Goal: Task Accomplishment & Management: Use online tool/utility

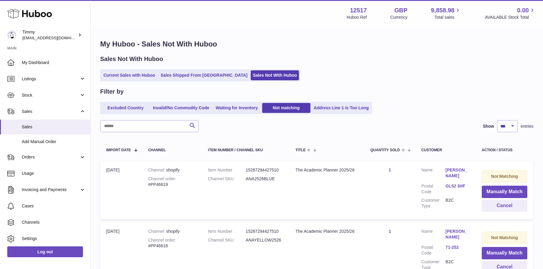
select select "***"
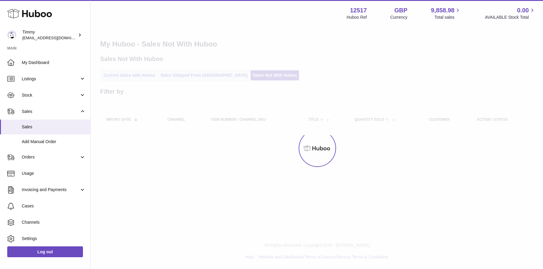
select select "***"
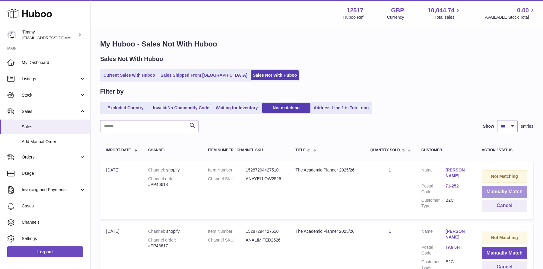
click at [490, 189] on button "Manually Match" at bounding box center [505, 192] width 46 height 12
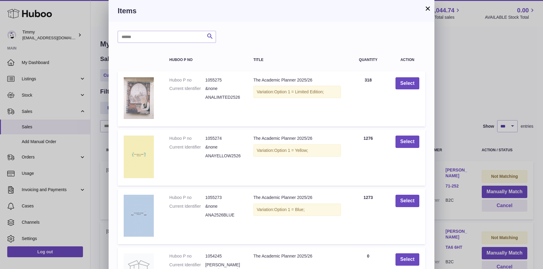
click at [471, 107] on div "× Items Search Huboo P no Title Quantity Action Huboo P no 1055275 Current Iden…" at bounding box center [271, 195] width 543 height 391
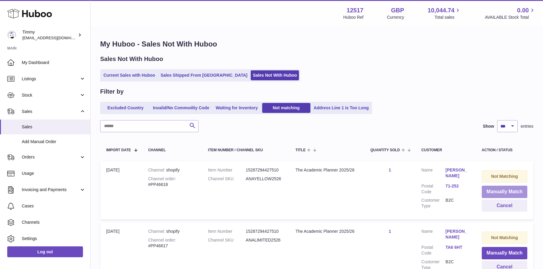
click at [492, 189] on button "Manually Match" at bounding box center [505, 192] width 46 height 12
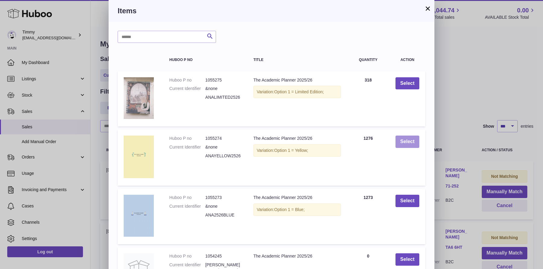
click at [410, 138] on button "Select" at bounding box center [408, 142] width 24 height 12
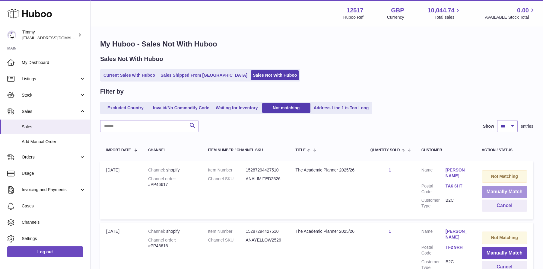
click at [488, 190] on button "Manually Match" at bounding box center [505, 192] width 46 height 12
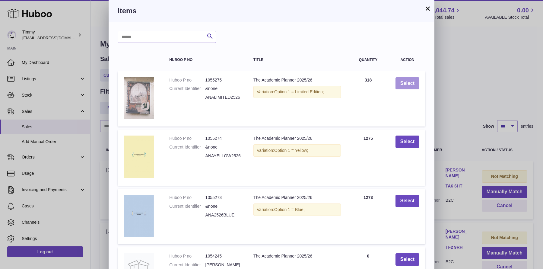
click at [411, 87] on button "Select" at bounding box center [408, 83] width 24 height 12
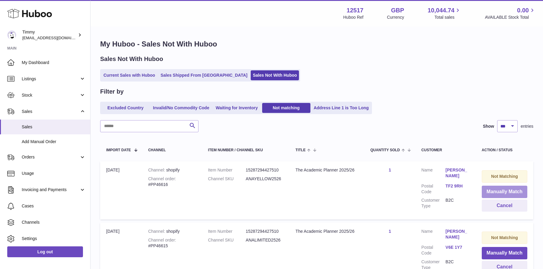
click at [511, 195] on button "Manually Match" at bounding box center [505, 192] width 46 height 12
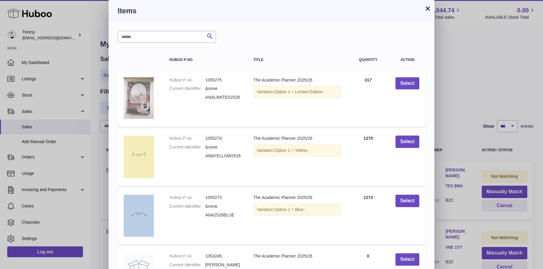
click at [455, 100] on div "× Items Search Huboo P no Title Quantity Action Huboo P no 1055275 Current Iden…" at bounding box center [271, 195] width 543 height 391
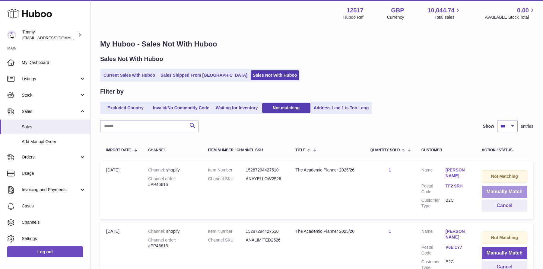
click at [493, 190] on button "Manually Match" at bounding box center [505, 192] width 46 height 12
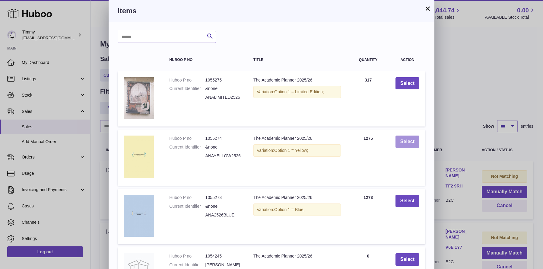
click at [404, 142] on button "Select" at bounding box center [408, 142] width 24 height 12
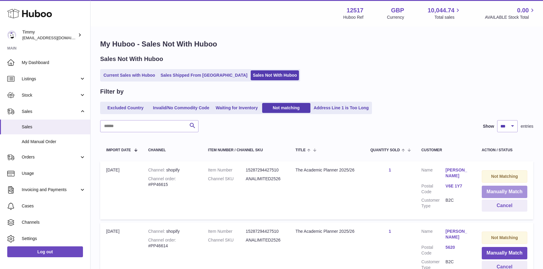
click at [494, 192] on button "Manually Match" at bounding box center [505, 192] width 46 height 12
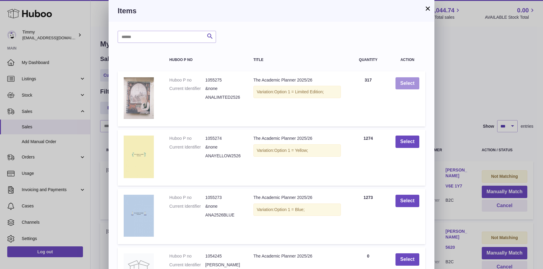
click at [406, 80] on button "Select" at bounding box center [408, 83] width 24 height 12
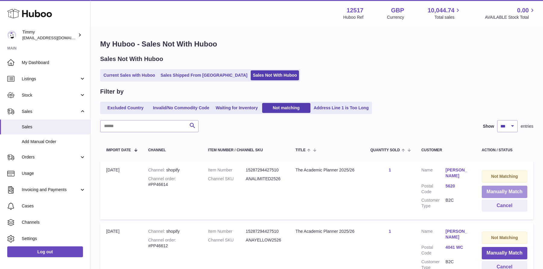
click at [487, 189] on button "Manually Match" at bounding box center [505, 192] width 46 height 12
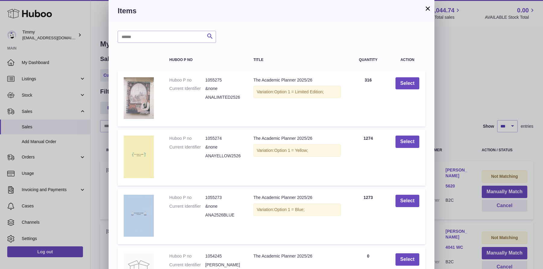
click at [493, 128] on div "× Items Search Huboo P no Title Quantity Action Huboo P no 1055275 Current Iden…" at bounding box center [271, 195] width 543 height 391
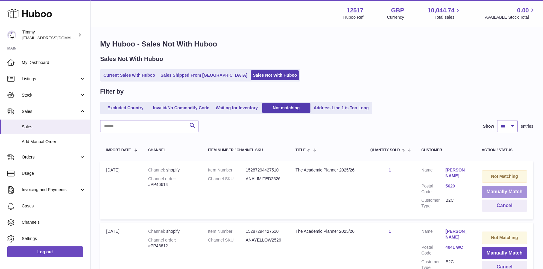
click at [493, 187] on button "Manually Match" at bounding box center [505, 192] width 46 height 12
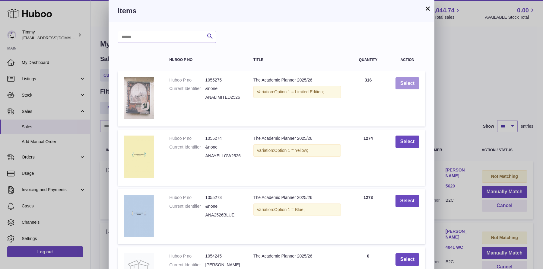
click at [409, 85] on button "Select" at bounding box center [408, 83] width 24 height 12
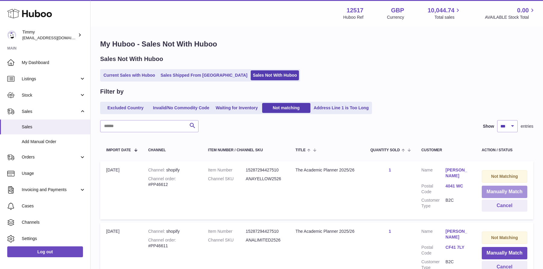
click at [506, 189] on button "Manually Match" at bounding box center [505, 192] width 46 height 12
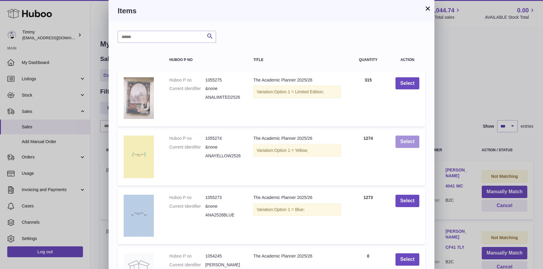
click at [408, 146] on button "Select" at bounding box center [408, 142] width 24 height 12
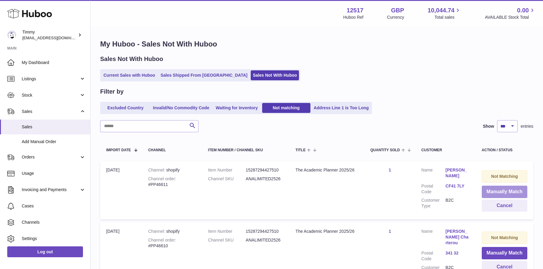
click at [498, 188] on button "Manually Match" at bounding box center [505, 192] width 46 height 12
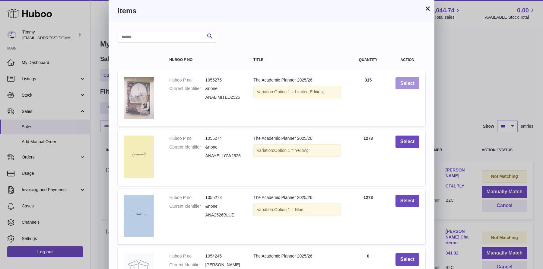
click at [406, 84] on button "Select" at bounding box center [408, 83] width 24 height 12
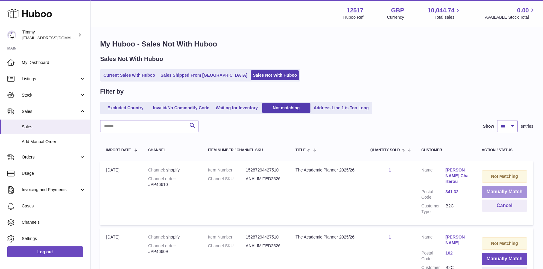
click at [505, 193] on button "Manually Match" at bounding box center [505, 192] width 46 height 12
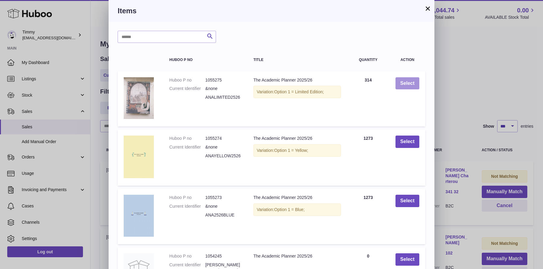
click at [407, 84] on button "Select" at bounding box center [408, 83] width 24 height 12
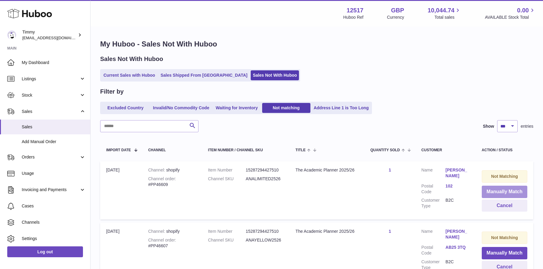
click at [491, 189] on button "Manually Match" at bounding box center [505, 192] width 46 height 12
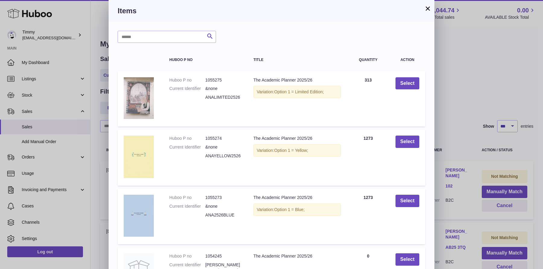
click at [408, 89] on td "Select" at bounding box center [408, 98] width 36 height 55
click at [409, 84] on button "Select" at bounding box center [408, 83] width 24 height 12
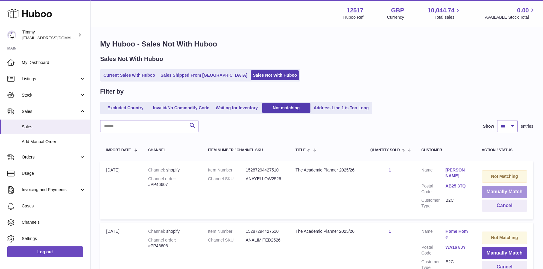
click at [498, 193] on button "Manually Match" at bounding box center [505, 192] width 46 height 12
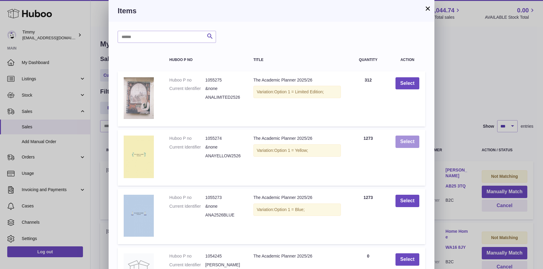
click at [414, 139] on button "Select" at bounding box center [408, 142] width 24 height 12
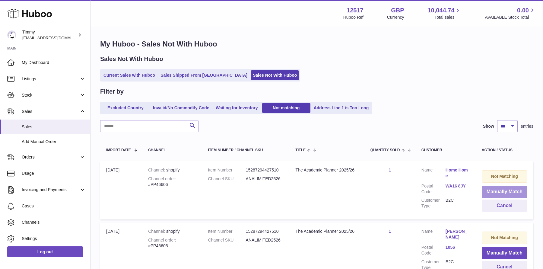
click at [501, 190] on button "Manually Match" at bounding box center [505, 192] width 46 height 12
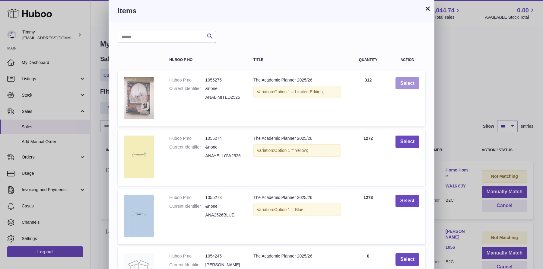
click at [417, 81] on button "Select" at bounding box center [408, 83] width 24 height 12
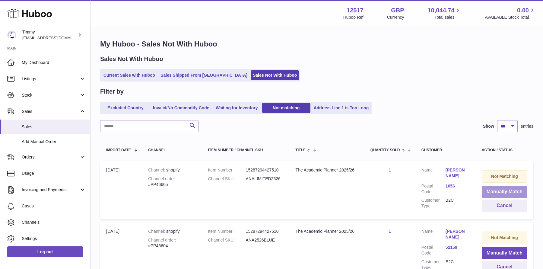
click at [492, 195] on button "Manually Match" at bounding box center [505, 192] width 46 height 12
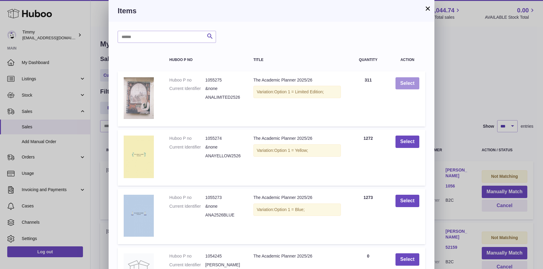
click at [409, 85] on button "Select" at bounding box center [408, 83] width 24 height 12
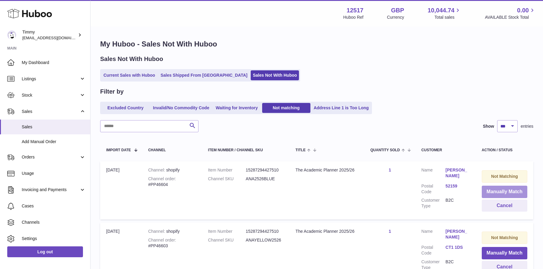
click at [497, 190] on button "Manually Match" at bounding box center [505, 192] width 46 height 12
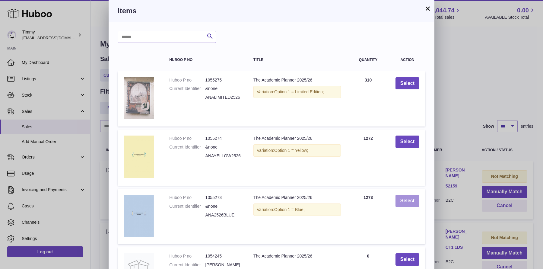
click at [412, 196] on button "Select" at bounding box center [408, 201] width 24 height 12
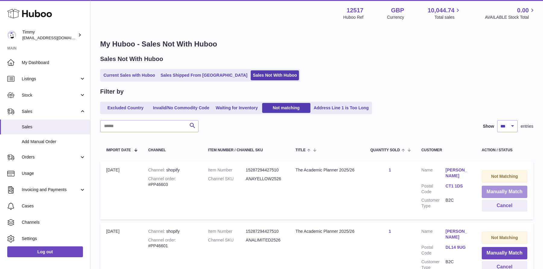
click at [501, 195] on button "Manually Match" at bounding box center [505, 192] width 46 height 12
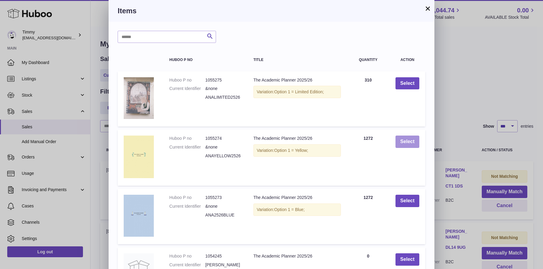
click at [414, 141] on button "Select" at bounding box center [408, 142] width 24 height 12
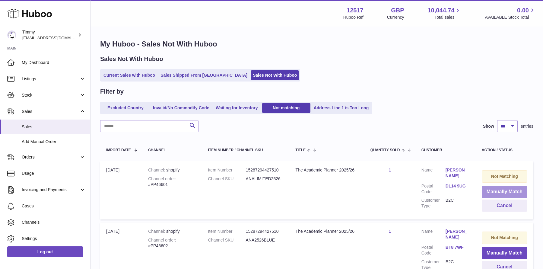
click at [488, 189] on button "Manually Match" at bounding box center [505, 192] width 46 height 12
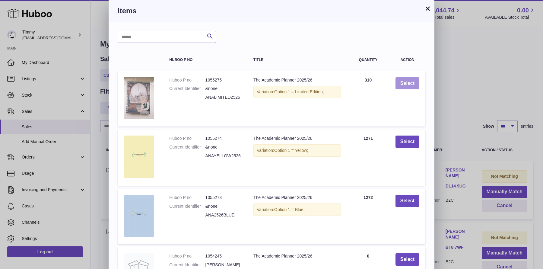
click at [411, 82] on button "Select" at bounding box center [408, 83] width 24 height 12
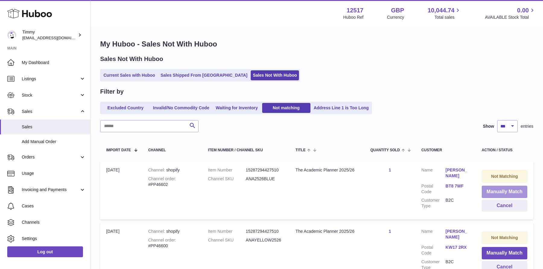
click at [501, 194] on button "Manually Match" at bounding box center [505, 192] width 46 height 12
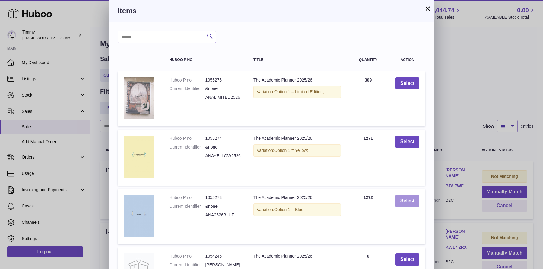
click at [405, 200] on button "Select" at bounding box center [408, 201] width 24 height 12
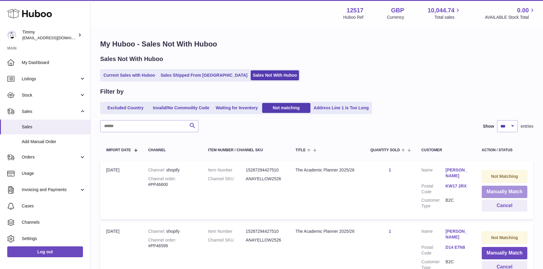
click at [499, 191] on button "Manually Match" at bounding box center [505, 192] width 46 height 12
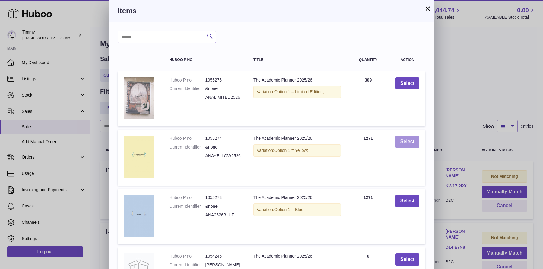
click at [410, 147] on button "Select" at bounding box center [408, 142] width 24 height 12
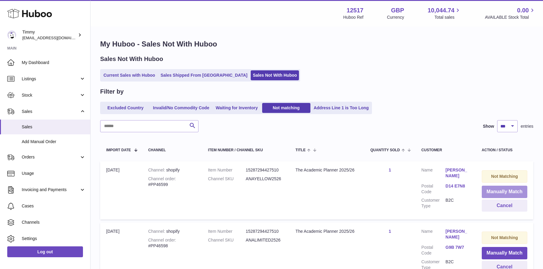
click at [487, 187] on button "Manually Match" at bounding box center [505, 192] width 46 height 12
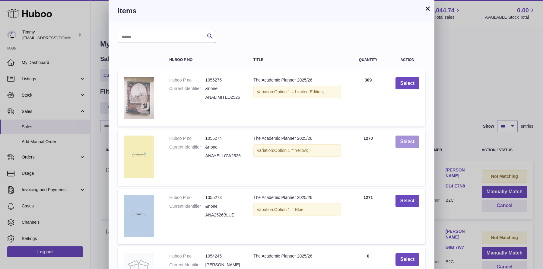
click at [404, 140] on button "Select" at bounding box center [408, 142] width 24 height 12
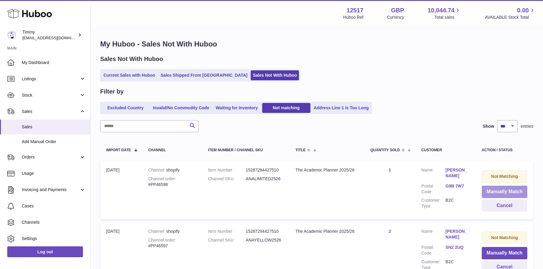
click at [506, 193] on button "Manually Match" at bounding box center [505, 192] width 46 height 12
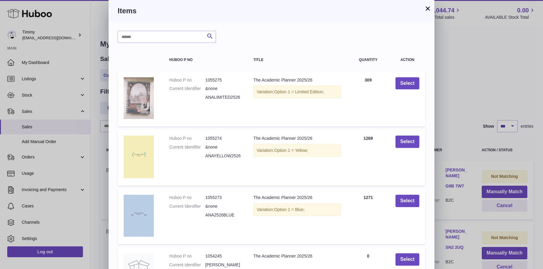
click at [448, 113] on div "× Items Search Huboo P no Title Quantity Action Huboo P no 1055275 Current Iden…" at bounding box center [271, 195] width 543 height 391
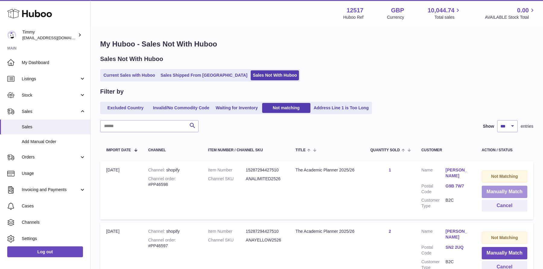
click at [503, 194] on button "Manually Match" at bounding box center [505, 192] width 46 height 12
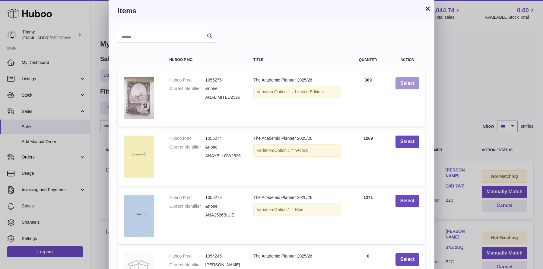
click at [401, 82] on button "Select" at bounding box center [408, 83] width 24 height 12
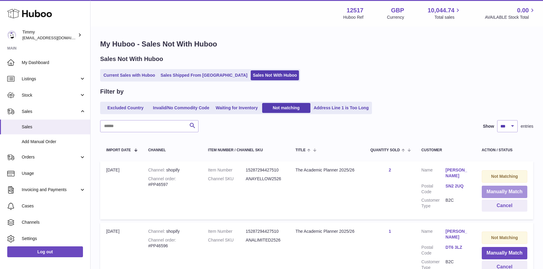
click at [498, 192] on button "Manually Match" at bounding box center [505, 192] width 46 height 12
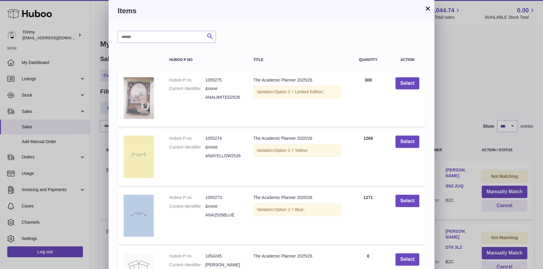
click at [489, 146] on div "× Items Search Huboo P no Title Quantity Action Huboo P no 1055275 Current Iden…" at bounding box center [271, 195] width 543 height 391
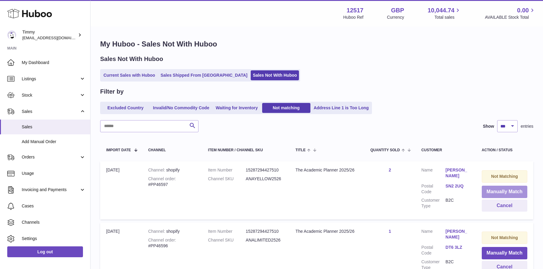
click at [497, 190] on button "Manually Match" at bounding box center [505, 192] width 46 height 12
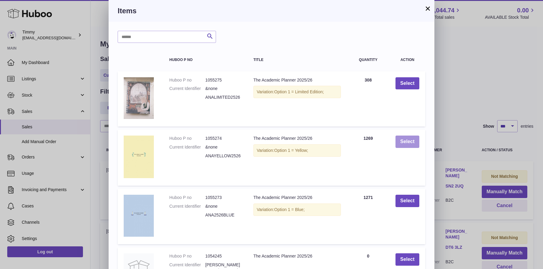
click at [402, 137] on button "Select" at bounding box center [408, 142] width 24 height 12
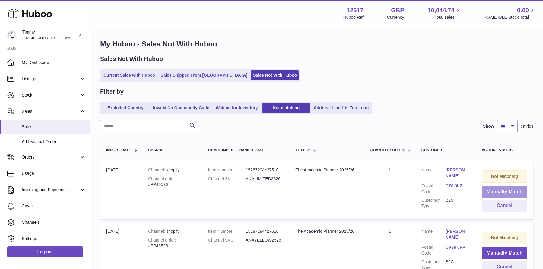
click at [506, 190] on button "Manually Match" at bounding box center [505, 192] width 46 height 12
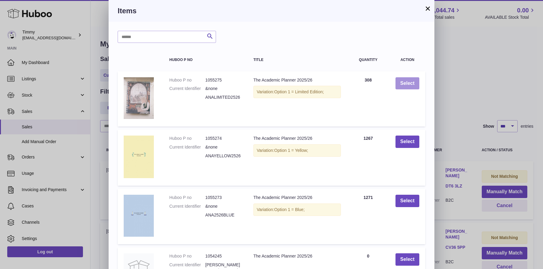
click at [406, 85] on button "Select" at bounding box center [408, 83] width 24 height 12
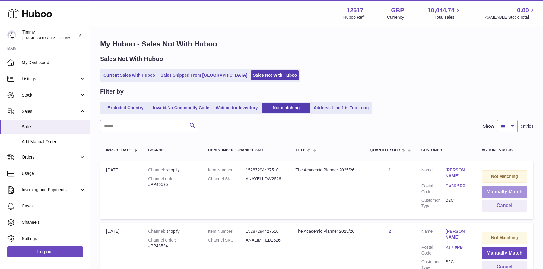
click at [503, 193] on button "Manually Match" at bounding box center [505, 192] width 46 height 12
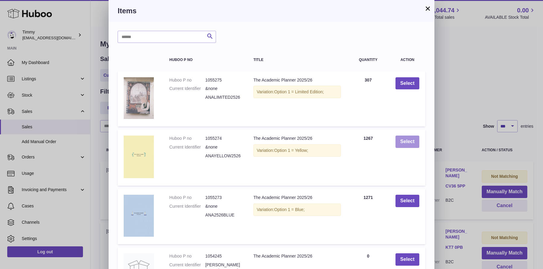
click at [412, 145] on button "Select" at bounding box center [408, 142] width 24 height 12
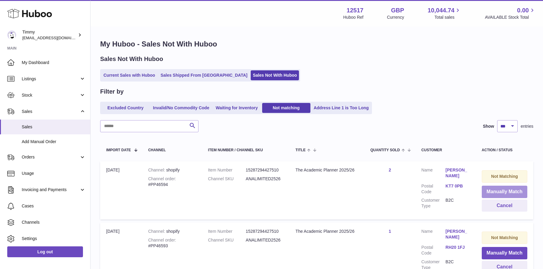
click at [491, 190] on button "Manually Match" at bounding box center [505, 192] width 46 height 12
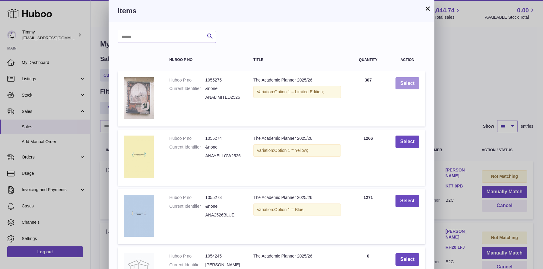
click at [404, 81] on button "Select" at bounding box center [408, 83] width 24 height 12
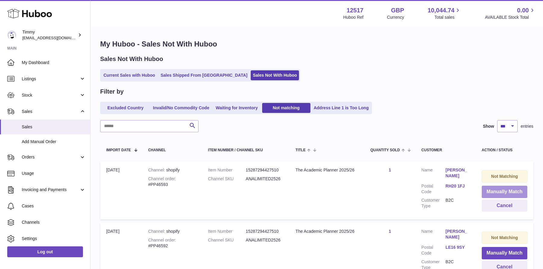
click at [497, 192] on button "Manually Match" at bounding box center [505, 192] width 46 height 12
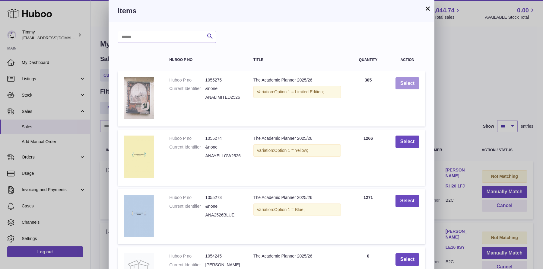
click at [407, 85] on button "Select" at bounding box center [408, 83] width 24 height 12
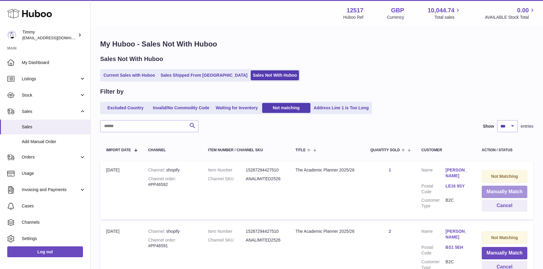
click at [495, 190] on button "Manually Match" at bounding box center [505, 192] width 46 height 12
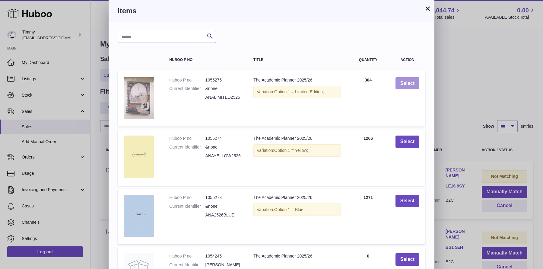
click at [407, 83] on button "Select" at bounding box center [408, 83] width 24 height 12
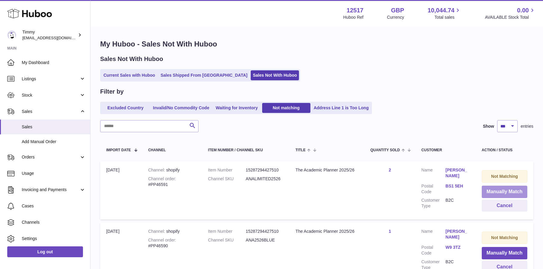
click at [487, 187] on button "Manually Match" at bounding box center [505, 192] width 46 height 12
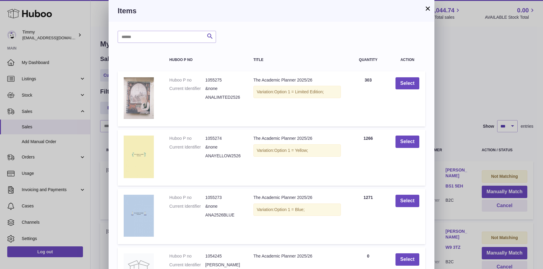
click at [407, 76] on td "Select" at bounding box center [408, 98] width 36 height 55
click at [407, 86] on button "Select" at bounding box center [408, 83] width 24 height 12
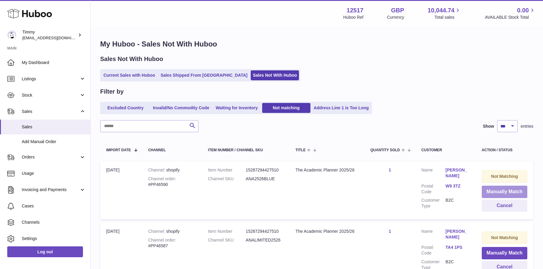
click at [498, 196] on button "Manually Match" at bounding box center [505, 192] width 46 height 12
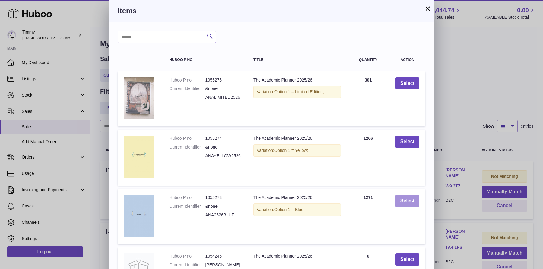
click at [414, 204] on button "Select" at bounding box center [408, 201] width 24 height 12
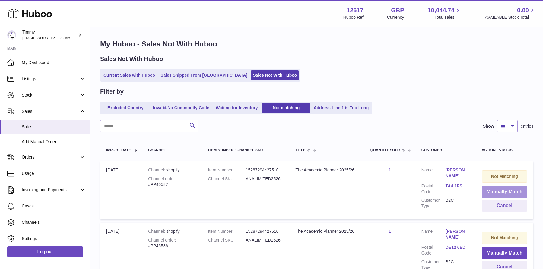
click at [495, 190] on button "Manually Match" at bounding box center [505, 192] width 46 height 12
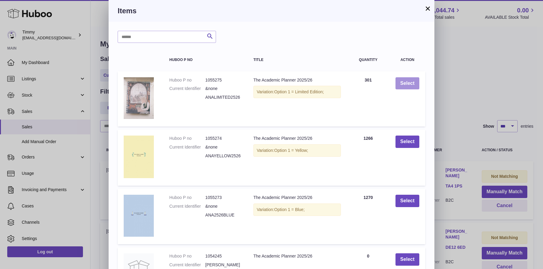
click at [407, 89] on button "Select" at bounding box center [408, 83] width 24 height 12
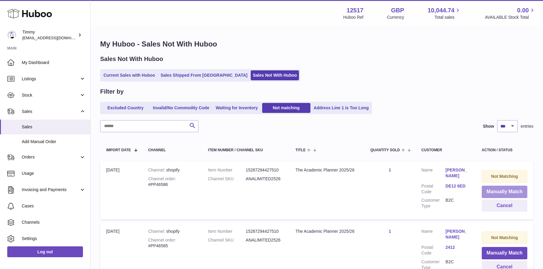
click at [487, 189] on button "Manually Match" at bounding box center [505, 192] width 46 height 12
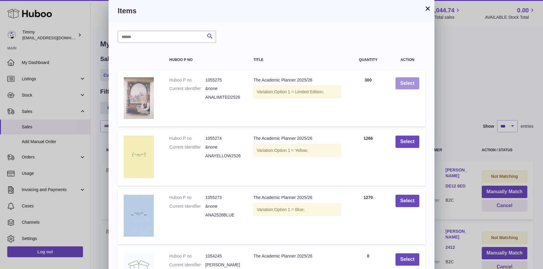
click at [411, 80] on button "Select" at bounding box center [408, 83] width 24 height 12
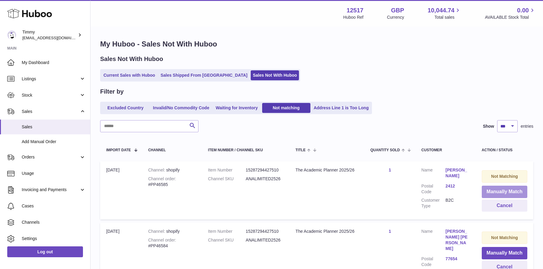
click at [486, 190] on button "Manually Match" at bounding box center [505, 192] width 46 height 12
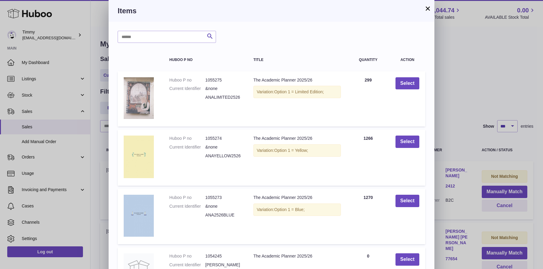
click at [413, 91] on td "Select" at bounding box center [408, 98] width 36 height 55
click at [413, 88] on button "Select" at bounding box center [408, 83] width 24 height 12
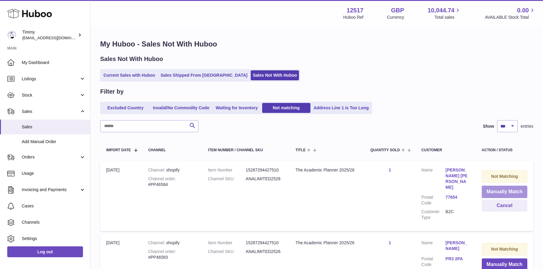
click at [496, 192] on button "Manually Match" at bounding box center [505, 192] width 46 height 12
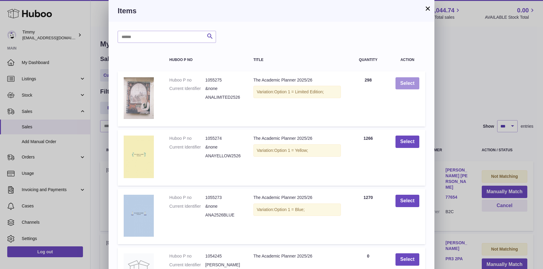
click at [410, 78] on button "Select" at bounding box center [408, 83] width 24 height 12
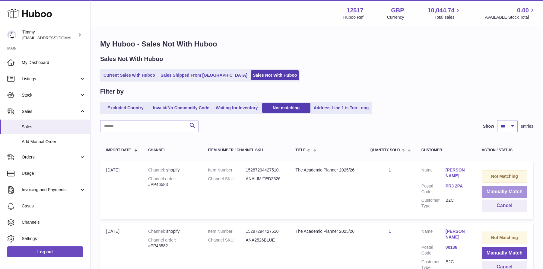
click at [495, 188] on button "Manually Match" at bounding box center [505, 192] width 46 height 12
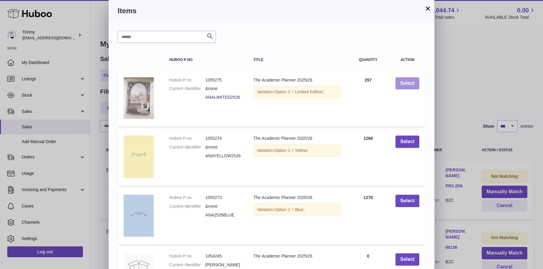
click at [404, 81] on button "Select" at bounding box center [408, 83] width 24 height 12
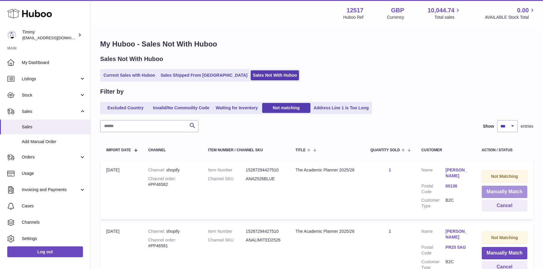
click at [496, 190] on button "Manually Match" at bounding box center [505, 192] width 46 height 12
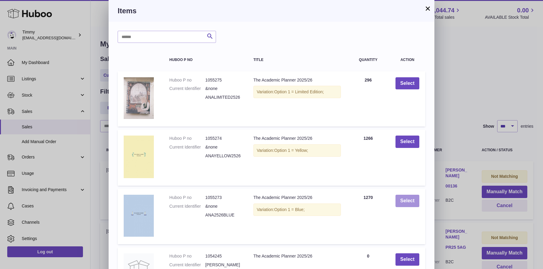
click at [410, 202] on button "Select" at bounding box center [408, 201] width 24 height 12
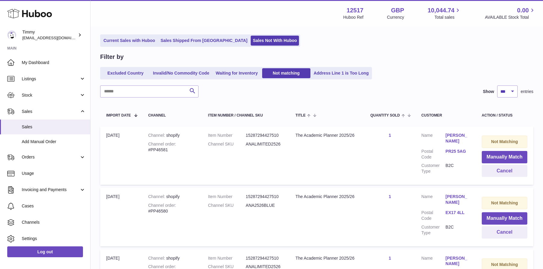
scroll to position [43, 0]
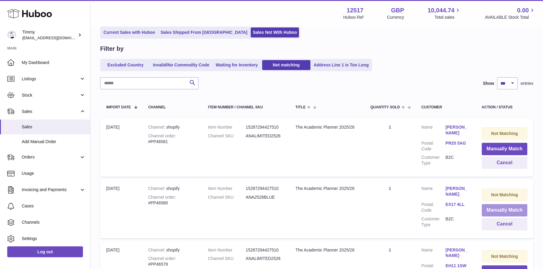
click at [486, 208] on button "Manually Match" at bounding box center [505, 210] width 46 height 12
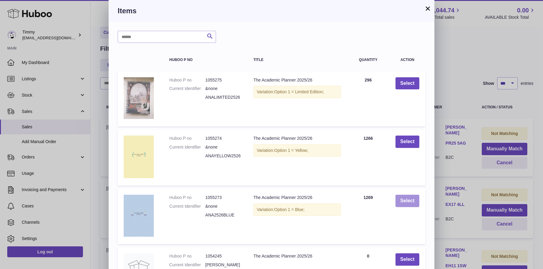
click at [399, 205] on button "Select" at bounding box center [408, 201] width 24 height 12
click at [411, 201] on button "Select" at bounding box center [408, 201] width 24 height 12
click at [448, 187] on div "× Items Search Huboo P no Title Quantity Action Huboo P no 1055275 Current Iden…" at bounding box center [271, 195] width 543 height 391
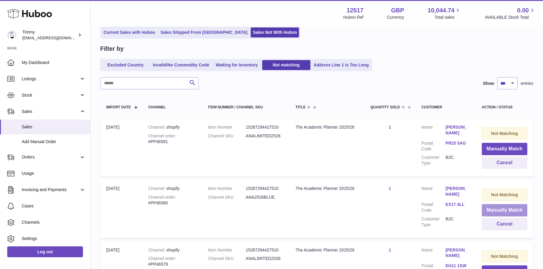
click at [493, 208] on button "Manually Match" at bounding box center [505, 210] width 46 height 12
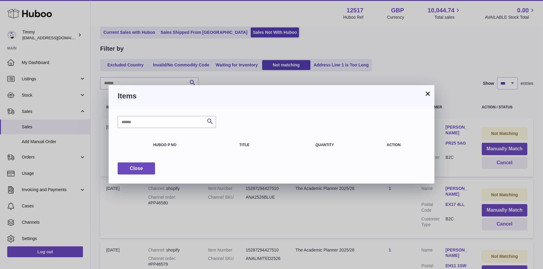
click at [426, 90] on button "×" at bounding box center [427, 93] width 7 height 7
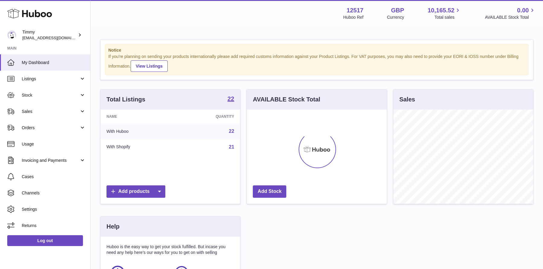
scroll to position [94, 140]
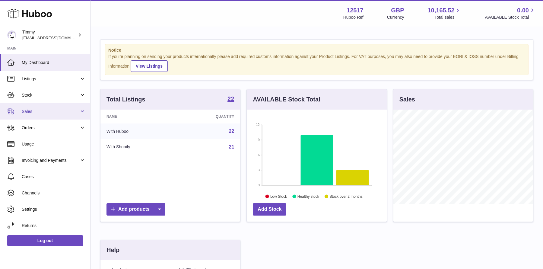
click at [59, 110] on span "Sales" at bounding box center [51, 112] width 58 height 6
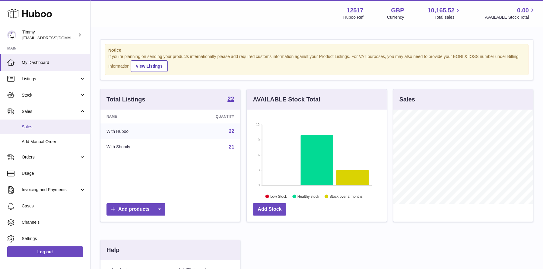
click at [58, 132] on link "Sales" at bounding box center [45, 127] width 90 height 15
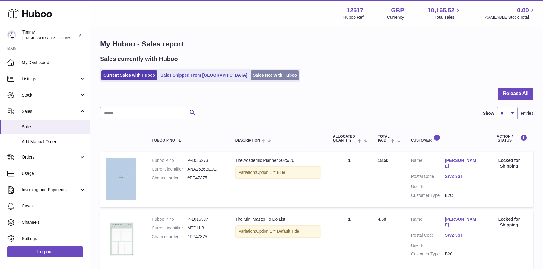
click at [251, 78] on link "Sales Not With Huboo" at bounding box center [275, 75] width 48 height 10
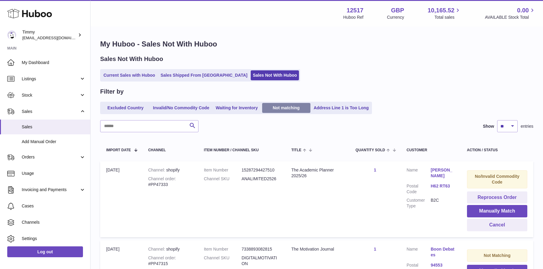
click at [287, 109] on link "Not matching" at bounding box center [286, 108] width 48 height 10
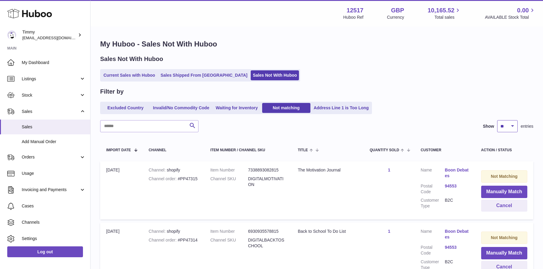
click at [509, 125] on select "** ** ** ***" at bounding box center [507, 126] width 21 height 12
select select "***"
click at [497, 120] on select "** ** ** ***" at bounding box center [507, 126] width 21 height 12
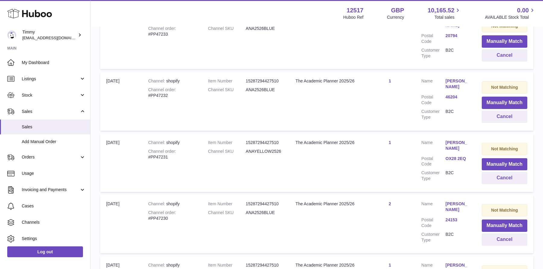
scroll to position [6046, 0]
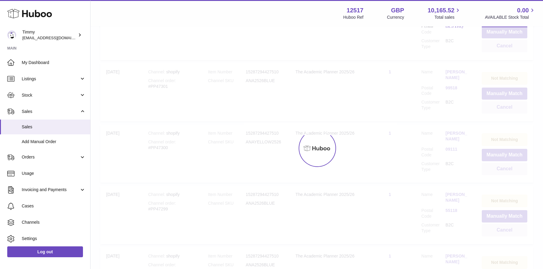
scroll to position [27, 0]
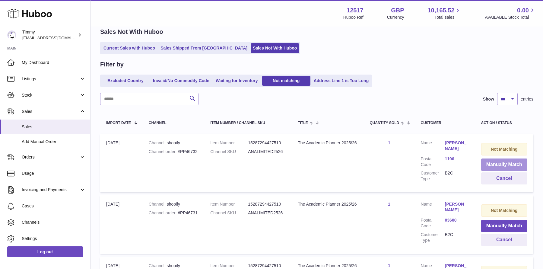
click at [506, 160] on button "Manually Match" at bounding box center [504, 164] width 46 height 12
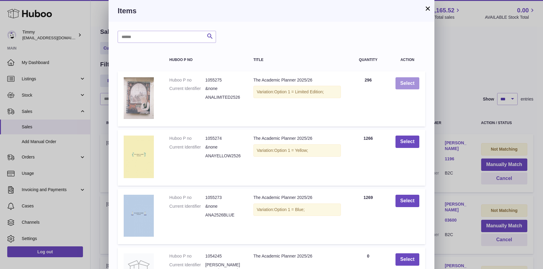
click at [402, 83] on button "Select" at bounding box center [408, 83] width 24 height 12
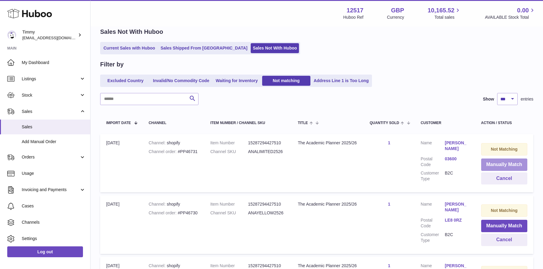
click at [498, 160] on button "Manually Match" at bounding box center [504, 164] width 46 height 12
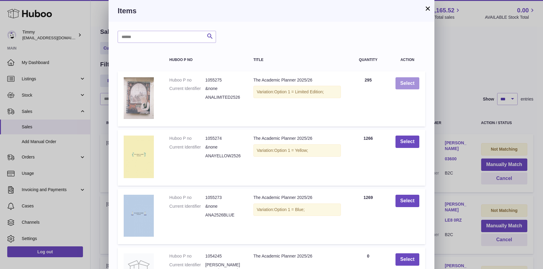
click at [405, 83] on button "Select" at bounding box center [408, 83] width 24 height 12
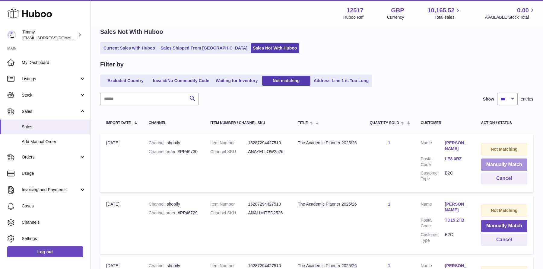
click at [488, 167] on button "Manually Match" at bounding box center [504, 164] width 46 height 12
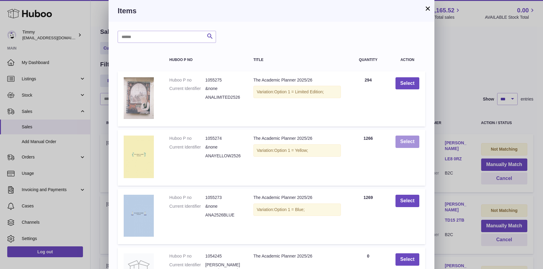
click at [407, 144] on button "Select" at bounding box center [408, 142] width 24 height 12
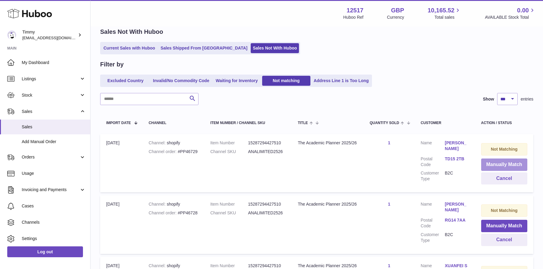
click at [499, 166] on button "Manually Match" at bounding box center [504, 164] width 46 height 12
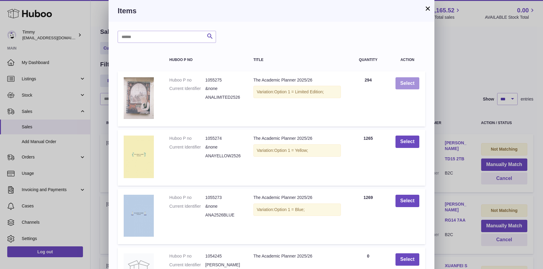
click at [407, 81] on button "Select" at bounding box center [408, 83] width 24 height 12
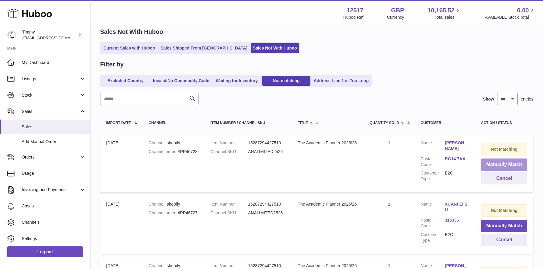
click at [496, 162] on button "Manually Match" at bounding box center [504, 164] width 46 height 12
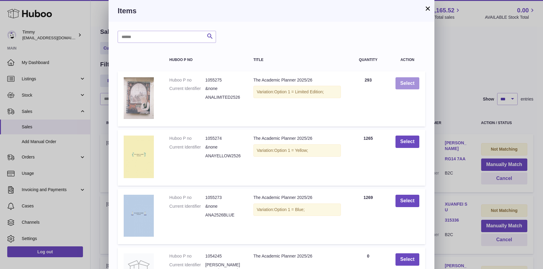
click at [410, 83] on button "Select" at bounding box center [408, 83] width 24 height 12
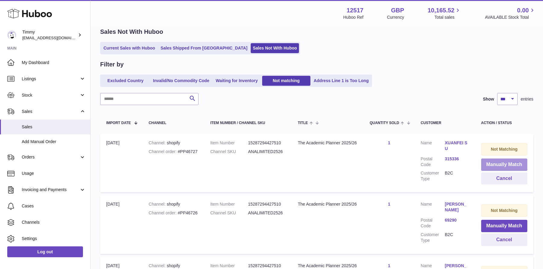
click at [492, 162] on button "Manually Match" at bounding box center [504, 164] width 46 height 12
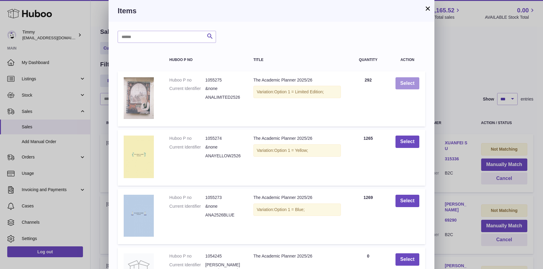
click at [402, 81] on button "Select" at bounding box center [408, 83] width 24 height 12
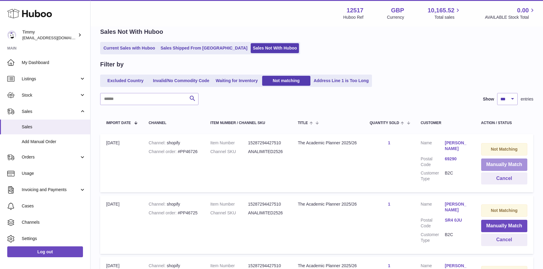
click at [485, 161] on button "Manually Match" at bounding box center [504, 164] width 46 height 12
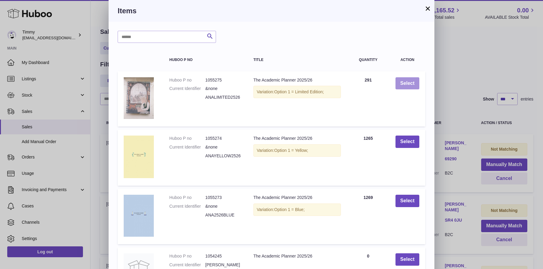
click at [411, 83] on button "Select" at bounding box center [408, 83] width 24 height 12
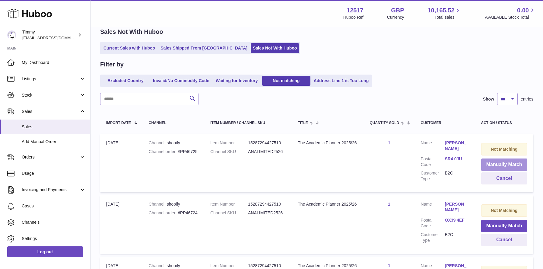
click at [504, 167] on button "Manually Match" at bounding box center [504, 164] width 46 height 12
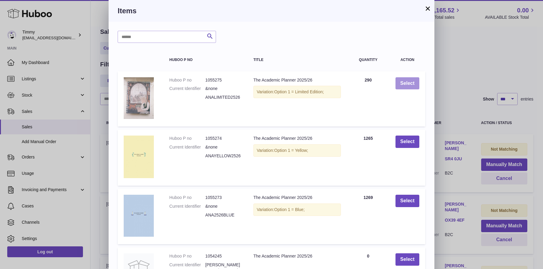
click at [409, 84] on button "Select" at bounding box center [408, 83] width 24 height 12
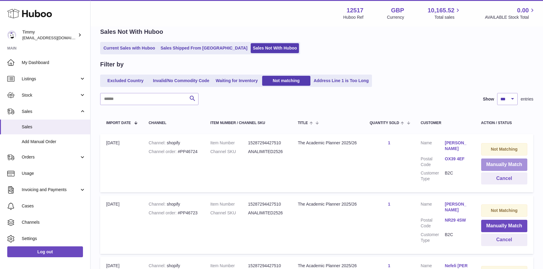
click at [493, 162] on button "Manually Match" at bounding box center [504, 164] width 46 height 12
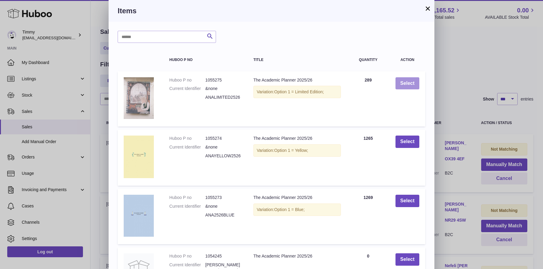
click at [399, 84] on button "Select" at bounding box center [408, 83] width 24 height 12
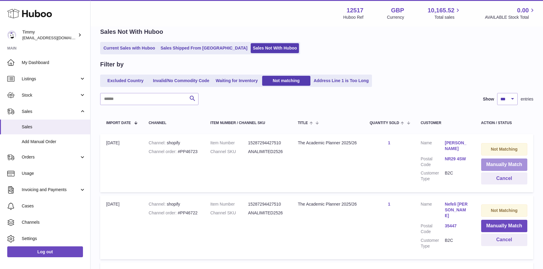
click at [498, 164] on button "Manually Match" at bounding box center [504, 164] width 46 height 12
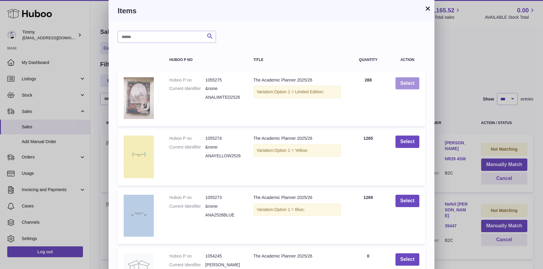
click at [411, 84] on button "Select" at bounding box center [408, 83] width 24 height 12
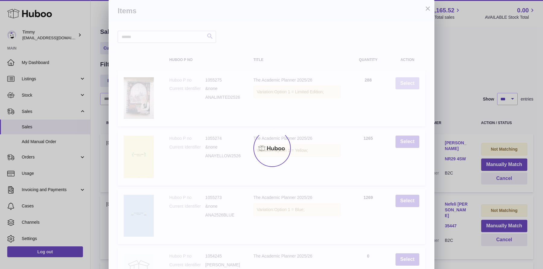
click at [411, 84] on div at bounding box center [271, 148] width 543 height 242
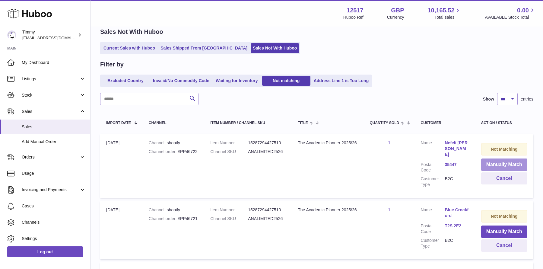
click at [495, 161] on button "Manually Match" at bounding box center [504, 164] width 46 height 12
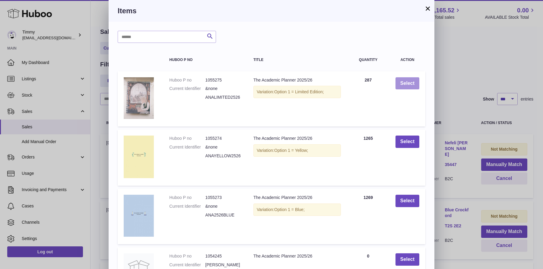
click at [419, 79] on button "Select" at bounding box center [408, 83] width 24 height 12
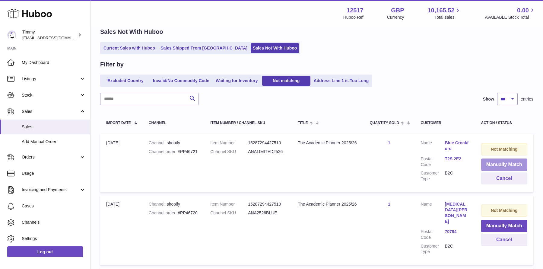
click at [488, 162] on button "Manually Match" at bounding box center [504, 164] width 46 height 12
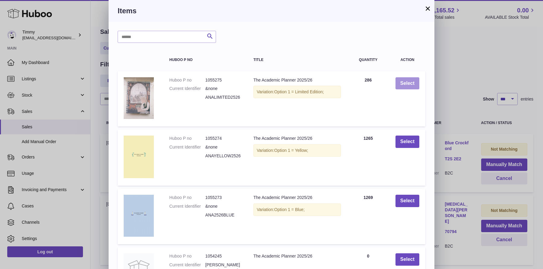
click at [407, 84] on button "Select" at bounding box center [408, 83] width 24 height 12
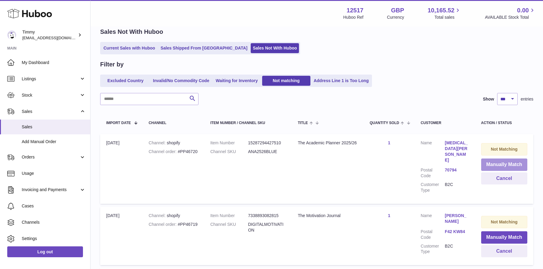
click at [494, 160] on button "Manually Match" at bounding box center [504, 164] width 46 height 12
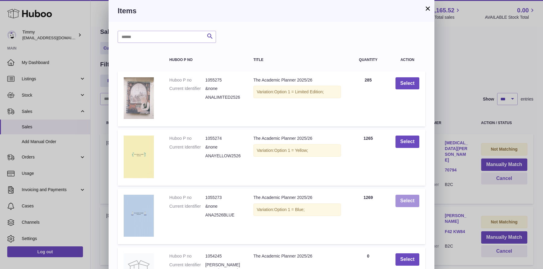
click at [411, 204] on button "Select" at bounding box center [408, 201] width 24 height 12
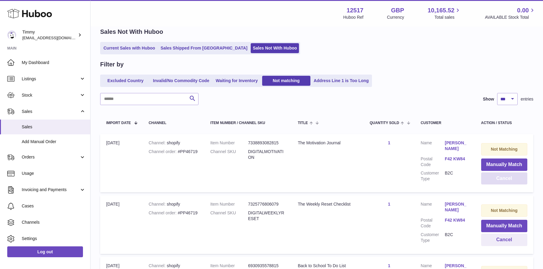
click at [494, 175] on button "Cancel" at bounding box center [504, 178] width 46 height 12
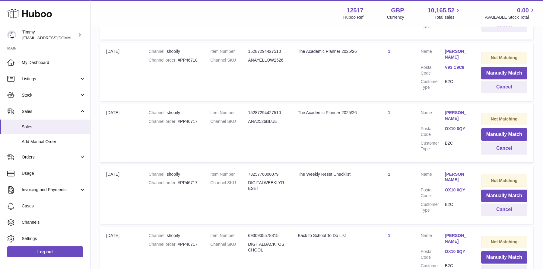
scroll to position [302, 0]
click at [508, 75] on button "Manually Match" at bounding box center [504, 74] width 46 height 12
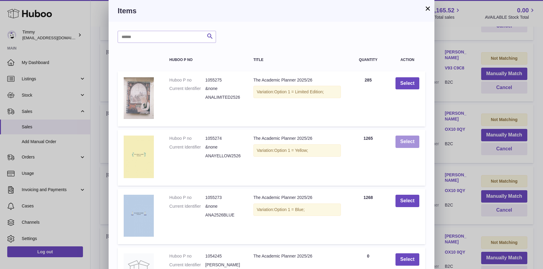
click at [407, 141] on button "Select" at bounding box center [408, 142] width 24 height 12
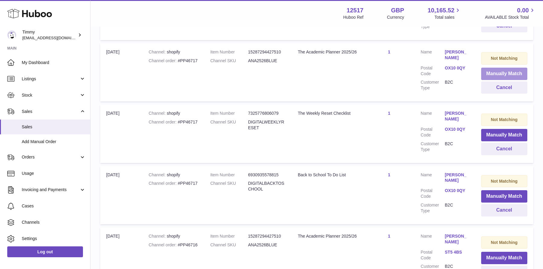
click at [506, 70] on button "Manually Match" at bounding box center [504, 74] width 46 height 12
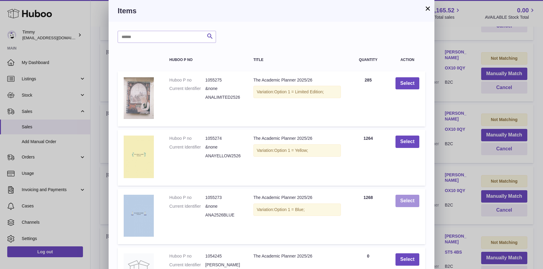
click at [414, 197] on button "Select" at bounding box center [408, 201] width 24 height 12
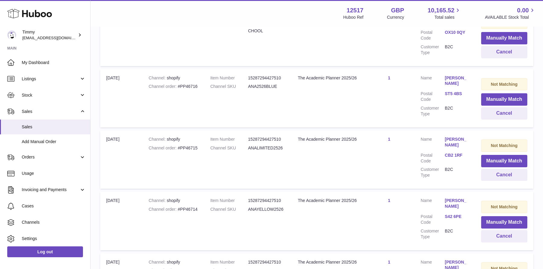
scroll to position [433, 0]
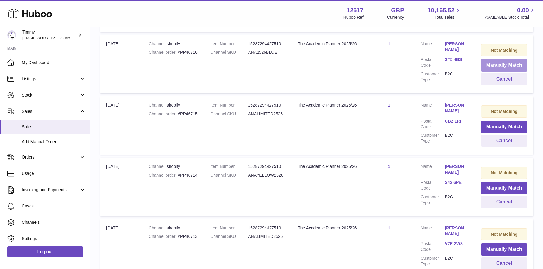
click at [498, 59] on button "Manually Match" at bounding box center [504, 65] width 46 height 12
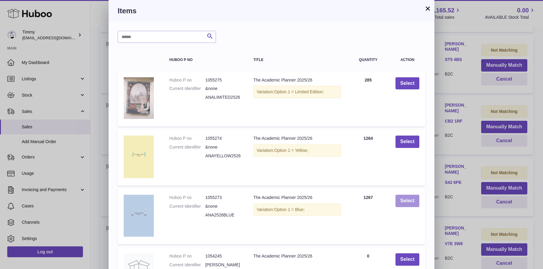
click at [404, 198] on button "Select" at bounding box center [408, 201] width 24 height 12
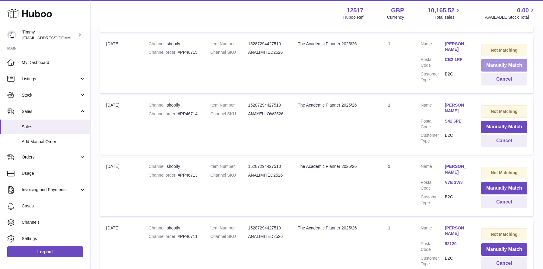
click at [490, 61] on button "Manually Match" at bounding box center [504, 65] width 46 height 12
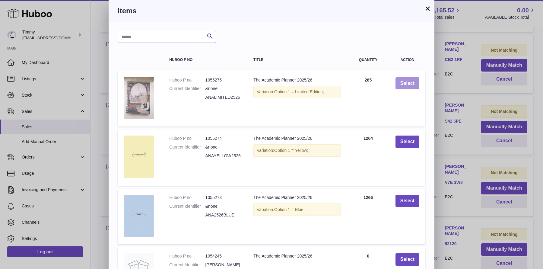
click at [409, 83] on button "Select" at bounding box center [408, 83] width 24 height 12
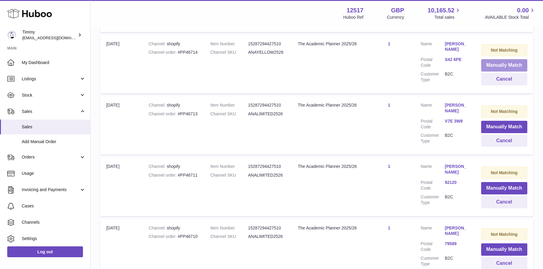
click at [503, 63] on button "Manually Match" at bounding box center [504, 65] width 46 height 12
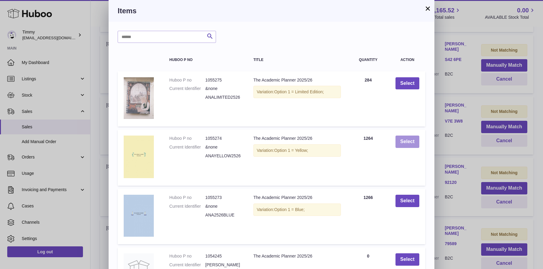
click at [407, 139] on button "Select" at bounding box center [408, 142] width 24 height 12
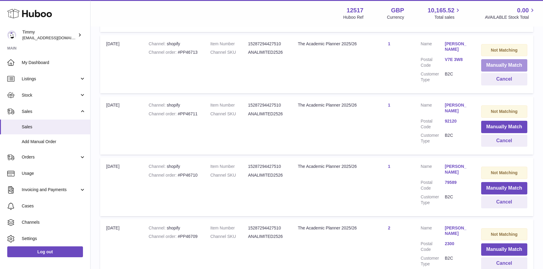
click at [507, 59] on button "Manually Match" at bounding box center [504, 65] width 46 height 12
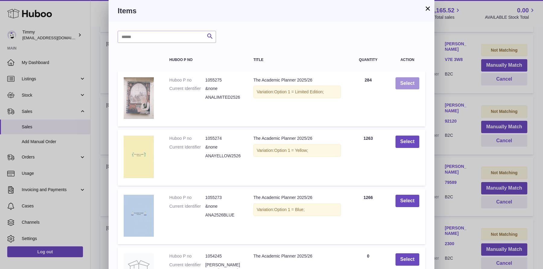
click at [404, 81] on button "Select" at bounding box center [408, 83] width 24 height 12
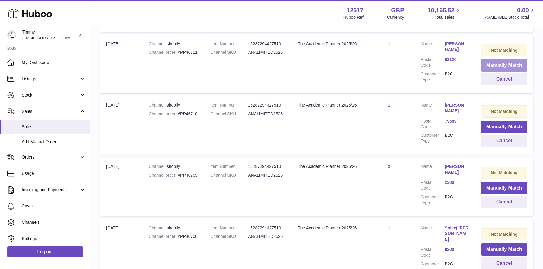
click at [486, 64] on button "Manually Match" at bounding box center [504, 65] width 46 height 12
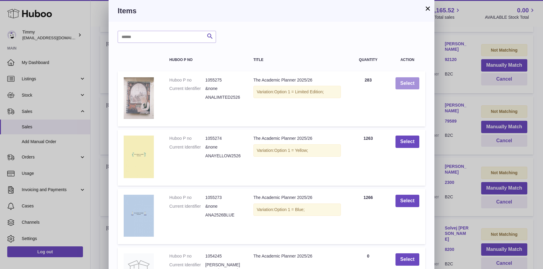
click at [404, 81] on button "Select" at bounding box center [408, 83] width 24 height 12
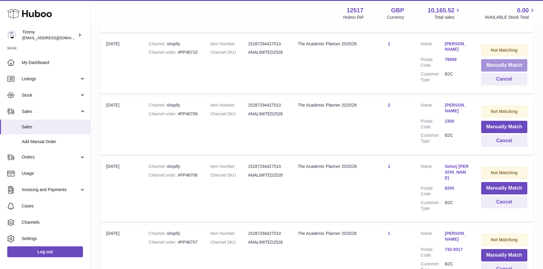
click at [486, 64] on button "Manually Match" at bounding box center [504, 65] width 46 height 12
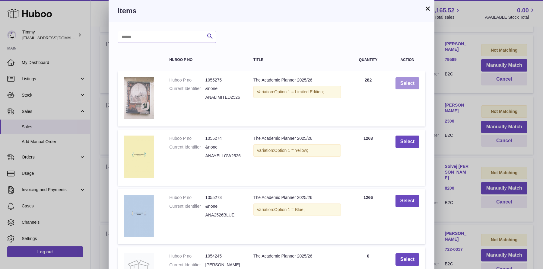
click at [405, 82] on button "Select" at bounding box center [408, 83] width 24 height 12
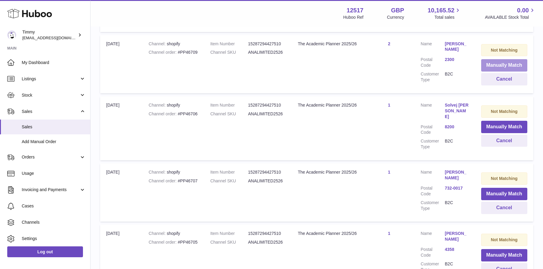
click at [484, 65] on button "Manually Match" at bounding box center [504, 65] width 46 height 12
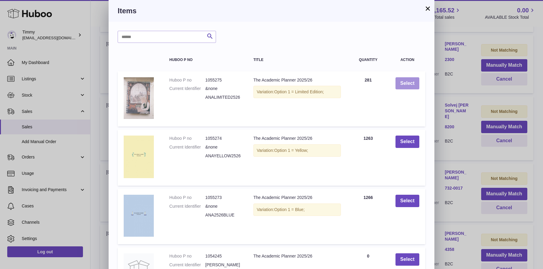
click at [410, 85] on button "Select" at bounding box center [408, 83] width 24 height 12
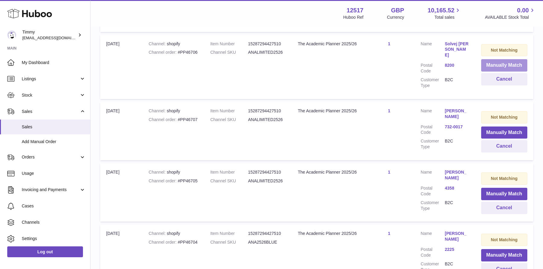
click at [496, 59] on button "Manually Match" at bounding box center [504, 65] width 46 height 12
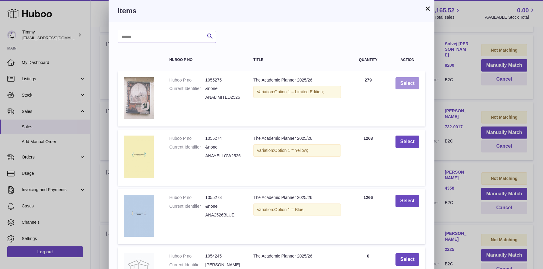
click at [416, 81] on button "Select" at bounding box center [408, 83] width 24 height 12
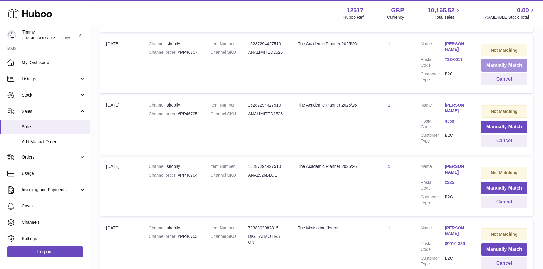
click at [494, 59] on button "Manually Match" at bounding box center [504, 65] width 46 height 12
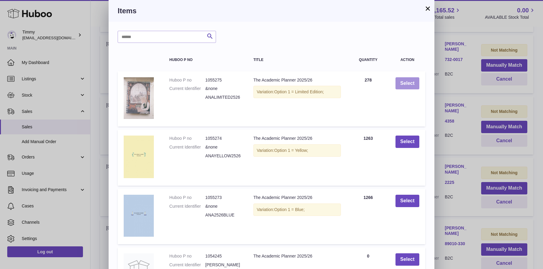
click at [407, 83] on button "Select" at bounding box center [408, 83] width 24 height 12
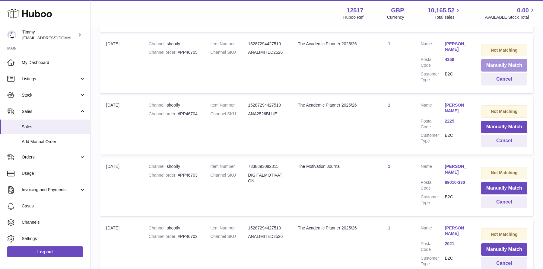
click at [492, 60] on button "Manually Match" at bounding box center [504, 65] width 46 height 12
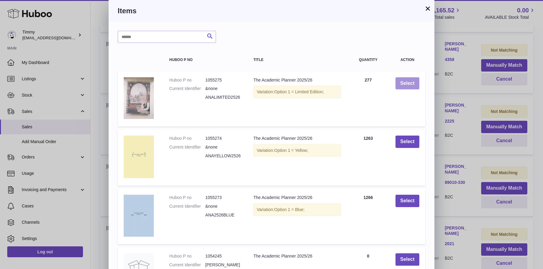
click at [403, 83] on button "Select" at bounding box center [408, 83] width 24 height 12
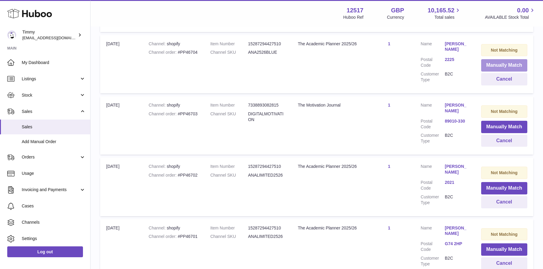
click at [492, 59] on button "Manually Match" at bounding box center [504, 65] width 46 height 12
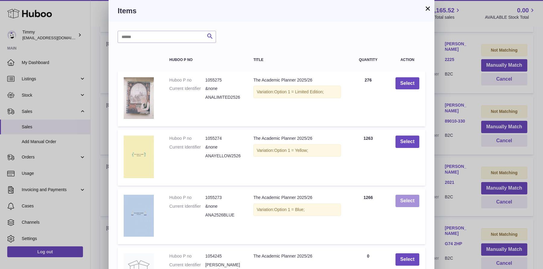
click at [409, 202] on button "Select" at bounding box center [408, 201] width 24 height 12
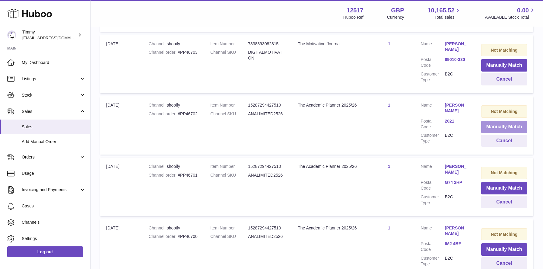
click at [498, 126] on button "Manually Match" at bounding box center [504, 127] width 46 height 12
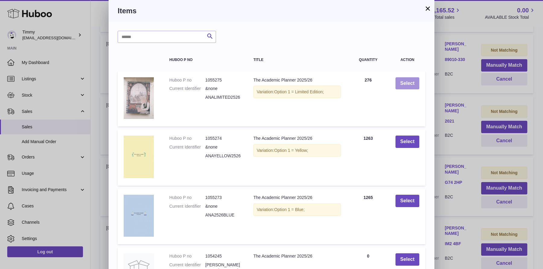
click at [410, 87] on button "Select" at bounding box center [408, 83] width 24 height 12
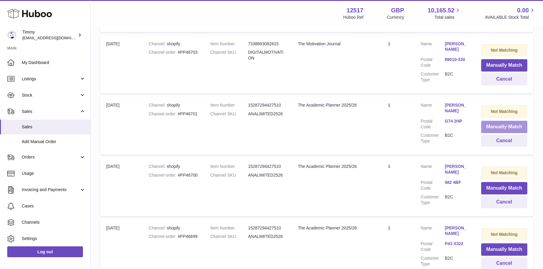
click at [486, 121] on button "Manually Match" at bounding box center [504, 127] width 46 height 12
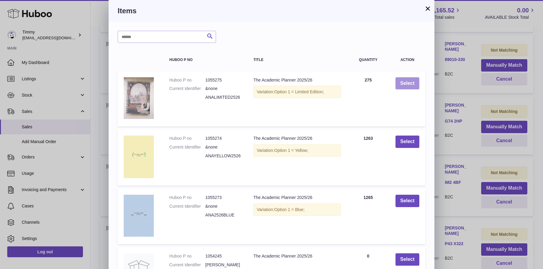
click at [404, 86] on button "Select" at bounding box center [408, 83] width 24 height 12
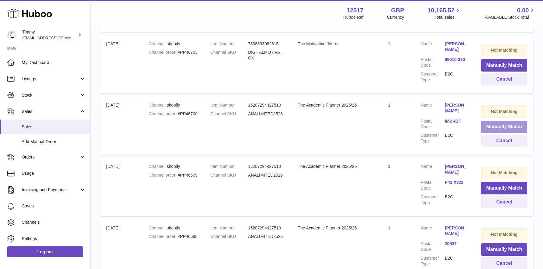
click at [490, 121] on button "Manually Match" at bounding box center [504, 127] width 46 height 12
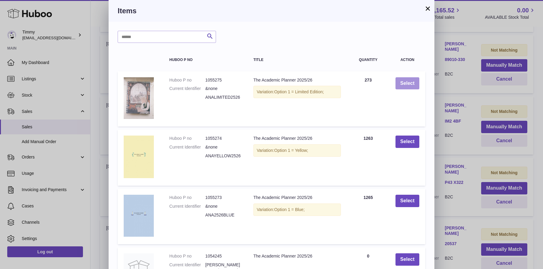
click at [417, 81] on button "Select" at bounding box center [408, 83] width 24 height 12
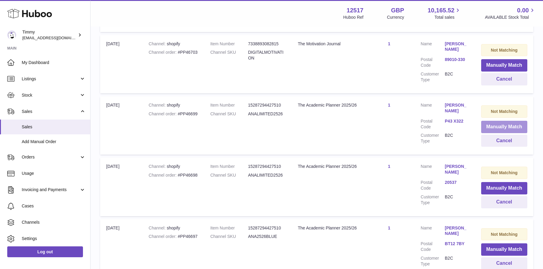
click at [497, 121] on button "Manually Match" at bounding box center [504, 127] width 46 height 12
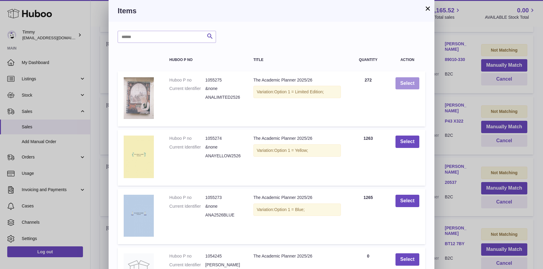
click at [414, 83] on button "Select" at bounding box center [408, 83] width 24 height 12
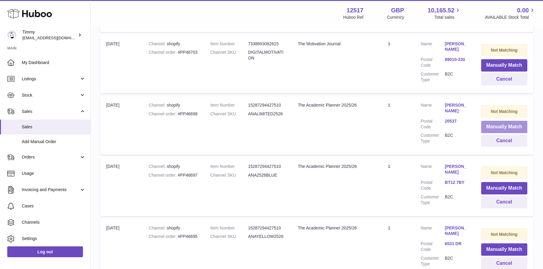
click at [495, 121] on button "Manually Match" at bounding box center [504, 127] width 46 height 12
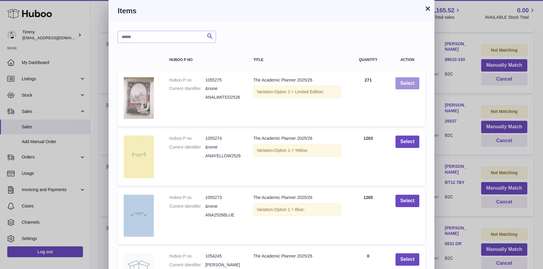
click at [397, 79] on button "Select" at bounding box center [408, 83] width 24 height 12
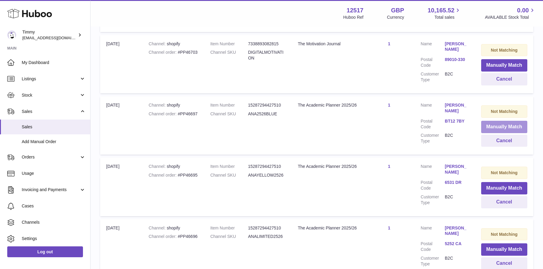
click at [508, 121] on button "Manually Match" at bounding box center [504, 127] width 46 height 12
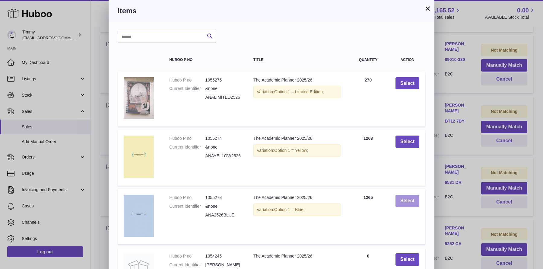
click at [405, 202] on button "Select" at bounding box center [408, 201] width 24 height 12
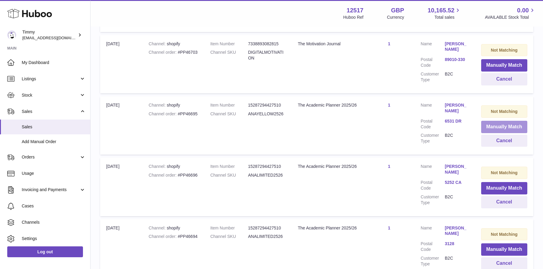
click at [494, 121] on button "Manually Match" at bounding box center [504, 127] width 46 height 12
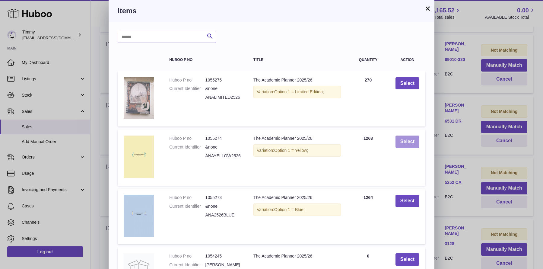
click at [409, 144] on button "Select" at bounding box center [408, 142] width 24 height 12
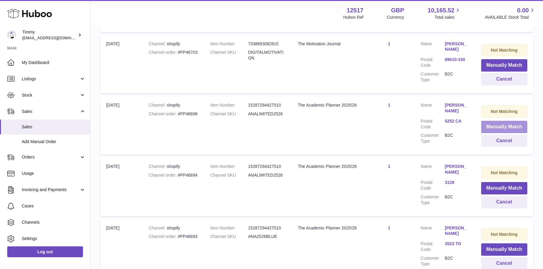
click at [497, 123] on button "Manually Match" at bounding box center [504, 127] width 46 height 12
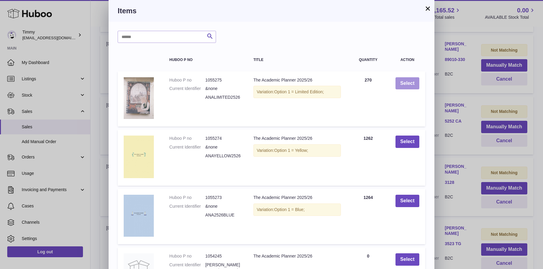
click at [412, 79] on button "Select" at bounding box center [408, 83] width 24 height 12
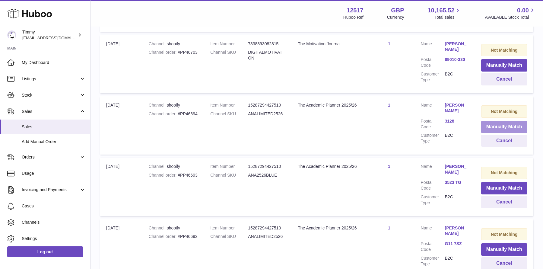
click at [487, 121] on button "Manually Match" at bounding box center [504, 127] width 46 height 12
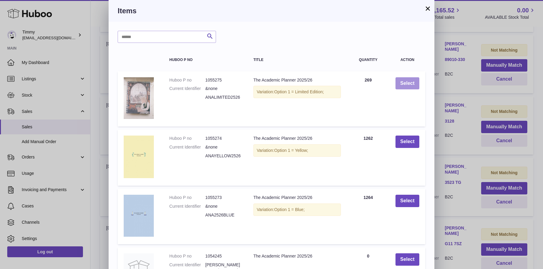
click at [402, 82] on button "Select" at bounding box center [408, 83] width 24 height 12
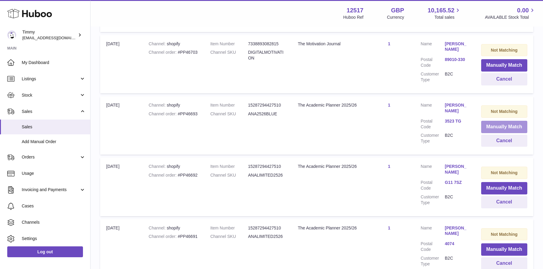
click at [498, 121] on button "Manually Match" at bounding box center [504, 127] width 46 height 12
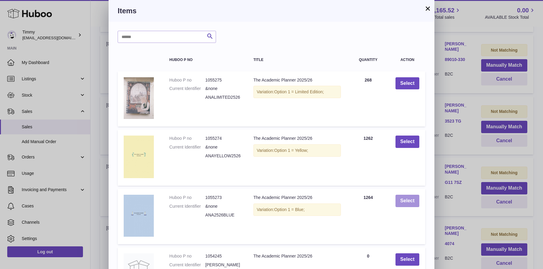
click at [410, 204] on button "Select" at bounding box center [408, 201] width 24 height 12
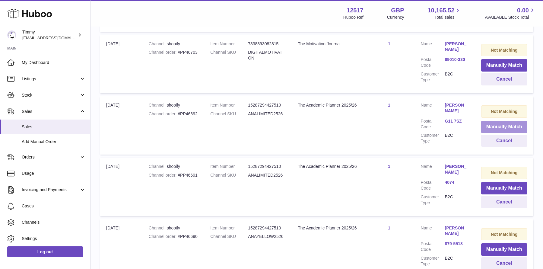
click at [498, 121] on button "Manually Match" at bounding box center [504, 127] width 46 height 12
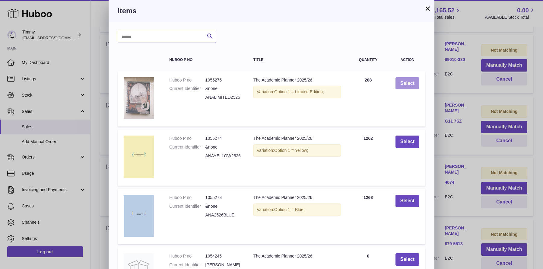
click at [404, 83] on button "Select" at bounding box center [408, 83] width 24 height 12
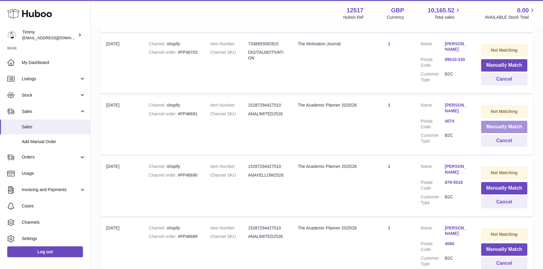
click at [492, 121] on button "Manually Match" at bounding box center [504, 127] width 46 height 12
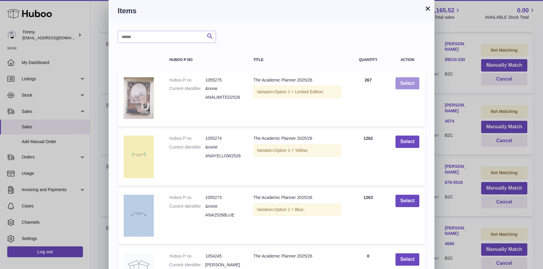
click at [415, 80] on button "Select" at bounding box center [408, 83] width 24 height 12
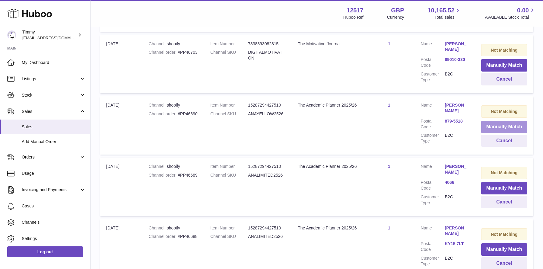
click at [493, 124] on button "Manually Match" at bounding box center [504, 127] width 46 height 12
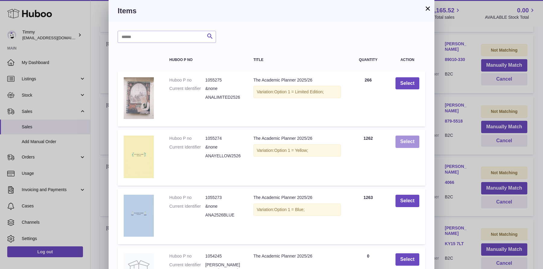
click at [418, 145] on button "Select" at bounding box center [408, 142] width 24 height 12
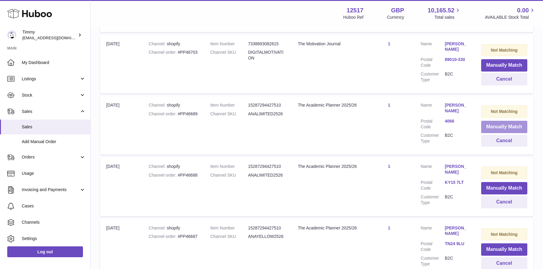
click at [493, 122] on button "Manually Match" at bounding box center [504, 127] width 46 height 12
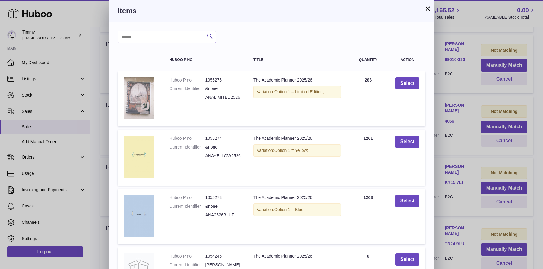
click at [443, 117] on div "× Items Search Huboo P no Title Quantity Action Huboo P no 1055275 Current Iden…" at bounding box center [271, 195] width 543 height 391
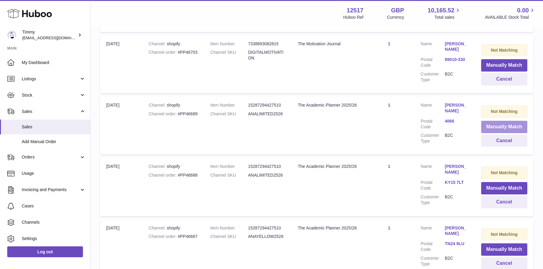
click at [486, 121] on button "Manually Match" at bounding box center [504, 127] width 46 height 12
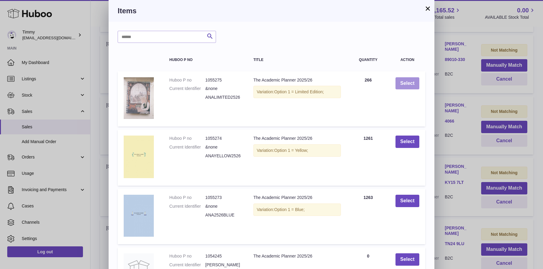
click at [403, 86] on button "Select" at bounding box center [408, 83] width 24 height 12
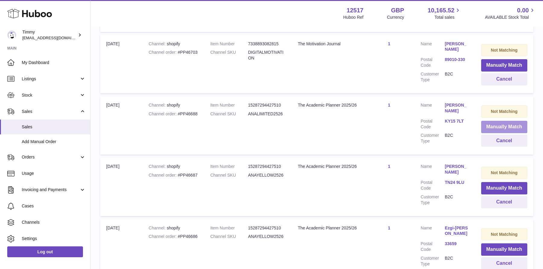
click at [495, 121] on button "Manually Match" at bounding box center [504, 127] width 46 height 12
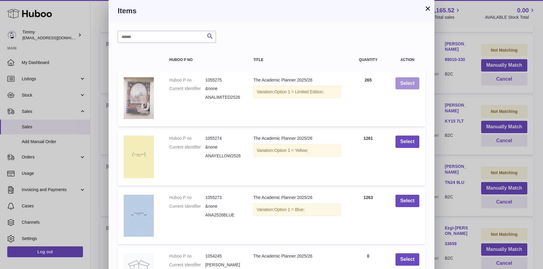
click at [401, 88] on button "Select" at bounding box center [408, 83] width 24 height 12
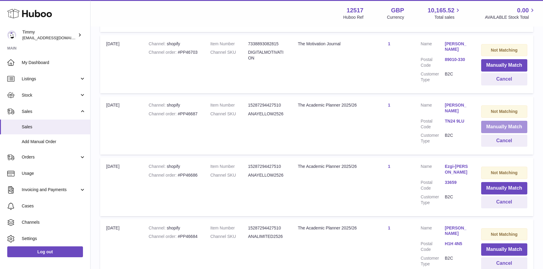
click at [494, 121] on button "Manually Match" at bounding box center [504, 127] width 46 height 12
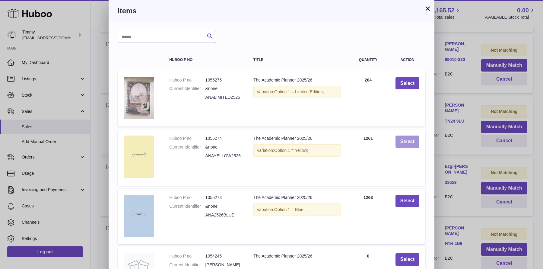
click at [407, 146] on button "Select" at bounding box center [408, 142] width 24 height 12
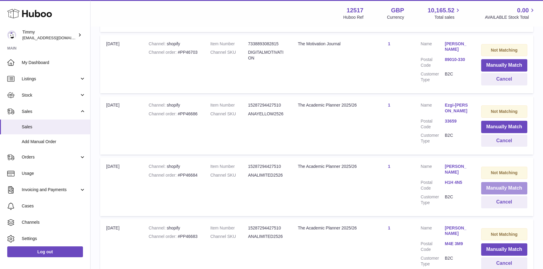
click at [500, 182] on button "Manually Match" at bounding box center [504, 188] width 46 height 12
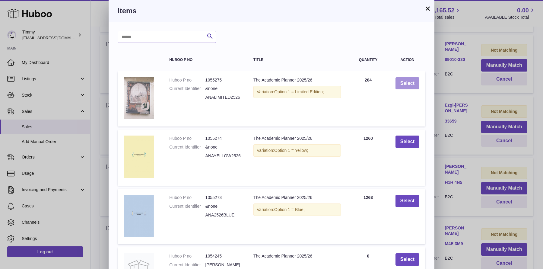
click at [407, 82] on button "Select" at bounding box center [408, 83] width 24 height 12
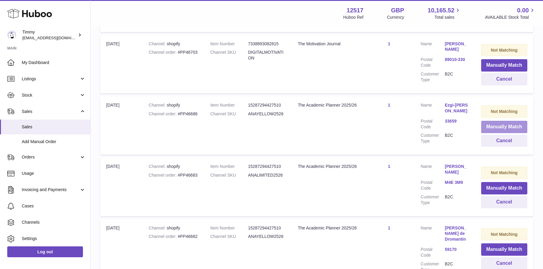
click at [498, 121] on button "Manually Match" at bounding box center [504, 127] width 46 height 12
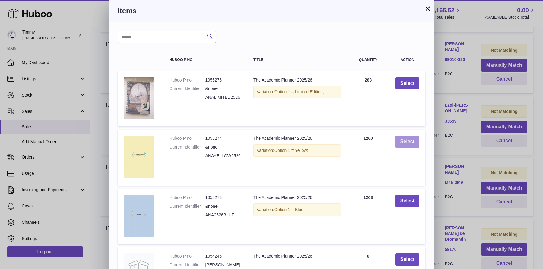
click at [409, 138] on button "Select" at bounding box center [408, 142] width 24 height 12
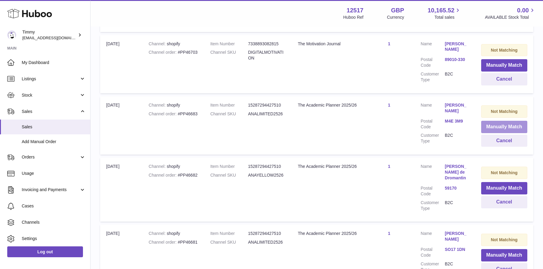
click at [499, 123] on button "Manually Match" at bounding box center [504, 127] width 46 height 12
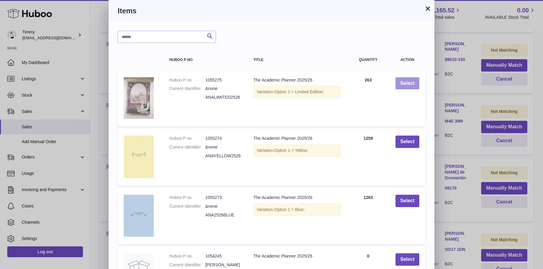
click at [406, 77] on button "Select" at bounding box center [408, 83] width 24 height 12
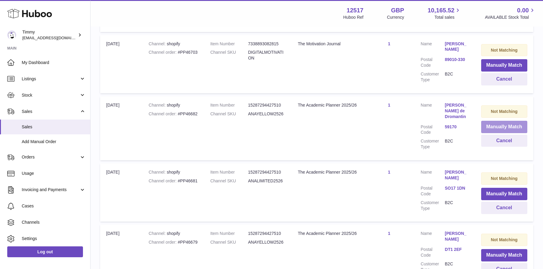
click at [487, 121] on button "Manually Match" at bounding box center [504, 127] width 46 height 12
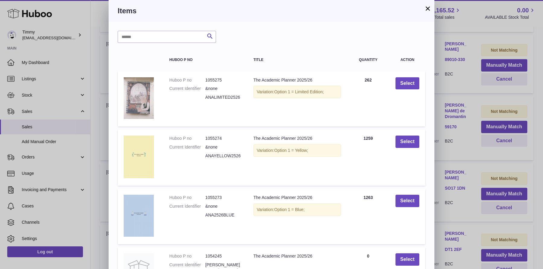
click at [413, 148] on td "Select" at bounding box center [408, 157] width 36 height 56
click at [407, 144] on button "Select" at bounding box center [408, 142] width 24 height 12
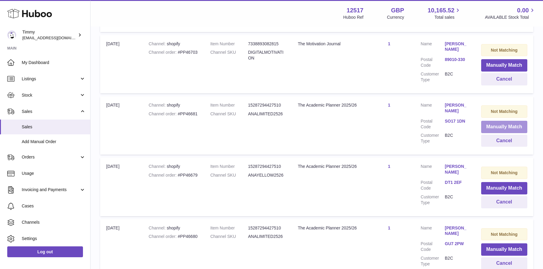
click at [503, 124] on button "Manually Match" at bounding box center [504, 127] width 46 height 12
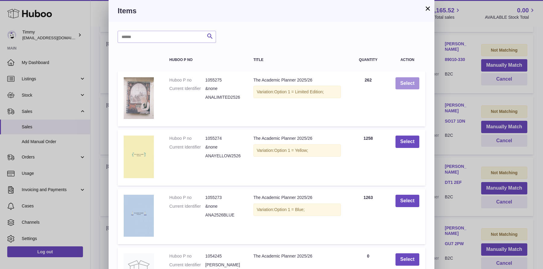
click at [418, 88] on button "Select" at bounding box center [408, 83] width 24 height 12
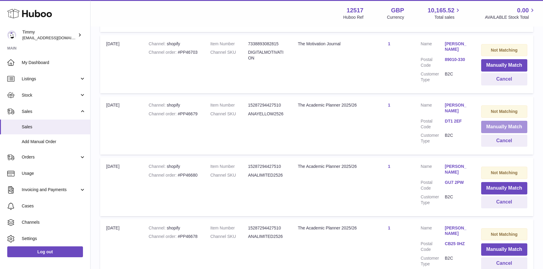
click at [494, 125] on button "Manually Match" at bounding box center [504, 127] width 46 height 12
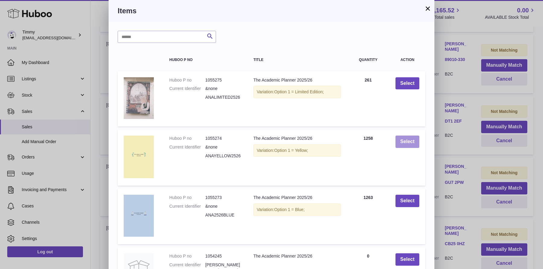
click at [407, 139] on button "Select" at bounding box center [408, 142] width 24 height 12
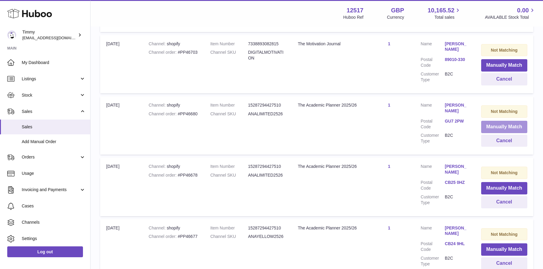
click at [504, 121] on button "Manually Match" at bounding box center [504, 127] width 46 height 12
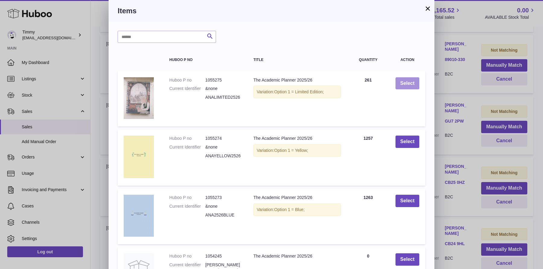
click at [416, 89] on button "Select" at bounding box center [408, 83] width 24 height 12
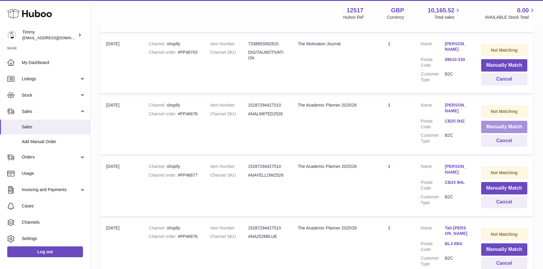
click at [496, 122] on button "Manually Match" at bounding box center [504, 127] width 46 height 12
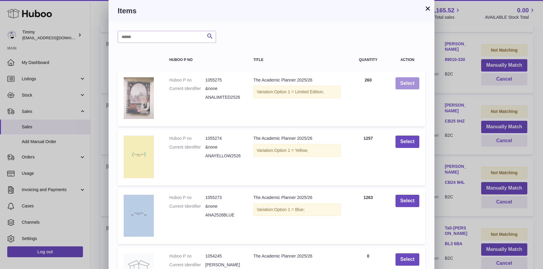
click at [408, 86] on button "Select" at bounding box center [408, 83] width 24 height 12
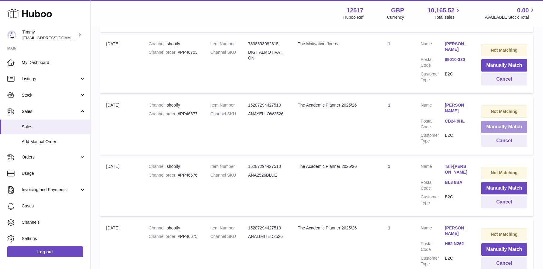
click at [496, 121] on button "Manually Match" at bounding box center [504, 127] width 46 height 12
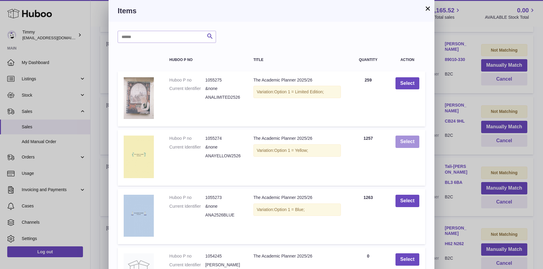
click at [413, 145] on button "Select" at bounding box center [408, 142] width 24 height 12
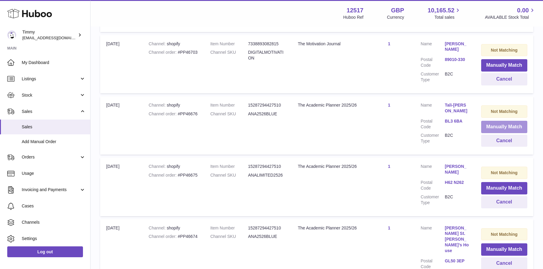
click at [486, 121] on button "Manually Match" at bounding box center [504, 127] width 46 height 12
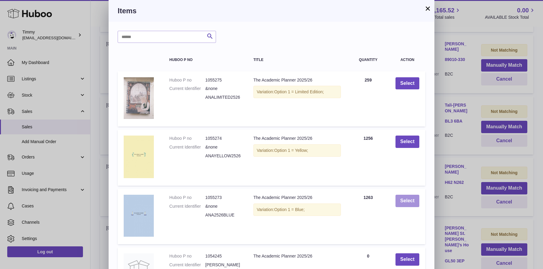
click at [413, 201] on button "Select" at bounding box center [408, 201] width 24 height 12
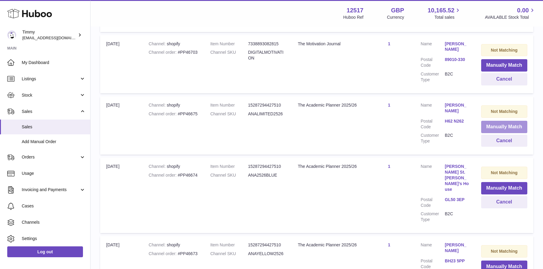
click at [492, 121] on button "Manually Match" at bounding box center [504, 127] width 46 height 12
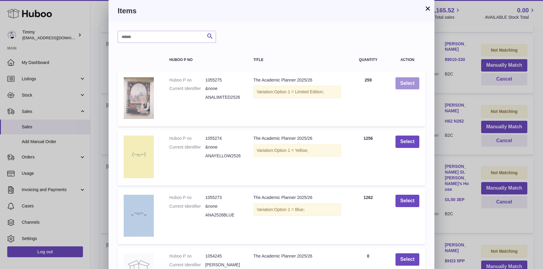
click at [411, 88] on button "Select" at bounding box center [408, 83] width 24 height 12
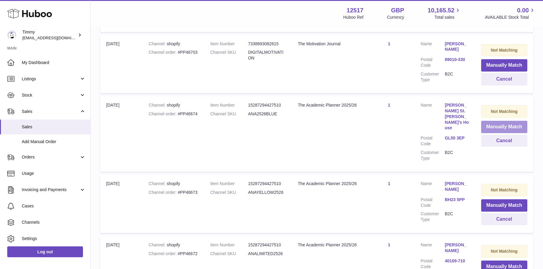
click at [498, 121] on button "Manually Match" at bounding box center [504, 127] width 46 height 12
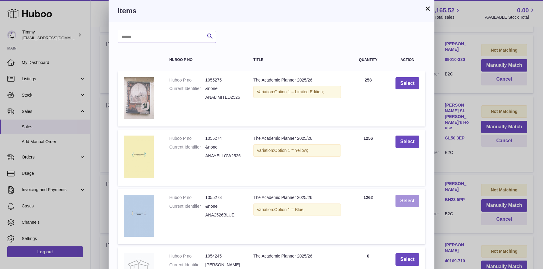
click at [410, 202] on button "Select" at bounding box center [408, 201] width 24 height 12
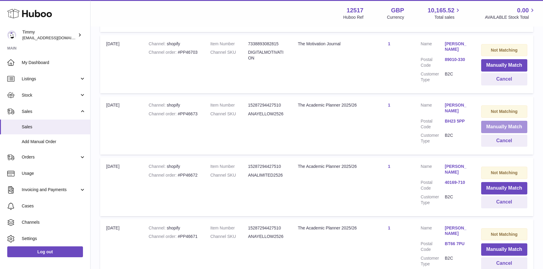
click at [504, 121] on button "Manually Match" at bounding box center [504, 127] width 46 height 12
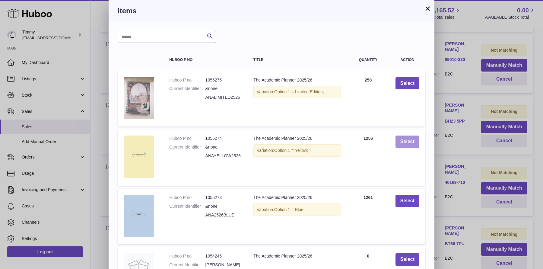
click at [413, 143] on button "Select" at bounding box center [408, 142] width 24 height 12
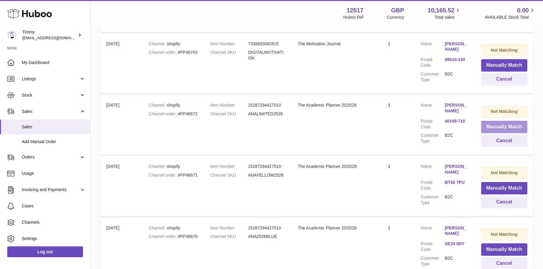
click at [512, 121] on button "Manually Match" at bounding box center [504, 127] width 46 height 12
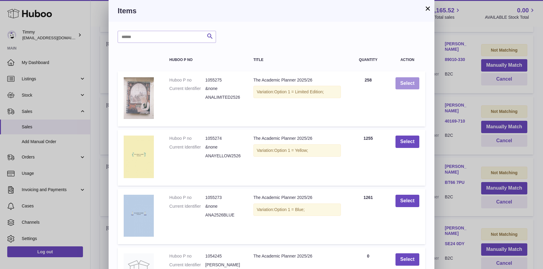
click at [413, 86] on button "Select" at bounding box center [408, 83] width 24 height 12
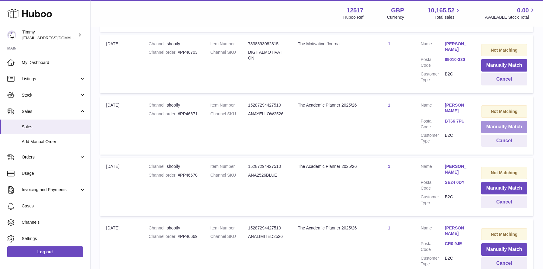
click at [501, 127] on button "Manually Match" at bounding box center [504, 127] width 46 height 12
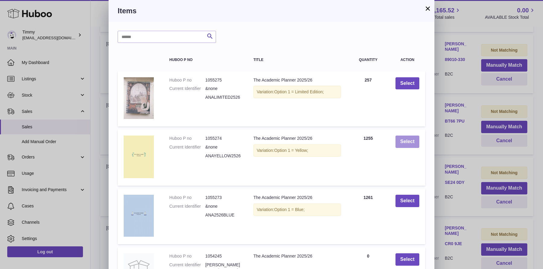
click at [415, 137] on button "Select" at bounding box center [408, 142] width 24 height 12
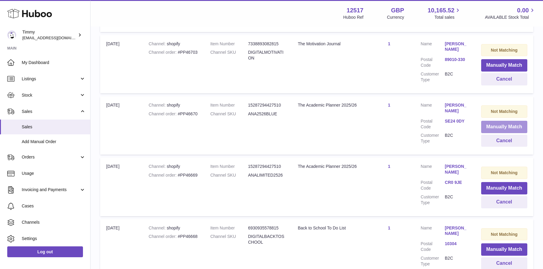
click at [496, 123] on button "Manually Match" at bounding box center [504, 127] width 46 height 12
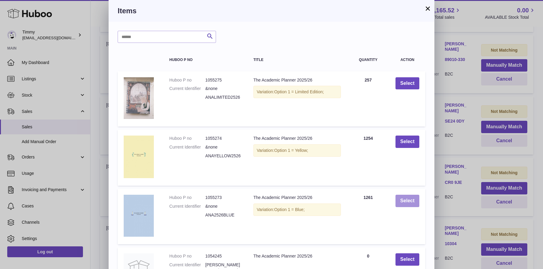
click at [405, 204] on button "Select" at bounding box center [408, 201] width 24 height 12
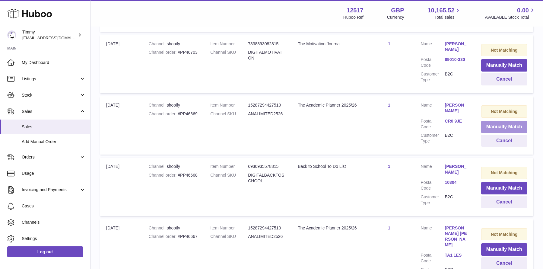
click at [498, 122] on button "Manually Match" at bounding box center [504, 127] width 46 height 12
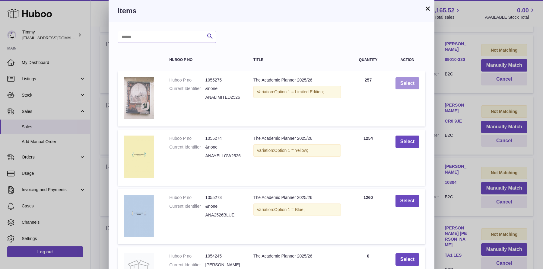
click at [411, 84] on button "Select" at bounding box center [408, 83] width 24 height 12
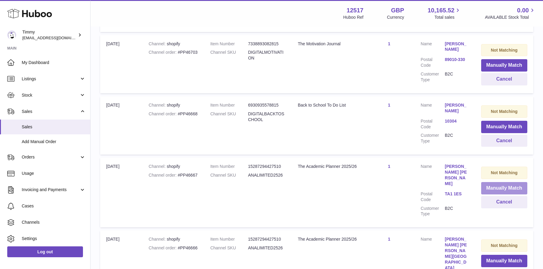
click at [502, 184] on button "Manually Match" at bounding box center [504, 188] width 46 height 12
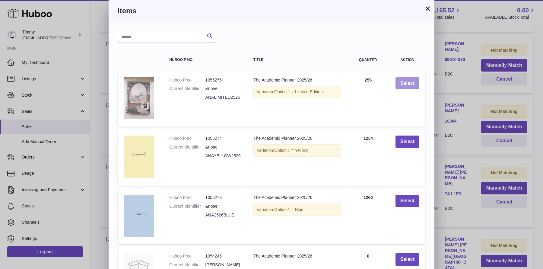
click at [407, 86] on button "Select" at bounding box center [408, 83] width 24 height 12
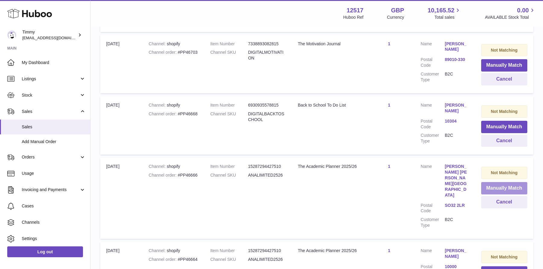
click at [496, 184] on button "Manually Match" at bounding box center [504, 188] width 46 height 12
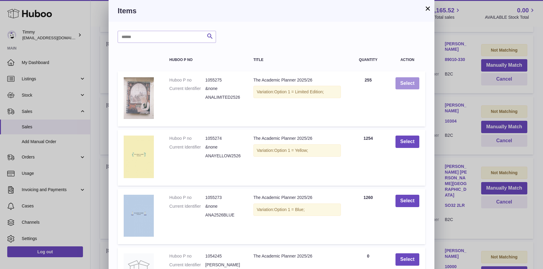
click at [414, 86] on button "Select" at bounding box center [408, 83] width 24 height 12
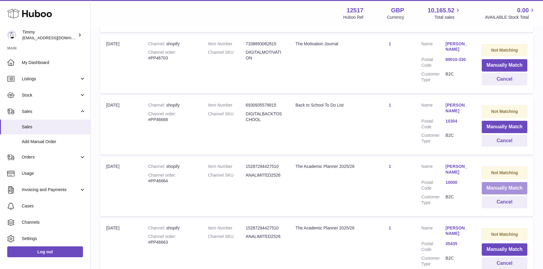
click at [504, 182] on button "Manually Match" at bounding box center [505, 188] width 46 height 12
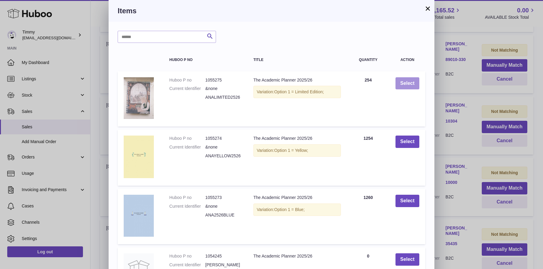
click at [404, 83] on button "Select" at bounding box center [408, 83] width 24 height 12
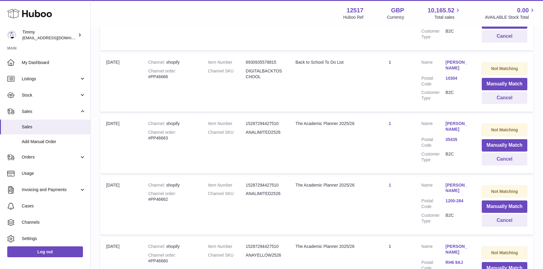
scroll to position [464, 0]
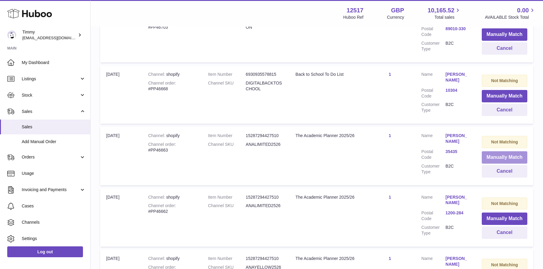
click at [498, 151] on button "Manually Match" at bounding box center [505, 157] width 46 height 12
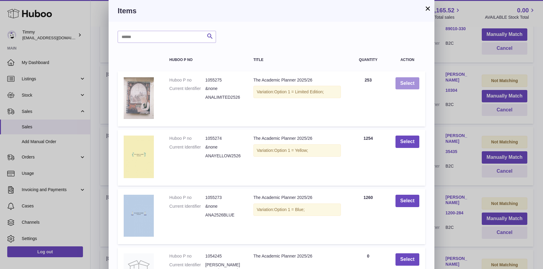
click at [405, 77] on button "Select" at bounding box center [408, 83] width 24 height 12
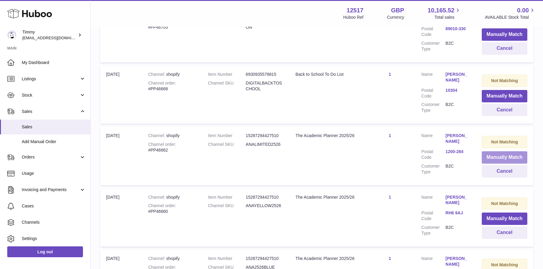
click at [492, 152] on button "Manually Match" at bounding box center [505, 157] width 46 height 12
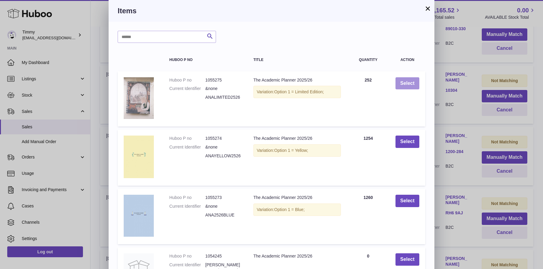
click at [406, 80] on button "Select" at bounding box center [408, 83] width 24 height 12
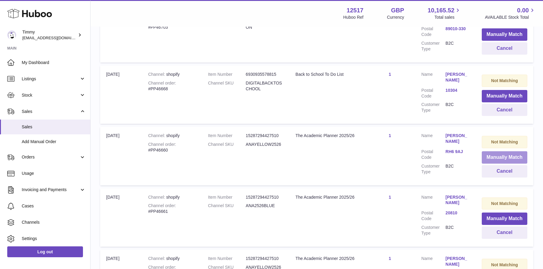
click at [497, 155] on button "Manually Match" at bounding box center [505, 157] width 46 height 12
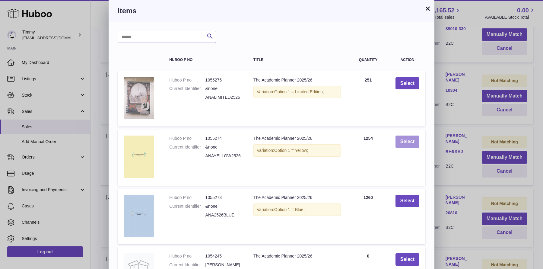
click at [401, 143] on button "Select" at bounding box center [408, 142] width 24 height 12
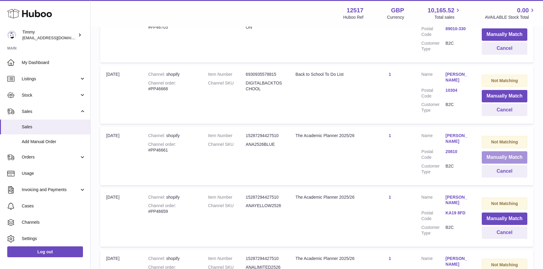
click at [489, 151] on button "Manually Match" at bounding box center [505, 157] width 46 height 12
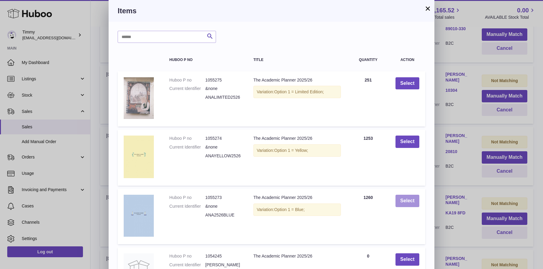
click at [417, 204] on button "Select" at bounding box center [408, 201] width 24 height 12
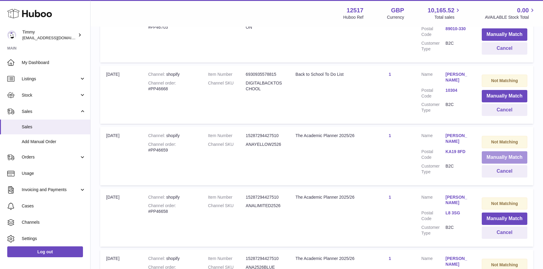
click at [492, 152] on button "Manually Match" at bounding box center [505, 157] width 46 height 12
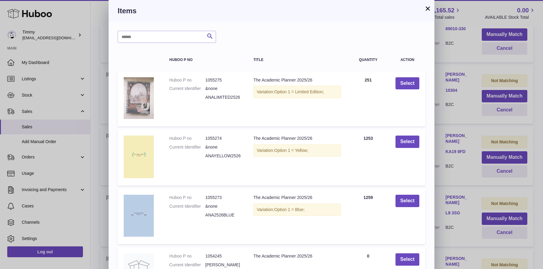
click at [421, 142] on td "Select" at bounding box center [408, 157] width 36 height 56
click at [408, 141] on button "Select" at bounding box center [408, 142] width 24 height 12
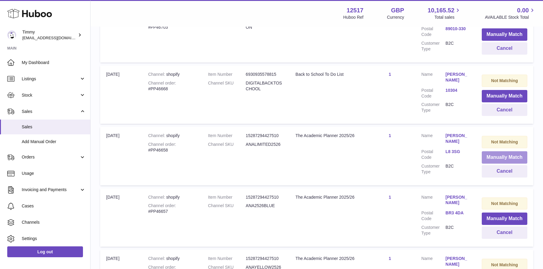
click at [495, 158] on button "Manually Match" at bounding box center [505, 157] width 46 height 12
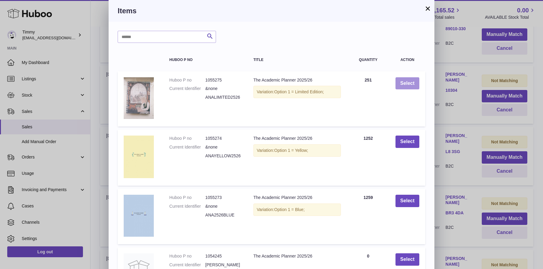
click at [401, 80] on button "Select" at bounding box center [408, 83] width 24 height 12
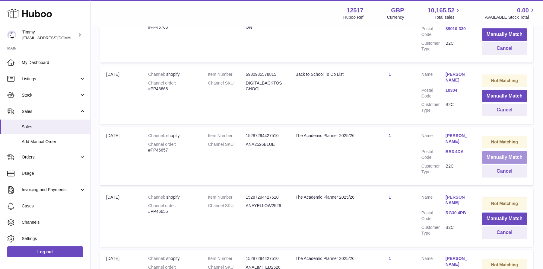
click at [492, 152] on button "Manually Match" at bounding box center [505, 157] width 46 height 12
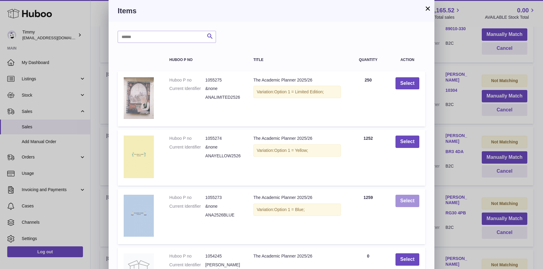
click at [412, 201] on button "Select" at bounding box center [408, 201] width 24 height 12
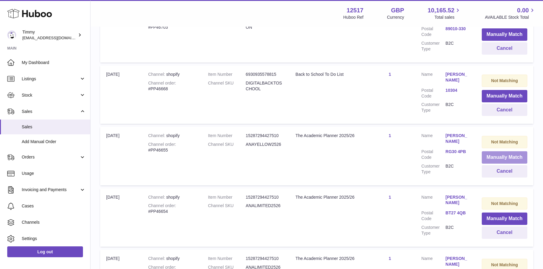
click at [495, 151] on button "Manually Match" at bounding box center [505, 157] width 46 height 12
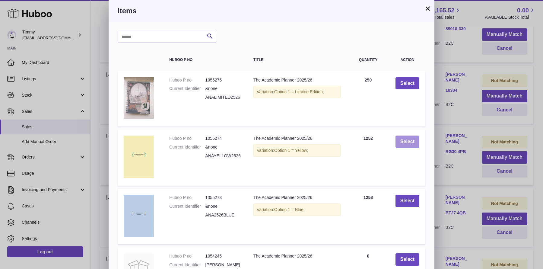
click at [417, 142] on button "Select" at bounding box center [408, 142] width 24 height 12
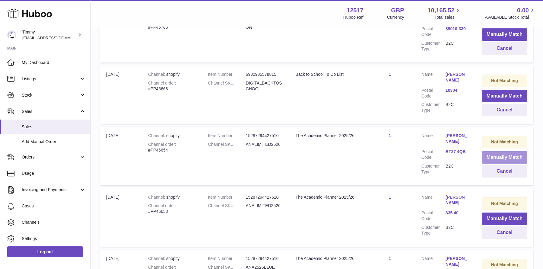
click at [496, 151] on button "Manually Match" at bounding box center [505, 157] width 46 height 12
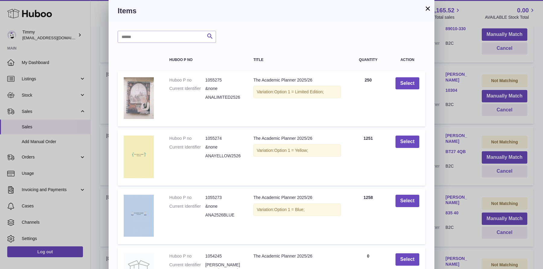
click at [408, 91] on td "Select" at bounding box center [408, 98] width 36 height 55
click at [410, 86] on button "Select" at bounding box center [408, 83] width 24 height 12
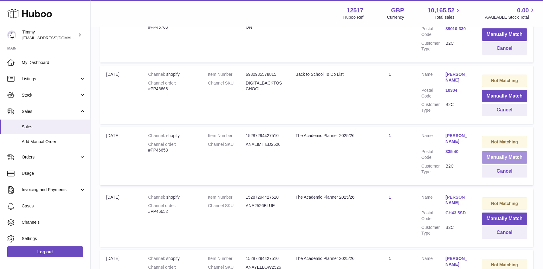
click at [499, 155] on button "Manually Match" at bounding box center [505, 157] width 46 height 12
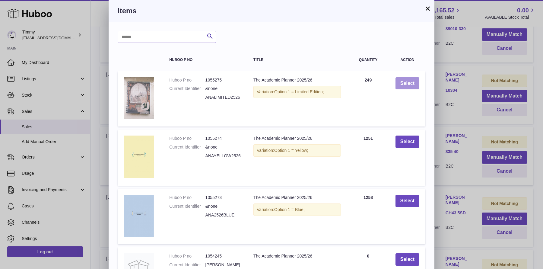
click at [412, 88] on button "Select" at bounding box center [408, 83] width 24 height 12
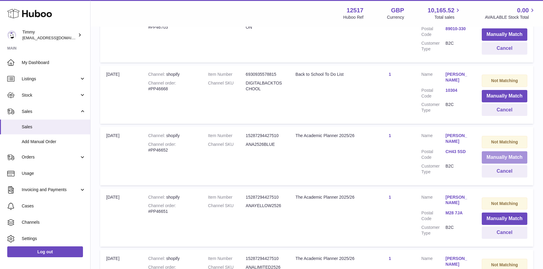
click at [493, 151] on button "Manually Match" at bounding box center [505, 157] width 46 height 12
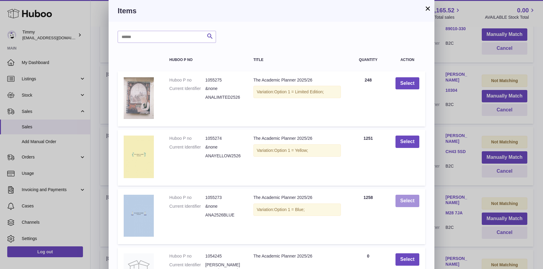
click at [408, 201] on button "Select" at bounding box center [408, 201] width 24 height 12
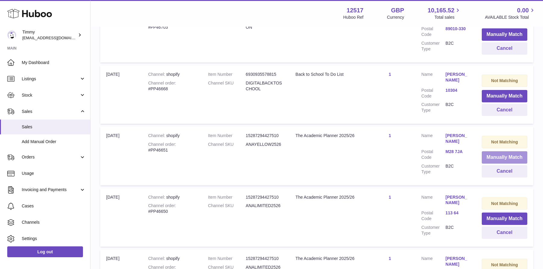
click at [493, 152] on button "Manually Match" at bounding box center [505, 157] width 46 height 12
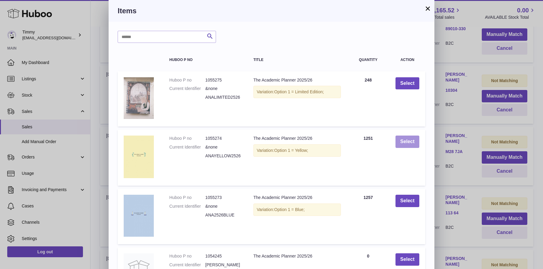
click at [404, 138] on button "Select" at bounding box center [408, 142] width 24 height 12
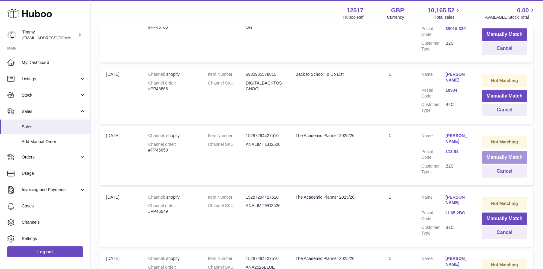
click at [499, 151] on button "Manually Match" at bounding box center [505, 157] width 46 height 12
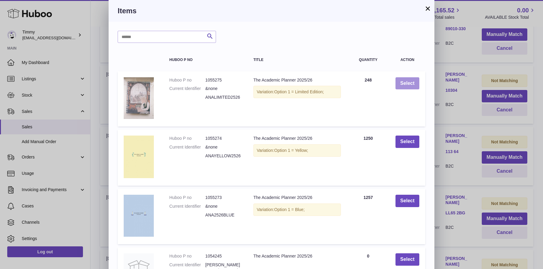
click at [409, 81] on button "Select" at bounding box center [408, 83] width 24 height 12
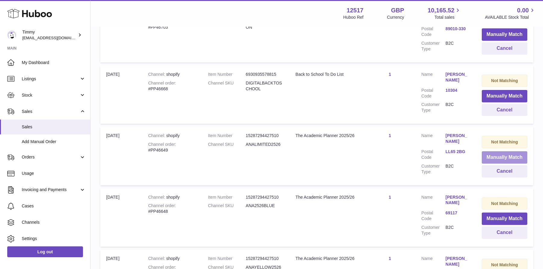
click at [504, 151] on button "Manually Match" at bounding box center [505, 157] width 46 height 12
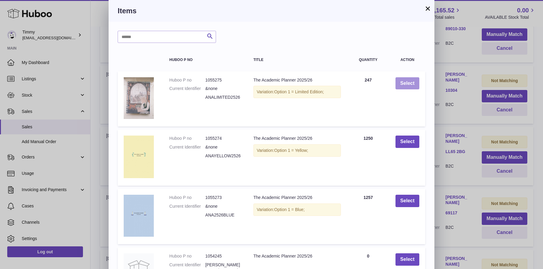
click at [411, 85] on button "Select" at bounding box center [408, 83] width 24 height 12
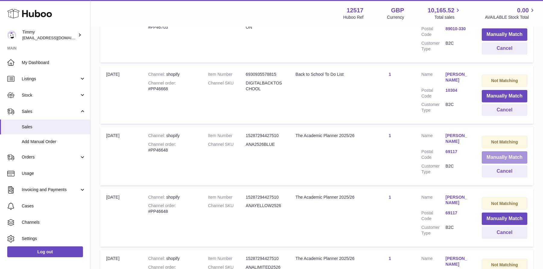
click at [498, 152] on button "Manually Match" at bounding box center [505, 157] width 46 height 12
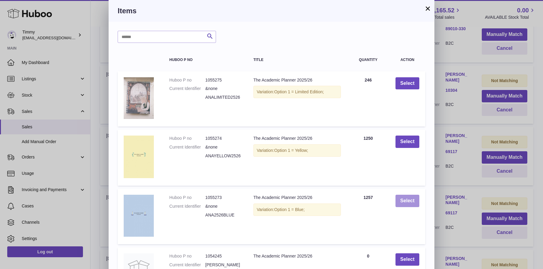
click at [408, 199] on button "Select" at bounding box center [408, 201] width 24 height 12
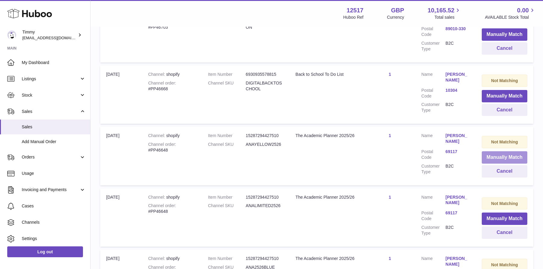
click at [487, 151] on button "Manually Match" at bounding box center [505, 157] width 46 height 12
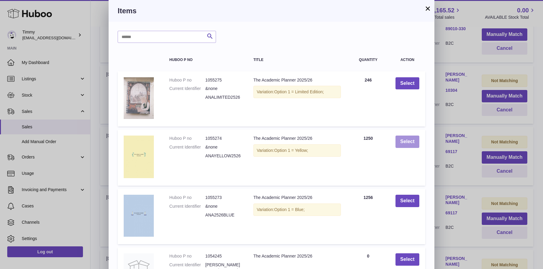
click at [411, 142] on button "Select" at bounding box center [408, 142] width 24 height 12
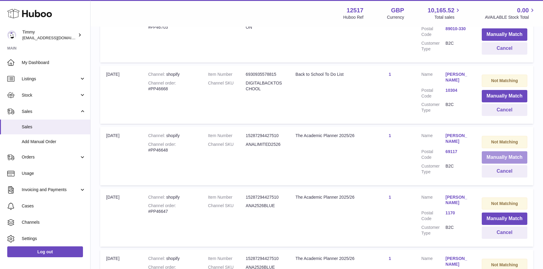
click at [505, 154] on button "Manually Match" at bounding box center [505, 157] width 46 height 12
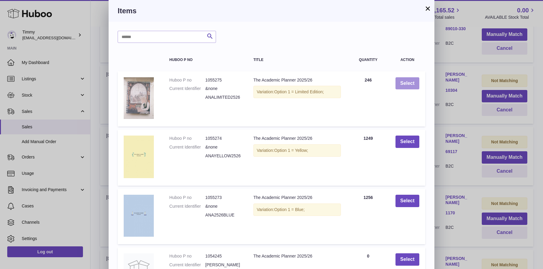
click at [410, 84] on button "Select" at bounding box center [408, 83] width 24 height 12
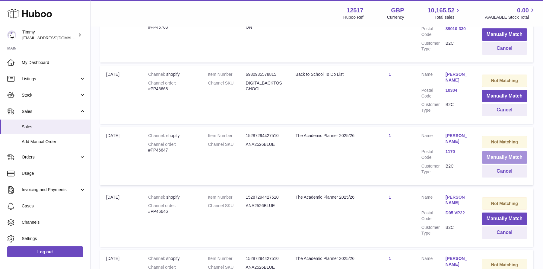
click at [522, 151] on button "Manually Match" at bounding box center [505, 157] width 46 height 12
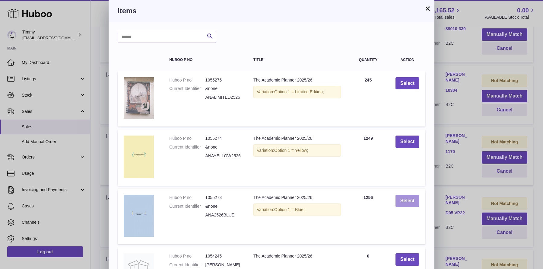
click at [409, 203] on button "Select" at bounding box center [408, 201] width 24 height 12
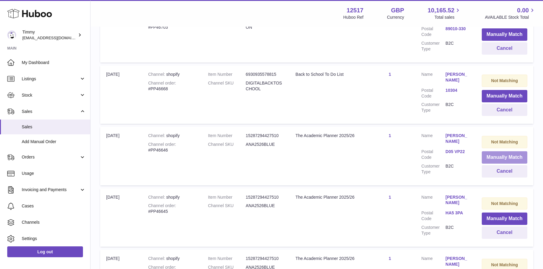
click at [491, 151] on button "Manually Match" at bounding box center [505, 157] width 46 height 12
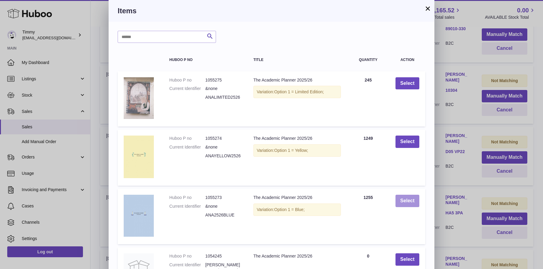
click at [412, 202] on button "Select" at bounding box center [408, 201] width 24 height 12
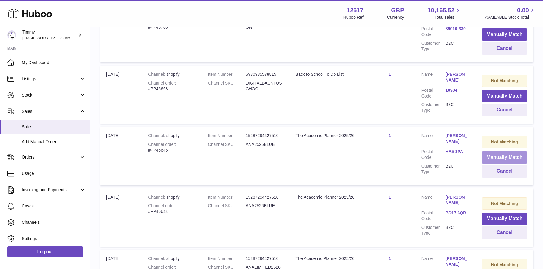
click at [492, 153] on button "Manually Match" at bounding box center [505, 157] width 46 height 12
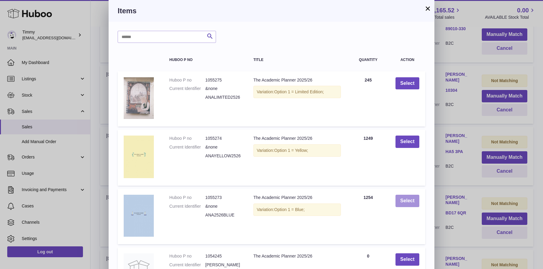
click at [409, 202] on button "Select" at bounding box center [408, 201] width 24 height 12
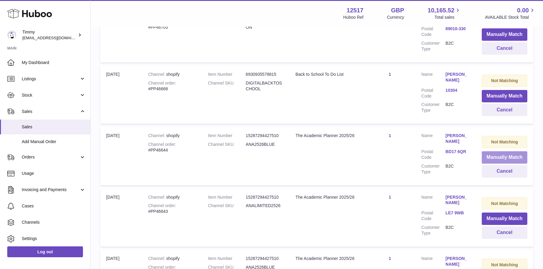
click at [489, 156] on button "Manually Match" at bounding box center [505, 157] width 46 height 12
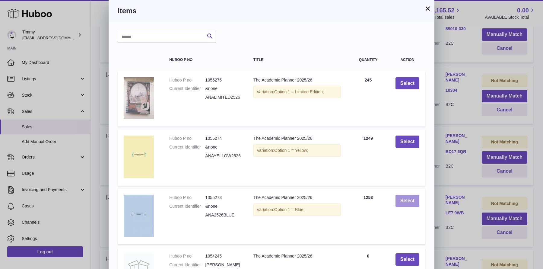
click at [406, 204] on button "Select" at bounding box center [408, 201] width 24 height 12
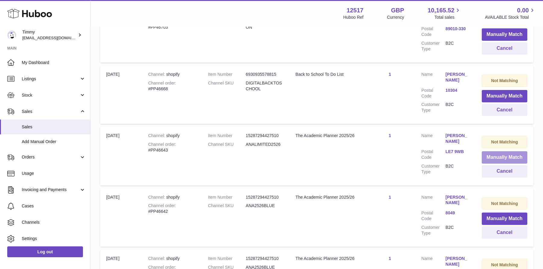
click at [491, 151] on button "Manually Match" at bounding box center [505, 157] width 46 height 12
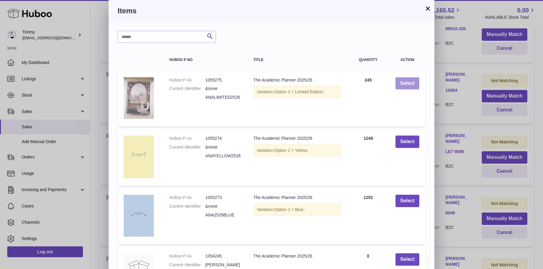
click at [416, 87] on button "Select" at bounding box center [408, 83] width 24 height 12
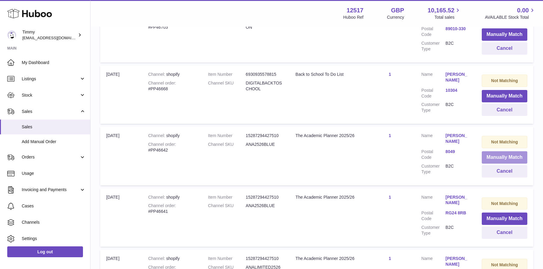
click at [493, 158] on button "Manually Match" at bounding box center [505, 157] width 46 height 12
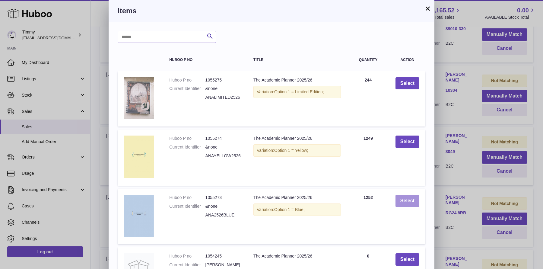
click at [413, 206] on button "Select" at bounding box center [408, 201] width 24 height 12
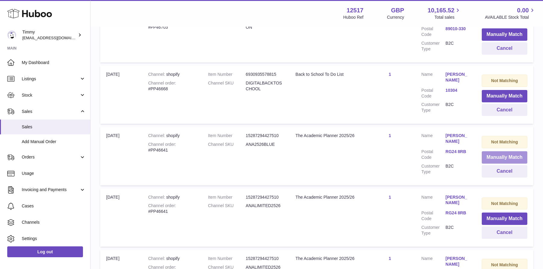
click at [498, 152] on button "Manually Match" at bounding box center [505, 157] width 46 height 12
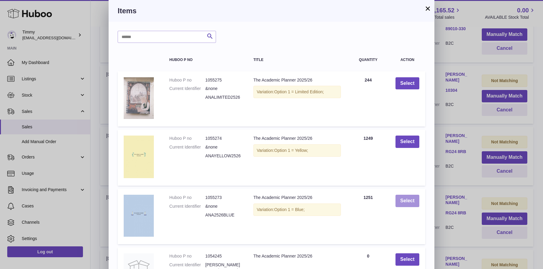
click at [409, 198] on button "Select" at bounding box center [408, 201] width 24 height 12
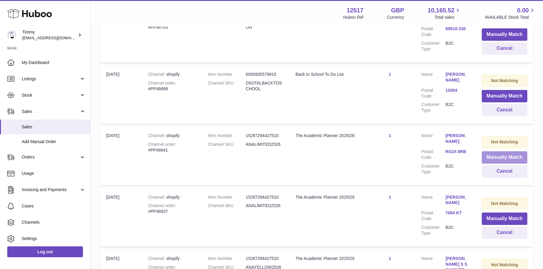
click at [500, 151] on button "Manually Match" at bounding box center [505, 157] width 46 height 12
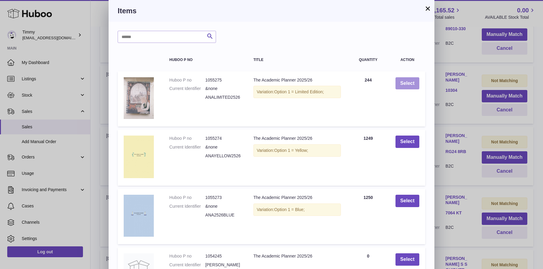
click at [413, 84] on button "Select" at bounding box center [408, 83] width 24 height 12
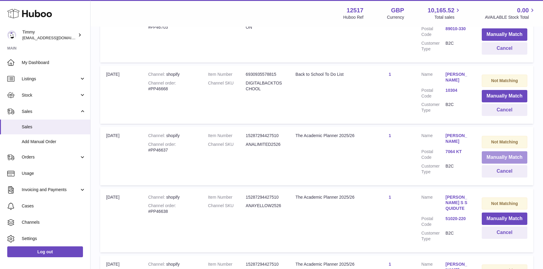
click at [502, 152] on button "Manually Match" at bounding box center [505, 157] width 46 height 12
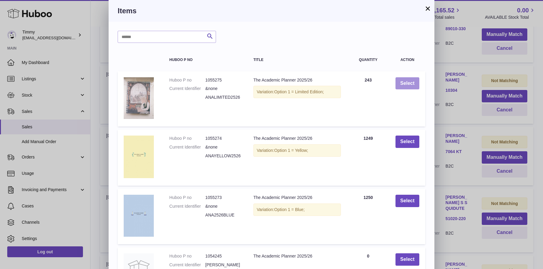
click at [406, 86] on button "Select" at bounding box center [408, 83] width 24 height 12
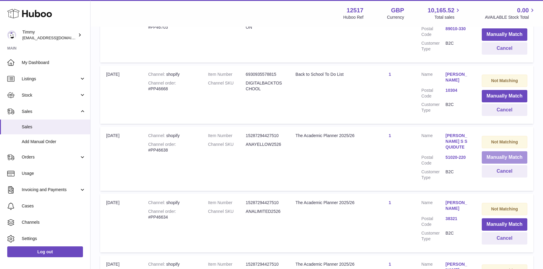
click at [506, 158] on button "Manually Match" at bounding box center [505, 157] width 46 height 12
click at [0, 158] on div at bounding box center [0, 134] width 0 height 269
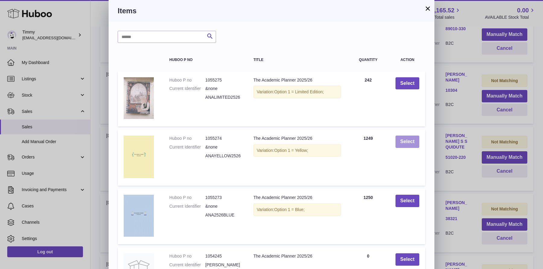
click at [412, 147] on button "Select" at bounding box center [408, 142] width 24 height 12
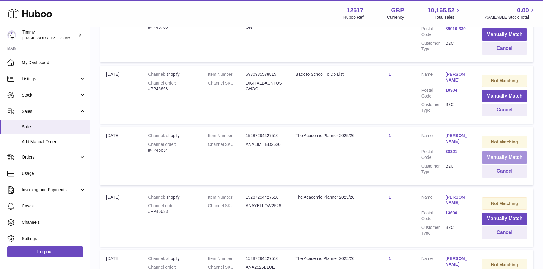
click at [494, 151] on button "Manually Match" at bounding box center [505, 157] width 46 height 12
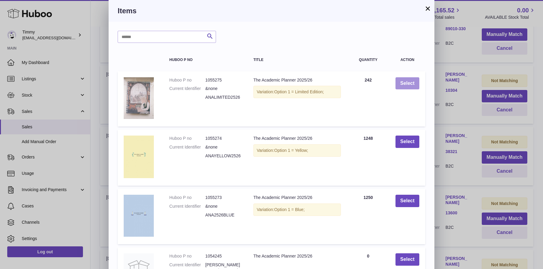
click at [407, 85] on button "Select" at bounding box center [408, 83] width 24 height 12
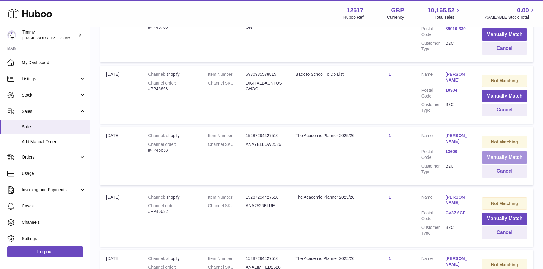
click at [491, 151] on button "Manually Match" at bounding box center [505, 157] width 46 height 12
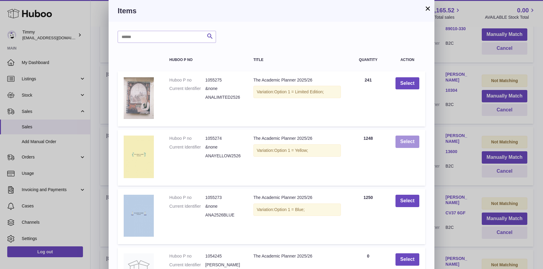
click at [402, 143] on button "Select" at bounding box center [408, 142] width 24 height 12
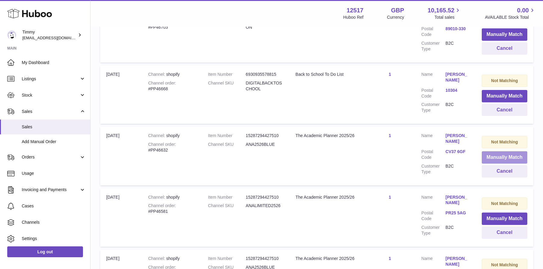
click at [485, 154] on button "Manually Match" at bounding box center [505, 157] width 46 height 12
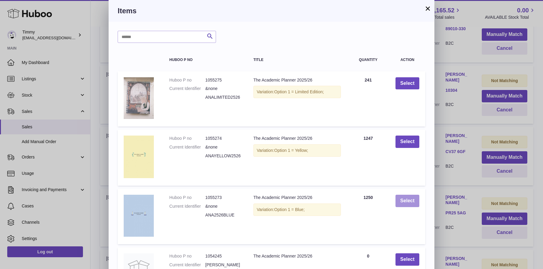
click at [411, 206] on button "Select" at bounding box center [408, 201] width 24 height 12
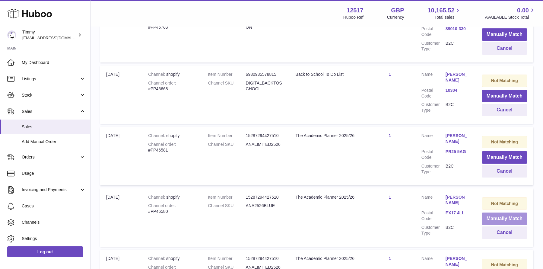
click at [493, 214] on button "Manually Match" at bounding box center [505, 218] width 46 height 12
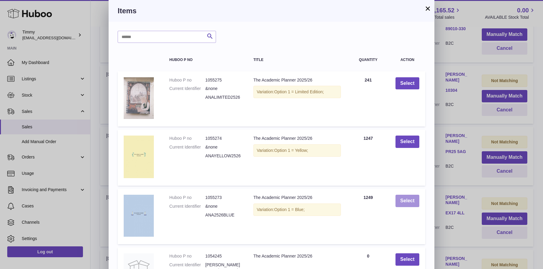
click at [414, 199] on button "Select" at bounding box center [408, 201] width 24 height 12
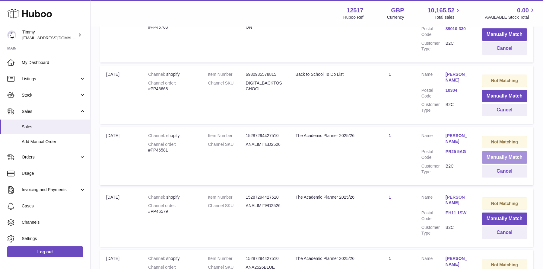
click at [493, 151] on button "Manually Match" at bounding box center [505, 157] width 46 height 12
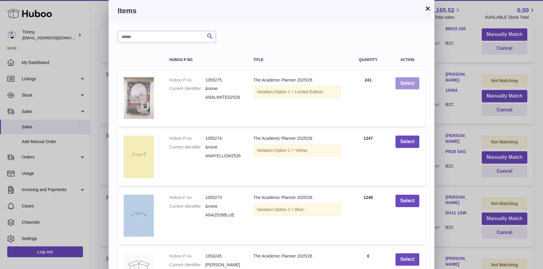
click at [413, 88] on button "Select" at bounding box center [408, 83] width 24 height 12
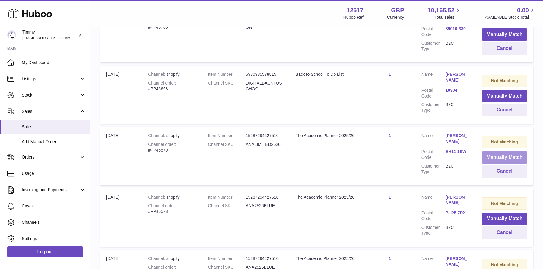
click at [498, 154] on button "Manually Match" at bounding box center [505, 157] width 46 height 12
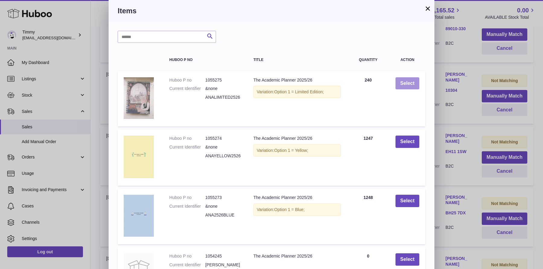
click at [408, 86] on button "Select" at bounding box center [408, 83] width 24 height 12
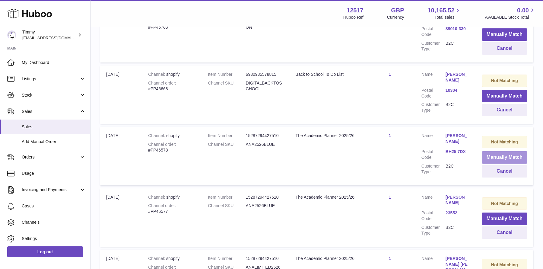
click at [518, 155] on button "Manually Match" at bounding box center [505, 157] width 46 height 12
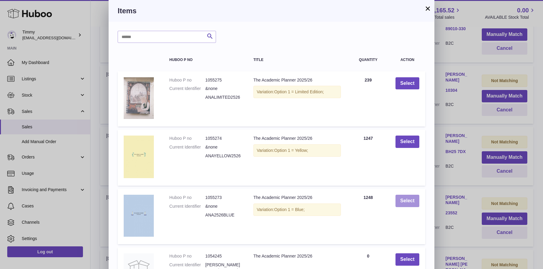
click at [417, 197] on button "Select" at bounding box center [408, 201] width 24 height 12
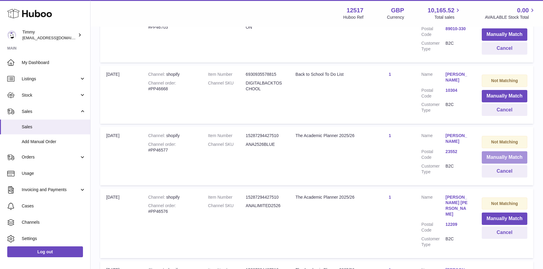
click at [495, 152] on button "Manually Match" at bounding box center [505, 157] width 46 height 12
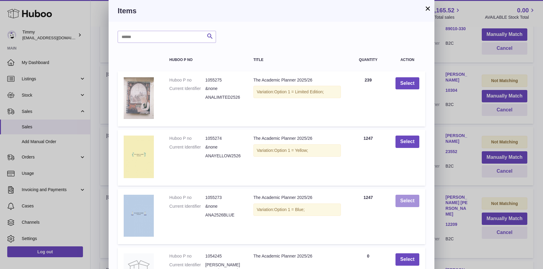
click at [396, 197] on button "Select" at bounding box center [408, 201] width 24 height 12
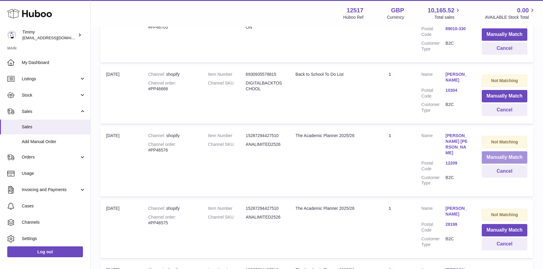
click at [498, 153] on button "Manually Match" at bounding box center [505, 157] width 46 height 12
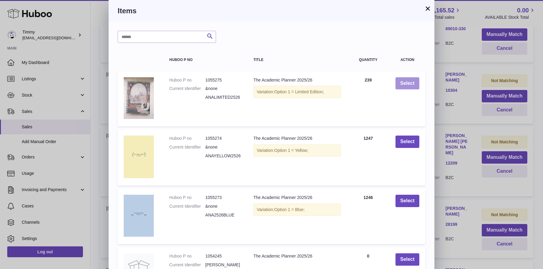
click at [397, 85] on button "Select" at bounding box center [408, 83] width 24 height 12
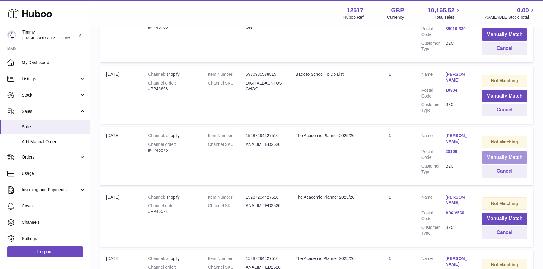
click at [492, 152] on button "Manually Match" at bounding box center [505, 157] width 46 height 12
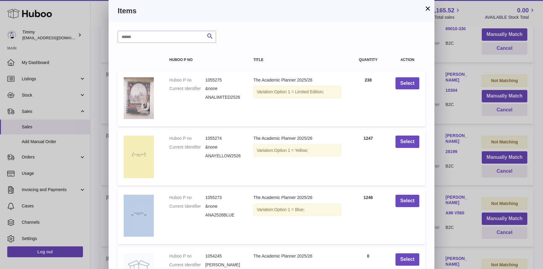
click at [403, 91] on td "Select" at bounding box center [408, 98] width 36 height 55
click at [405, 82] on button "Select" at bounding box center [408, 83] width 24 height 12
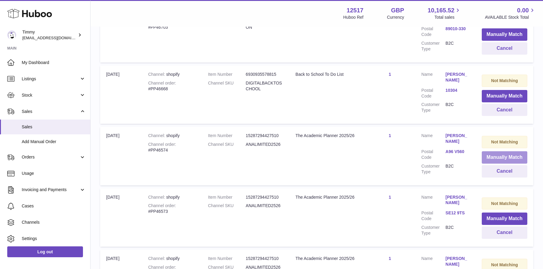
click at [509, 157] on button "Manually Match" at bounding box center [505, 157] width 46 height 12
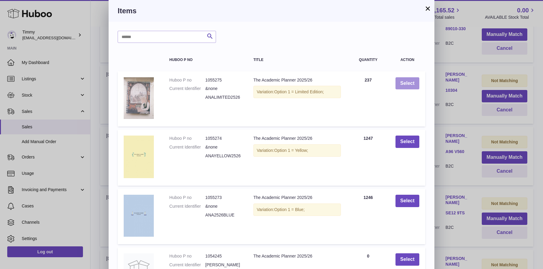
click at [413, 86] on button "Select" at bounding box center [408, 83] width 24 height 12
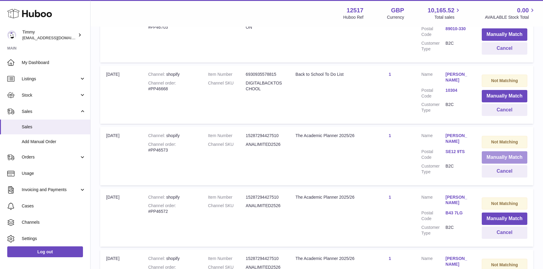
click at [486, 151] on button "Manually Match" at bounding box center [505, 157] width 46 height 12
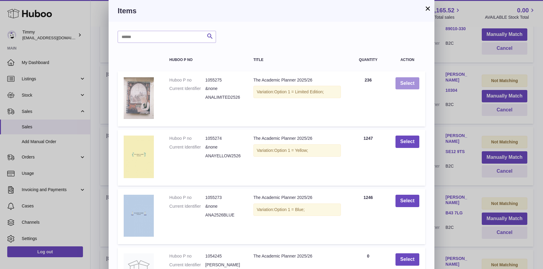
click at [409, 84] on button "Select" at bounding box center [408, 83] width 24 height 12
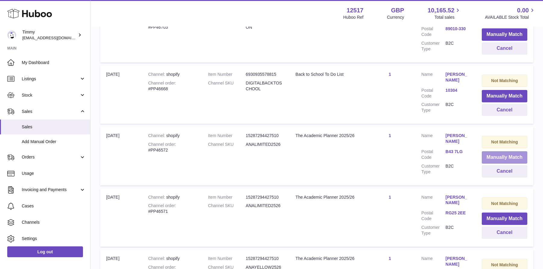
click at [496, 151] on button "Manually Match" at bounding box center [505, 157] width 46 height 12
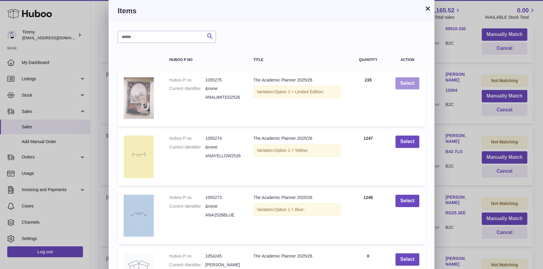
click at [410, 80] on button "Select" at bounding box center [408, 83] width 24 height 12
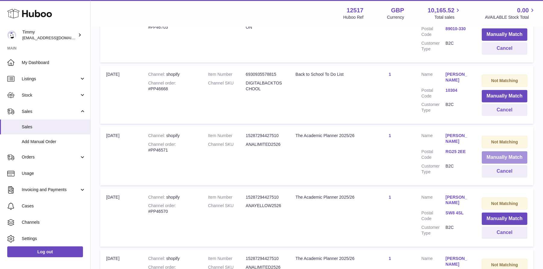
click at [495, 151] on button "Manually Match" at bounding box center [505, 157] width 46 height 12
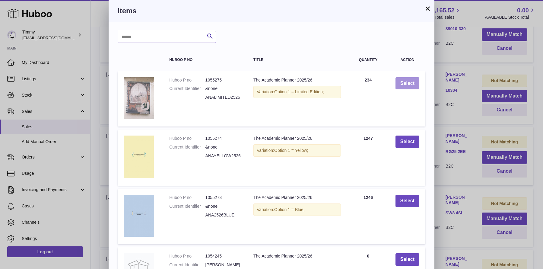
click at [408, 87] on button "Select" at bounding box center [408, 83] width 24 height 12
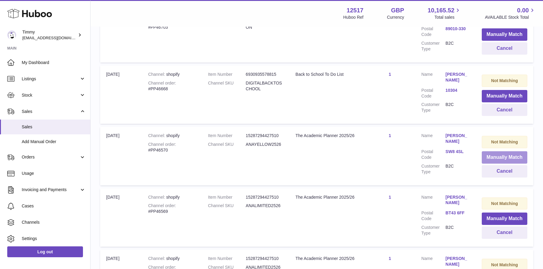
click at [486, 151] on button "Manually Match" at bounding box center [505, 157] width 46 height 12
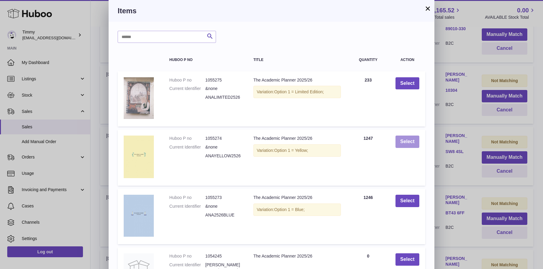
click at [399, 144] on button "Select" at bounding box center [408, 142] width 24 height 12
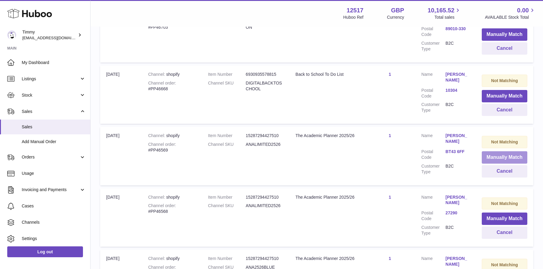
click at [503, 154] on button "Manually Match" at bounding box center [505, 157] width 46 height 12
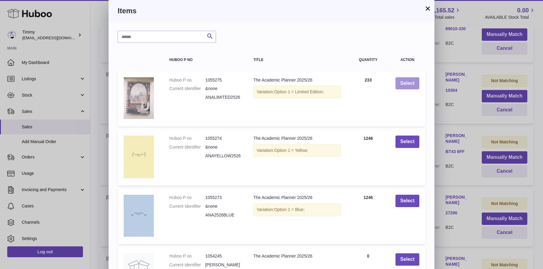
click at [407, 84] on button "Select" at bounding box center [408, 83] width 24 height 12
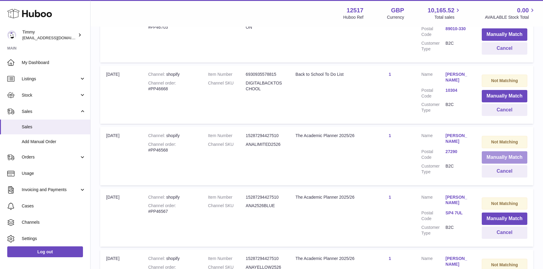
click at [488, 152] on button "Manually Match" at bounding box center [505, 157] width 46 height 12
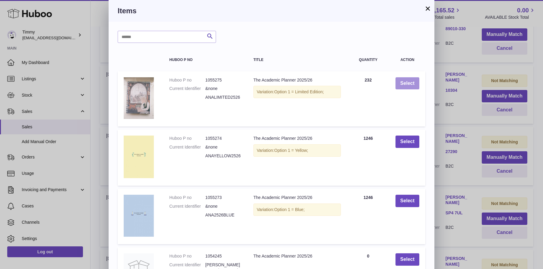
click at [409, 80] on button "Select" at bounding box center [408, 83] width 24 height 12
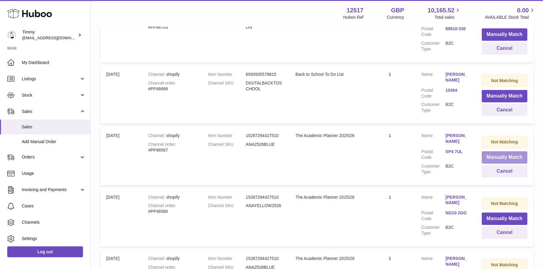
click at [494, 155] on button "Manually Match" at bounding box center [505, 157] width 46 height 12
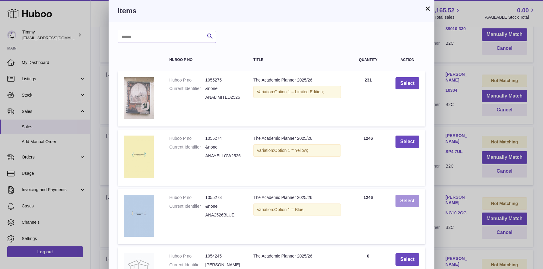
click at [402, 204] on button "Select" at bounding box center [408, 201] width 24 height 12
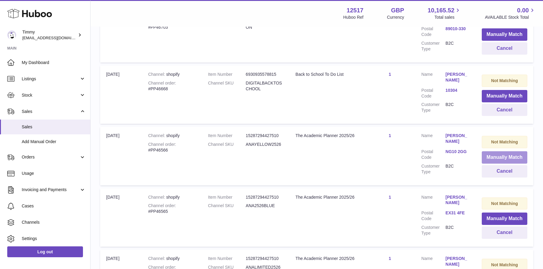
click at [514, 151] on button "Manually Match" at bounding box center [505, 157] width 46 height 12
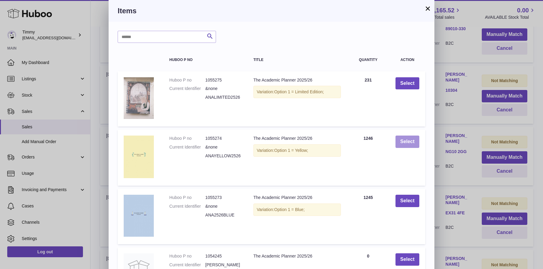
click at [414, 137] on button "Select" at bounding box center [408, 142] width 24 height 12
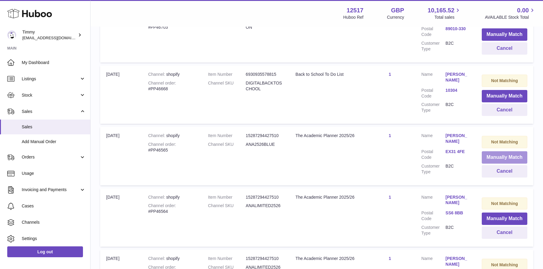
click at [488, 151] on button "Manually Match" at bounding box center [505, 157] width 46 height 12
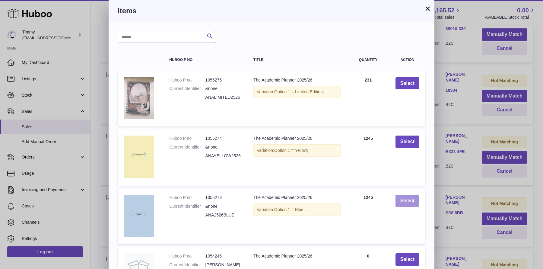
click at [404, 203] on button "Select" at bounding box center [408, 201] width 24 height 12
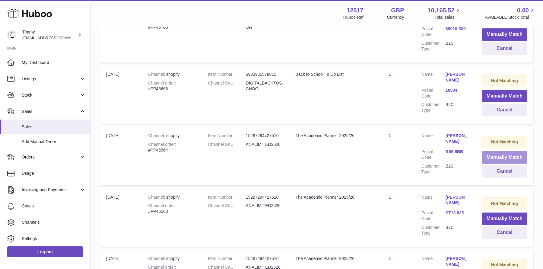
click at [506, 151] on button "Manually Match" at bounding box center [505, 157] width 46 height 12
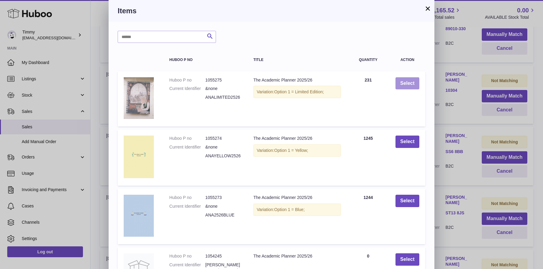
click at [413, 83] on button "Select" at bounding box center [408, 83] width 24 height 12
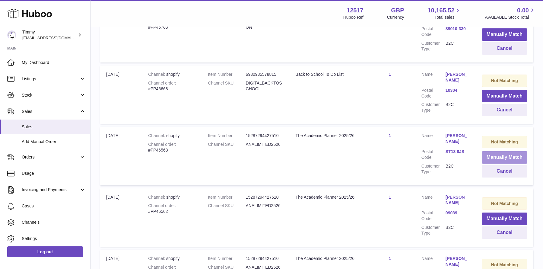
click at [501, 152] on button "Manually Match" at bounding box center [505, 157] width 46 height 12
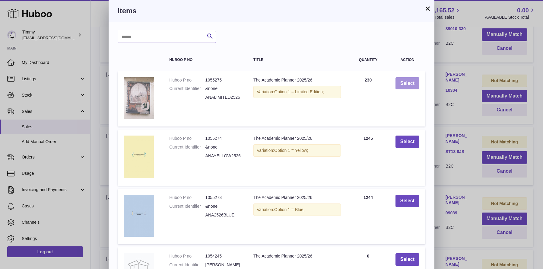
click at [413, 77] on button "Select" at bounding box center [408, 83] width 24 height 12
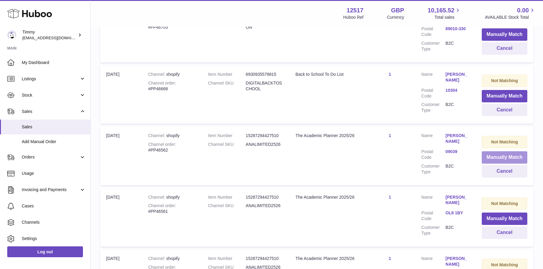
click at [506, 153] on button "Manually Match" at bounding box center [505, 157] width 46 height 12
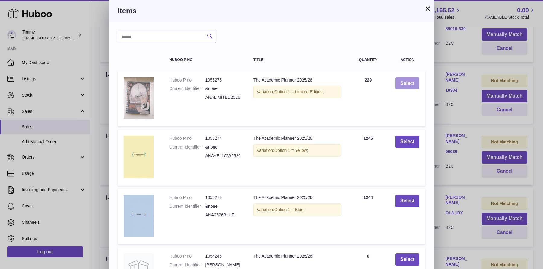
click at [415, 80] on button "Select" at bounding box center [408, 83] width 24 height 12
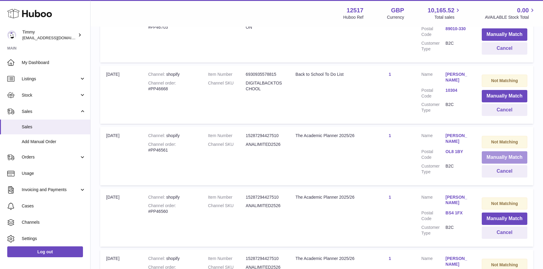
click at [498, 153] on button "Manually Match" at bounding box center [505, 157] width 46 height 12
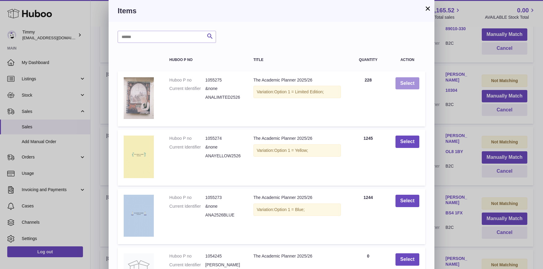
click at [412, 86] on button "Select" at bounding box center [408, 83] width 24 height 12
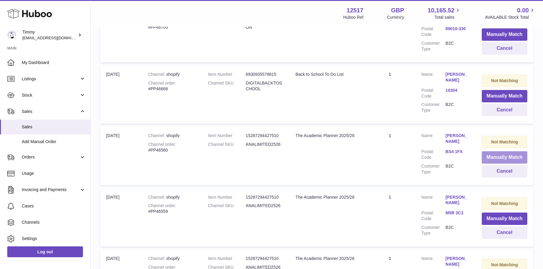
click at [492, 151] on button "Manually Match" at bounding box center [505, 157] width 46 height 12
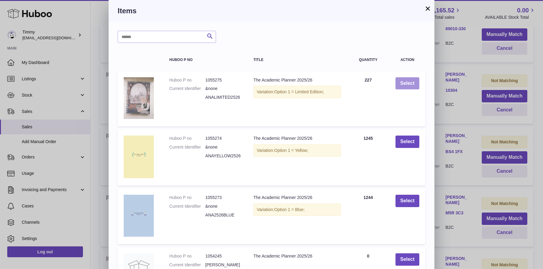
click at [397, 83] on button "Select" at bounding box center [408, 83] width 24 height 12
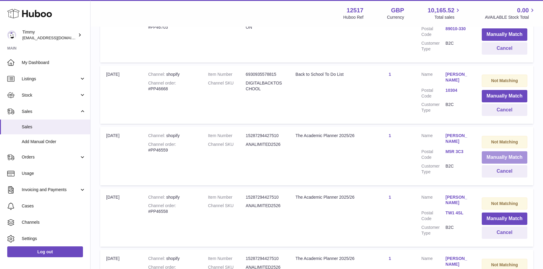
click at [494, 151] on button "Manually Match" at bounding box center [505, 157] width 46 height 12
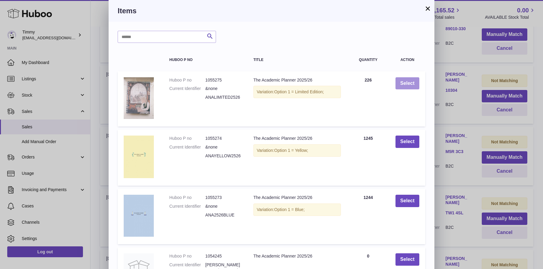
click at [412, 88] on button "Select" at bounding box center [408, 83] width 24 height 12
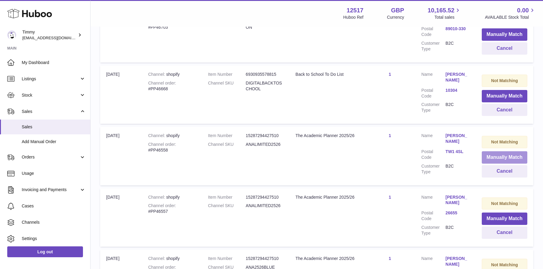
click at [491, 151] on button "Manually Match" at bounding box center [505, 157] width 46 height 12
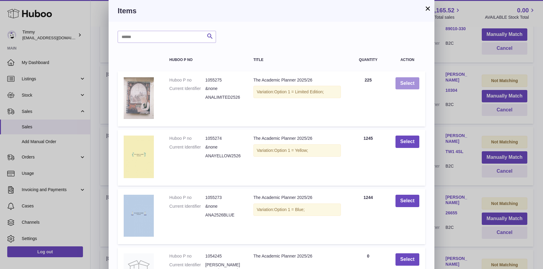
click at [408, 85] on button "Select" at bounding box center [408, 83] width 24 height 12
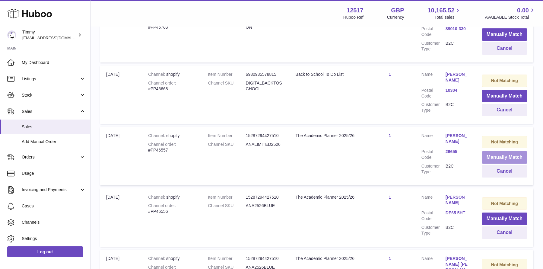
click at [500, 151] on button "Manually Match" at bounding box center [505, 157] width 46 height 12
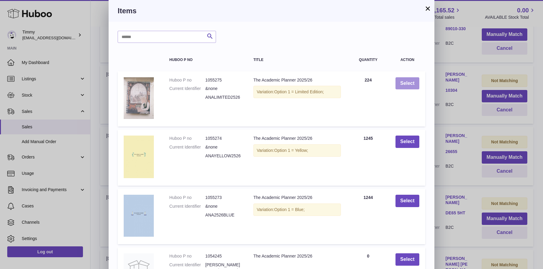
click at [416, 81] on button "Select" at bounding box center [408, 83] width 24 height 12
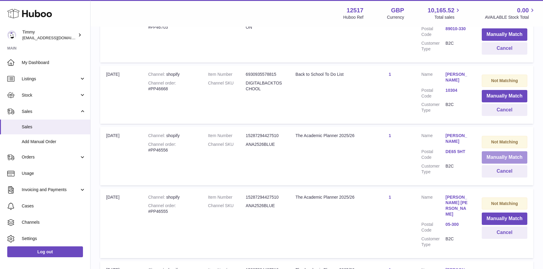
click at [495, 151] on button "Manually Match" at bounding box center [505, 157] width 46 height 12
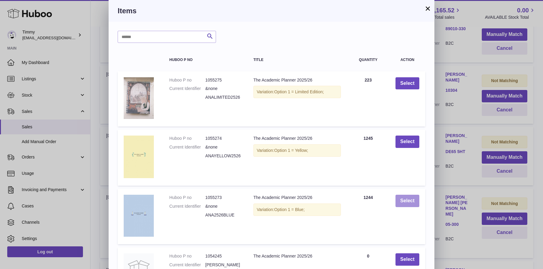
click at [410, 207] on button "Select" at bounding box center [408, 201] width 24 height 12
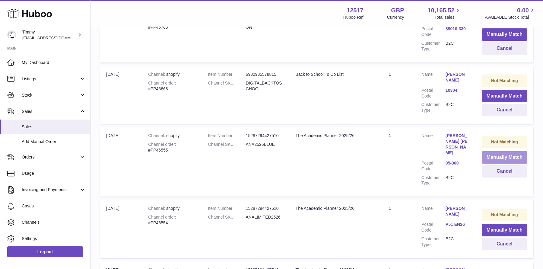
click at [492, 151] on button "Manually Match" at bounding box center [505, 157] width 46 height 12
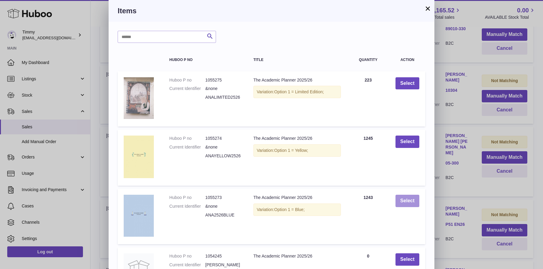
click at [416, 195] on button "Select" at bounding box center [408, 201] width 24 height 12
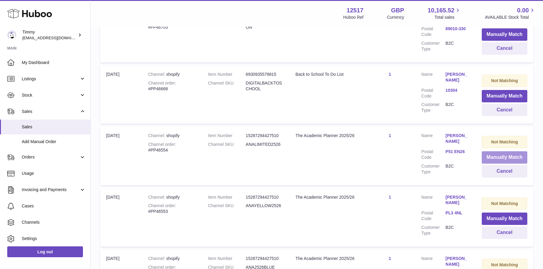
click at [499, 151] on button "Manually Match" at bounding box center [505, 157] width 46 height 12
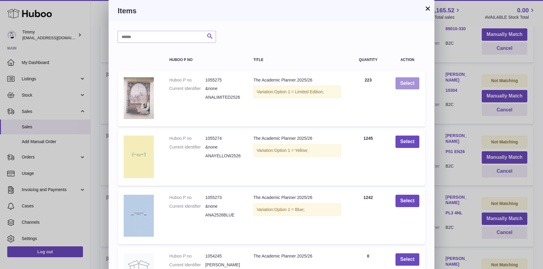
click at [415, 88] on button "Select" at bounding box center [408, 83] width 24 height 12
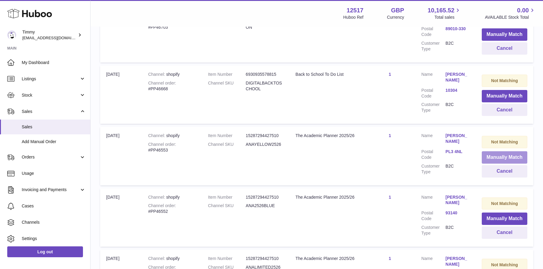
click at [493, 151] on button "Manually Match" at bounding box center [505, 157] width 46 height 12
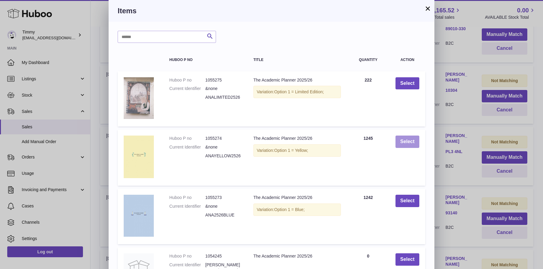
click at [406, 143] on button "Select" at bounding box center [408, 142] width 24 height 12
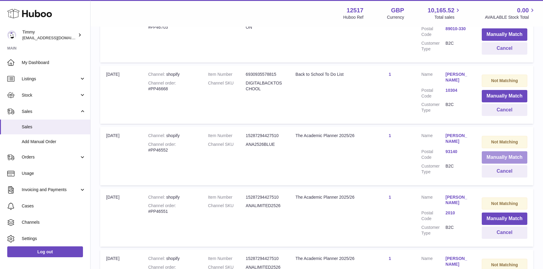
click at [493, 154] on button "Manually Match" at bounding box center [505, 157] width 46 height 12
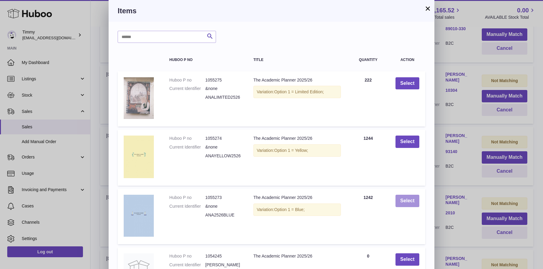
click at [410, 202] on button "Select" at bounding box center [408, 201] width 24 height 12
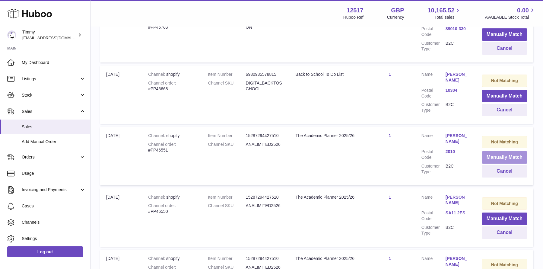
click at [511, 152] on button "Manually Match" at bounding box center [505, 157] width 46 height 12
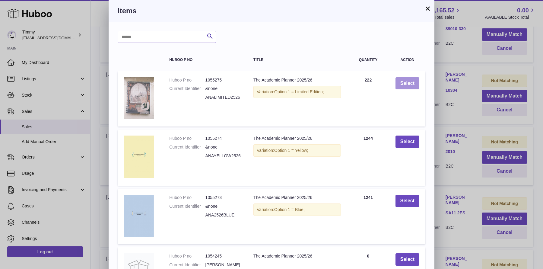
click at [406, 82] on button "Select" at bounding box center [408, 83] width 24 height 12
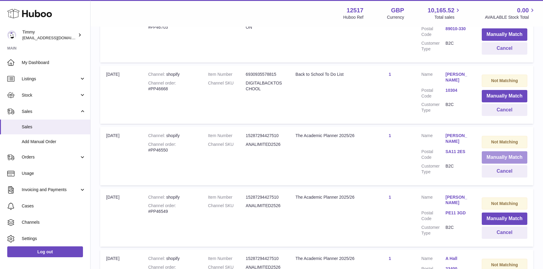
click at [498, 151] on button "Manually Match" at bounding box center [505, 157] width 46 height 12
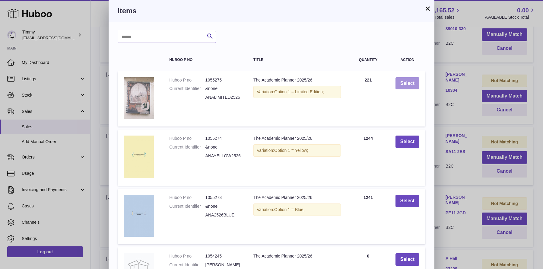
click at [407, 80] on button "Select" at bounding box center [408, 83] width 24 height 12
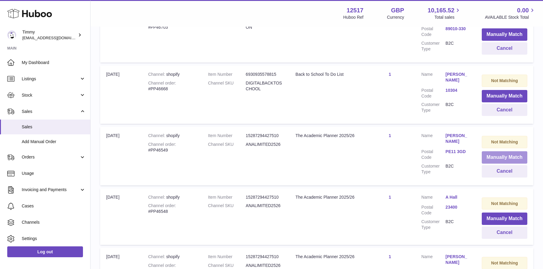
click at [488, 153] on button "Manually Match" at bounding box center [505, 157] width 46 height 12
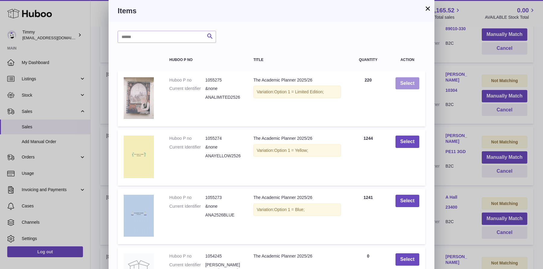
click at [404, 81] on button "Select" at bounding box center [408, 83] width 24 height 12
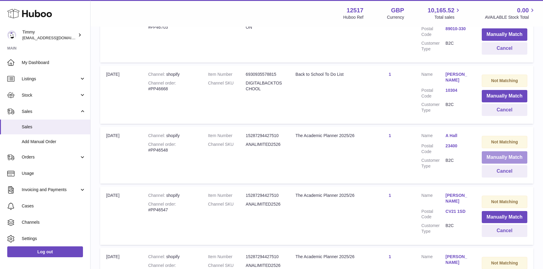
click at [501, 151] on button "Manually Match" at bounding box center [505, 157] width 46 height 12
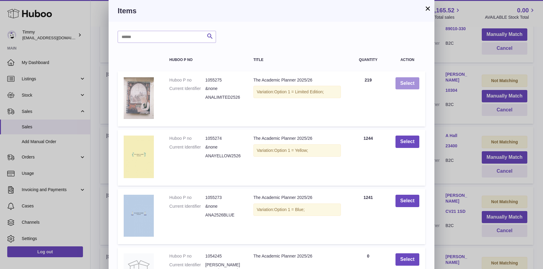
click at [406, 78] on button "Select" at bounding box center [408, 83] width 24 height 12
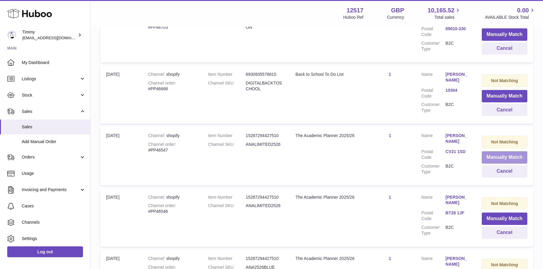
click at [497, 152] on button "Manually Match" at bounding box center [505, 157] width 46 height 12
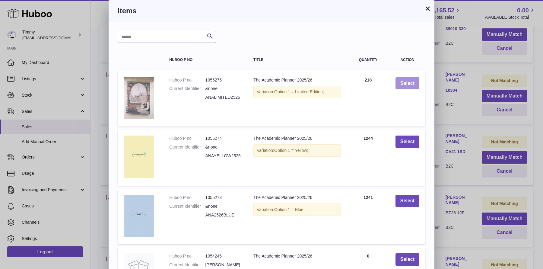
click at [411, 84] on button "Select" at bounding box center [408, 83] width 24 height 12
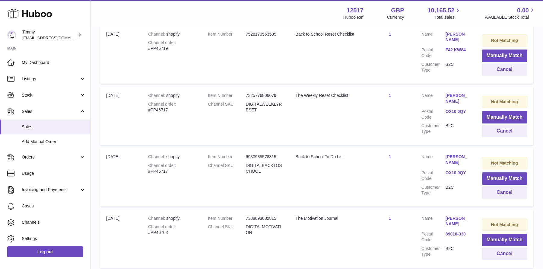
scroll to position [393, 0]
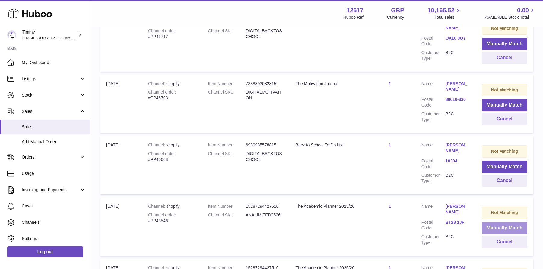
click at [510, 223] on button "Manually Match" at bounding box center [505, 228] width 46 height 12
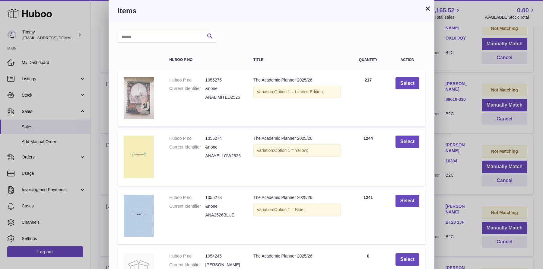
click at [400, 73] on td "Select" at bounding box center [408, 98] width 36 height 55
click at [402, 76] on td "Select" at bounding box center [408, 98] width 36 height 55
click at [404, 79] on button "Select" at bounding box center [408, 83] width 24 height 12
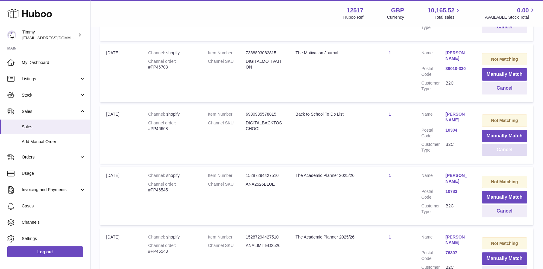
scroll to position [471, 0]
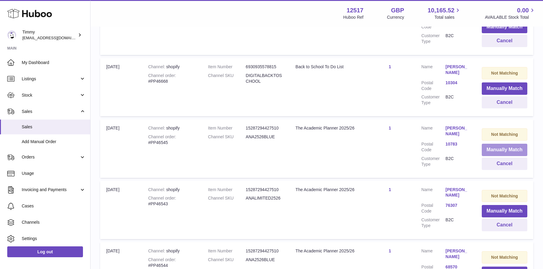
click at [501, 146] on button "Manually Match" at bounding box center [505, 150] width 46 height 12
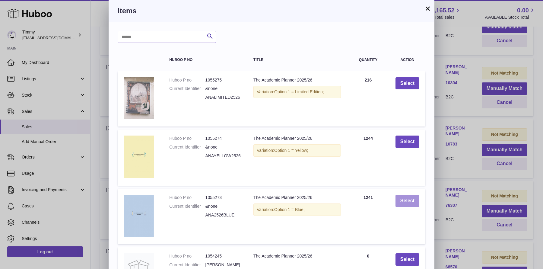
click at [404, 196] on button "Select" at bounding box center [408, 201] width 24 height 12
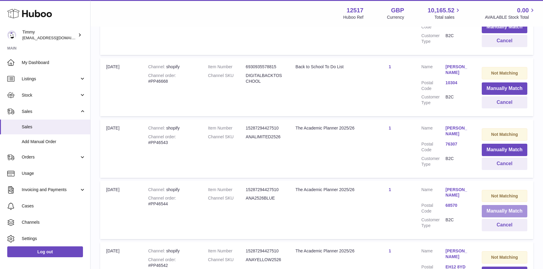
click at [496, 207] on button "Manually Match" at bounding box center [505, 211] width 46 height 12
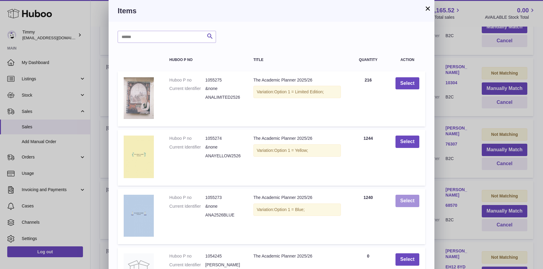
click at [415, 197] on button "Select" at bounding box center [408, 201] width 24 height 12
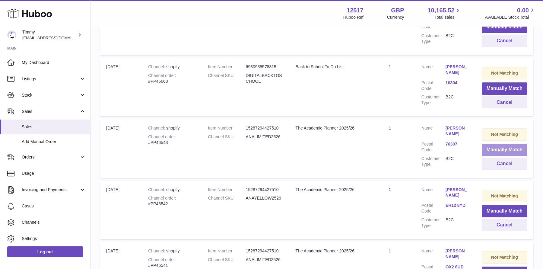
click at [490, 144] on button "Manually Match" at bounding box center [505, 150] width 46 height 12
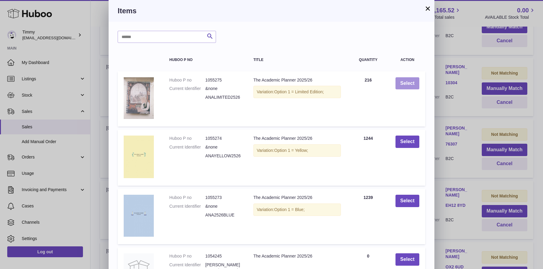
click at [413, 83] on button "Select" at bounding box center [408, 83] width 24 height 12
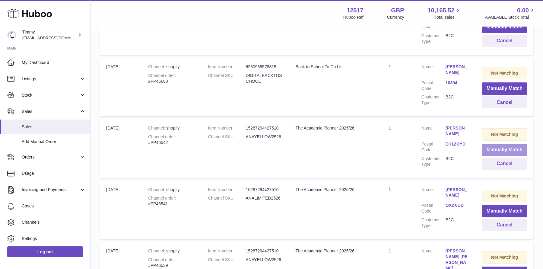
click at [486, 145] on button "Manually Match" at bounding box center [505, 150] width 46 height 12
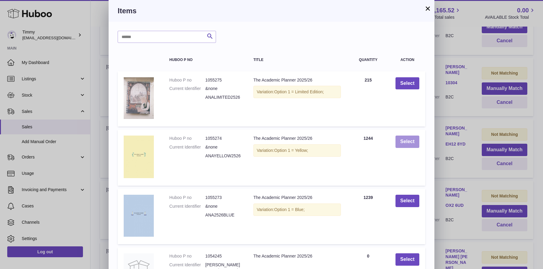
click at [415, 145] on button "Select" at bounding box center [408, 142] width 24 height 12
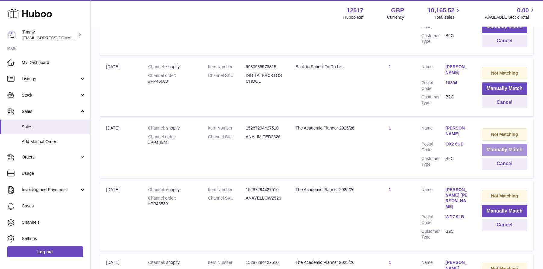
click at [496, 144] on button "Manually Match" at bounding box center [505, 150] width 46 height 12
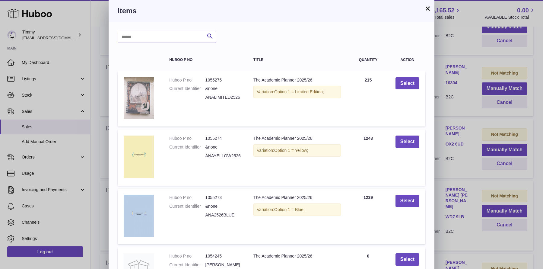
click at [404, 91] on td "Select" at bounding box center [408, 98] width 36 height 55
click at [407, 75] on td "Select" at bounding box center [408, 98] width 36 height 55
click at [407, 78] on button "Select" at bounding box center [408, 83] width 24 height 12
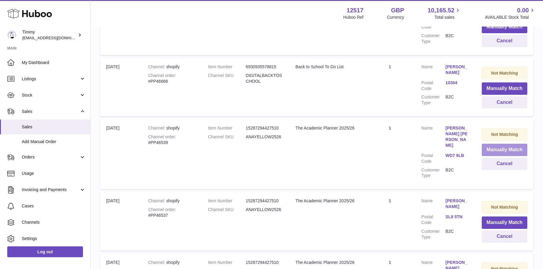
click at [503, 144] on button "Manually Match" at bounding box center [505, 150] width 46 height 12
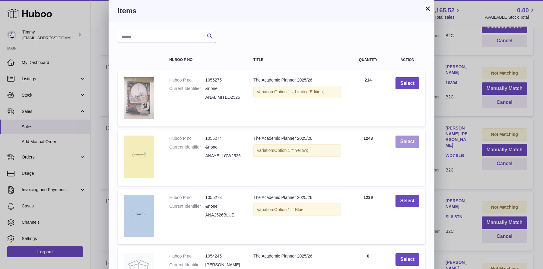
click at [409, 139] on button "Select" at bounding box center [408, 142] width 24 height 12
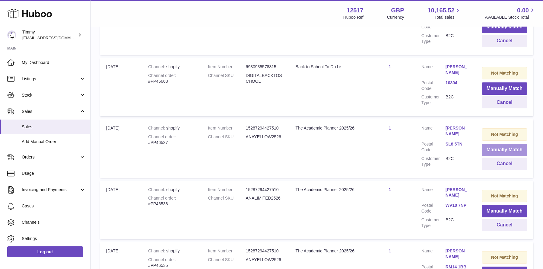
click at [487, 146] on button "Manually Match" at bounding box center [505, 150] width 46 height 12
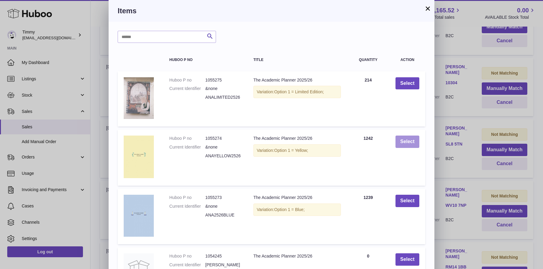
click at [419, 145] on button "Select" at bounding box center [408, 142] width 24 height 12
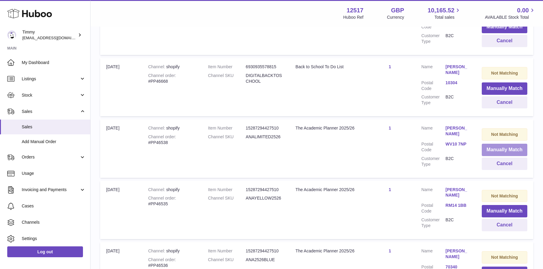
click at [488, 147] on button "Manually Match" at bounding box center [505, 150] width 46 height 12
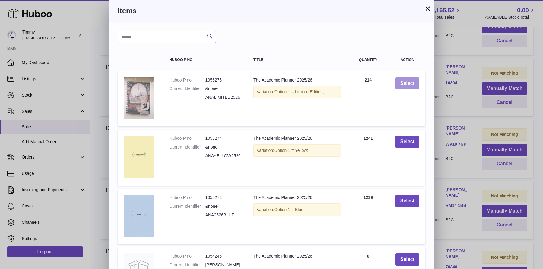
click at [405, 82] on button "Select" at bounding box center [408, 83] width 24 height 12
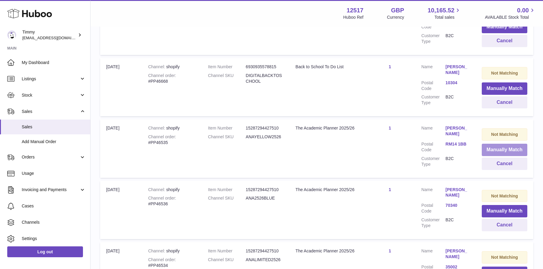
click at [494, 146] on button "Manually Match" at bounding box center [505, 150] width 46 height 12
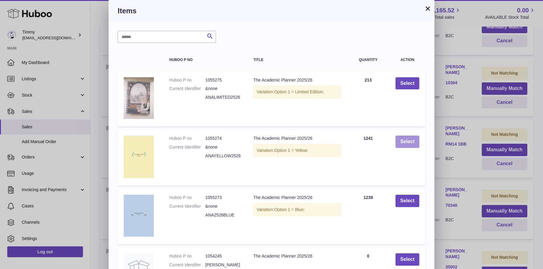
click at [417, 143] on button "Select" at bounding box center [408, 142] width 24 height 12
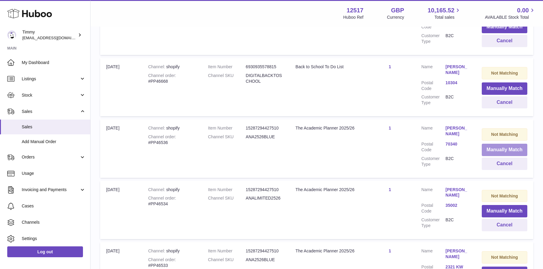
click at [489, 144] on button "Manually Match" at bounding box center [505, 150] width 46 height 12
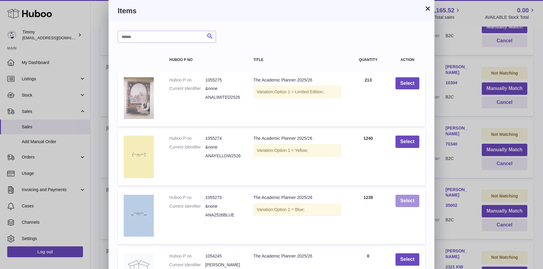
click at [413, 204] on button "Select" at bounding box center [408, 201] width 24 height 12
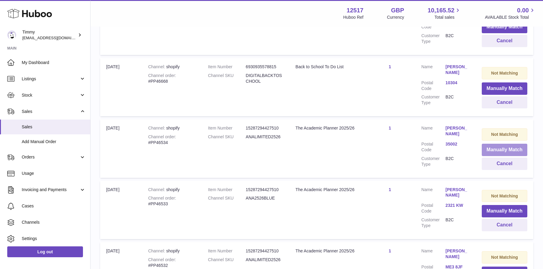
click at [487, 144] on button "Manually Match" at bounding box center [505, 150] width 46 height 12
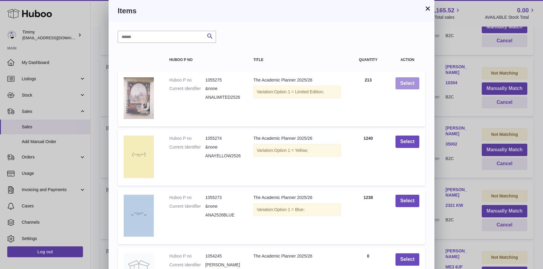
click at [407, 85] on button "Select" at bounding box center [408, 83] width 24 height 12
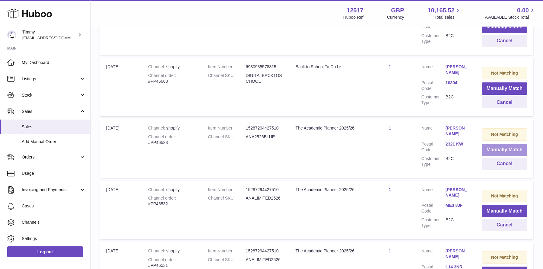
click at [486, 145] on button "Manually Match" at bounding box center [505, 150] width 46 height 12
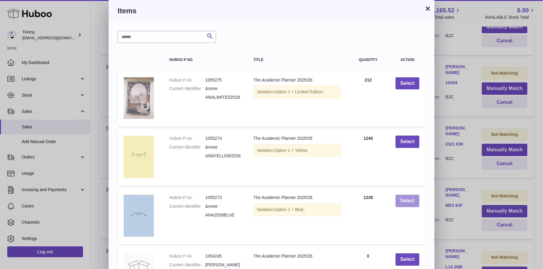
click at [413, 207] on button "Select" at bounding box center [408, 201] width 24 height 12
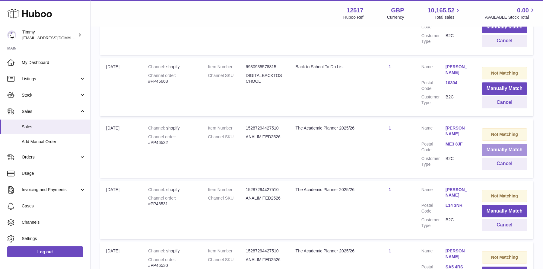
click at [487, 144] on button "Manually Match" at bounding box center [505, 150] width 46 height 12
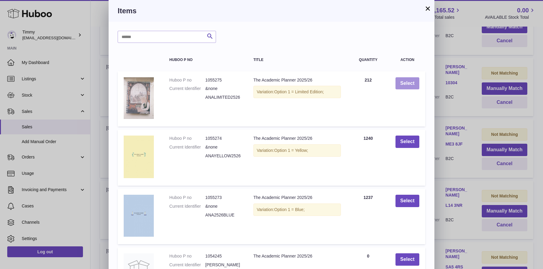
click at [410, 84] on button "Select" at bounding box center [408, 83] width 24 height 12
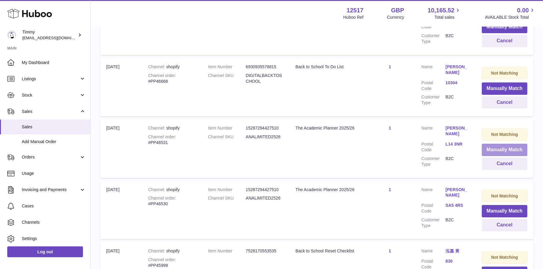
click at [498, 148] on button "Manually Match" at bounding box center [505, 150] width 46 height 12
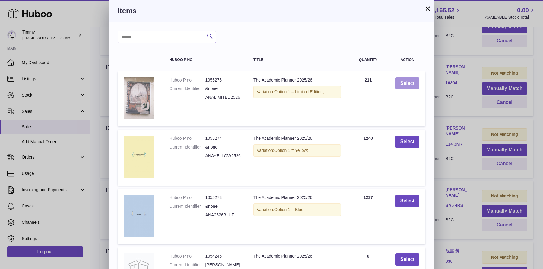
click at [410, 83] on button "Select" at bounding box center [408, 83] width 24 height 12
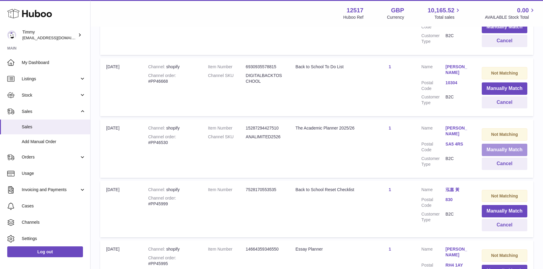
click at [494, 144] on button "Manually Match" at bounding box center [505, 150] width 46 height 12
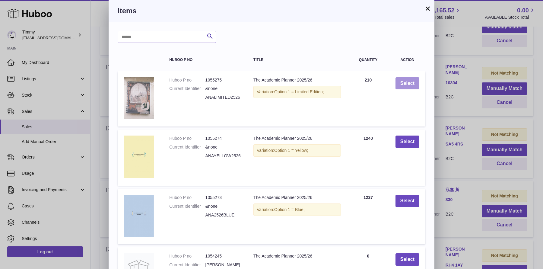
click at [415, 78] on button "Select" at bounding box center [408, 83] width 24 height 12
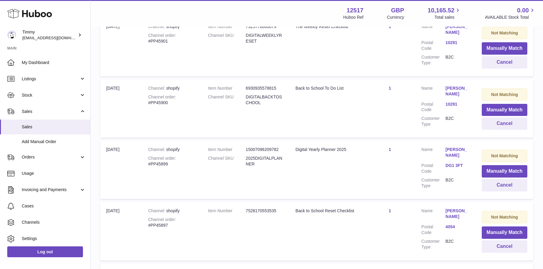
scroll to position [6033, 0]
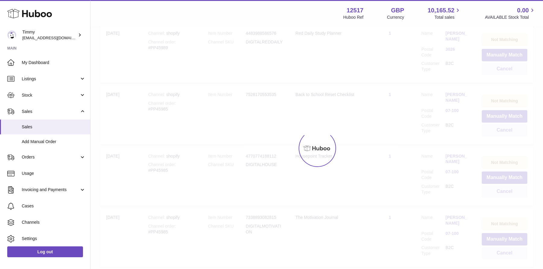
scroll to position [27, 0]
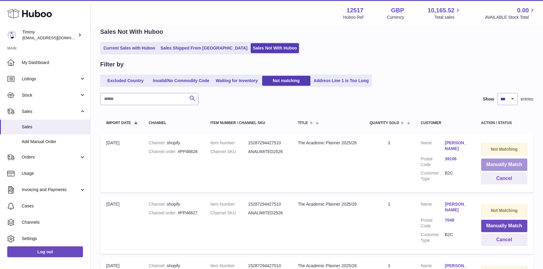
click at [498, 161] on button "Manually Match" at bounding box center [504, 164] width 46 height 12
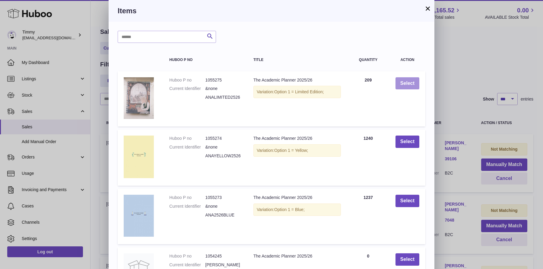
click at [398, 85] on button "Select" at bounding box center [408, 83] width 24 height 12
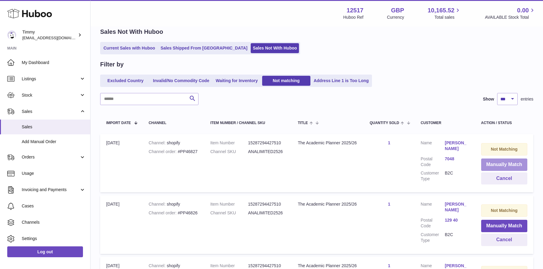
click at [490, 164] on button "Manually Match" at bounding box center [504, 164] width 46 height 12
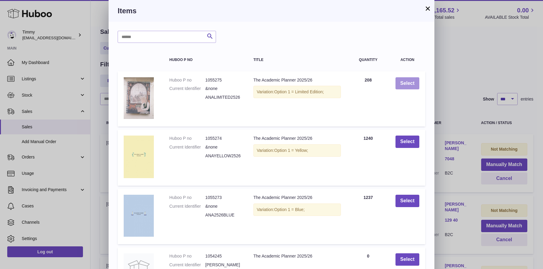
click at [401, 84] on button "Select" at bounding box center [408, 83] width 24 height 12
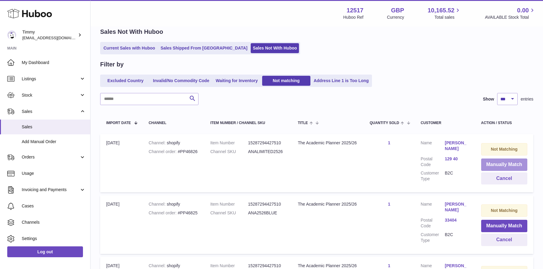
click at [498, 167] on button "Manually Match" at bounding box center [504, 164] width 46 height 12
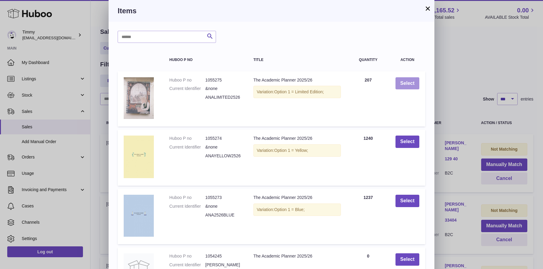
click at [403, 84] on button "Select" at bounding box center [408, 83] width 24 height 12
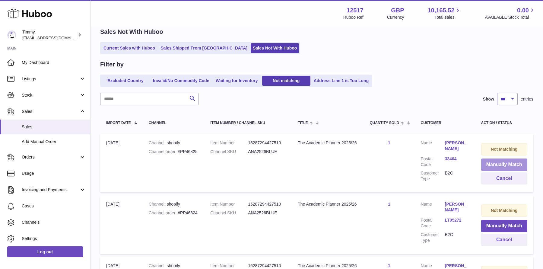
click at [497, 166] on button "Manually Match" at bounding box center [504, 164] width 46 height 12
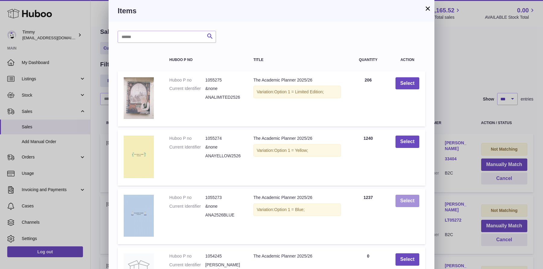
click at [406, 203] on button "Select" at bounding box center [408, 201] width 24 height 12
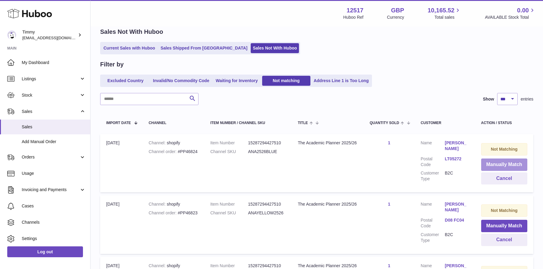
click at [489, 165] on button "Manually Match" at bounding box center [504, 164] width 46 height 12
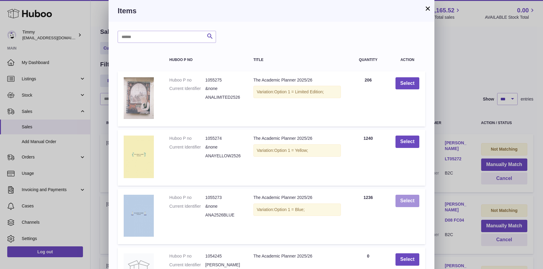
click at [400, 200] on button "Select" at bounding box center [408, 201] width 24 height 12
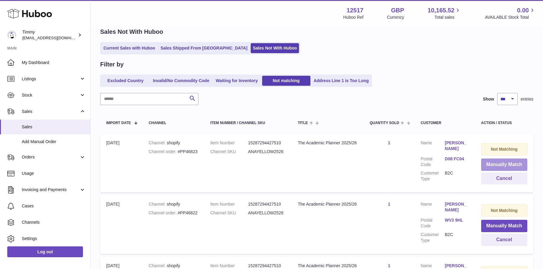
click at [499, 161] on button "Manually Match" at bounding box center [504, 164] width 46 height 12
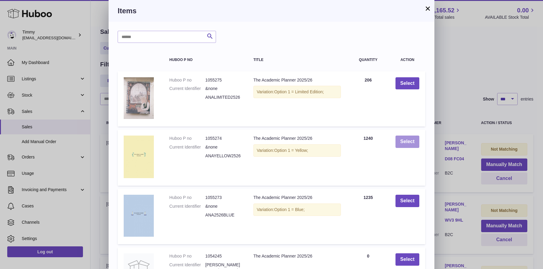
click at [413, 141] on button "Select" at bounding box center [408, 142] width 24 height 12
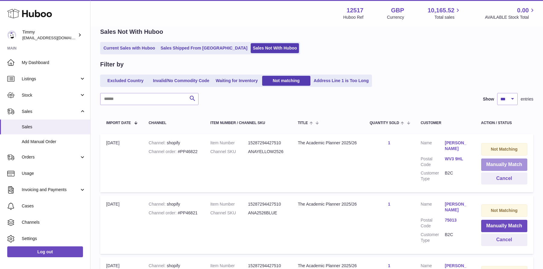
click at [496, 167] on button "Manually Match" at bounding box center [504, 164] width 46 height 12
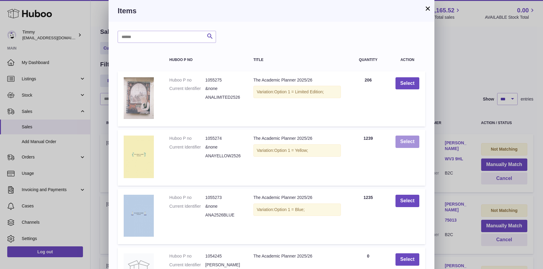
click at [412, 147] on button "Select" at bounding box center [408, 142] width 24 height 12
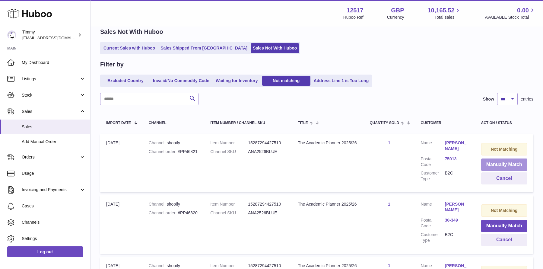
click at [489, 164] on button "Manually Match" at bounding box center [504, 164] width 46 height 12
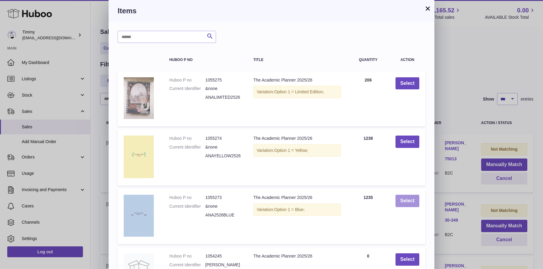
click at [403, 197] on button "Select" at bounding box center [408, 201] width 24 height 12
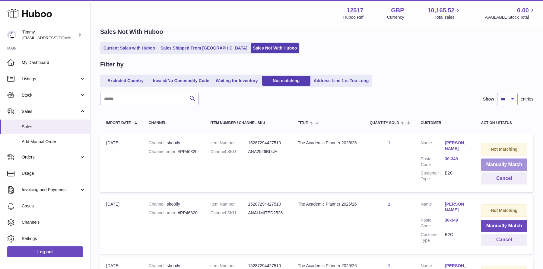
click at [493, 163] on button "Manually Match" at bounding box center [504, 164] width 46 height 12
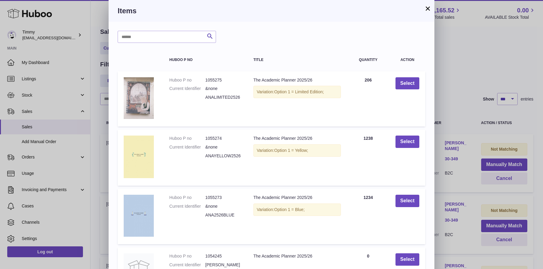
click at [415, 193] on td "Select" at bounding box center [408, 217] width 36 height 56
click at [410, 203] on button "Select" at bounding box center [408, 201] width 24 height 12
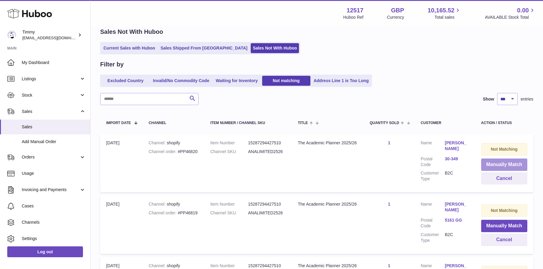
click at [506, 165] on button "Manually Match" at bounding box center [504, 164] width 46 height 12
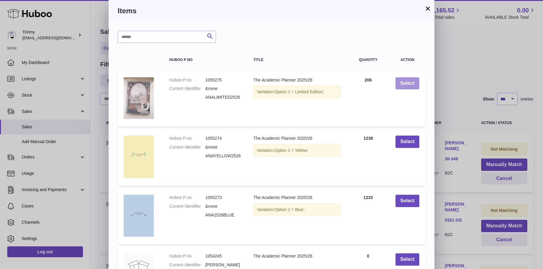
click at [414, 86] on button "Select" at bounding box center [408, 83] width 24 height 12
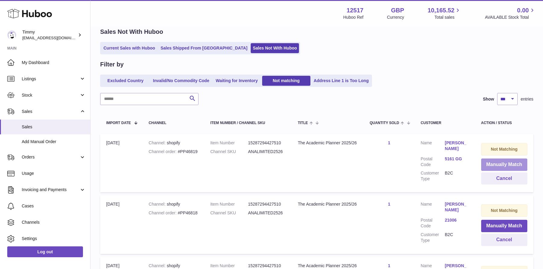
click at [489, 163] on button "Manually Match" at bounding box center [504, 164] width 46 height 12
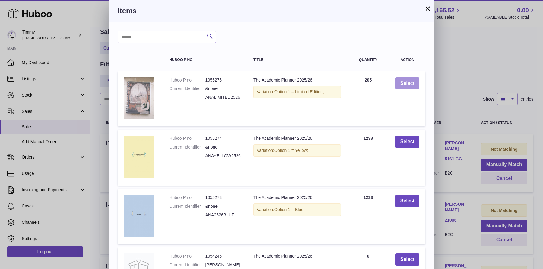
click at [410, 83] on button "Select" at bounding box center [408, 83] width 24 height 12
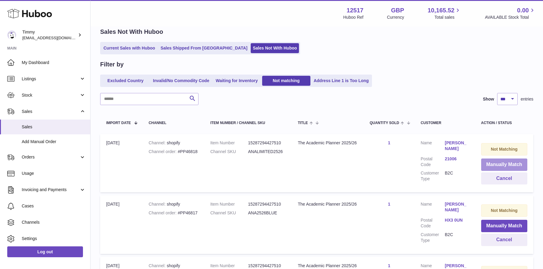
click at [502, 162] on button "Manually Match" at bounding box center [504, 164] width 46 height 12
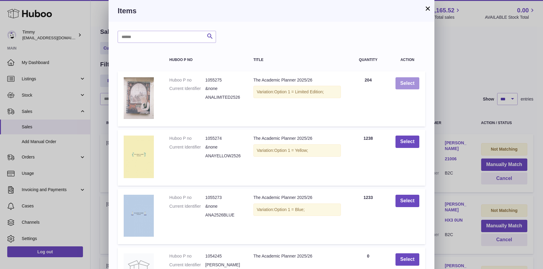
click at [406, 84] on button "Select" at bounding box center [408, 83] width 24 height 12
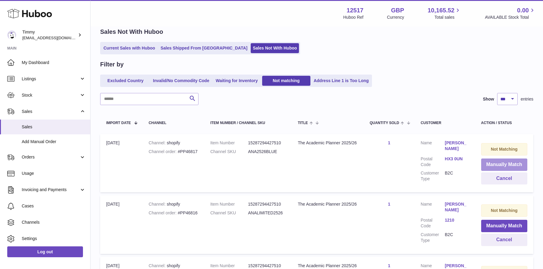
click at [495, 163] on button "Manually Match" at bounding box center [504, 164] width 46 height 12
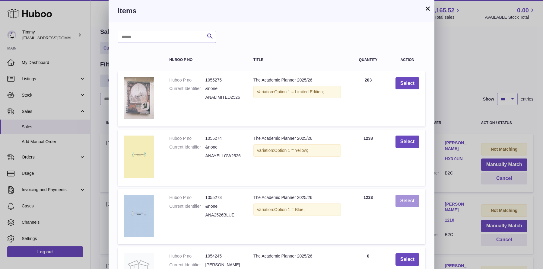
click at [409, 207] on button "Select" at bounding box center [408, 201] width 24 height 12
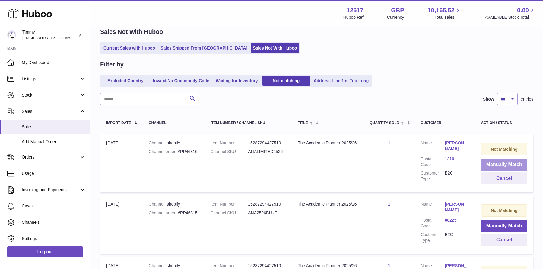
click at [490, 164] on button "Manually Match" at bounding box center [504, 164] width 46 height 12
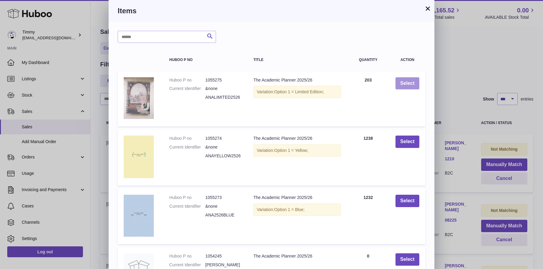
click at [409, 84] on button "Select" at bounding box center [408, 83] width 24 height 12
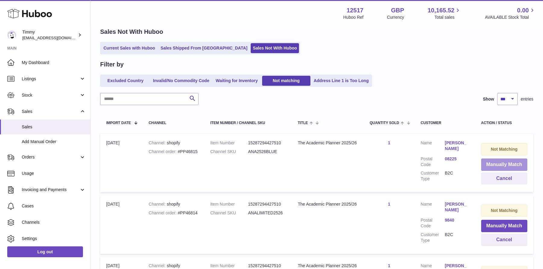
click at [495, 164] on button "Manually Match" at bounding box center [504, 164] width 46 height 12
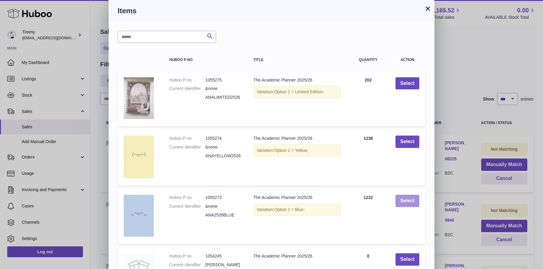
click at [403, 198] on button "Select" at bounding box center [408, 201] width 24 height 12
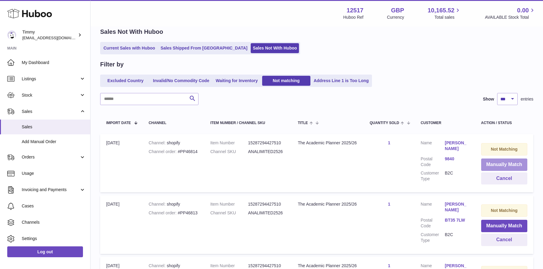
click at [492, 161] on button "Manually Match" at bounding box center [504, 164] width 46 height 12
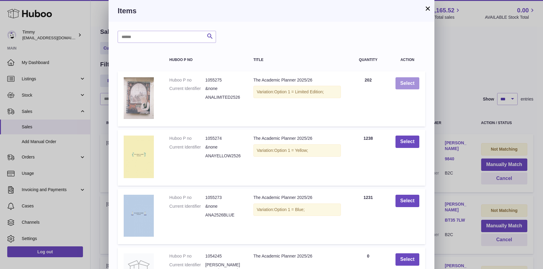
click at [405, 88] on button "Select" at bounding box center [408, 83] width 24 height 12
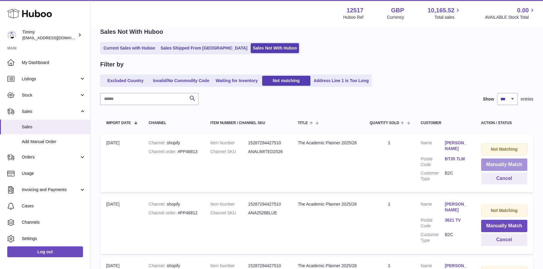
click at [500, 161] on button "Manually Match" at bounding box center [504, 164] width 46 height 12
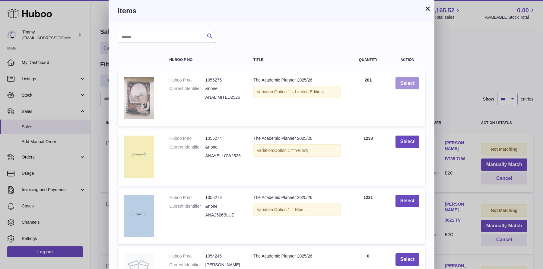
click at [413, 83] on button "Select" at bounding box center [408, 83] width 24 height 12
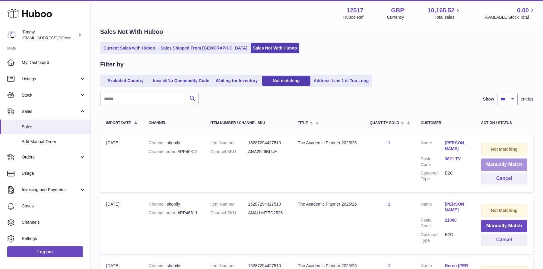
click at [489, 164] on button "Manually Match" at bounding box center [504, 164] width 46 height 12
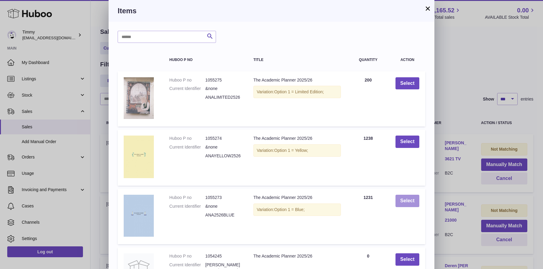
click at [407, 206] on button "Select" at bounding box center [408, 201] width 24 height 12
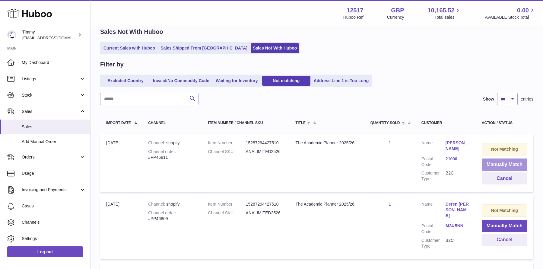
click at [506, 168] on button "Manually Match" at bounding box center [505, 164] width 46 height 12
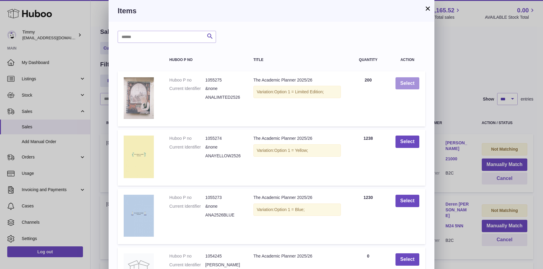
click at [413, 83] on button "Select" at bounding box center [408, 83] width 24 height 12
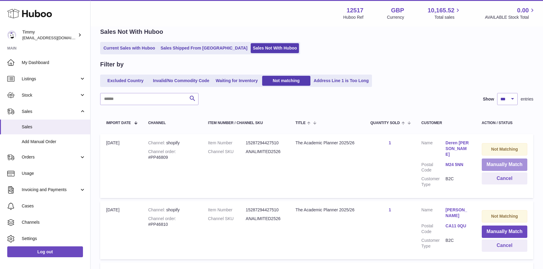
click at [487, 165] on button "Manually Match" at bounding box center [505, 164] width 46 height 12
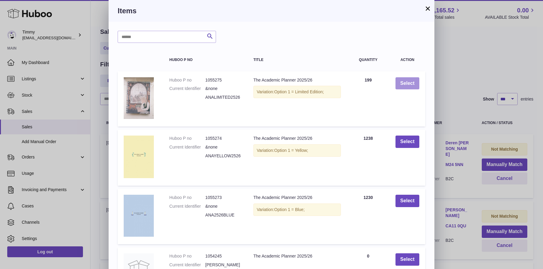
click at [412, 85] on button "Select" at bounding box center [408, 83] width 24 height 12
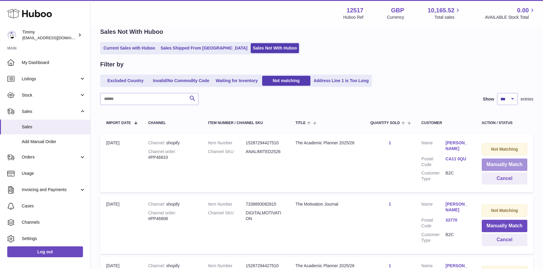
click at [489, 158] on button "Manually Match" at bounding box center [505, 164] width 46 height 12
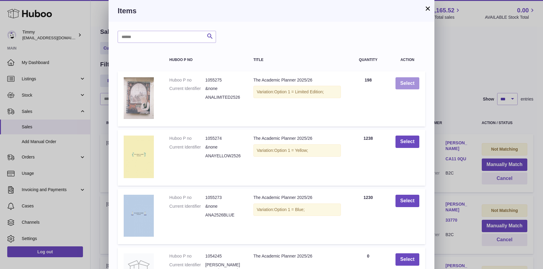
click at [411, 84] on button "Select" at bounding box center [408, 83] width 24 height 12
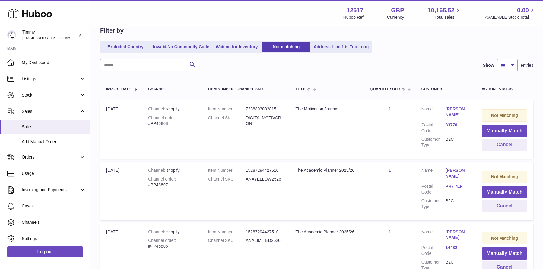
scroll to position [121, 0]
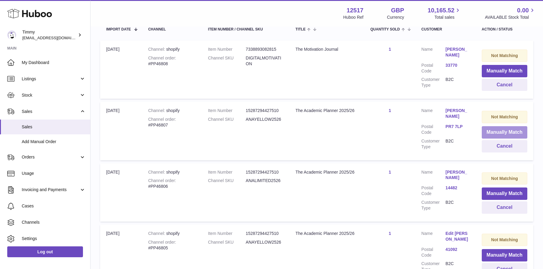
click at [499, 129] on button "Manually Match" at bounding box center [505, 132] width 46 height 12
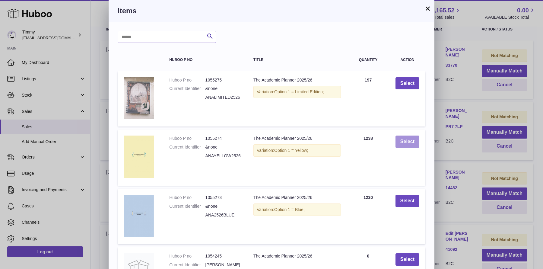
click at [403, 140] on button "Select" at bounding box center [408, 142] width 24 height 12
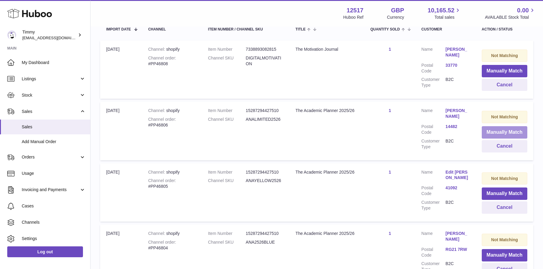
click at [497, 132] on button "Manually Match" at bounding box center [505, 132] width 46 height 12
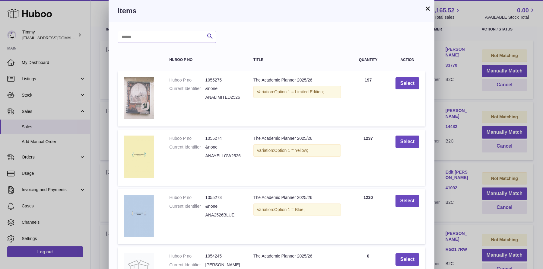
click at [440, 108] on div "× Items Search Huboo P no Title Quantity Action Huboo P no 1055275 Current Iden…" at bounding box center [271, 195] width 543 height 391
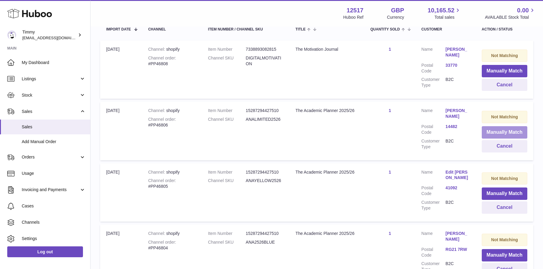
click at [499, 126] on button "Manually Match" at bounding box center [505, 132] width 46 height 12
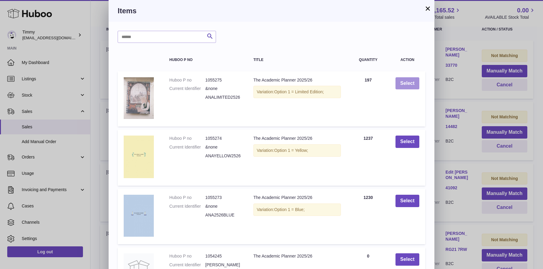
click at [405, 88] on button "Select" at bounding box center [408, 83] width 24 height 12
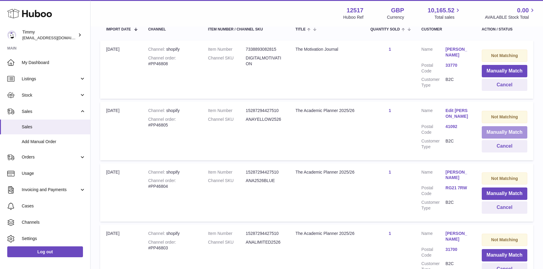
click at [493, 126] on button "Manually Match" at bounding box center [505, 132] width 46 height 12
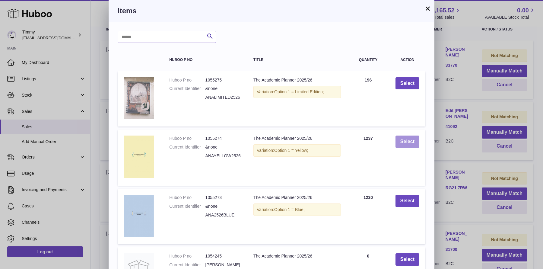
click at [404, 142] on button "Select" at bounding box center [408, 142] width 24 height 12
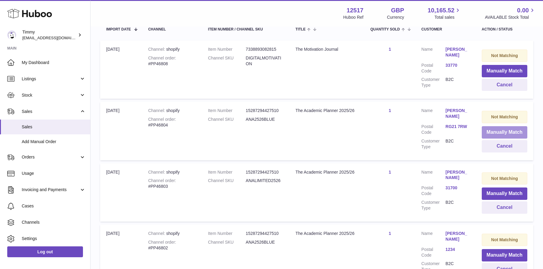
click at [506, 132] on button "Manually Match" at bounding box center [505, 132] width 46 height 12
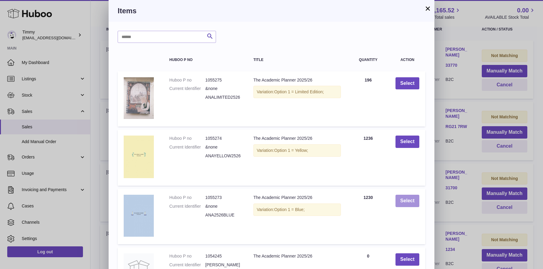
click at [409, 197] on button "Select" at bounding box center [408, 201] width 24 height 12
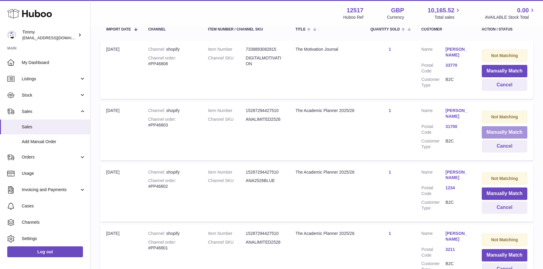
click at [510, 126] on button "Manually Match" at bounding box center [505, 132] width 46 height 12
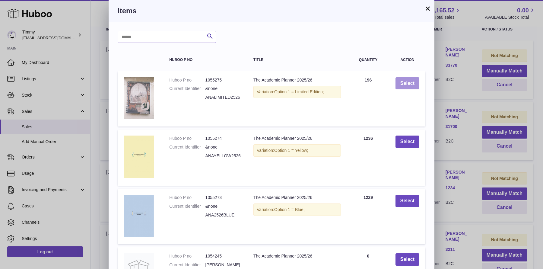
click at [407, 81] on button "Select" at bounding box center [408, 83] width 24 height 12
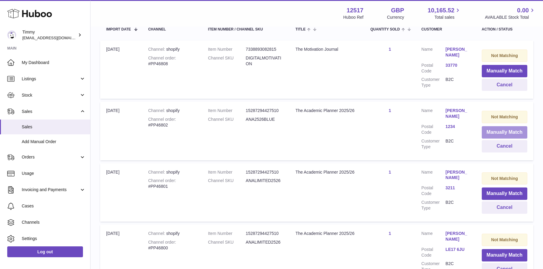
click at [508, 132] on button "Manually Match" at bounding box center [505, 132] width 46 height 12
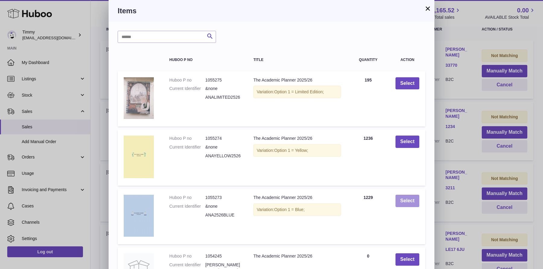
click at [412, 198] on button "Select" at bounding box center [408, 201] width 24 height 12
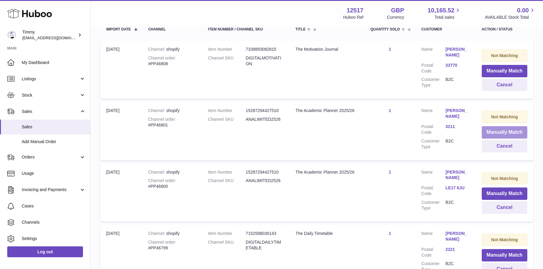
click at [504, 126] on button "Manually Match" at bounding box center [505, 132] width 46 height 12
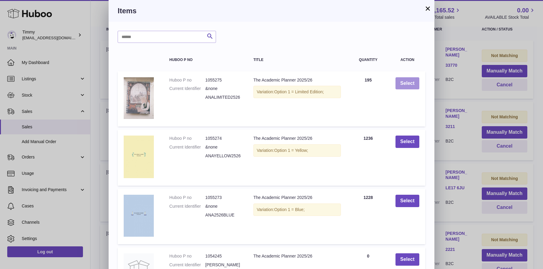
click at [410, 84] on button "Select" at bounding box center [408, 83] width 24 height 12
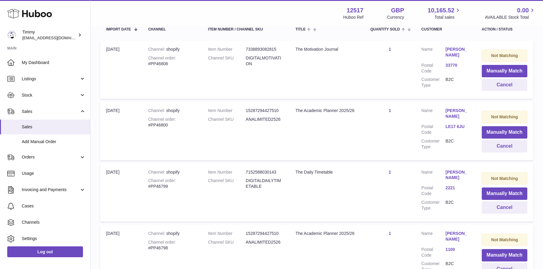
click at [476, 127] on td "Not Matching Manually Match Cancel" at bounding box center [505, 131] width 58 height 58
click at [487, 127] on button "Manually Match" at bounding box center [505, 132] width 46 height 12
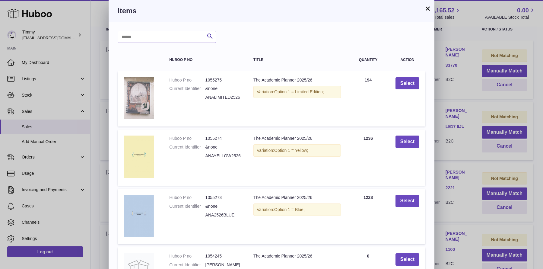
click at [442, 72] on div "× Items Search Huboo P no Title Quantity Action Huboo P no 1055275 Current Iden…" at bounding box center [271, 195] width 543 height 391
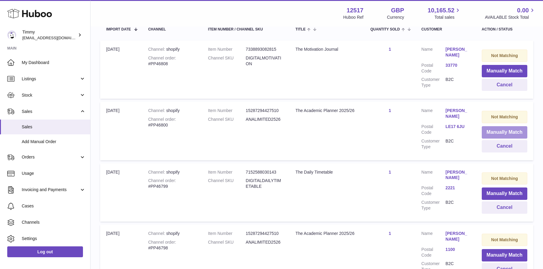
click at [509, 132] on button "Manually Match" at bounding box center [505, 132] width 46 height 12
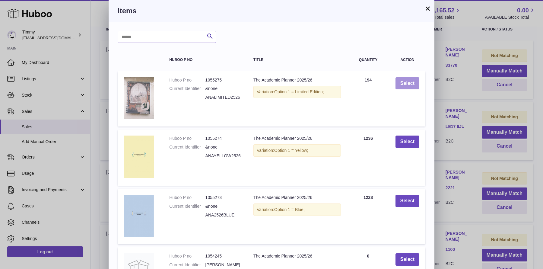
click at [412, 77] on button "Select" at bounding box center [408, 83] width 24 height 12
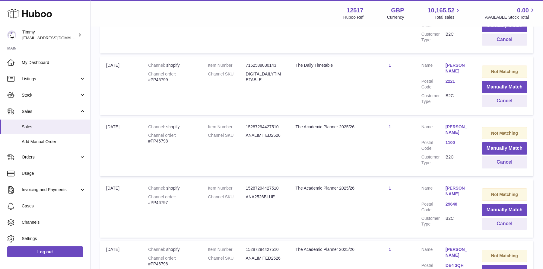
scroll to position [166, 0]
click at [490, 206] on button "Manually Match" at bounding box center [505, 209] width 46 height 12
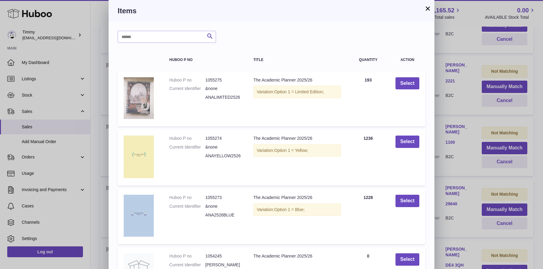
click at [400, 194] on td "Select" at bounding box center [408, 217] width 36 height 56
click at [406, 203] on button "Select" at bounding box center [408, 201] width 24 height 12
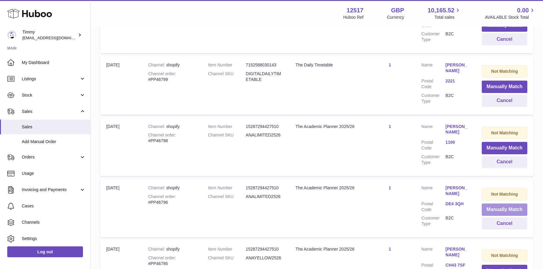
click at [490, 204] on button "Manually Match" at bounding box center [505, 209] width 46 height 12
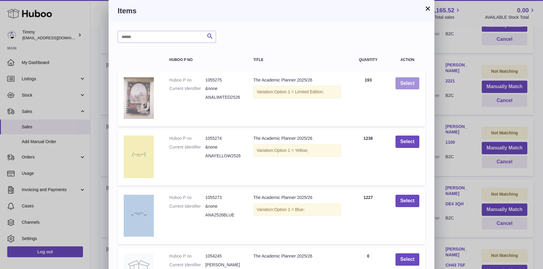
click at [406, 88] on button "Select" at bounding box center [408, 83] width 24 height 12
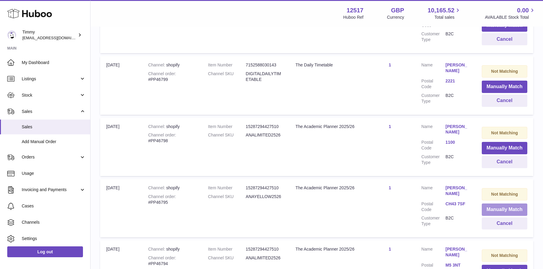
click at [492, 208] on button "Manually Match" at bounding box center [505, 209] width 46 height 12
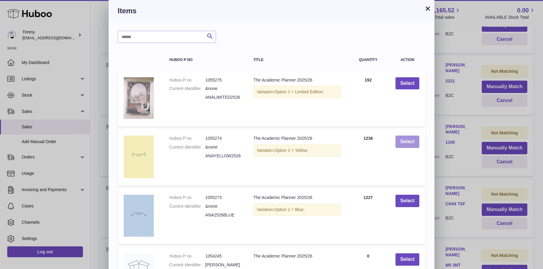
click at [410, 144] on button "Select" at bounding box center [408, 142] width 24 height 12
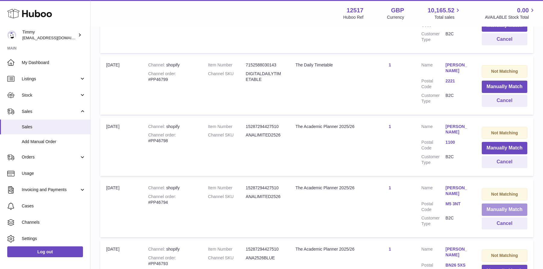
click at [497, 206] on button "Manually Match" at bounding box center [505, 209] width 46 height 12
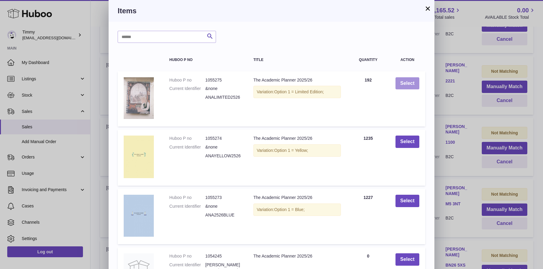
click at [410, 86] on button "Select" at bounding box center [408, 83] width 24 height 12
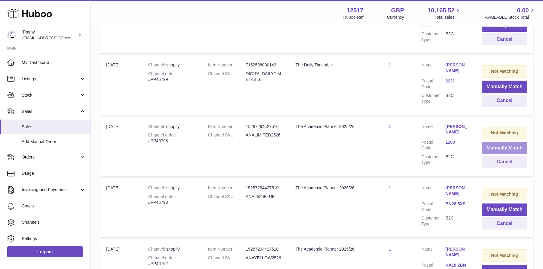
click at [492, 144] on button "Manually Match" at bounding box center [505, 148] width 46 height 12
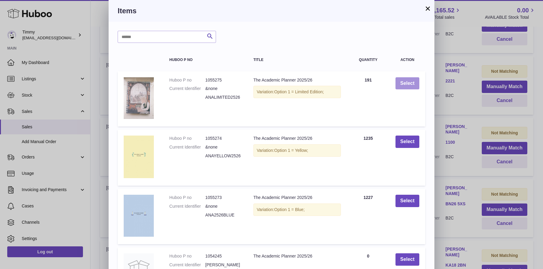
click at [411, 77] on button "Select" at bounding box center [408, 83] width 24 height 12
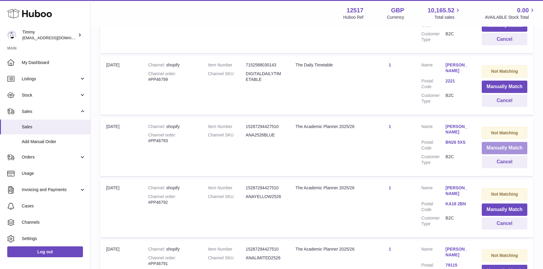
click at [496, 149] on button "Manually Match" at bounding box center [505, 148] width 46 height 12
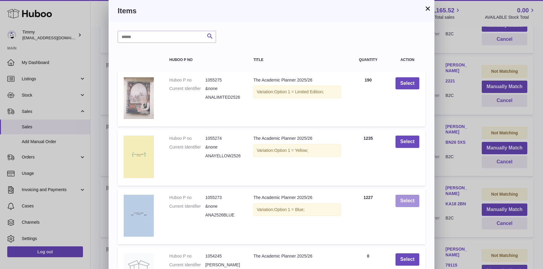
click at [402, 198] on button "Select" at bounding box center [408, 201] width 24 height 12
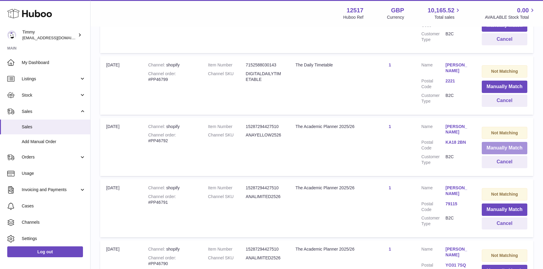
click at [512, 146] on button "Manually Match" at bounding box center [505, 148] width 46 height 12
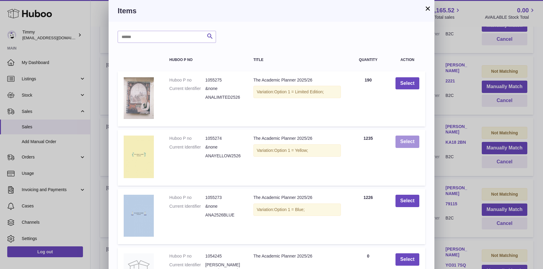
click at [412, 140] on button "Select" at bounding box center [408, 142] width 24 height 12
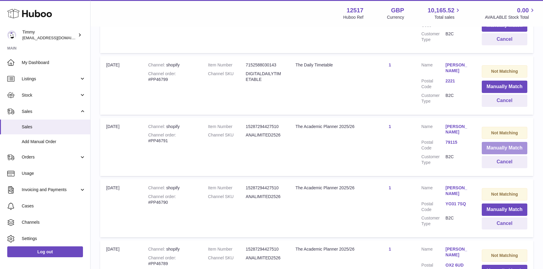
click at [487, 142] on button "Manually Match" at bounding box center [505, 148] width 46 height 12
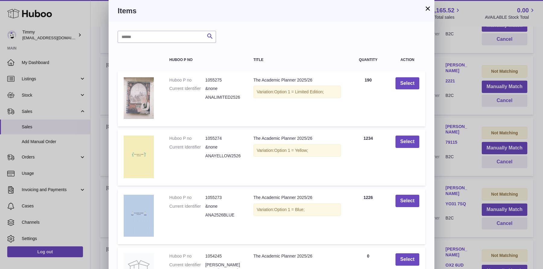
click at [394, 87] on td "Select" at bounding box center [408, 98] width 36 height 55
click at [410, 85] on button "Select" at bounding box center [408, 83] width 24 height 12
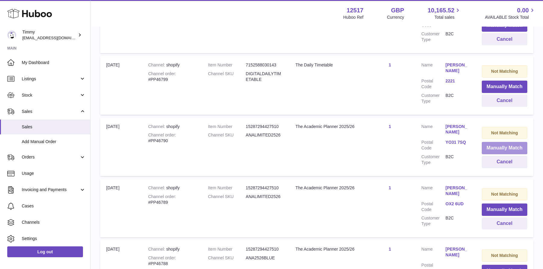
click at [491, 142] on button "Manually Match" at bounding box center [505, 148] width 46 height 12
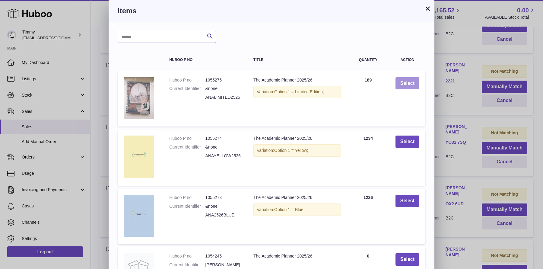
click at [411, 87] on button "Select" at bounding box center [408, 83] width 24 height 12
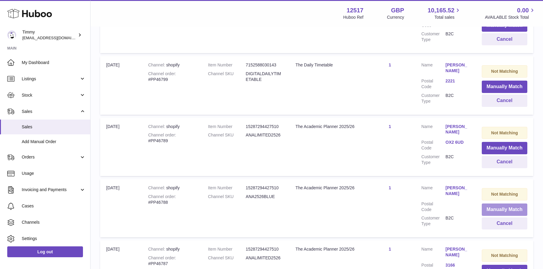
click at [500, 205] on button "Manually Match" at bounding box center [505, 209] width 46 height 12
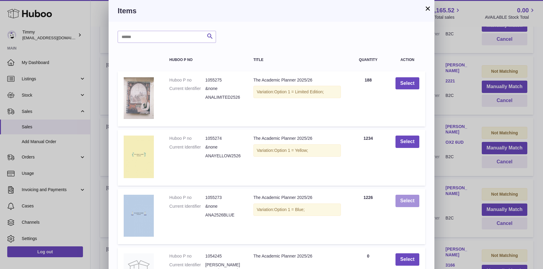
click at [411, 196] on button "Select" at bounding box center [408, 201] width 24 height 12
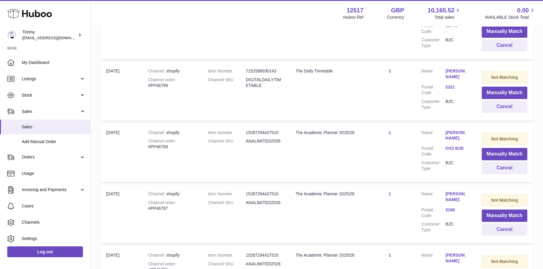
scroll to position [153, 0]
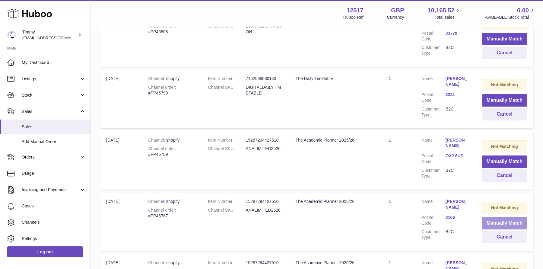
click at [503, 217] on button "Manually Match" at bounding box center [505, 223] width 46 height 12
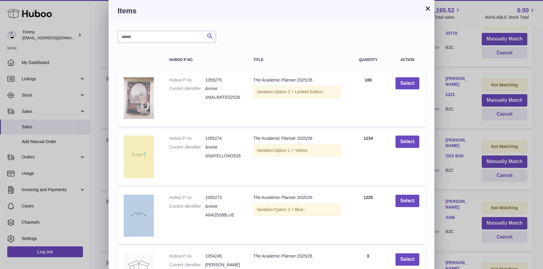
click at [466, 97] on div "× Items Search Huboo P no Title Quantity Action Huboo P no 1055275 Current Iden…" at bounding box center [271, 195] width 543 height 391
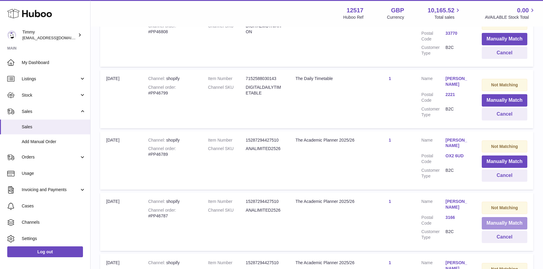
click at [500, 217] on button "Manually Match" at bounding box center [505, 223] width 46 height 12
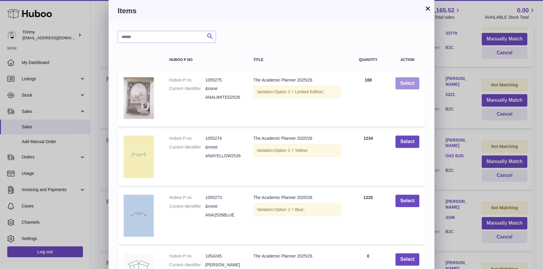
click at [405, 82] on button "Select" at bounding box center [408, 83] width 24 height 12
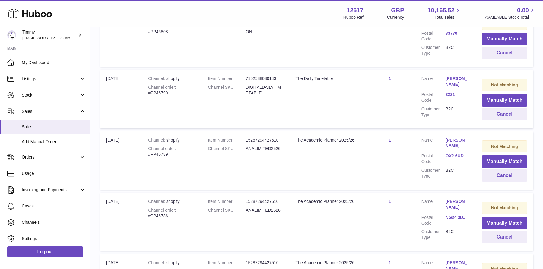
click at [489, 211] on td "Not Matching Manually Match Cancel" at bounding box center [505, 222] width 58 height 58
click at [489, 219] on button "Manually Match" at bounding box center [505, 223] width 46 height 12
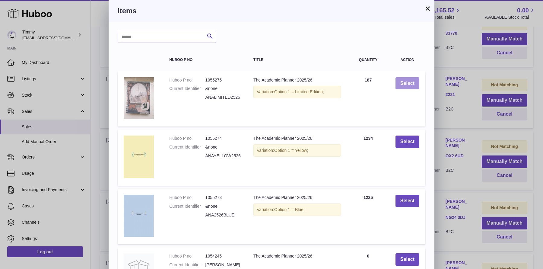
click at [406, 85] on button "Select" at bounding box center [408, 83] width 24 height 12
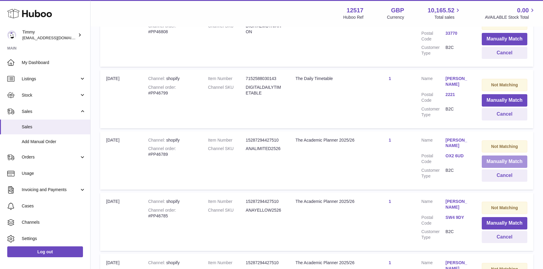
click at [494, 161] on button "Manually Match" at bounding box center [505, 161] width 46 height 12
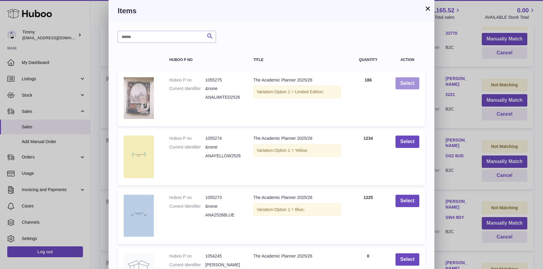
click at [414, 77] on button "Select" at bounding box center [408, 83] width 24 height 12
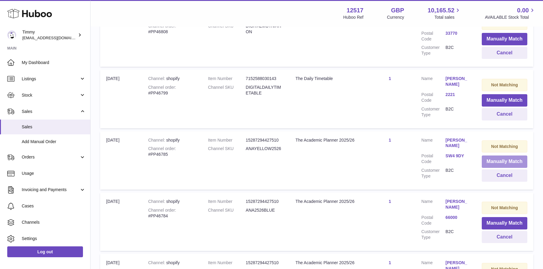
click at [499, 161] on button "Manually Match" at bounding box center [505, 161] width 46 height 12
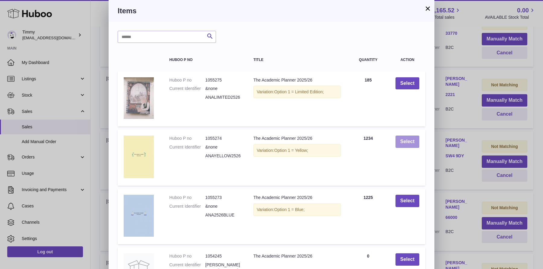
click at [413, 144] on button "Select" at bounding box center [408, 142] width 24 height 12
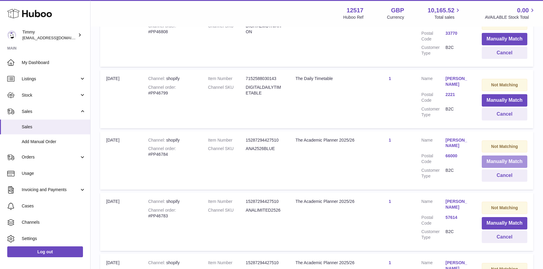
click at [489, 158] on button "Manually Match" at bounding box center [505, 161] width 46 height 12
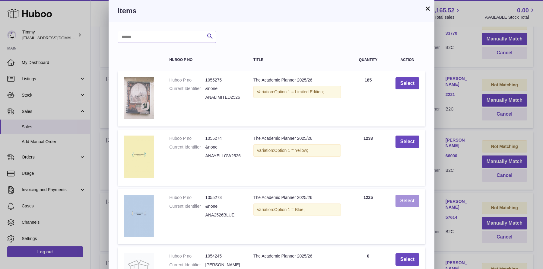
click at [404, 200] on button "Select" at bounding box center [408, 201] width 24 height 12
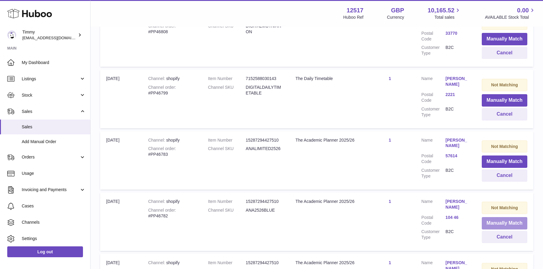
click at [493, 217] on button "Manually Match" at bounding box center [505, 223] width 46 height 12
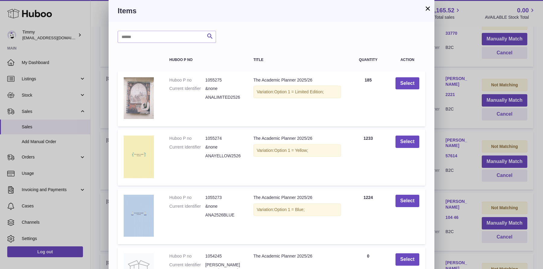
click at [466, 167] on div "× Items Search Huboo P no Title Quantity Action Huboo P no 1055275 Current Iden…" at bounding box center [271, 195] width 543 height 391
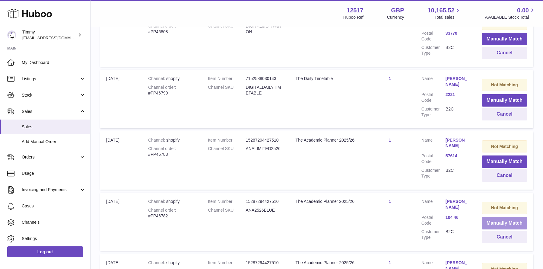
click at [502, 217] on button "Manually Match" at bounding box center [505, 223] width 46 height 12
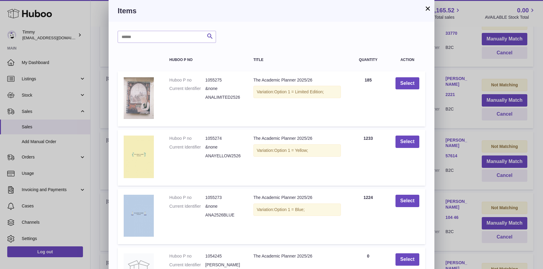
click at [457, 210] on div "× Items Search Huboo P no Title Quantity Action Huboo P no 1055275 Current Iden…" at bounding box center [271, 195] width 543 height 391
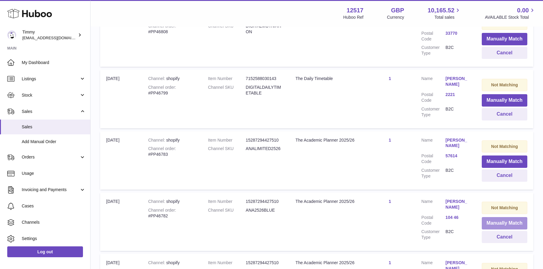
click at [489, 220] on button "Manually Match" at bounding box center [505, 223] width 46 height 12
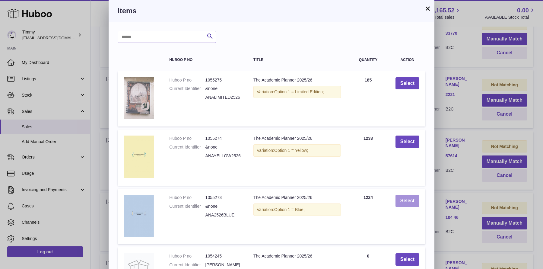
click at [406, 203] on button "Select" at bounding box center [408, 201] width 24 height 12
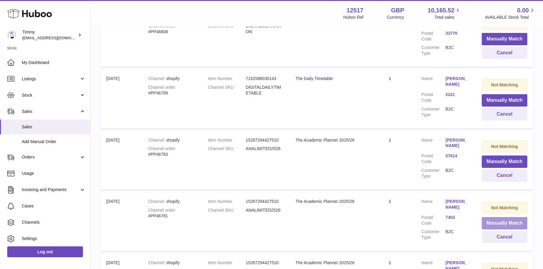
click at [509, 217] on button "Manually Match" at bounding box center [505, 223] width 46 height 12
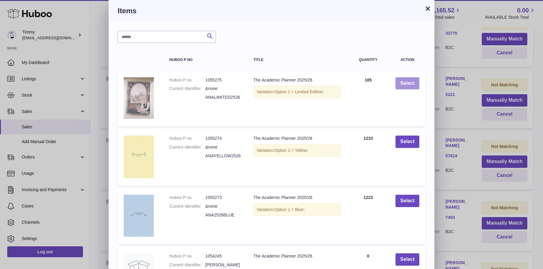
click at [404, 81] on button "Select" at bounding box center [408, 83] width 24 height 12
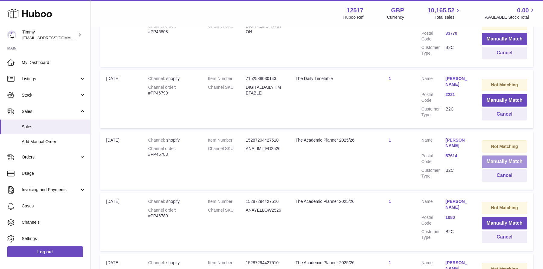
click at [489, 155] on button "Manually Match" at bounding box center [505, 161] width 46 height 12
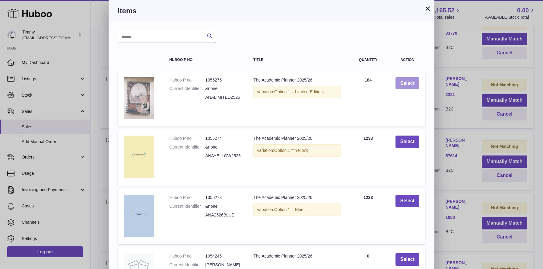
click at [403, 89] on button "Select" at bounding box center [408, 83] width 24 height 12
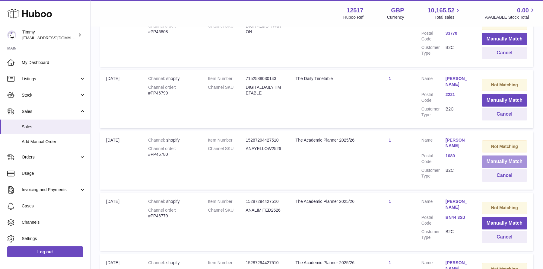
click at [501, 158] on button "Manually Match" at bounding box center [505, 161] width 46 height 12
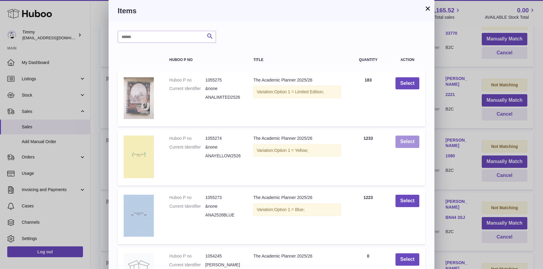
click at [417, 147] on button "Select" at bounding box center [408, 142] width 24 height 12
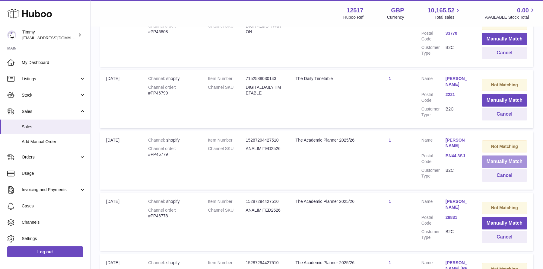
click at [515, 161] on button "Manually Match" at bounding box center [505, 161] width 46 height 12
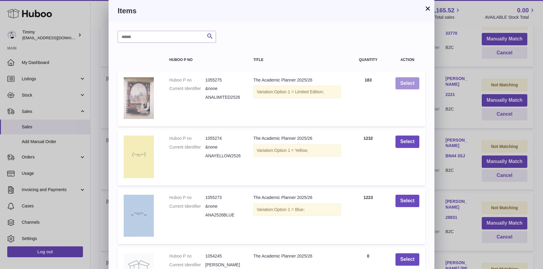
click at [401, 83] on button "Select" at bounding box center [408, 83] width 24 height 12
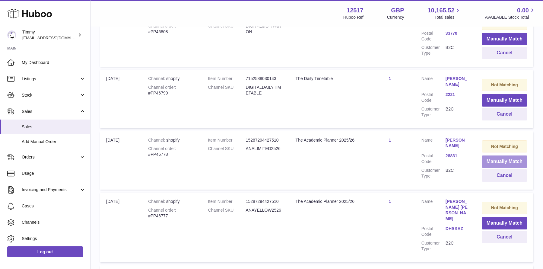
click at [492, 162] on button "Manually Match" at bounding box center [505, 161] width 46 height 12
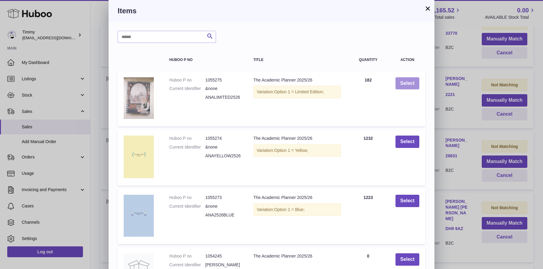
click at [411, 77] on button "Select" at bounding box center [408, 83] width 24 height 12
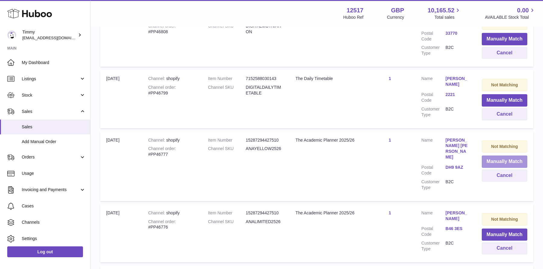
click at [513, 160] on button "Manually Match" at bounding box center [505, 161] width 46 height 12
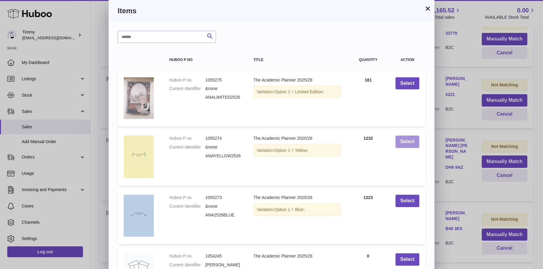
click at [415, 137] on button "Select" at bounding box center [408, 142] width 24 height 12
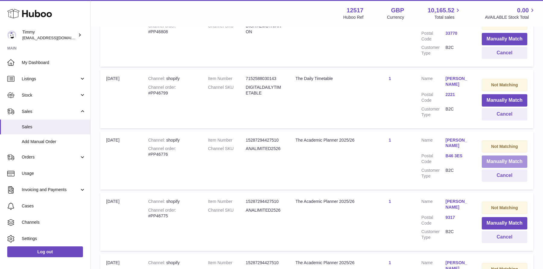
click at [515, 162] on button "Manually Match" at bounding box center [505, 161] width 46 height 12
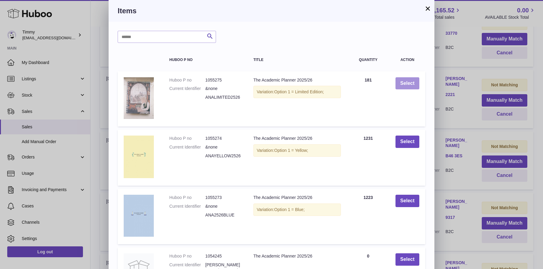
click at [409, 86] on button "Select" at bounding box center [408, 83] width 24 height 12
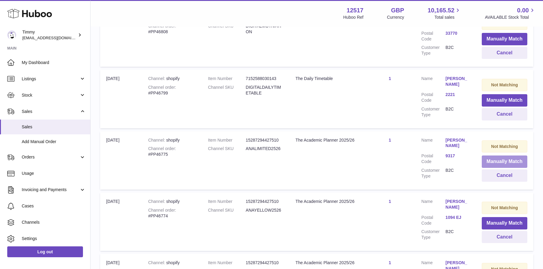
click at [507, 162] on button "Manually Match" at bounding box center [505, 161] width 46 height 12
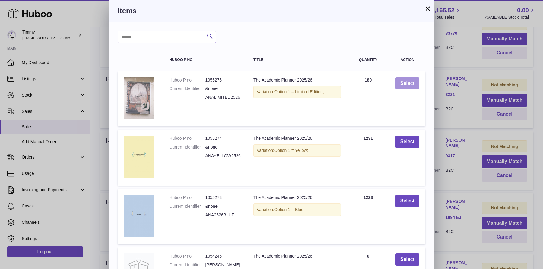
click at [415, 86] on button "Select" at bounding box center [408, 83] width 24 height 12
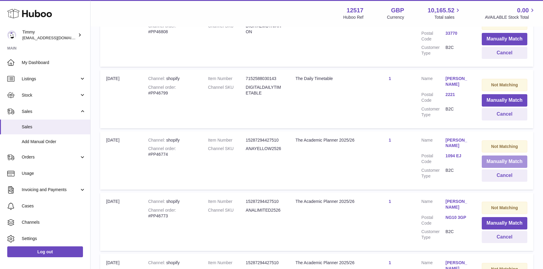
click at [485, 160] on button "Manually Match" at bounding box center [505, 161] width 46 height 12
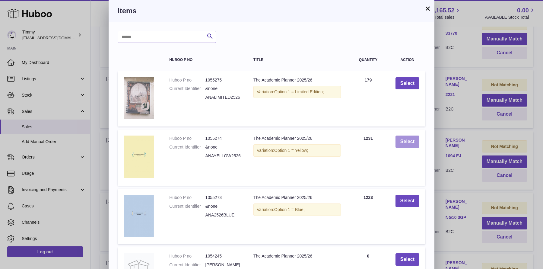
click at [404, 138] on button "Select" at bounding box center [408, 142] width 24 height 12
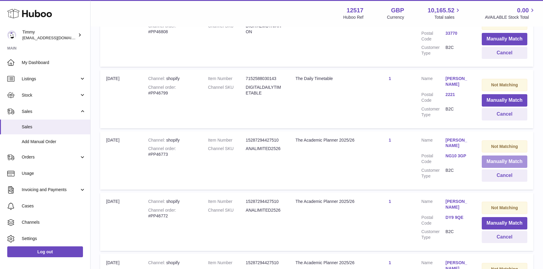
click at [495, 161] on button "Manually Match" at bounding box center [505, 161] width 46 height 12
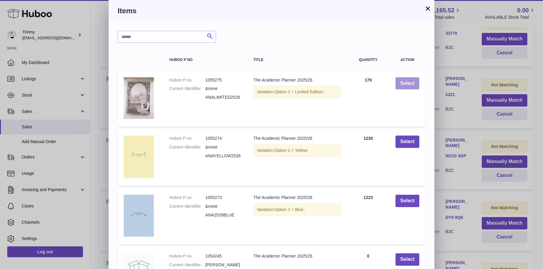
click at [406, 79] on button "Select" at bounding box center [408, 83] width 24 height 12
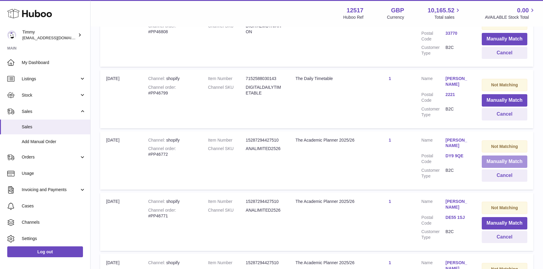
click at [504, 157] on button "Manually Match" at bounding box center [505, 161] width 46 height 12
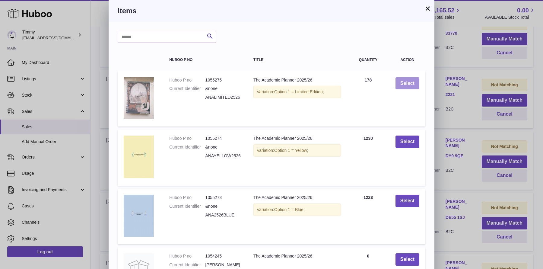
click at [407, 87] on button "Select" at bounding box center [408, 83] width 24 height 12
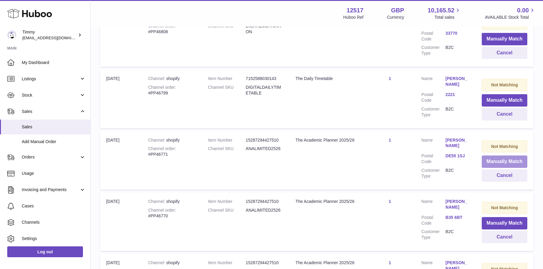
click at [490, 157] on button "Manually Match" at bounding box center [505, 161] width 46 height 12
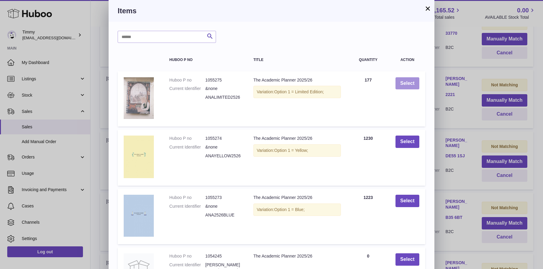
click at [401, 85] on button "Select" at bounding box center [408, 83] width 24 height 12
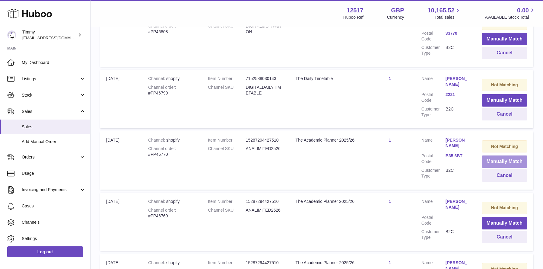
click at [486, 158] on button "Manually Match" at bounding box center [505, 161] width 46 height 12
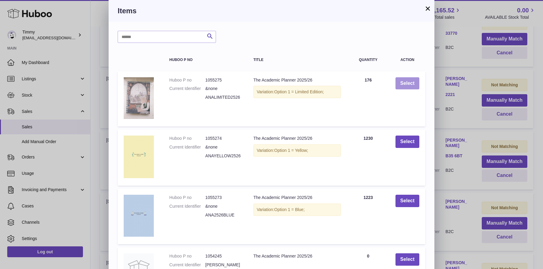
click at [397, 83] on button "Select" at bounding box center [408, 83] width 24 height 12
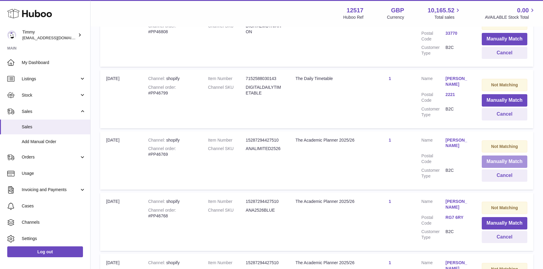
click at [493, 163] on button "Manually Match" at bounding box center [505, 161] width 46 height 12
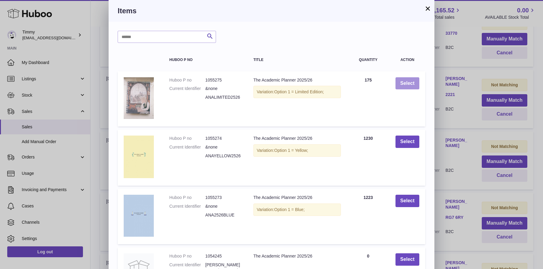
click at [408, 86] on button "Select" at bounding box center [408, 83] width 24 height 12
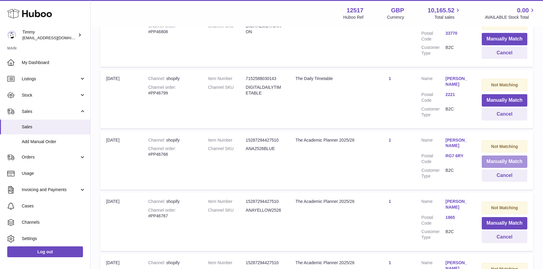
click at [498, 155] on button "Manually Match" at bounding box center [505, 161] width 46 height 12
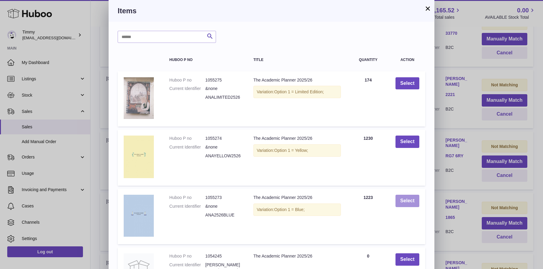
click at [415, 203] on button "Select" at bounding box center [408, 201] width 24 height 12
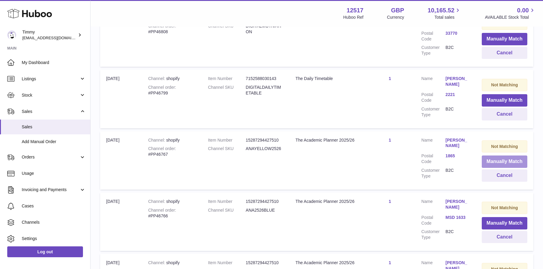
click at [511, 157] on button "Manually Match" at bounding box center [505, 161] width 46 height 12
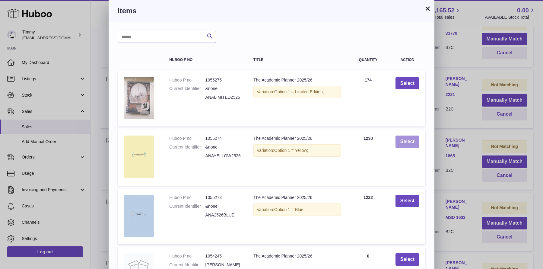
click at [415, 144] on button "Select" at bounding box center [408, 142] width 24 height 12
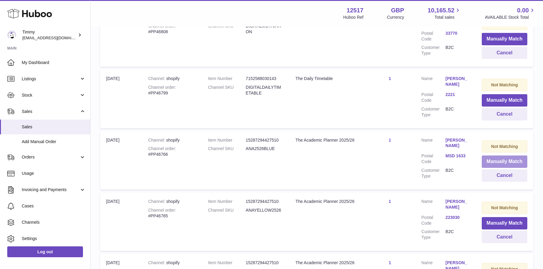
click at [488, 155] on button "Manually Match" at bounding box center [505, 161] width 46 height 12
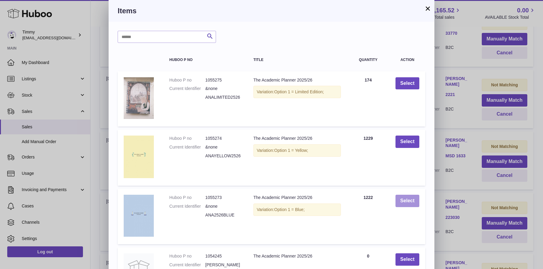
click at [419, 205] on button "Select" at bounding box center [408, 201] width 24 height 12
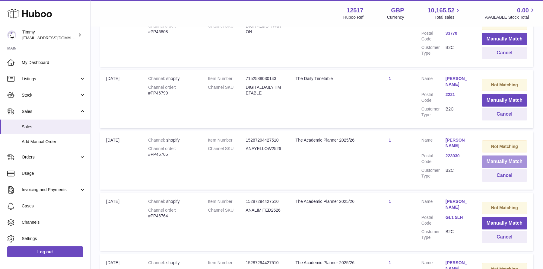
click at [496, 159] on button "Manually Match" at bounding box center [505, 161] width 46 height 12
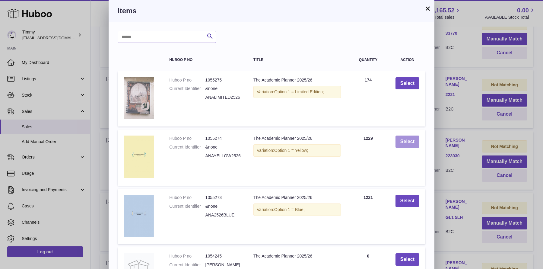
click at [417, 143] on button "Select" at bounding box center [408, 142] width 24 height 12
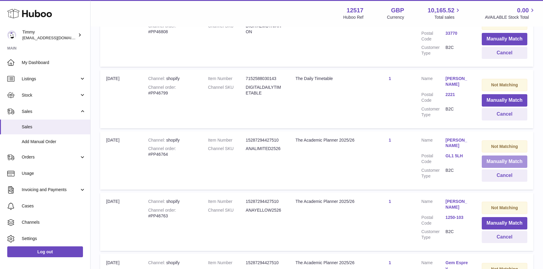
click at [496, 159] on button "Manually Match" at bounding box center [505, 161] width 46 height 12
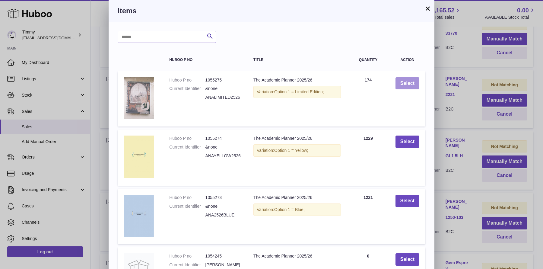
click at [409, 80] on button "Select" at bounding box center [408, 83] width 24 height 12
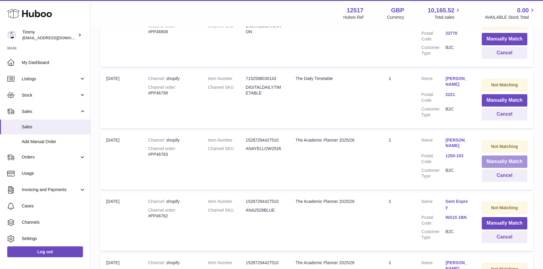
click at [486, 155] on button "Manually Match" at bounding box center [505, 161] width 46 height 12
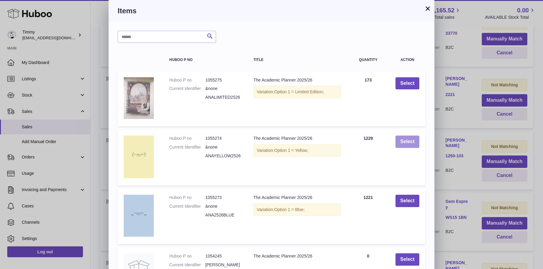
click at [409, 142] on button "Select" at bounding box center [408, 142] width 24 height 12
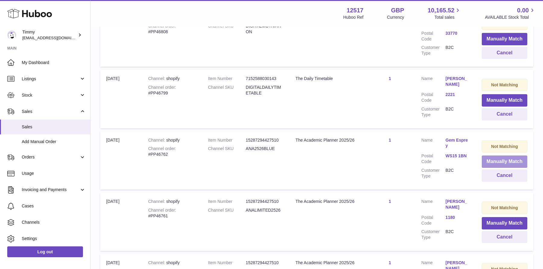
click at [495, 155] on button "Manually Match" at bounding box center [505, 161] width 46 height 12
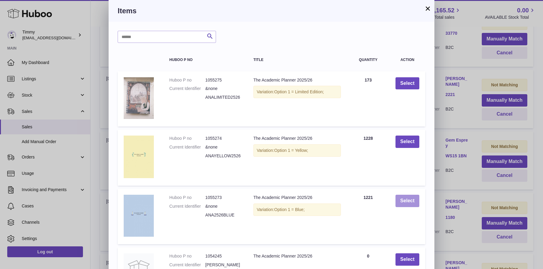
click at [415, 198] on button "Select" at bounding box center [408, 201] width 24 height 12
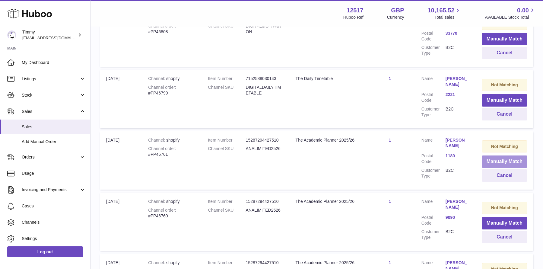
click at [491, 161] on button "Manually Match" at bounding box center [505, 161] width 46 height 12
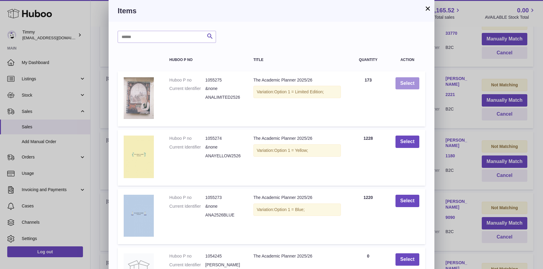
click at [411, 86] on button "Select" at bounding box center [408, 83] width 24 height 12
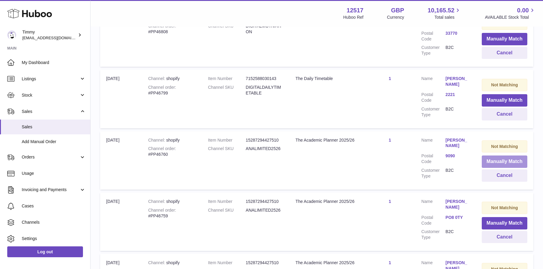
click at [508, 155] on button "Manually Match" at bounding box center [505, 161] width 46 height 12
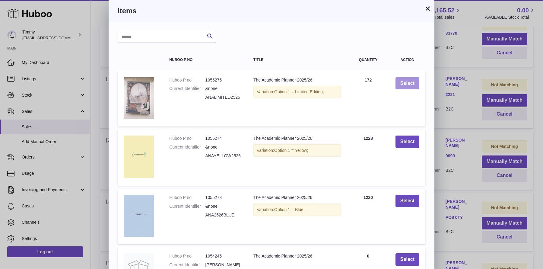
click at [399, 79] on button "Select" at bounding box center [408, 83] width 24 height 12
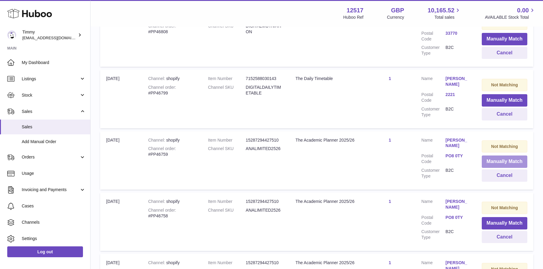
click at [497, 157] on button "Manually Match" at bounding box center [505, 161] width 46 height 12
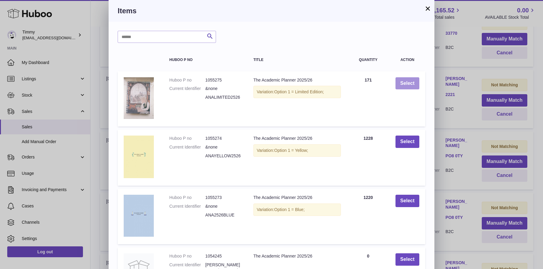
click at [413, 77] on button "Select" at bounding box center [408, 83] width 24 height 12
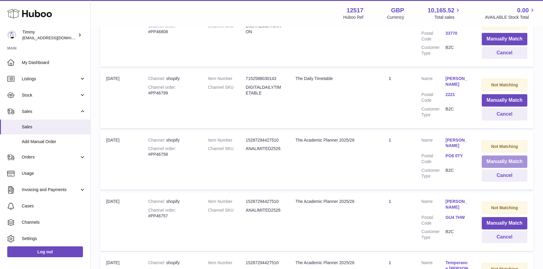
click at [503, 159] on button "Manually Match" at bounding box center [505, 161] width 46 height 12
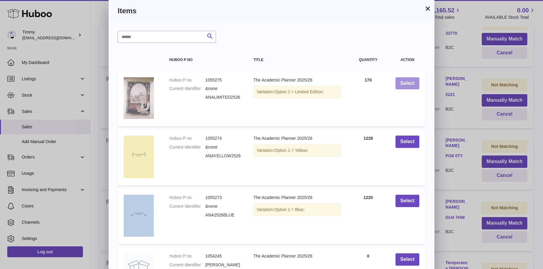
click at [410, 83] on button "Select" at bounding box center [408, 83] width 24 height 12
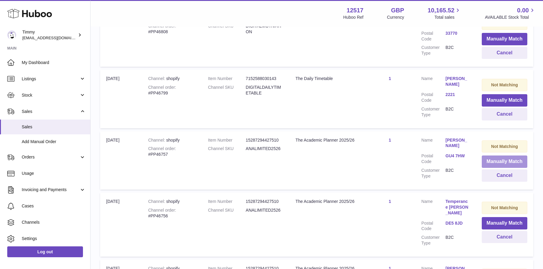
click at [507, 160] on button "Manually Match" at bounding box center [505, 161] width 46 height 12
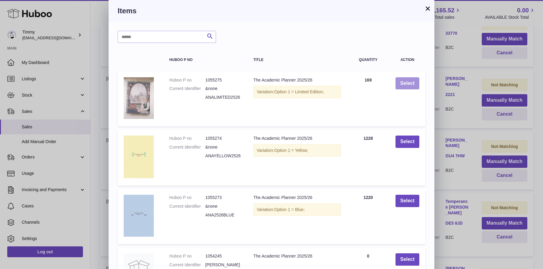
click at [411, 87] on button "Select" at bounding box center [408, 83] width 24 height 12
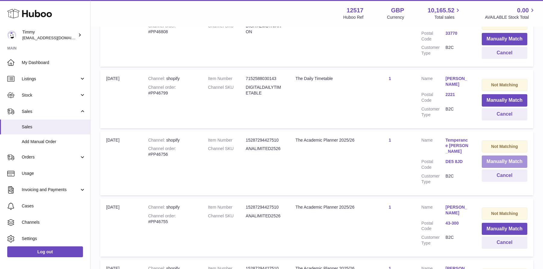
click at [489, 161] on button "Manually Match" at bounding box center [505, 161] width 46 height 12
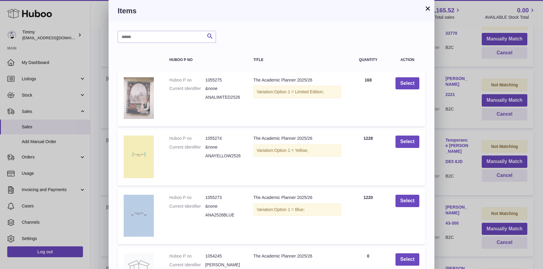
click at [466, 106] on div "× Items Search Huboo P no Title Quantity Action Huboo P no 1055275 Current Iden…" at bounding box center [271, 195] width 543 height 391
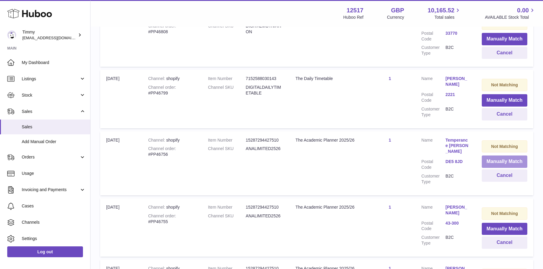
click at [496, 158] on button "Manually Match" at bounding box center [505, 161] width 46 height 12
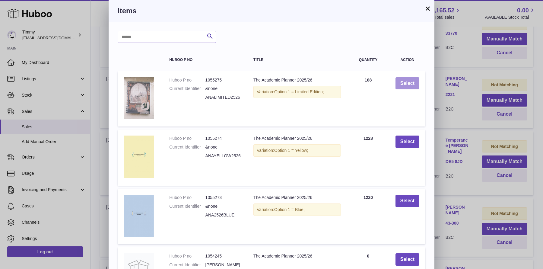
click at [405, 85] on button "Select" at bounding box center [408, 83] width 24 height 12
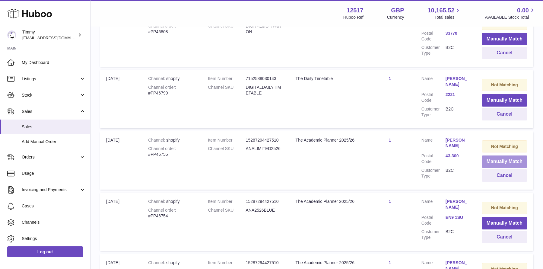
click at [499, 156] on button "Manually Match" at bounding box center [505, 161] width 46 height 12
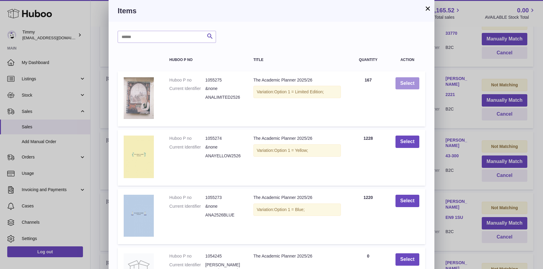
click at [405, 85] on button "Select" at bounding box center [408, 83] width 24 height 12
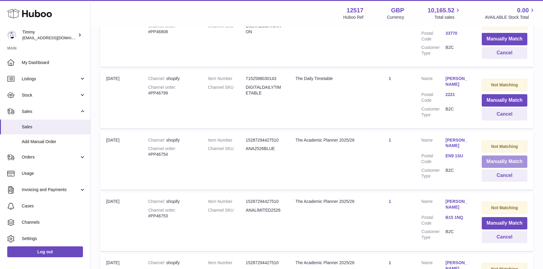
click at [506, 161] on button "Manually Match" at bounding box center [505, 161] width 46 height 12
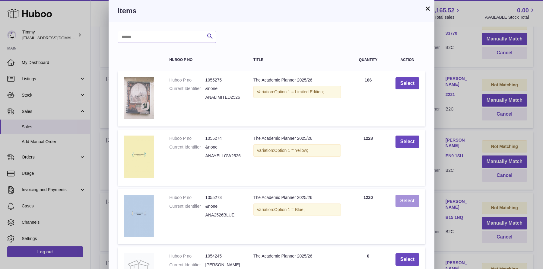
click at [409, 199] on button "Select" at bounding box center [408, 201] width 24 height 12
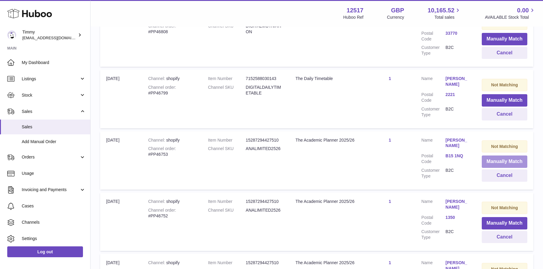
click at [498, 158] on button "Manually Match" at bounding box center [505, 161] width 46 height 12
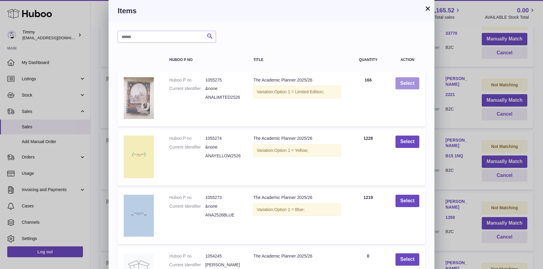
click at [408, 86] on button "Select" at bounding box center [408, 83] width 24 height 12
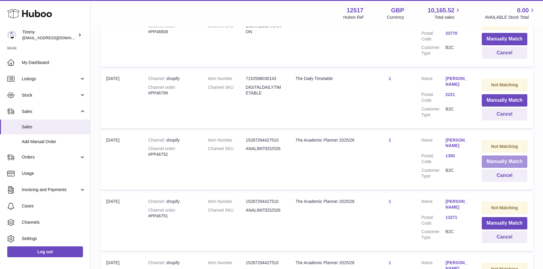
click at [496, 158] on button "Manually Match" at bounding box center [505, 161] width 46 height 12
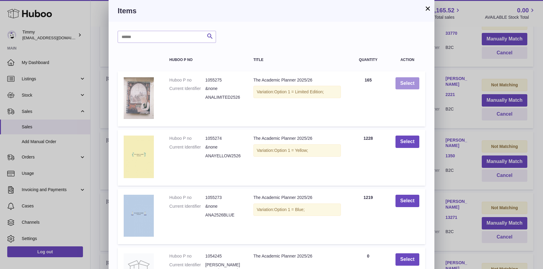
click at [405, 86] on button "Select" at bounding box center [408, 83] width 24 height 12
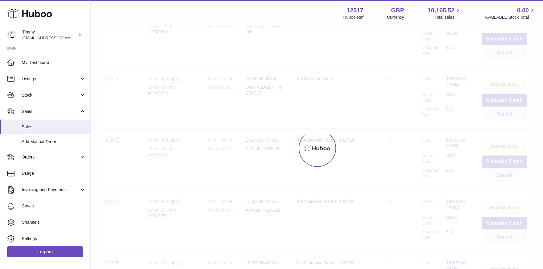
click at [463, 86] on div at bounding box center [317, 148] width 453 height 242
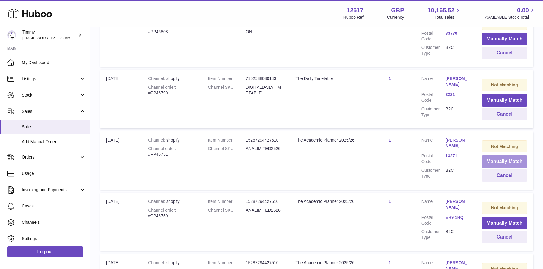
click at [501, 157] on button "Manually Match" at bounding box center [505, 161] width 46 height 12
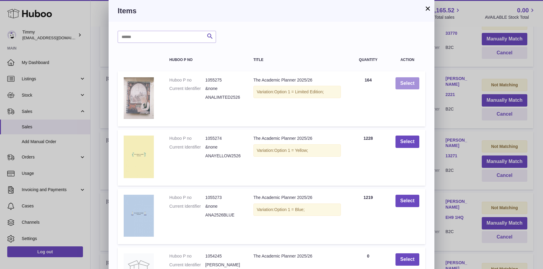
click at [410, 87] on button "Select" at bounding box center [408, 83] width 24 height 12
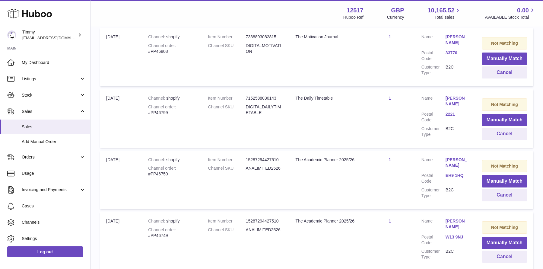
scroll to position [134, 0]
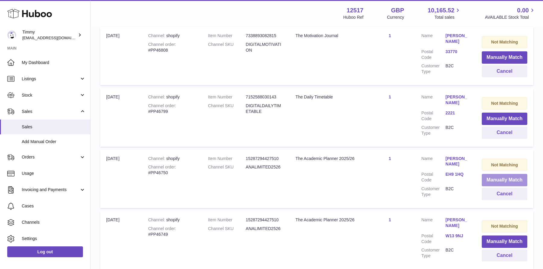
click at [496, 181] on button "Manually Match" at bounding box center [505, 180] width 46 height 12
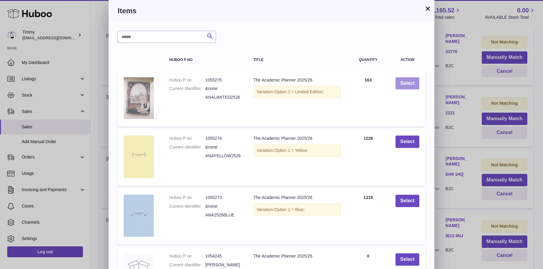
click at [396, 85] on button "Select" at bounding box center [408, 83] width 24 height 12
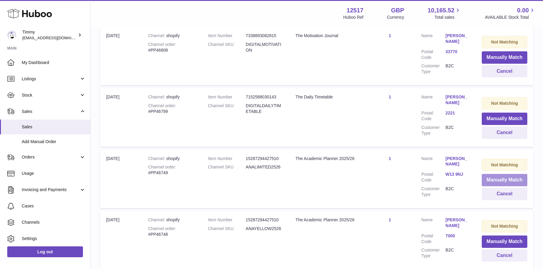
click at [513, 180] on button "Manually Match" at bounding box center [505, 180] width 46 height 12
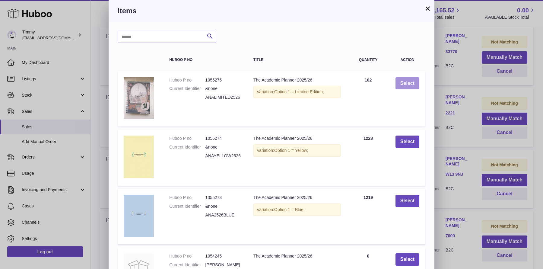
click at [411, 80] on button "Select" at bounding box center [408, 83] width 24 height 12
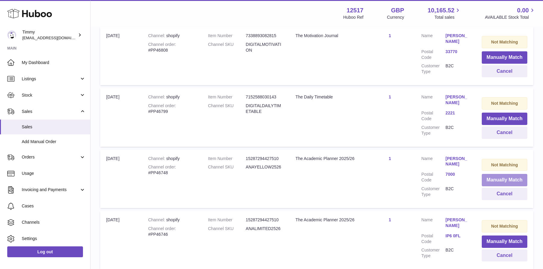
click at [506, 175] on button "Manually Match" at bounding box center [505, 180] width 46 height 12
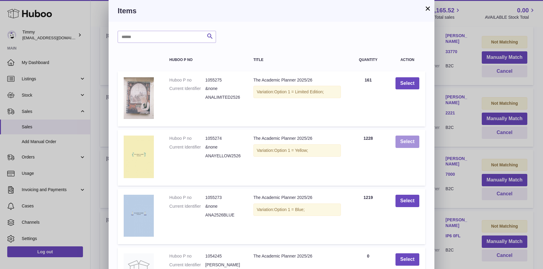
click at [414, 140] on button "Select" at bounding box center [408, 142] width 24 height 12
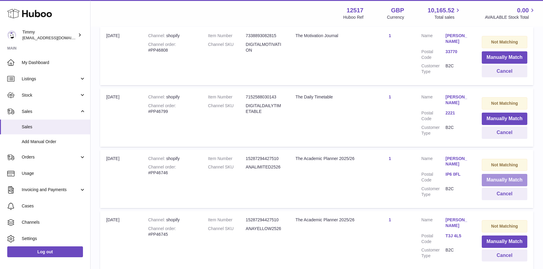
click at [503, 177] on button "Manually Match" at bounding box center [505, 180] width 46 height 12
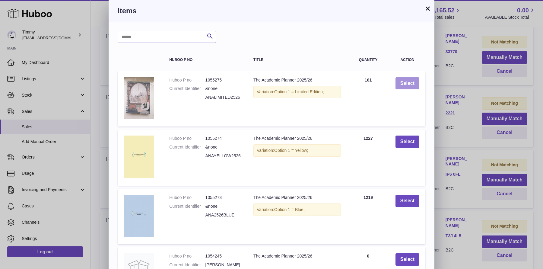
click at [403, 86] on button "Select" at bounding box center [408, 83] width 24 height 12
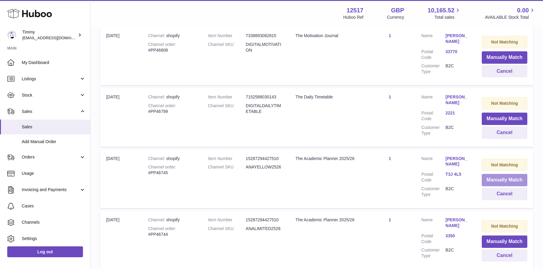
click at [486, 176] on button "Manually Match" at bounding box center [505, 180] width 46 height 12
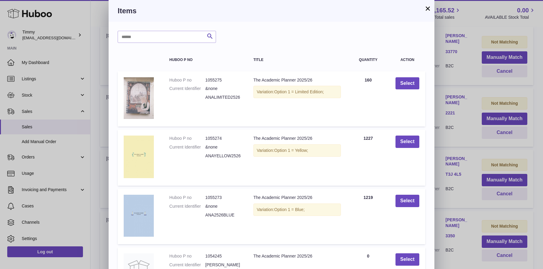
click at [414, 149] on td "Select" at bounding box center [408, 157] width 36 height 56
click at [414, 147] on button "Select" at bounding box center [408, 142] width 24 height 12
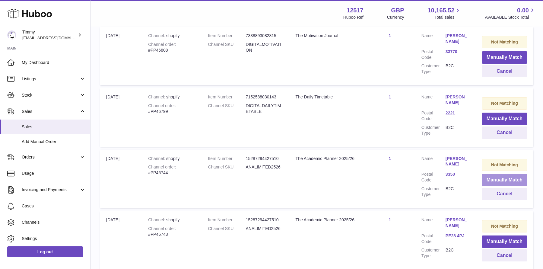
click at [490, 174] on button "Manually Match" at bounding box center [505, 180] width 46 height 12
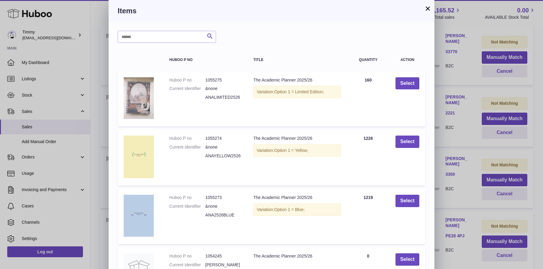
click at [410, 90] on td "Select" at bounding box center [408, 98] width 36 height 55
click at [411, 88] on button "Select" at bounding box center [408, 83] width 24 height 12
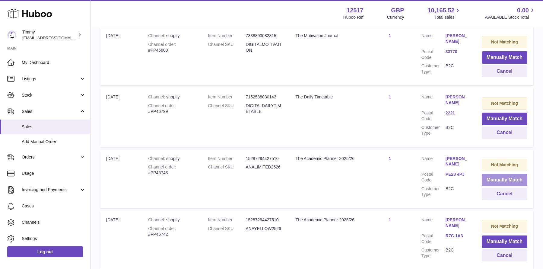
click at [520, 174] on button "Manually Match" at bounding box center [505, 180] width 46 height 12
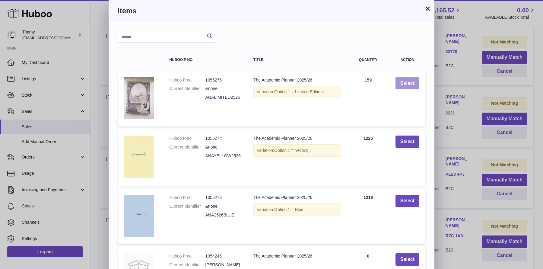
click at [403, 87] on button "Select" at bounding box center [408, 83] width 24 height 12
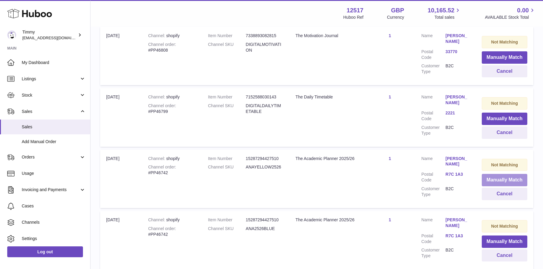
click at [495, 178] on button "Manually Match" at bounding box center [505, 180] width 46 height 12
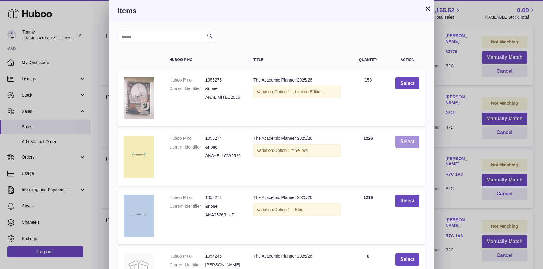
click at [407, 138] on button "Select" at bounding box center [408, 142] width 24 height 12
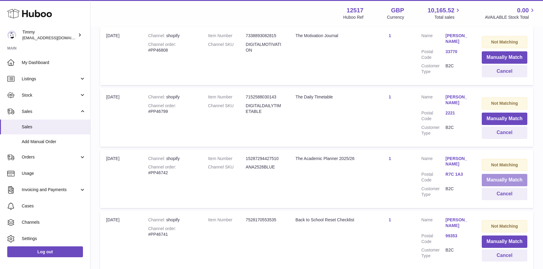
click at [489, 175] on button "Manually Match" at bounding box center [505, 180] width 46 height 12
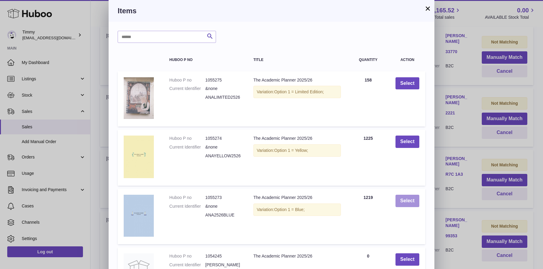
click at [411, 200] on button "Select" at bounding box center [408, 201] width 24 height 12
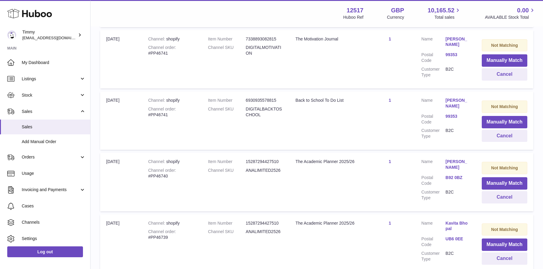
scroll to position [435, 0]
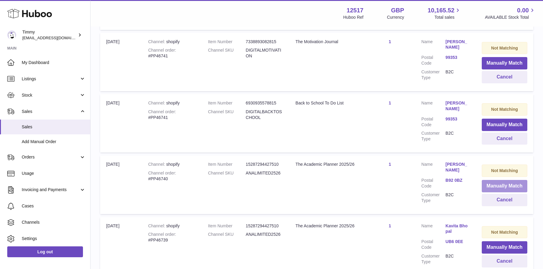
click at [495, 183] on button "Manually Match" at bounding box center [505, 186] width 46 height 12
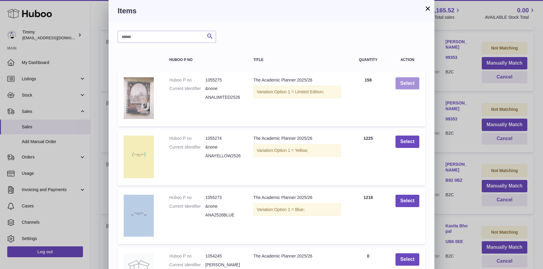
click at [409, 81] on button "Select" at bounding box center [408, 83] width 24 height 12
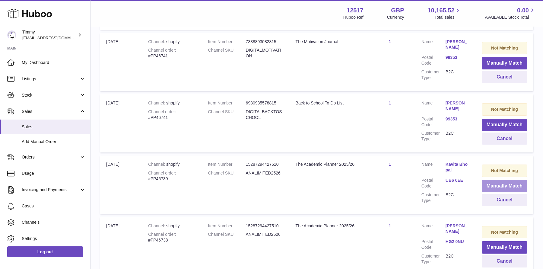
click at [502, 189] on button "Manually Match" at bounding box center [505, 186] width 46 height 12
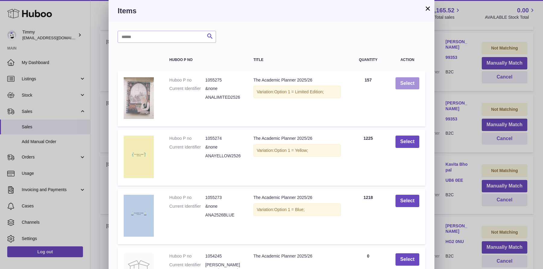
click at [407, 85] on button "Select" at bounding box center [408, 83] width 24 height 12
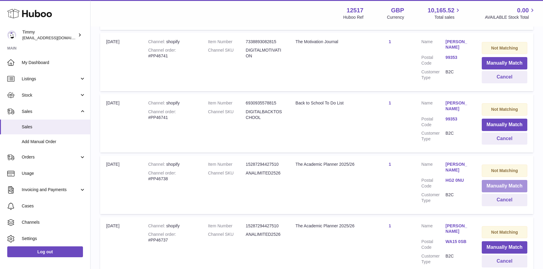
click at [495, 181] on button "Manually Match" at bounding box center [505, 186] width 46 height 12
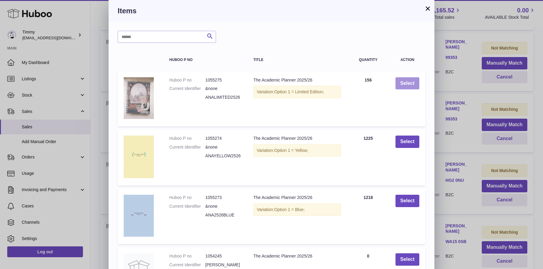
click at [401, 83] on button "Select" at bounding box center [408, 83] width 24 height 12
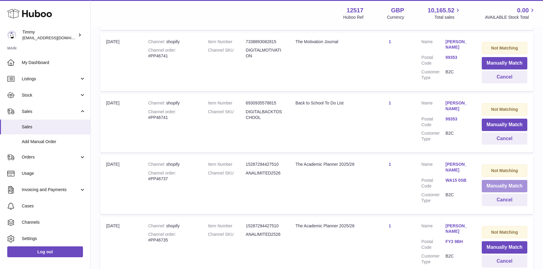
click at [503, 183] on button "Manually Match" at bounding box center [505, 186] width 46 height 12
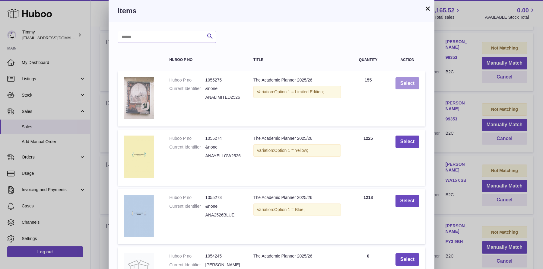
click at [408, 85] on button "Select" at bounding box center [408, 83] width 24 height 12
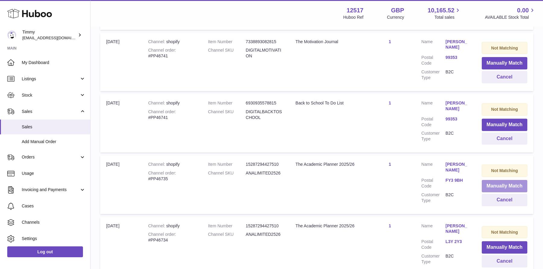
click at [490, 182] on button "Manually Match" at bounding box center [505, 186] width 46 height 12
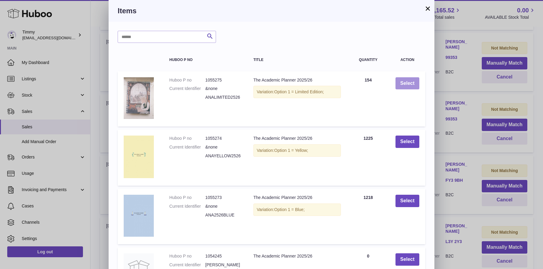
click at [406, 85] on button "Select" at bounding box center [408, 83] width 24 height 12
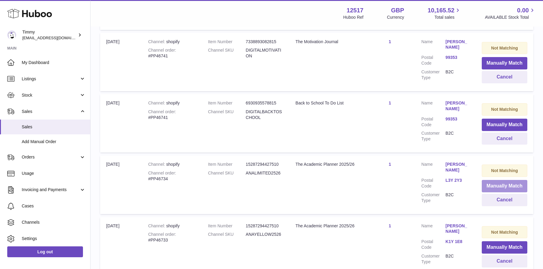
click at [494, 185] on button "Manually Match" at bounding box center [505, 186] width 46 height 12
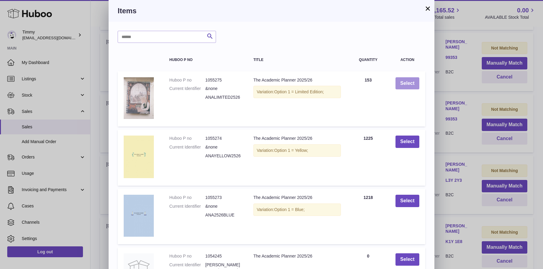
click at [412, 81] on button "Select" at bounding box center [408, 83] width 24 height 12
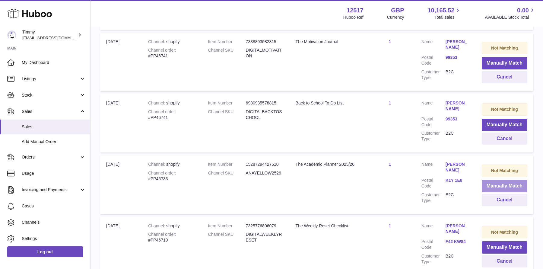
click at [503, 184] on button "Manually Match" at bounding box center [505, 186] width 46 height 12
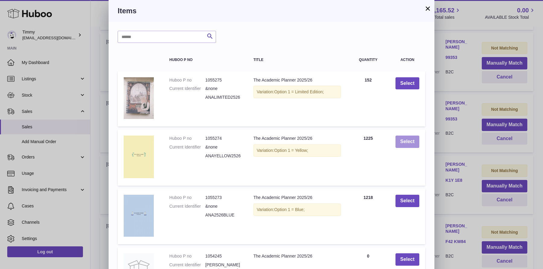
click at [408, 145] on button "Select" at bounding box center [408, 142] width 24 height 12
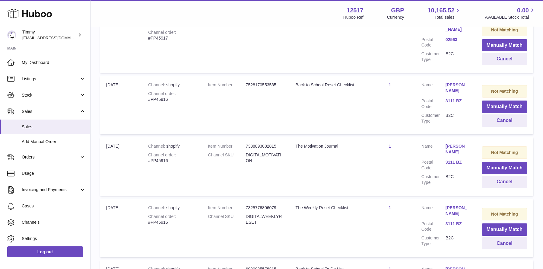
scroll to position [6039, 0]
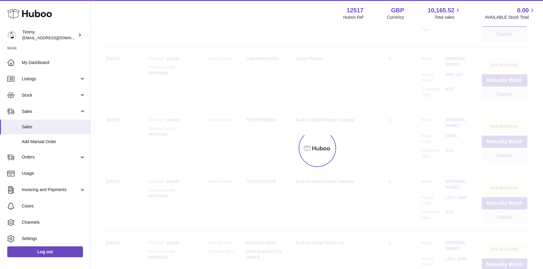
scroll to position [27, 0]
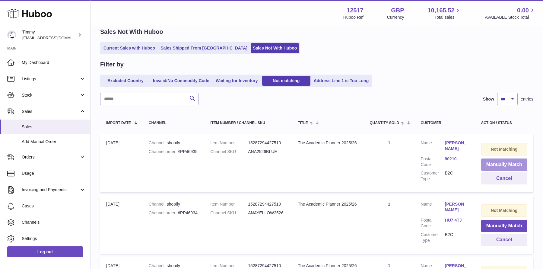
click at [492, 170] on button "Manually Match" at bounding box center [504, 164] width 46 height 12
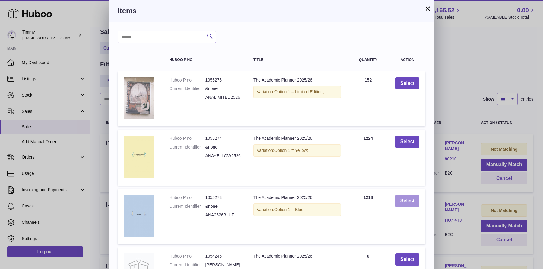
click at [412, 205] on button "Select" at bounding box center [408, 201] width 24 height 12
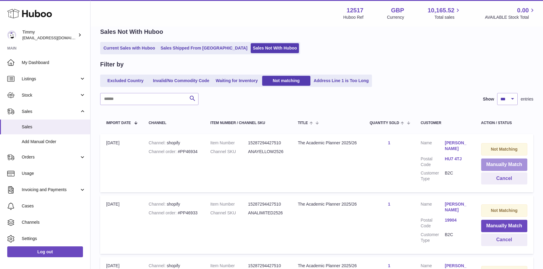
click at [497, 168] on button "Manually Match" at bounding box center [504, 164] width 46 height 12
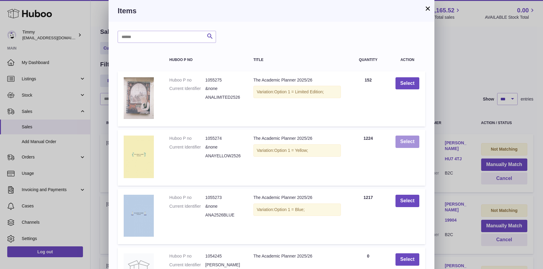
click at [410, 143] on button "Select" at bounding box center [408, 142] width 24 height 12
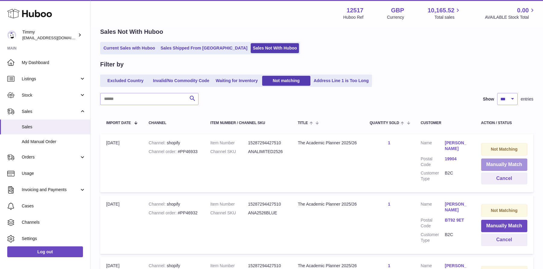
click at [495, 165] on button "Manually Match" at bounding box center [504, 164] width 46 height 12
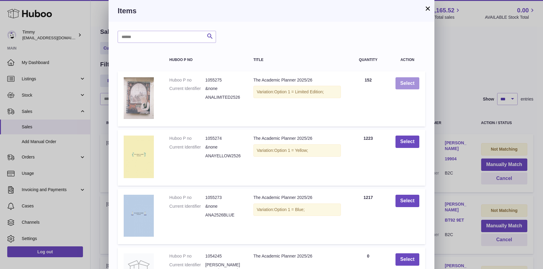
click at [401, 84] on button "Select" at bounding box center [408, 83] width 24 height 12
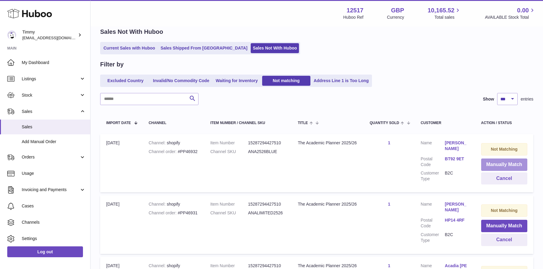
click at [484, 161] on button "Manually Match" at bounding box center [504, 164] width 46 height 12
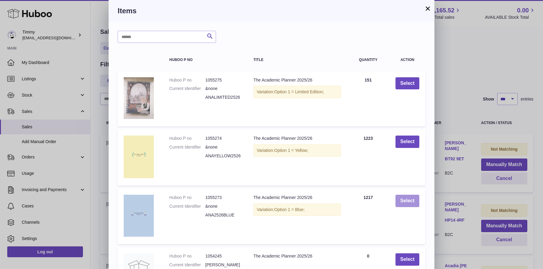
click at [412, 204] on button "Select" at bounding box center [408, 201] width 24 height 12
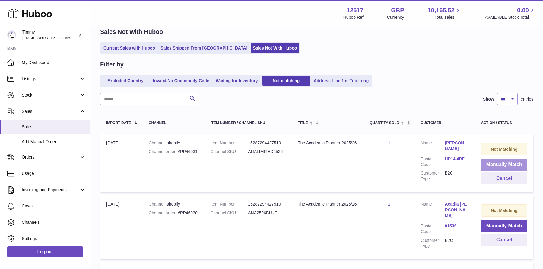
click at [490, 161] on button "Manually Match" at bounding box center [504, 164] width 46 height 12
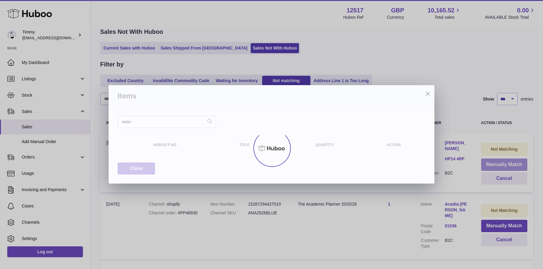
click at [490, 161] on div at bounding box center [271, 148] width 543 height 242
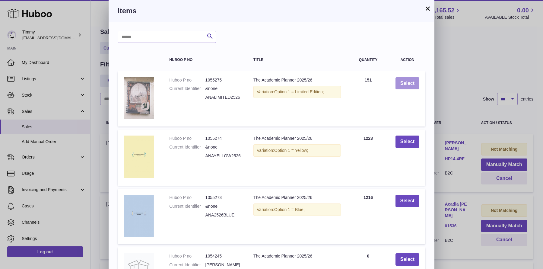
click at [417, 88] on button "Select" at bounding box center [408, 83] width 24 height 12
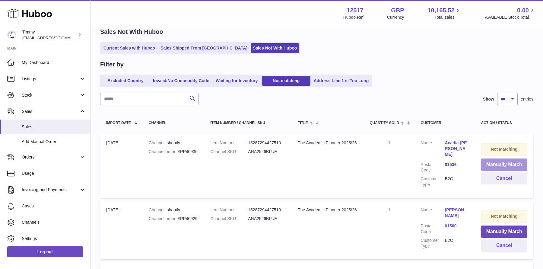
click at [490, 164] on button "Manually Match" at bounding box center [504, 164] width 46 height 12
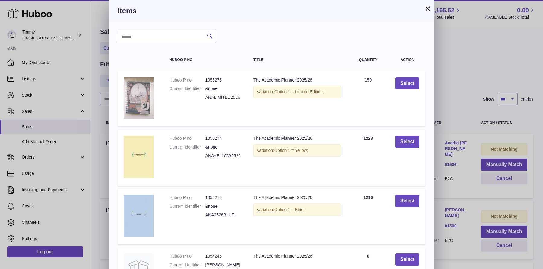
click at [393, 200] on td "Select" at bounding box center [408, 217] width 36 height 56
click at [412, 202] on button "Select" at bounding box center [408, 201] width 24 height 12
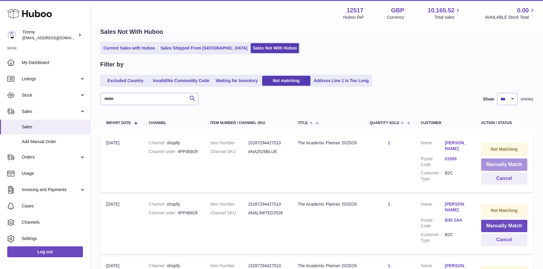
click at [497, 162] on button "Manually Match" at bounding box center [504, 164] width 46 height 12
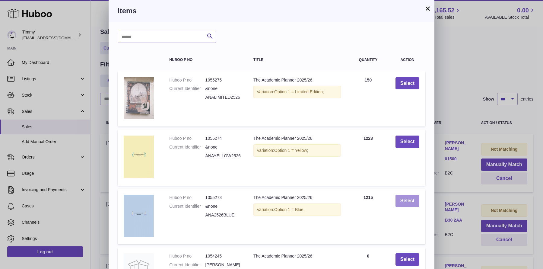
click at [406, 201] on button "Select" at bounding box center [408, 201] width 24 height 12
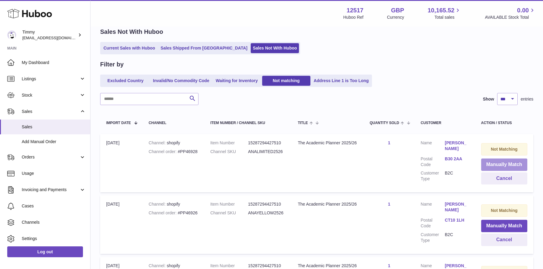
click at [499, 168] on button "Manually Match" at bounding box center [504, 164] width 46 height 12
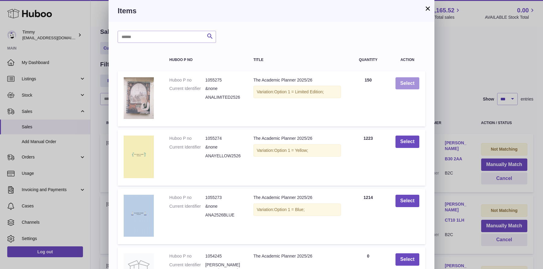
click at [412, 85] on button "Select" at bounding box center [408, 83] width 24 height 12
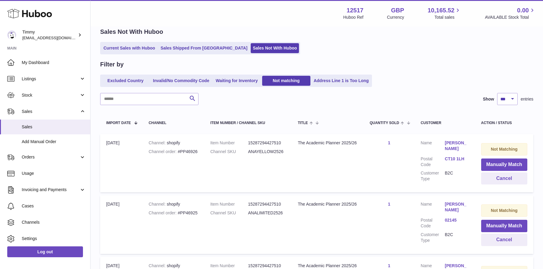
click at [480, 162] on td "Not Matching Manually Match Cancel" at bounding box center [504, 163] width 58 height 58
click at [490, 163] on button "Manually Match" at bounding box center [504, 164] width 46 height 12
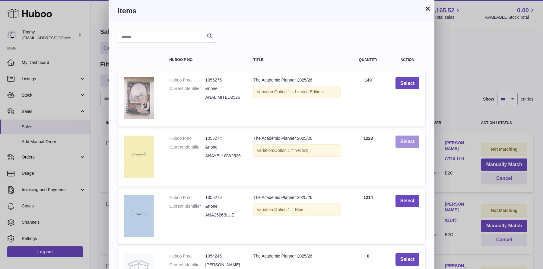
click at [401, 142] on button "Select" at bounding box center [408, 142] width 24 height 12
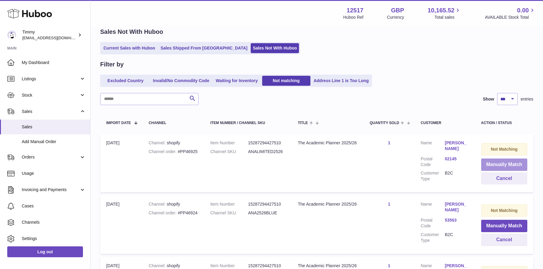
click at [498, 167] on button "Manually Match" at bounding box center [504, 164] width 46 height 12
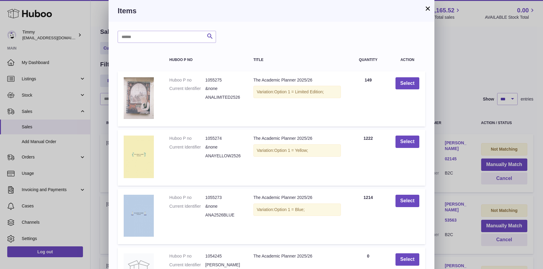
click at [403, 90] on td "Select" at bounding box center [408, 98] width 36 height 55
click at [406, 85] on button "Select" at bounding box center [408, 83] width 24 height 12
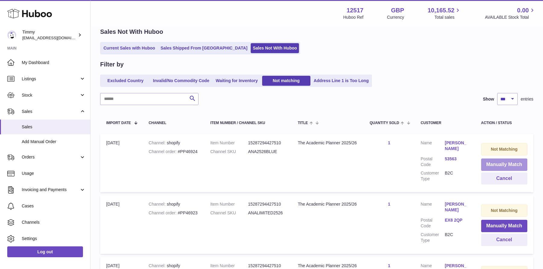
click at [486, 162] on button "Manually Match" at bounding box center [504, 164] width 46 height 12
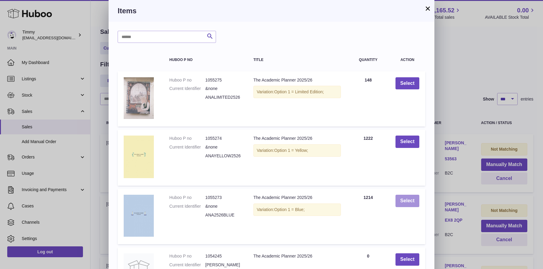
click at [411, 206] on button "Select" at bounding box center [408, 201] width 24 height 12
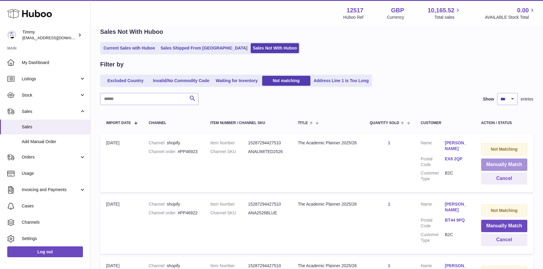
click at [512, 164] on button "Manually Match" at bounding box center [504, 164] width 46 height 12
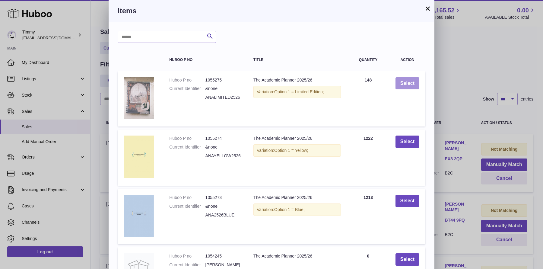
click at [401, 85] on button "Select" at bounding box center [408, 83] width 24 height 12
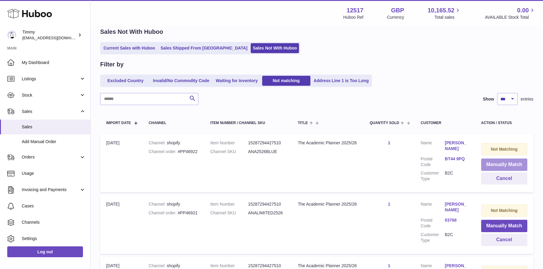
click at [493, 161] on button "Manually Match" at bounding box center [504, 164] width 46 height 12
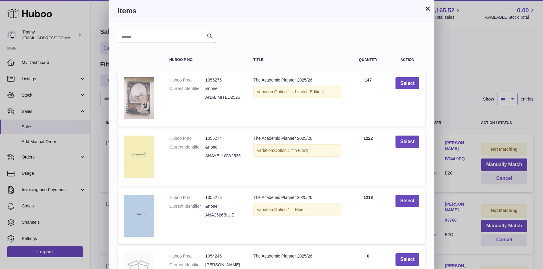
click at [490, 116] on div "× Items Search Huboo P no Title Quantity Action Huboo P no 1055275 Current Iden…" at bounding box center [271, 195] width 543 height 391
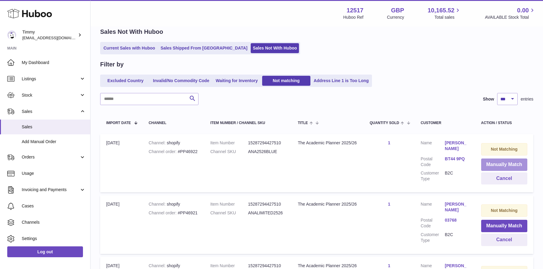
click at [485, 161] on button "Manually Match" at bounding box center [504, 164] width 46 height 12
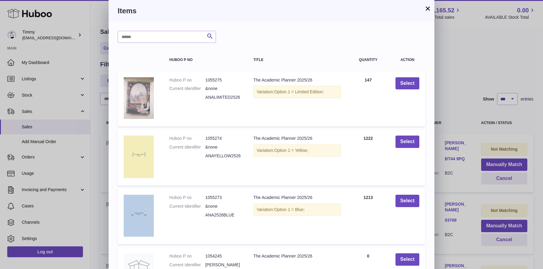
click at [406, 208] on td "Select" at bounding box center [408, 217] width 36 height 56
click at [410, 203] on button "Select" at bounding box center [408, 201] width 24 height 12
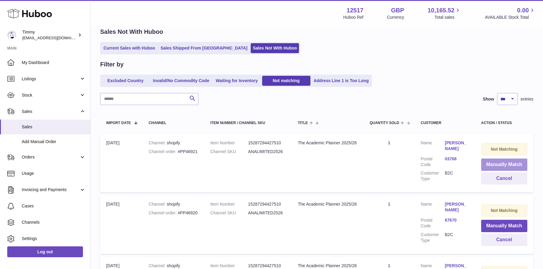
click at [490, 164] on button "Manually Match" at bounding box center [504, 164] width 46 height 12
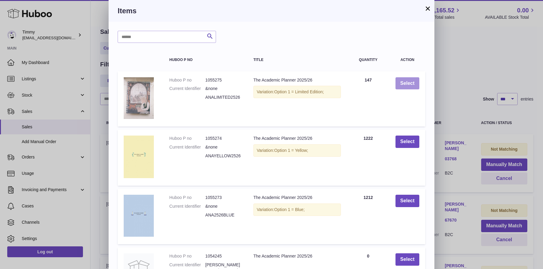
click at [409, 81] on button "Select" at bounding box center [408, 83] width 24 height 12
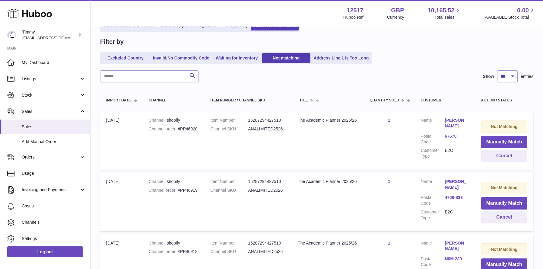
scroll to position [59, 0]
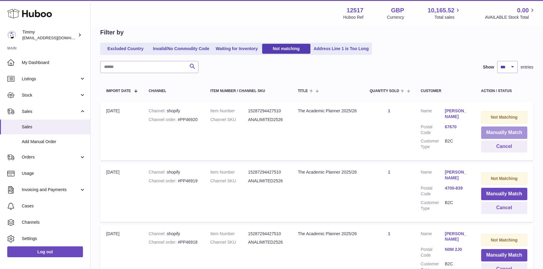
click at [491, 130] on button "Manually Match" at bounding box center [504, 132] width 46 height 12
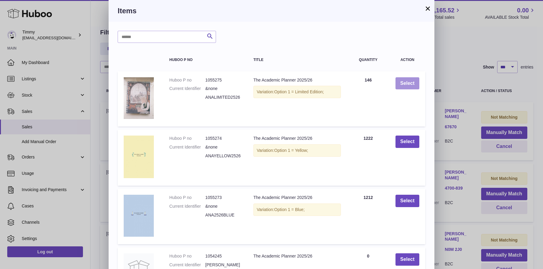
click at [396, 86] on button "Select" at bounding box center [408, 83] width 24 height 12
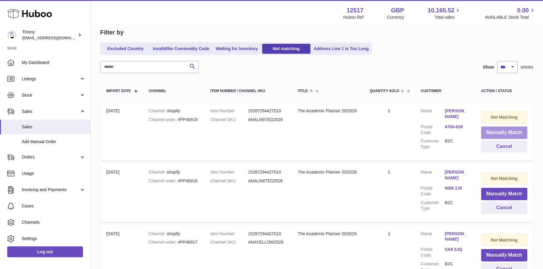
click at [496, 134] on button "Manually Match" at bounding box center [504, 132] width 46 height 12
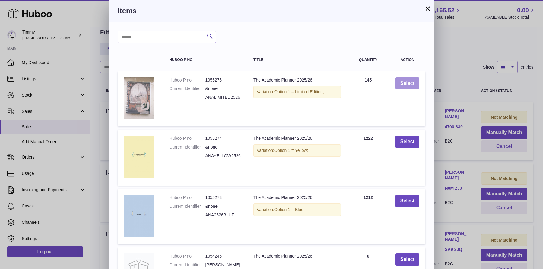
click at [410, 84] on button "Select" at bounding box center [408, 83] width 24 height 12
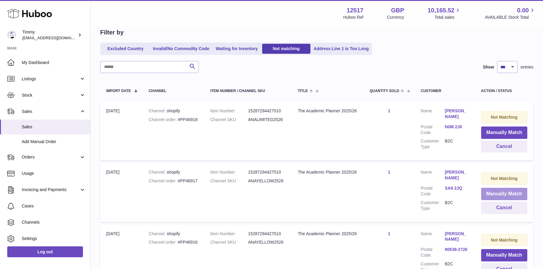
click at [494, 193] on button "Manually Match" at bounding box center [504, 194] width 46 height 12
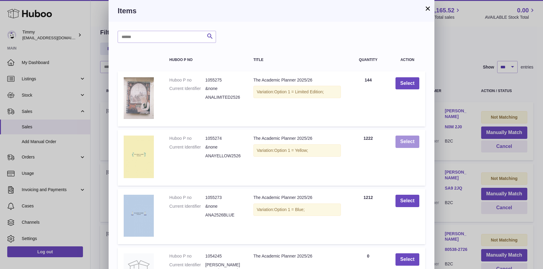
click at [416, 146] on button "Select" at bounding box center [408, 142] width 24 height 12
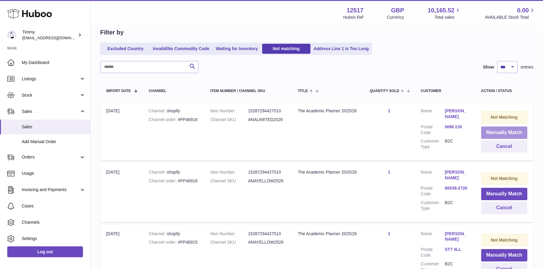
click at [488, 133] on button "Manually Match" at bounding box center [504, 132] width 46 height 12
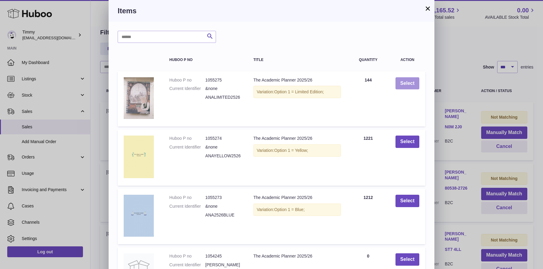
click at [405, 88] on button "Select" at bounding box center [408, 83] width 24 height 12
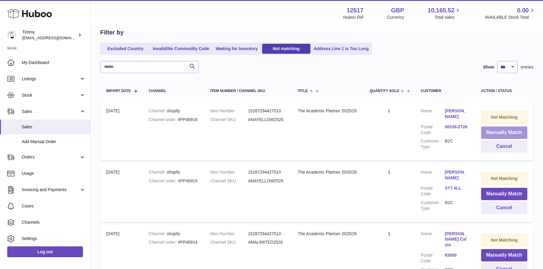
click at [495, 134] on button "Manually Match" at bounding box center [504, 132] width 46 height 12
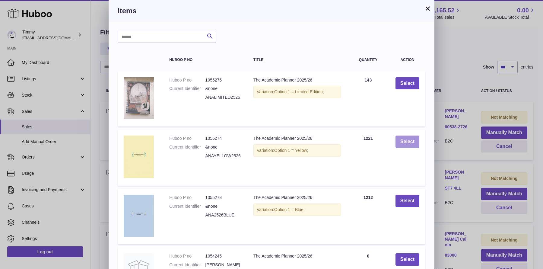
click at [406, 147] on button "Select" at bounding box center [408, 142] width 24 height 12
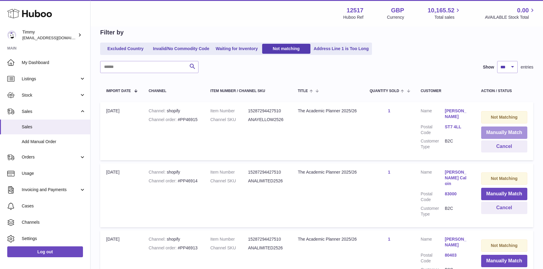
click at [495, 134] on button "Manually Match" at bounding box center [504, 132] width 46 height 12
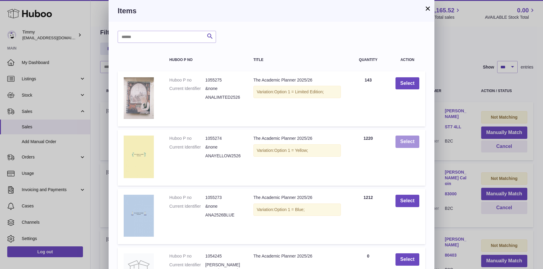
click at [404, 141] on button "Select" at bounding box center [408, 142] width 24 height 12
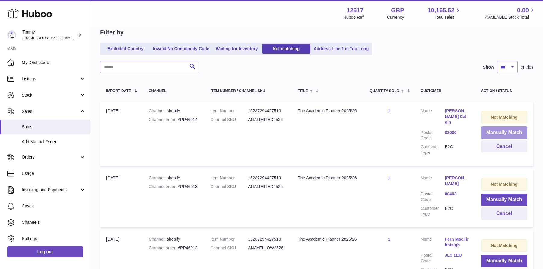
click at [491, 130] on button "Manually Match" at bounding box center [504, 132] width 46 height 12
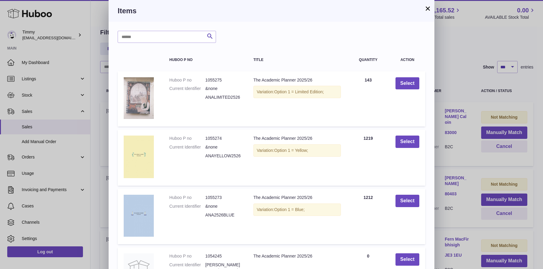
click at [470, 91] on div "× Items Search Huboo P no Title Quantity Action Huboo P no 1055275 Current Iden…" at bounding box center [271, 195] width 543 height 391
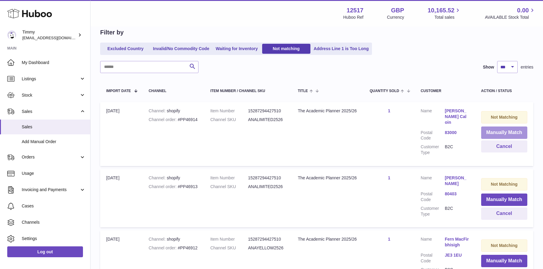
click at [502, 133] on button "Manually Match" at bounding box center [504, 132] width 46 height 12
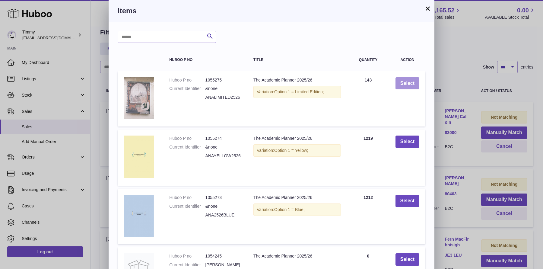
click at [403, 82] on button "Select" at bounding box center [408, 83] width 24 height 12
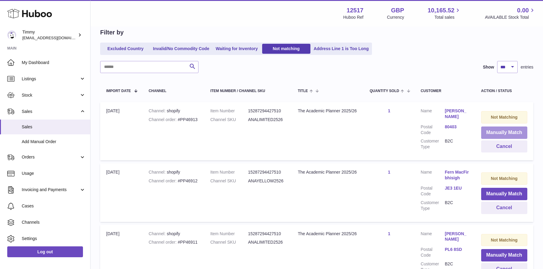
click at [516, 132] on button "Manually Match" at bounding box center [504, 132] width 46 height 12
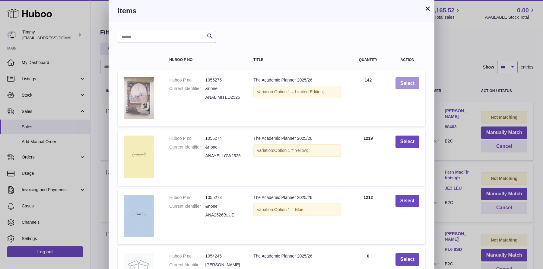
click at [403, 87] on button "Select" at bounding box center [408, 83] width 24 height 12
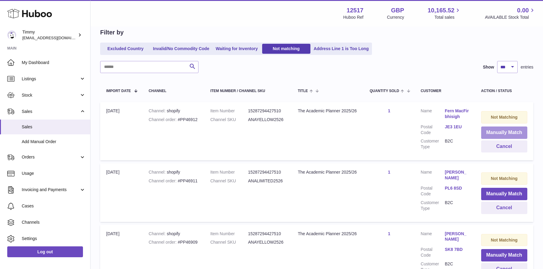
click at [515, 131] on button "Manually Match" at bounding box center [504, 132] width 46 height 12
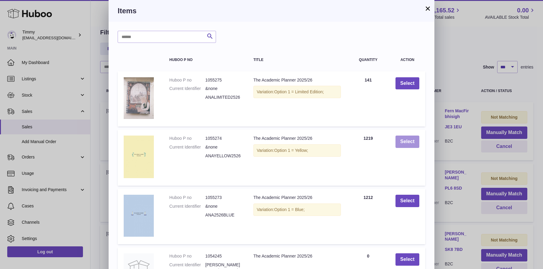
click at [405, 140] on button "Select" at bounding box center [408, 142] width 24 height 12
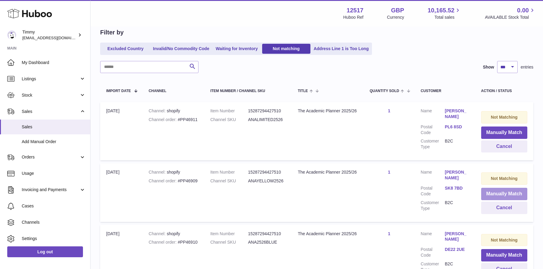
click at [486, 191] on button "Manually Match" at bounding box center [504, 194] width 46 height 12
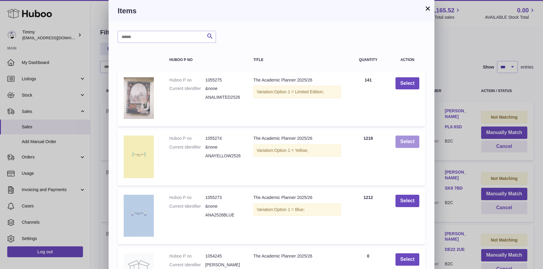
click at [410, 141] on button "Select" at bounding box center [408, 142] width 24 height 12
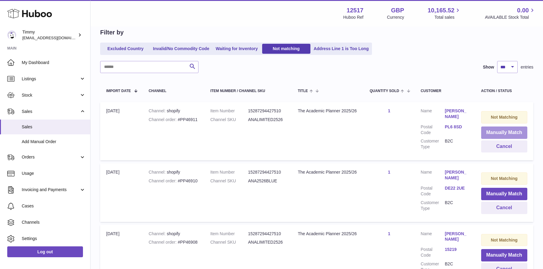
click at [490, 133] on button "Manually Match" at bounding box center [504, 132] width 46 height 12
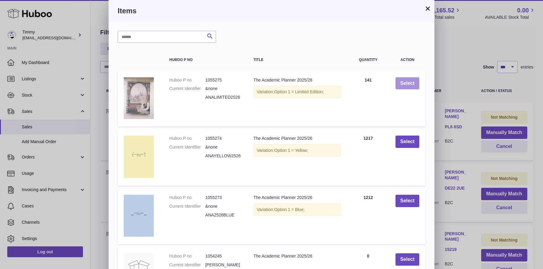
click at [404, 78] on button "Select" at bounding box center [408, 83] width 24 height 12
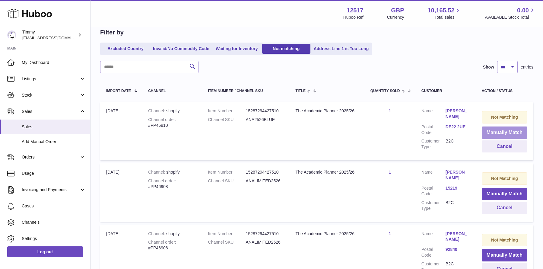
click at [518, 135] on button "Manually Match" at bounding box center [505, 132] width 46 height 12
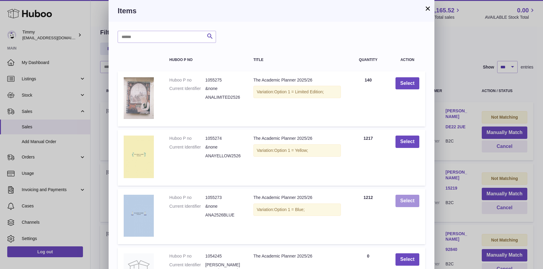
click at [410, 199] on button "Select" at bounding box center [408, 201] width 24 height 12
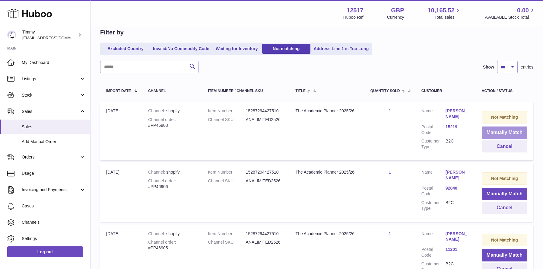
click at [493, 130] on button "Manually Match" at bounding box center [505, 132] width 46 height 12
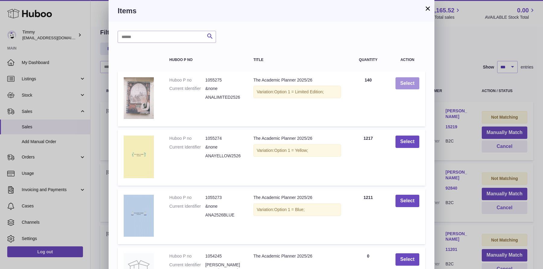
click at [414, 83] on button "Select" at bounding box center [408, 83] width 24 height 12
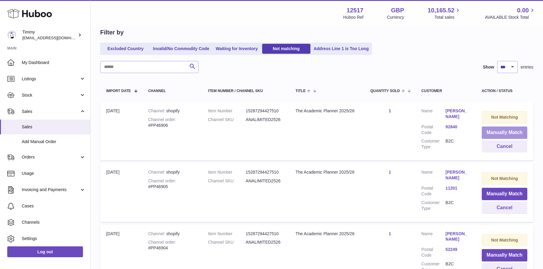
click at [491, 130] on button "Manually Match" at bounding box center [505, 132] width 46 height 12
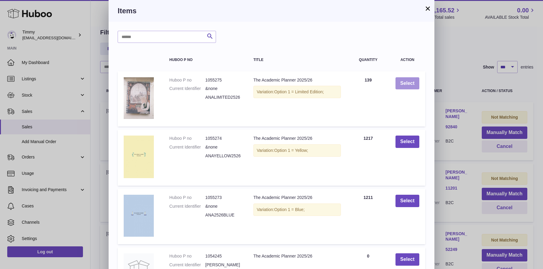
click at [408, 81] on button "Select" at bounding box center [408, 83] width 24 height 12
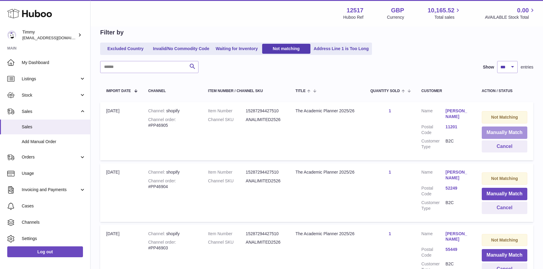
click at [490, 133] on button "Manually Match" at bounding box center [505, 132] width 46 height 12
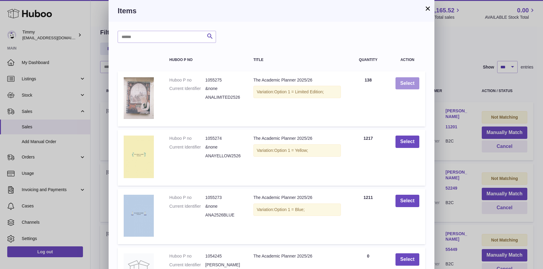
click at [404, 83] on button "Select" at bounding box center [408, 83] width 24 height 12
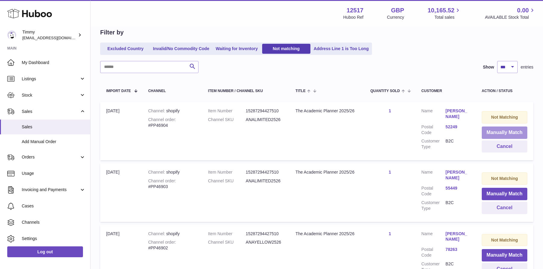
click at [498, 129] on button "Manually Match" at bounding box center [505, 132] width 46 height 12
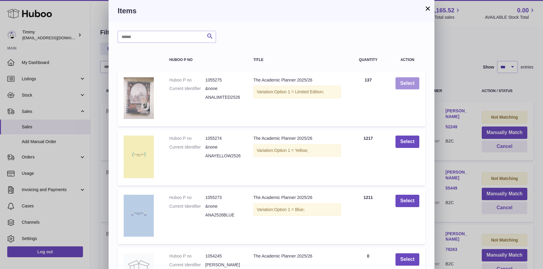
click at [412, 84] on button "Select" at bounding box center [408, 83] width 24 height 12
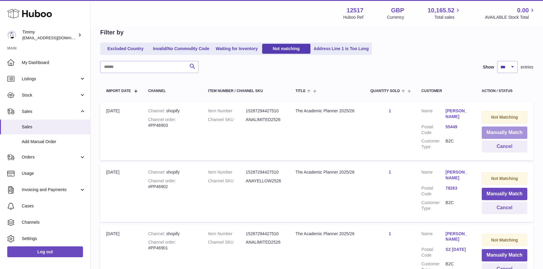
click at [498, 130] on button "Manually Match" at bounding box center [505, 132] width 46 height 12
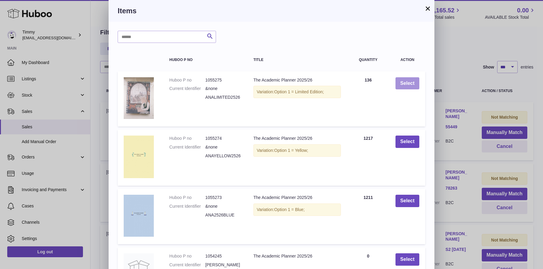
click at [404, 84] on button "Select" at bounding box center [408, 83] width 24 height 12
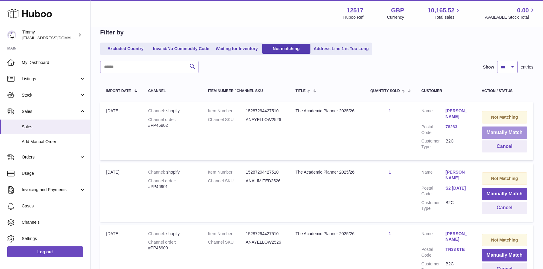
click at [502, 133] on button "Manually Match" at bounding box center [505, 132] width 46 height 12
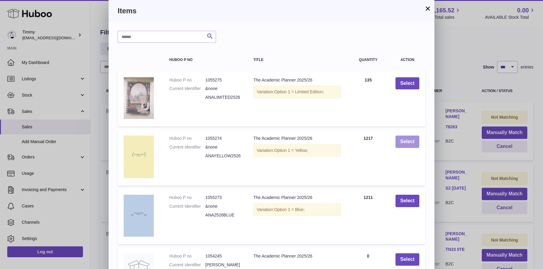
click at [418, 143] on button "Select" at bounding box center [408, 142] width 24 height 12
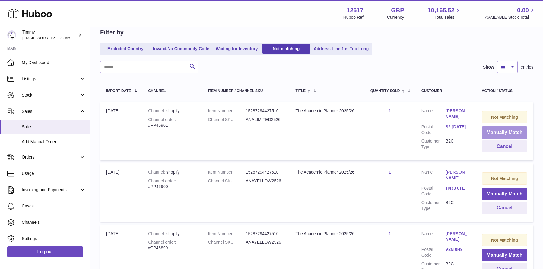
click at [489, 129] on button "Manually Match" at bounding box center [505, 132] width 46 height 12
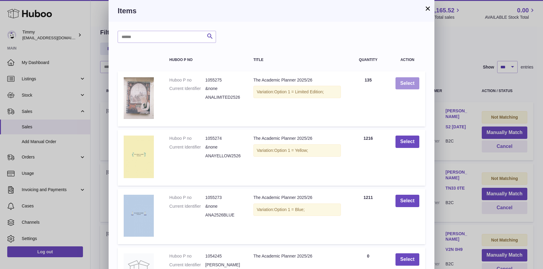
click at [412, 82] on button "Select" at bounding box center [408, 83] width 24 height 12
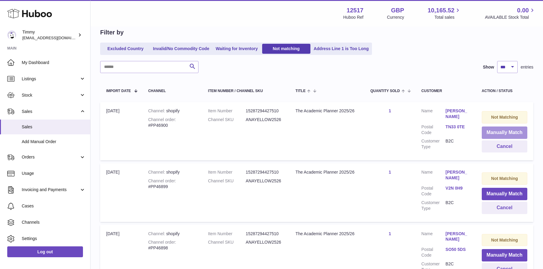
click at [494, 132] on button "Manually Match" at bounding box center [505, 132] width 46 height 12
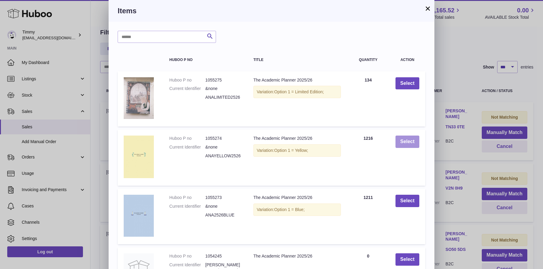
click at [408, 142] on button "Select" at bounding box center [408, 142] width 24 height 12
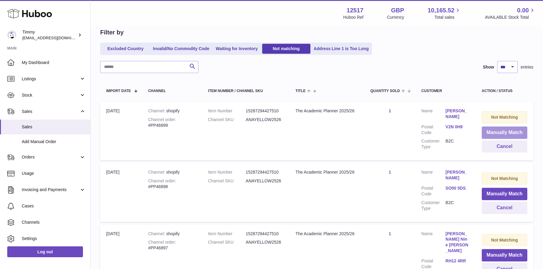
click at [506, 127] on button "Manually Match" at bounding box center [505, 132] width 46 height 12
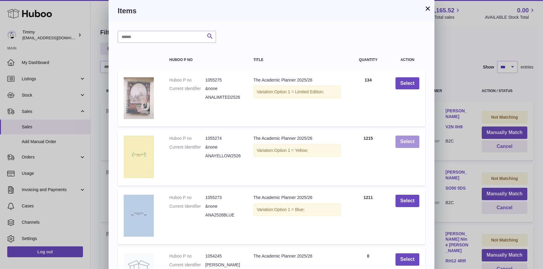
click at [412, 144] on button "Select" at bounding box center [408, 142] width 24 height 12
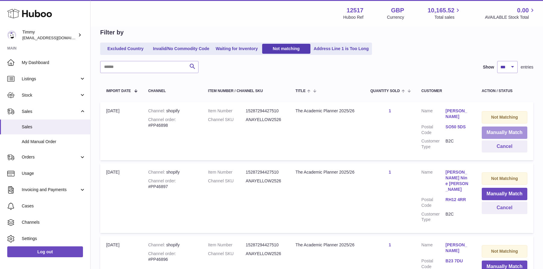
click at [485, 136] on button "Manually Match" at bounding box center [505, 132] width 46 height 12
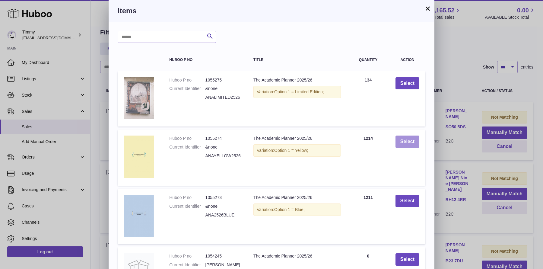
click at [408, 141] on button "Select" at bounding box center [408, 142] width 24 height 12
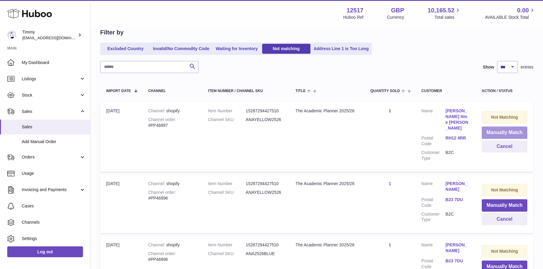
click at [506, 135] on button "Manually Match" at bounding box center [505, 132] width 46 height 12
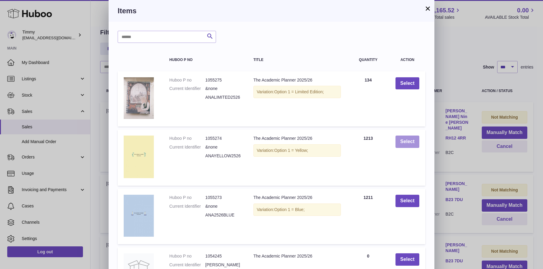
click at [407, 141] on button "Select" at bounding box center [408, 142] width 24 height 12
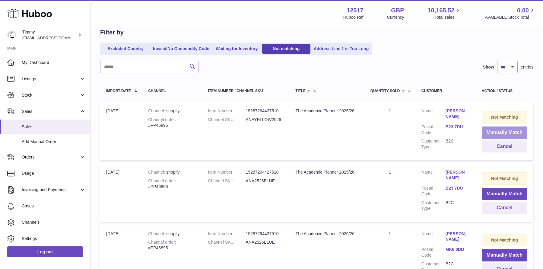
click at [492, 132] on button "Manually Match" at bounding box center [505, 132] width 46 height 12
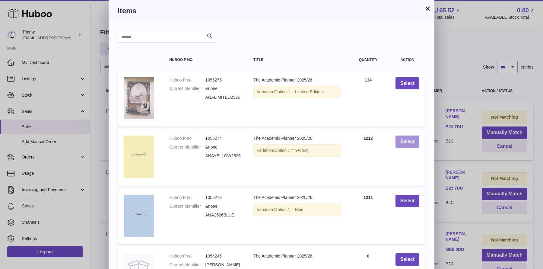
click at [413, 139] on button "Select" at bounding box center [408, 142] width 24 height 12
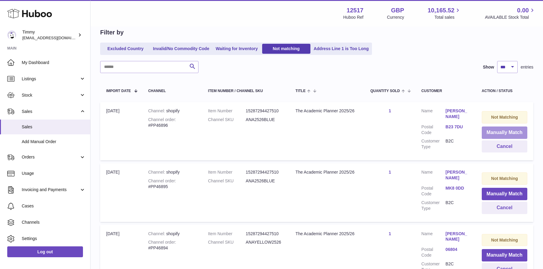
click at [487, 132] on button "Manually Match" at bounding box center [505, 132] width 46 height 12
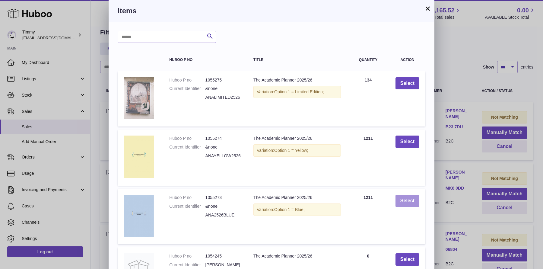
click at [407, 206] on button "Select" at bounding box center [408, 201] width 24 height 12
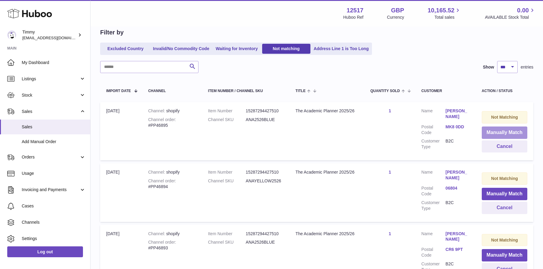
click at [504, 135] on button "Manually Match" at bounding box center [505, 132] width 46 height 12
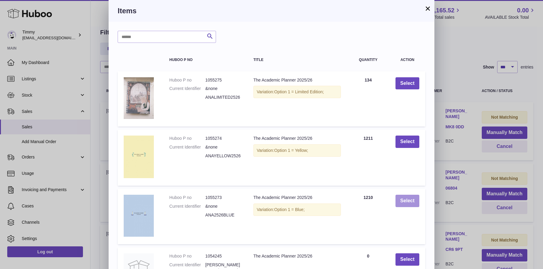
click at [411, 204] on button "Select" at bounding box center [408, 201] width 24 height 12
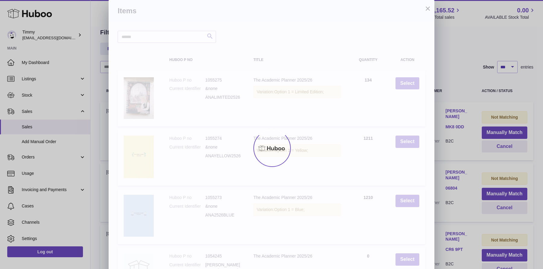
click at [455, 188] on div at bounding box center [271, 148] width 543 height 242
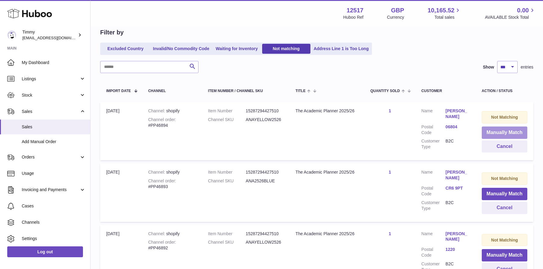
click at [506, 135] on button "Manually Match" at bounding box center [505, 132] width 46 height 12
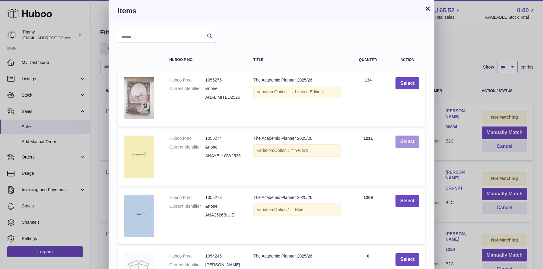
click at [400, 141] on button "Select" at bounding box center [408, 142] width 24 height 12
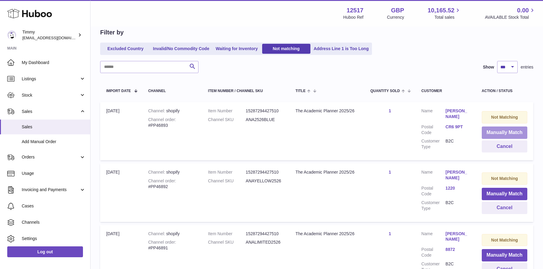
click at [499, 130] on button "Manually Match" at bounding box center [505, 132] width 46 height 12
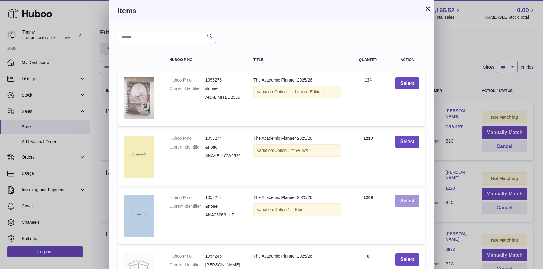
click at [405, 200] on button "Select" at bounding box center [408, 201] width 24 height 12
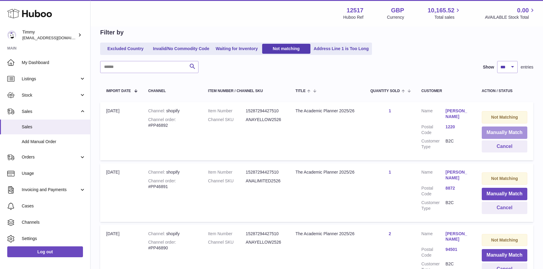
click at [493, 129] on button "Manually Match" at bounding box center [505, 132] width 46 height 12
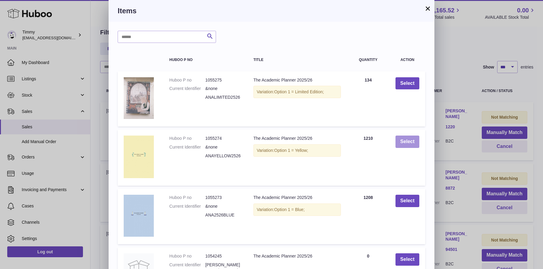
click at [407, 141] on button "Select" at bounding box center [408, 142] width 24 height 12
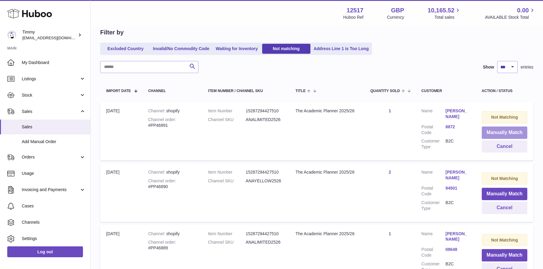
click at [485, 128] on button "Manually Match" at bounding box center [505, 132] width 46 height 12
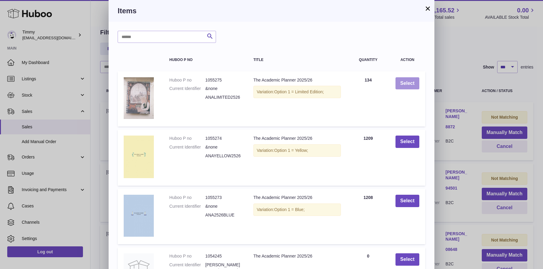
click at [399, 89] on button "Select" at bounding box center [408, 83] width 24 height 12
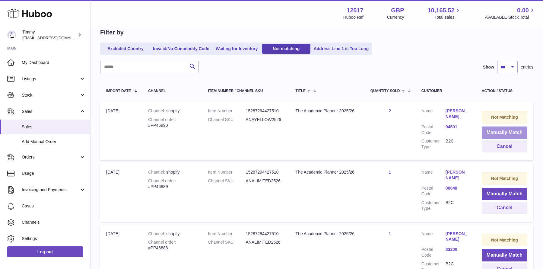
click at [494, 132] on button "Manually Match" at bounding box center [505, 132] width 46 height 12
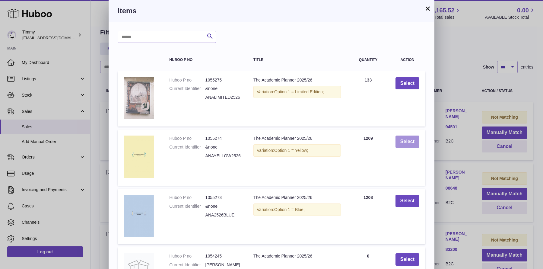
click at [418, 140] on button "Select" at bounding box center [408, 142] width 24 height 12
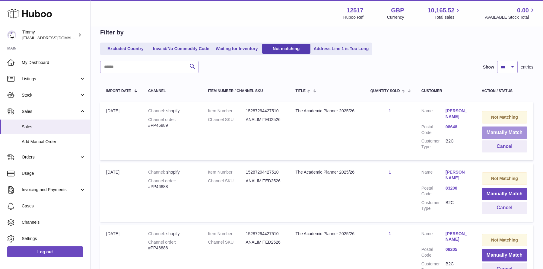
click at [502, 136] on button "Manually Match" at bounding box center [505, 132] width 46 height 12
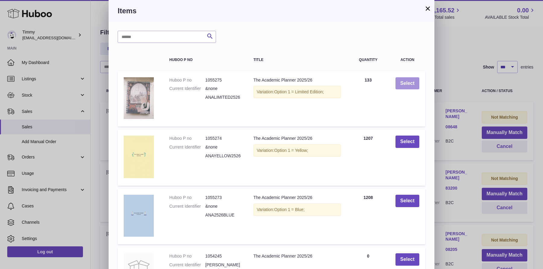
click at [411, 79] on button "Select" at bounding box center [408, 83] width 24 height 12
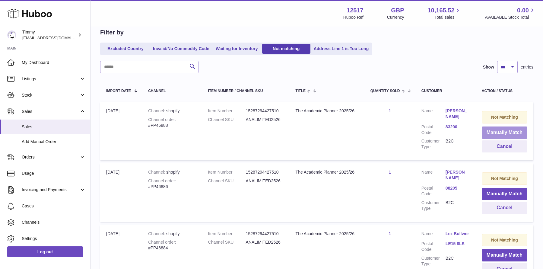
click at [490, 132] on button "Manually Match" at bounding box center [505, 132] width 46 height 12
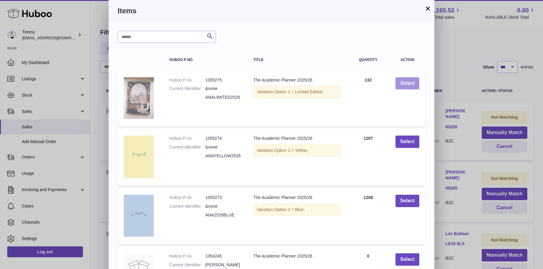
click at [406, 88] on button "Select" at bounding box center [408, 83] width 24 height 12
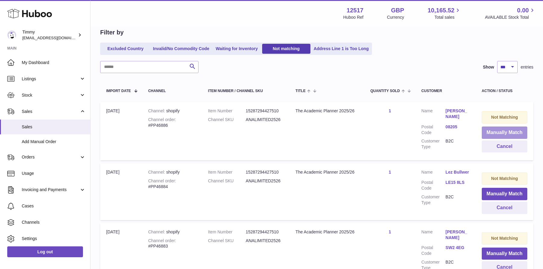
click at [509, 136] on button "Manually Match" at bounding box center [505, 132] width 46 height 12
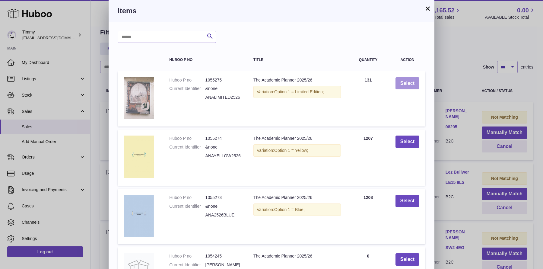
click at [411, 83] on button "Select" at bounding box center [408, 83] width 24 height 12
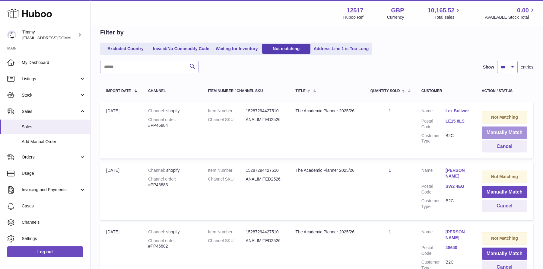
click at [492, 133] on button "Manually Match" at bounding box center [505, 132] width 46 height 12
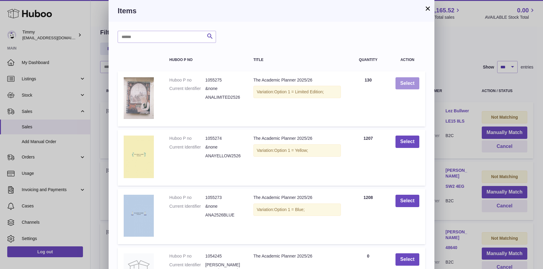
click at [401, 84] on button "Select" at bounding box center [408, 83] width 24 height 12
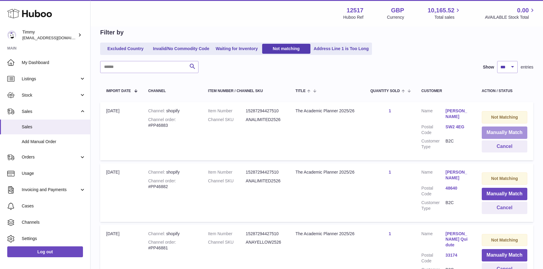
click at [496, 130] on button "Manually Match" at bounding box center [505, 132] width 46 height 12
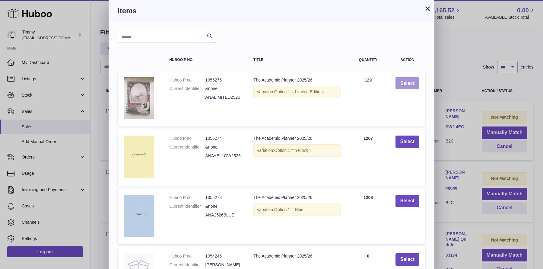
click at [411, 78] on button "Select" at bounding box center [408, 83] width 24 height 12
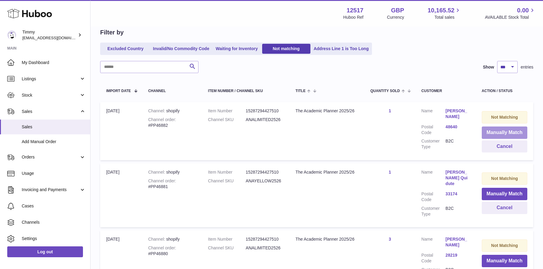
click at [490, 129] on button "Manually Match" at bounding box center [505, 132] width 46 height 12
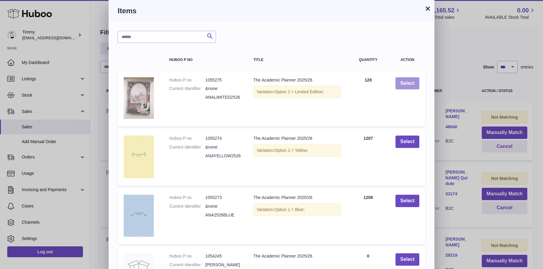
click at [400, 81] on button "Select" at bounding box center [408, 83] width 24 height 12
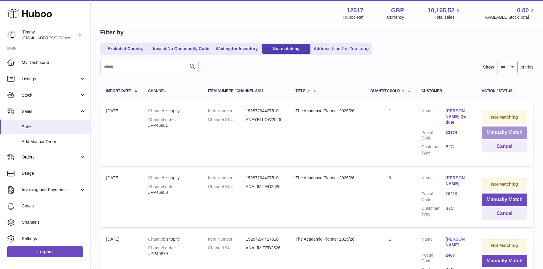
click at [493, 133] on button "Manually Match" at bounding box center [505, 132] width 46 height 12
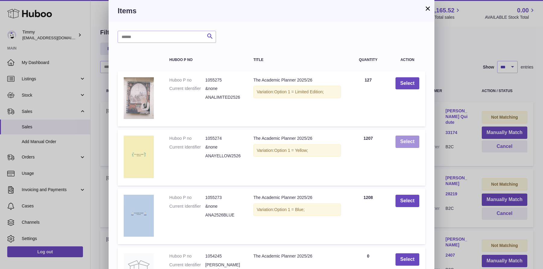
click at [415, 136] on button "Select" at bounding box center [408, 142] width 24 height 12
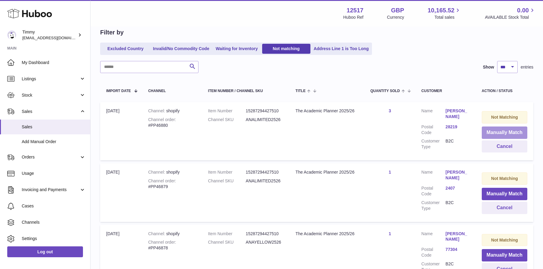
click at [509, 132] on button "Manually Match" at bounding box center [505, 132] width 46 height 12
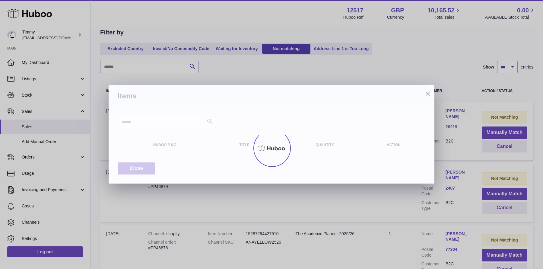
click at [426, 95] on div at bounding box center [271, 148] width 543 height 242
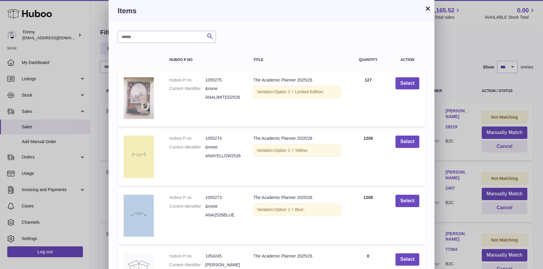
click at [456, 136] on div "× Items Search Huboo P no Title Quantity Action Huboo P no 1055275 Current Iden…" at bounding box center [271, 195] width 543 height 391
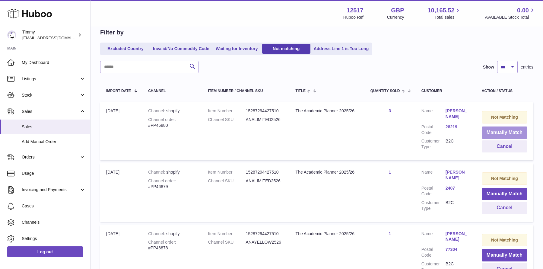
click at [503, 134] on button "Manually Match" at bounding box center [505, 132] width 46 height 12
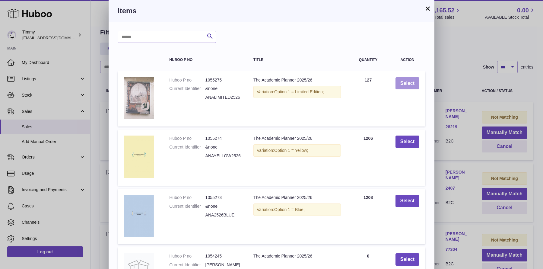
click at [415, 83] on button "Select" at bounding box center [408, 83] width 24 height 12
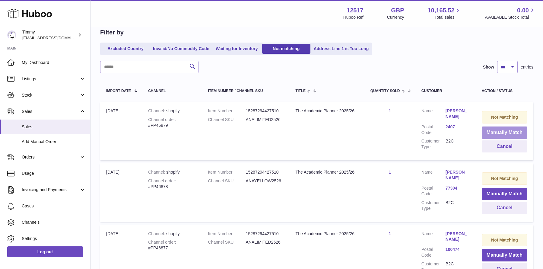
click at [484, 133] on button "Manually Match" at bounding box center [505, 132] width 46 height 12
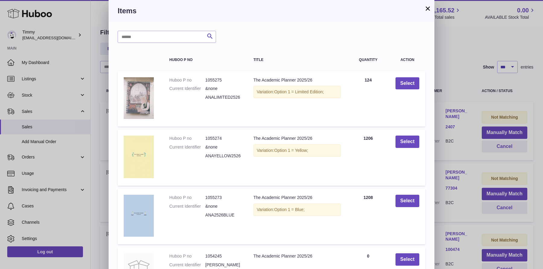
click at [409, 77] on td "Select" at bounding box center [408, 98] width 36 height 55
click at [410, 81] on button "Select" at bounding box center [408, 83] width 24 height 12
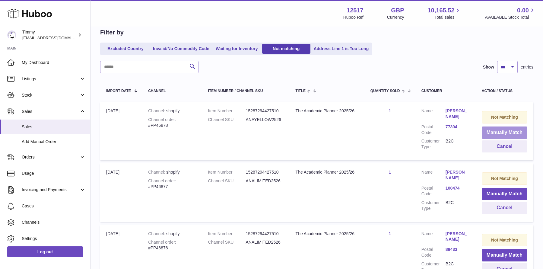
click at [499, 130] on button "Manually Match" at bounding box center [505, 132] width 46 height 12
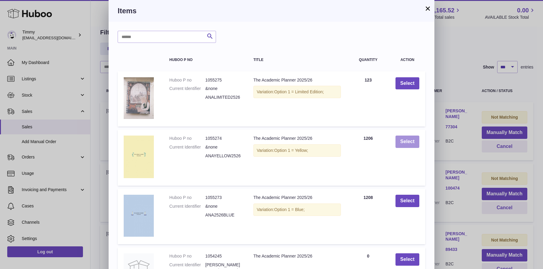
click at [403, 139] on button "Select" at bounding box center [408, 142] width 24 height 12
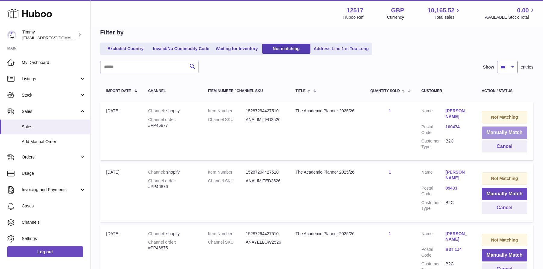
click at [491, 131] on button "Manually Match" at bounding box center [505, 132] width 46 height 12
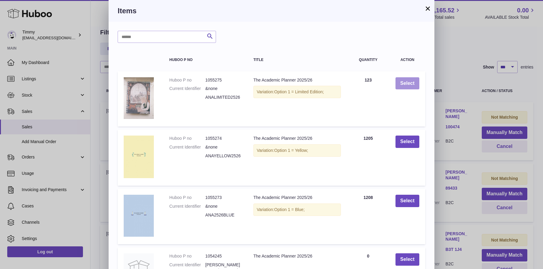
click at [417, 86] on button "Select" at bounding box center [408, 83] width 24 height 12
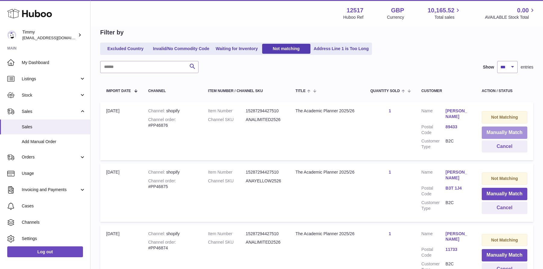
click at [511, 135] on button "Manually Match" at bounding box center [505, 132] width 46 height 12
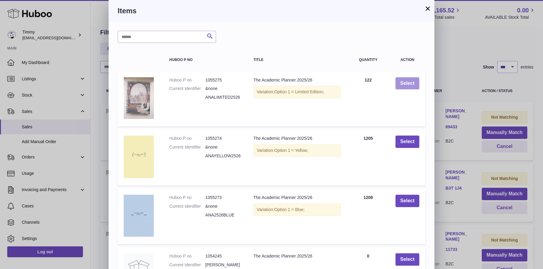
click at [412, 84] on button "Select" at bounding box center [408, 83] width 24 height 12
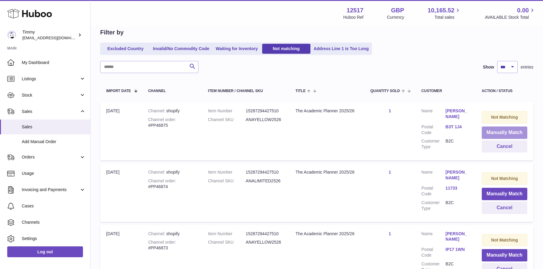
click at [499, 134] on button "Manually Match" at bounding box center [505, 132] width 46 height 12
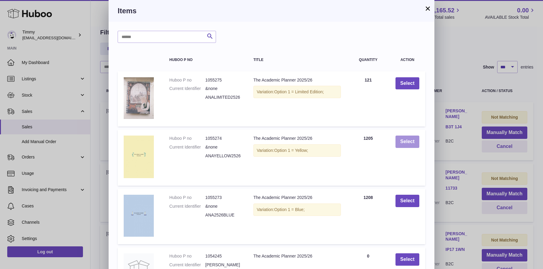
click at [407, 140] on button "Select" at bounding box center [408, 142] width 24 height 12
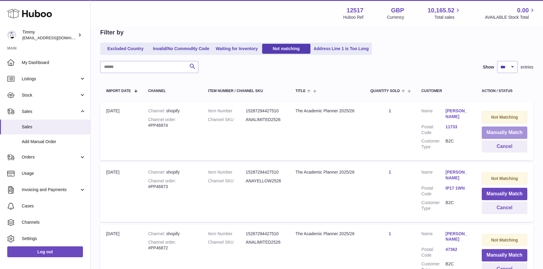
click at [506, 130] on button "Manually Match" at bounding box center [505, 132] width 46 height 12
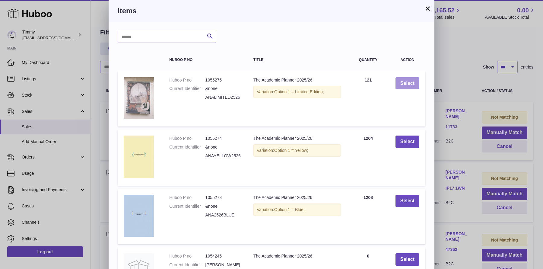
click at [410, 89] on button "Select" at bounding box center [408, 83] width 24 height 12
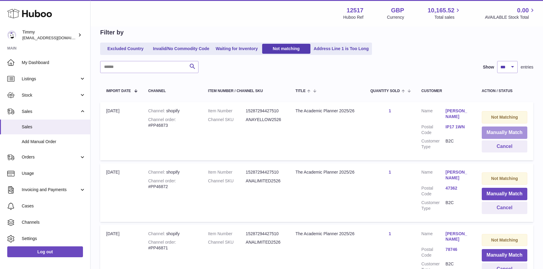
click at [500, 130] on button "Manually Match" at bounding box center [505, 132] width 46 height 12
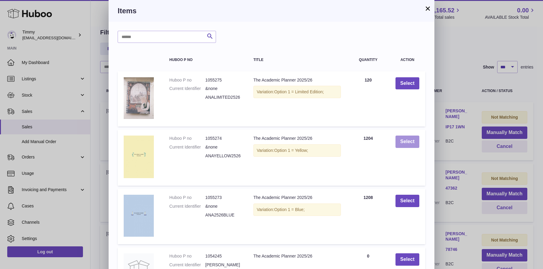
click at [416, 141] on button "Select" at bounding box center [408, 142] width 24 height 12
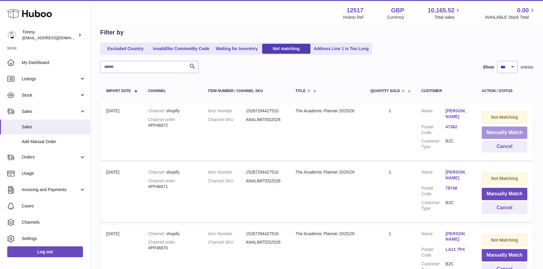
click at [484, 131] on button "Manually Match" at bounding box center [505, 132] width 46 height 12
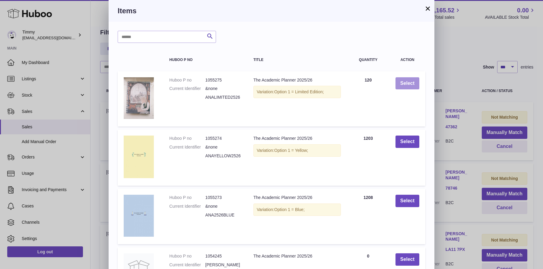
click at [411, 85] on button "Select" at bounding box center [408, 83] width 24 height 12
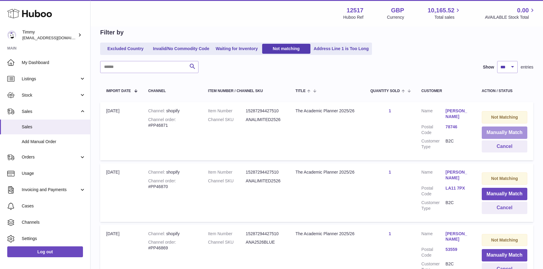
click at [488, 126] on button "Manually Match" at bounding box center [505, 132] width 46 height 12
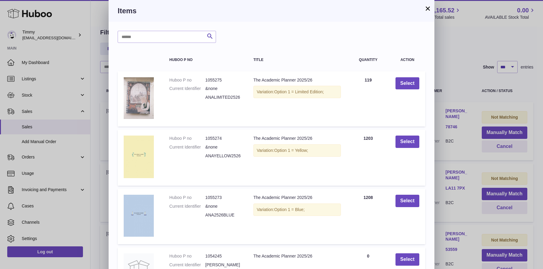
click at [468, 99] on div "× Items Search Huboo P no Title Quantity Action Huboo P no 1055275 Current Iden…" at bounding box center [271, 195] width 543 height 391
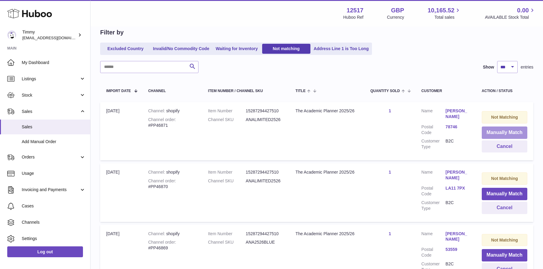
click at [490, 131] on button "Manually Match" at bounding box center [505, 132] width 46 height 12
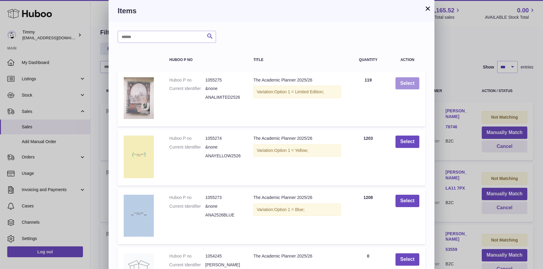
click at [413, 85] on button "Select" at bounding box center [408, 83] width 24 height 12
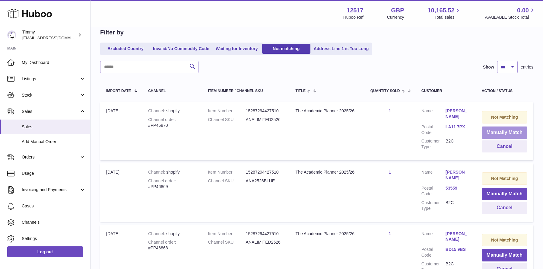
click at [492, 134] on button "Manually Match" at bounding box center [505, 132] width 46 height 12
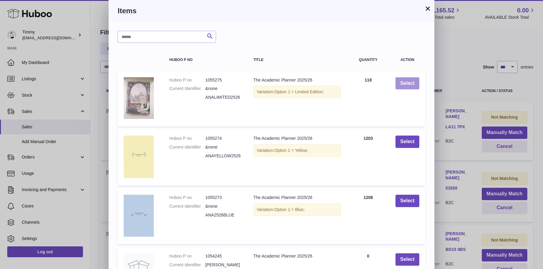
click at [409, 77] on button "Select" at bounding box center [408, 83] width 24 height 12
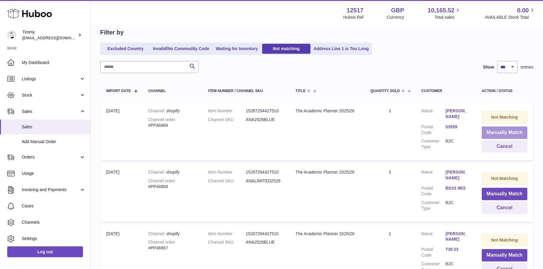
click at [497, 131] on button "Manually Match" at bounding box center [505, 132] width 46 height 12
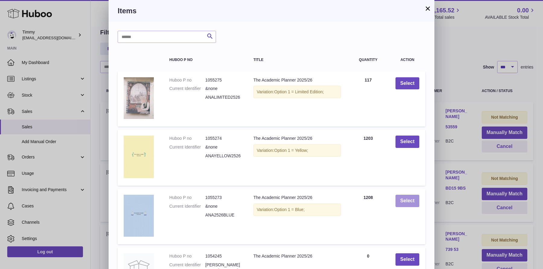
click at [413, 204] on button "Select" at bounding box center [408, 201] width 24 height 12
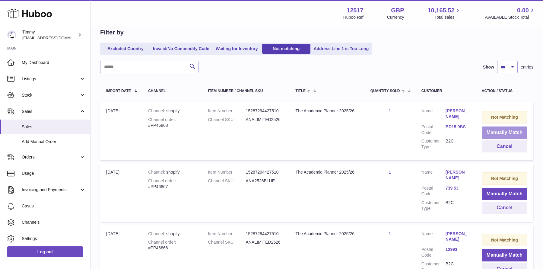
click at [508, 132] on button "Manually Match" at bounding box center [505, 132] width 46 height 12
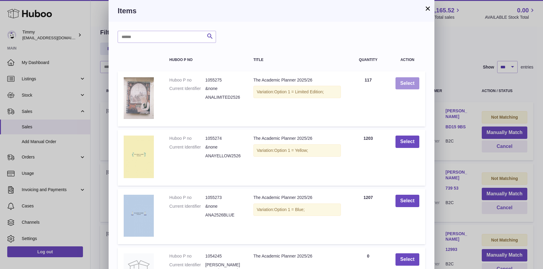
click at [407, 88] on button "Select" at bounding box center [408, 83] width 24 height 12
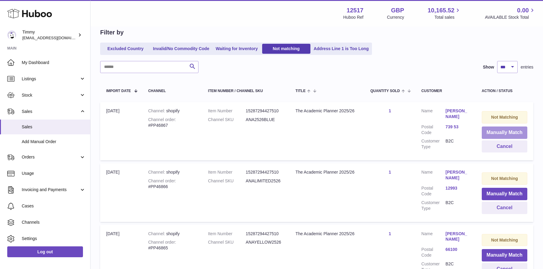
click at [489, 130] on button "Manually Match" at bounding box center [505, 132] width 46 height 12
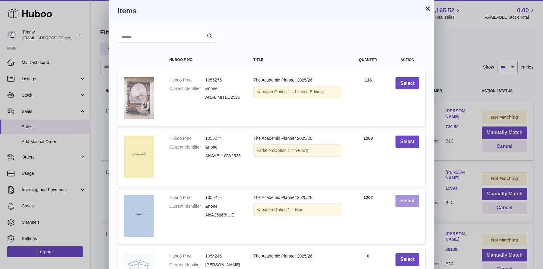
click at [415, 202] on button "Select" at bounding box center [408, 201] width 24 height 12
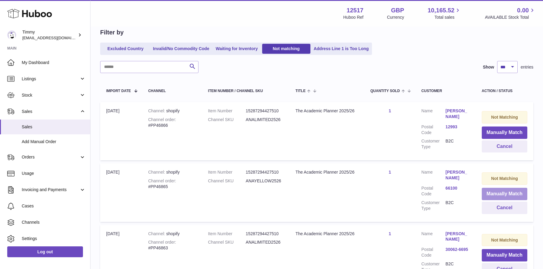
click at [509, 192] on button "Manually Match" at bounding box center [505, 194] width 46 height 12
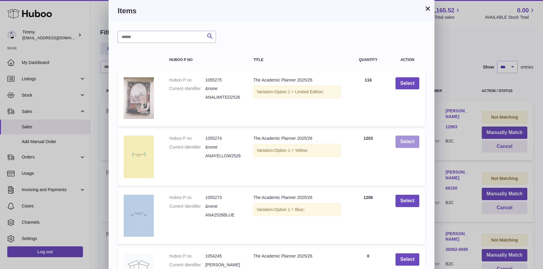
click at [415, 145] on button "Select" at bounding box center [408, 142] width 24 height 12
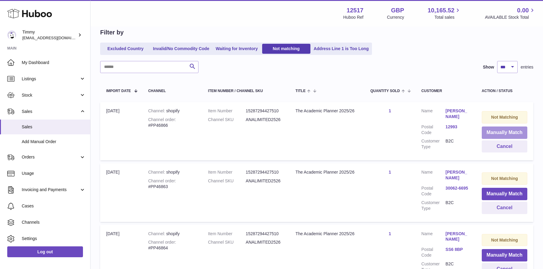
click at [496, 132] on button "Manually Match" at bounding box center [505, 132] width 46 height 12
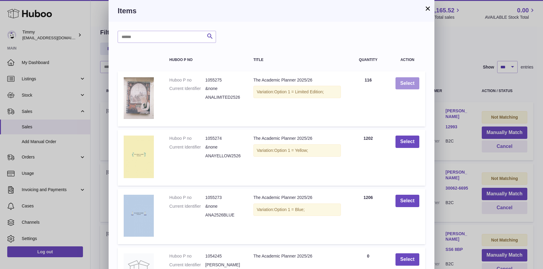
click at [410, 86] on button "Select" at bounding box center [408, 83] width 24 height 12
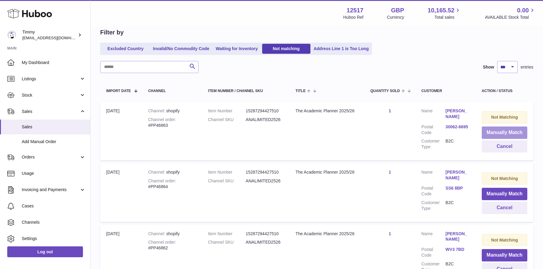
click at [512, 133] on button "Manually Match" at bounding box center [505, 132] width 46 height 12
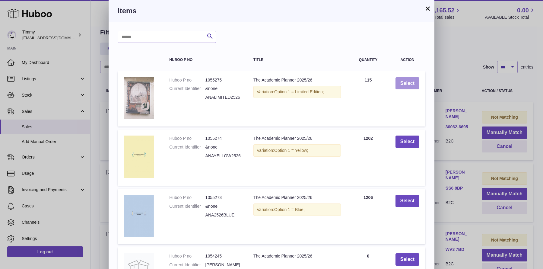
click at [405, 85] on button "Select" at bounding box center [408, 83] width 24 height 12
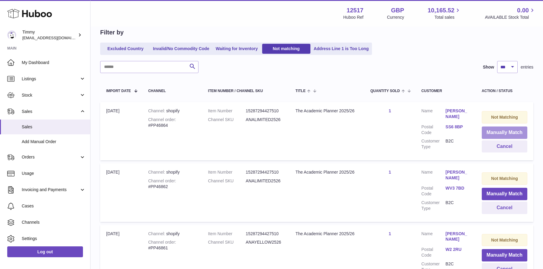
click at [508, 135] on button "Manually Match" at bounding box center [505, 132] width 46 height 12
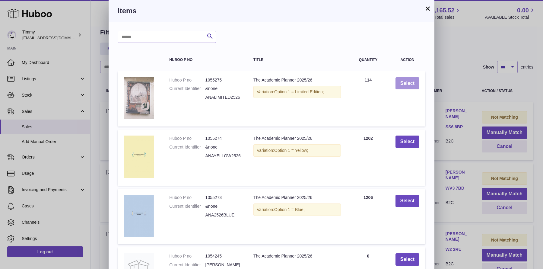
click at [407, 88] on button "Select" at bounding box center [408, 83] width 24 height 12
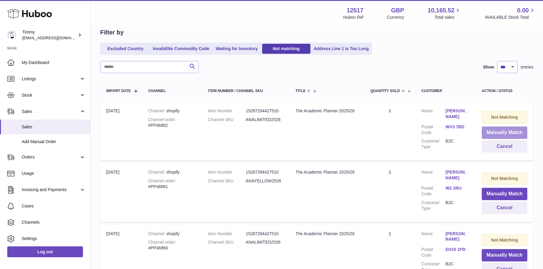
click at [500, 133] on button "Manually Match" at bounding box center [505, 132] width 46 height 12
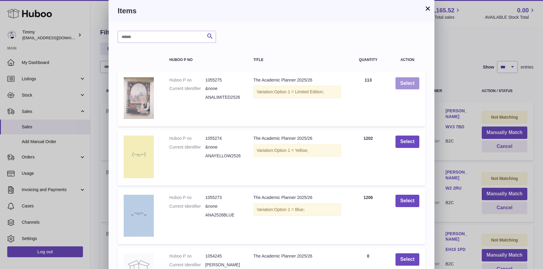
click at [412, 83] on button "Select" at bounding box center [408, 83] width 24 height 12
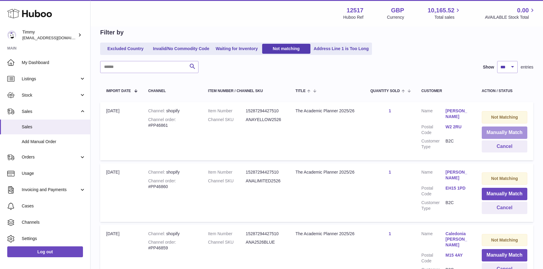
click at [500, 135] on button "Manually Match" at bounding box center [505, 132] width 46 height 12
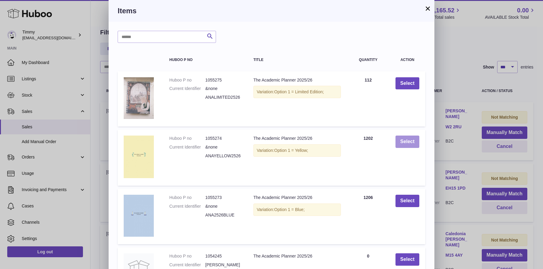
click at [408, 143] on button "Select" at bounding box center [408, 142] width 24 height 12
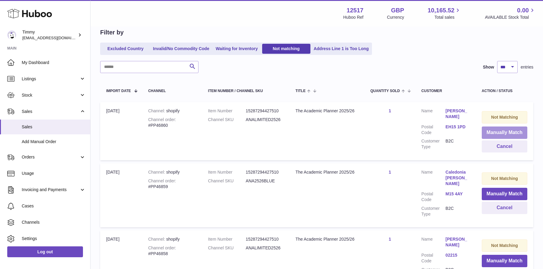
click at [493, 133] on button "Manually Match" at bounding box center [505, 132] width 46 height 12
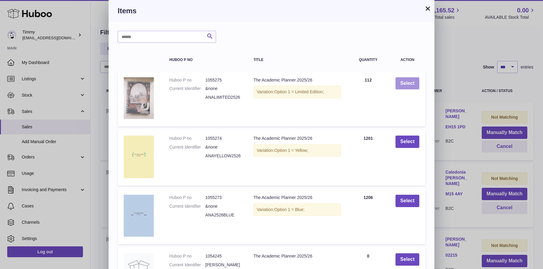
click at [409, 89] on button "Select" at bounding box center [408, 83] width 24 height 12
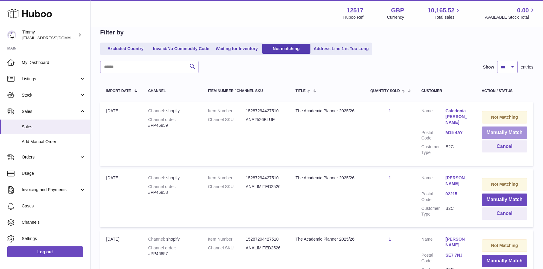
click at [494, 132] on button "Manually Match" at bounding box center [505, 132] width 46 height 12
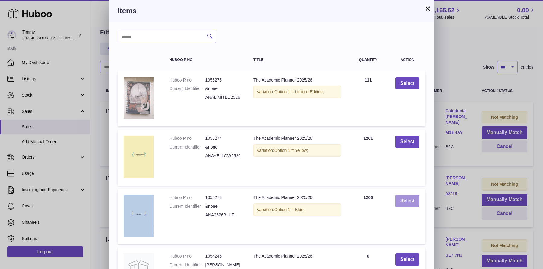
click at [408, 198] on button "Select" at bounding box center [408, 201] width 24 height 12
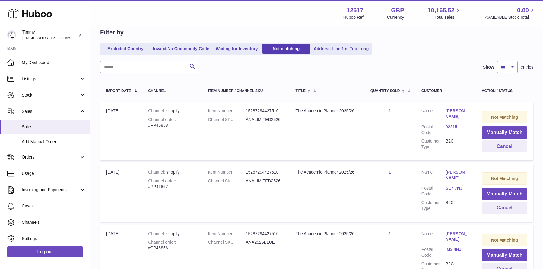
click at [503, 123] on td "Not Matching Manually Match Cancel" at bounding box center [505, 131] width 58 height 58
click at [502, 127] on button "Manually Match" at bounding box center [505, 132] width 46 height 12
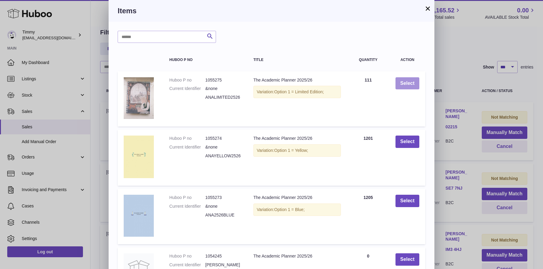
click at [409, 81] on button "Select" at bounding box center [408, 83] width 24 height 12
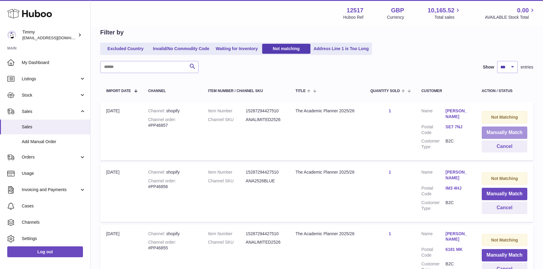
click at [500, 136] on button "Manually Match" at bounding box center [505, 132] width 46 height 12
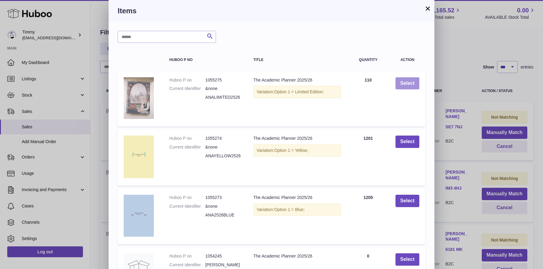
click at [410, 83] on button "Select" at bounding box center [408, 83] width 24 height 12
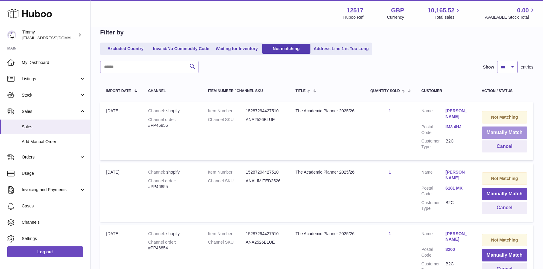
click at [501, 132] on button "Manually Match" at bounding box center [505, 132] width 46 height 12
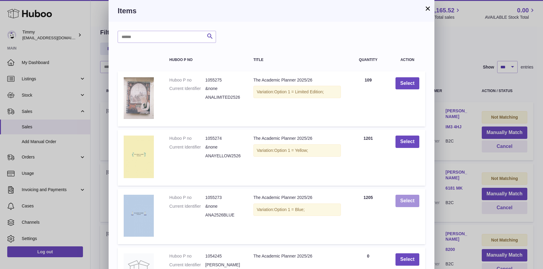
click at [398, 205] on button "Select" at bounding box center [408, 201] width 24 height 12
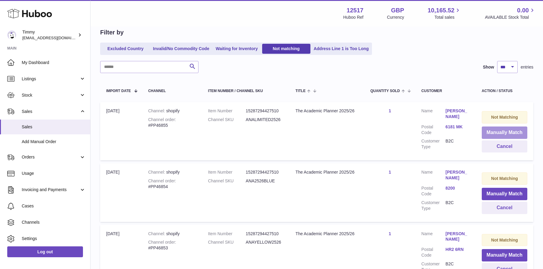
click at [505, 133] on button "Manually Match" at bounding box center [505, 132] width 46 height 12
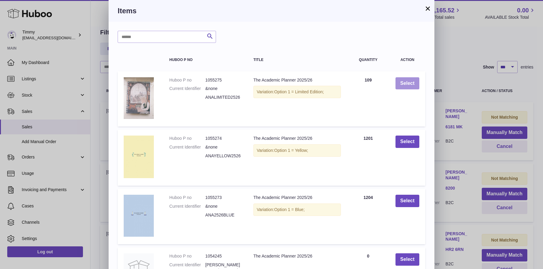
click at [399, 79] on button "Select" at bounding box center [408, 83] width 24 height 12
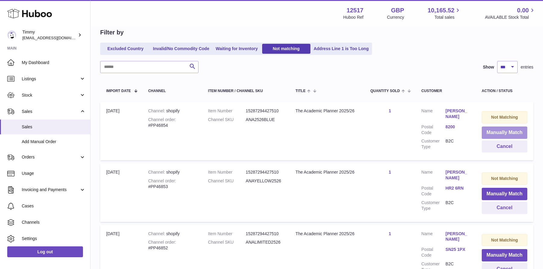
click at [486, 133] on button "Manually Match" at bounding box center [505, 132] width 46 height 12
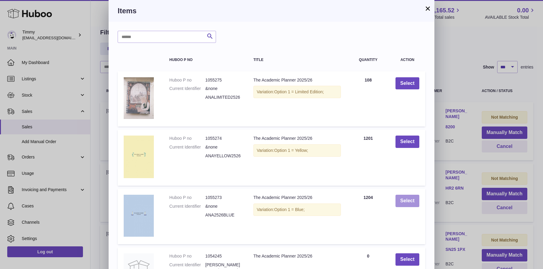
click at [400, 200] on button "Select" at bounding box center [408, 201] width 24 height 12
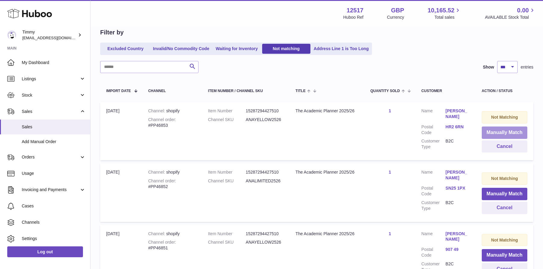
click at [492, 136] on button "Manually Match" at bounding box center [505, 132] width 46 height 12
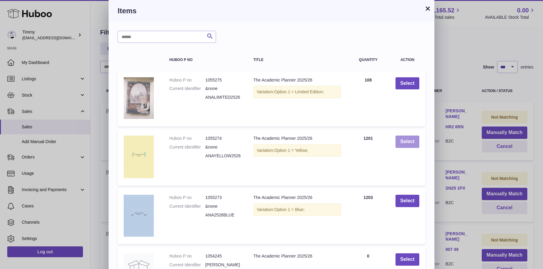
click at [404, 145] on button "Select" at bounding box center [408, 142] width 24 height 12
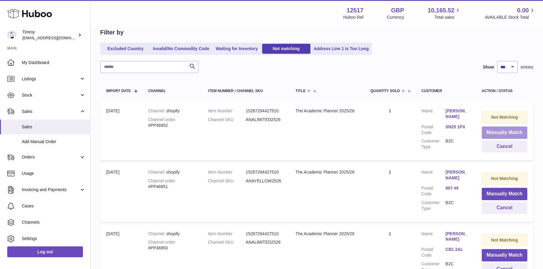
click at [518, 129] on button "Manually Match" at bounding box center [505, 132] width 46 height 12
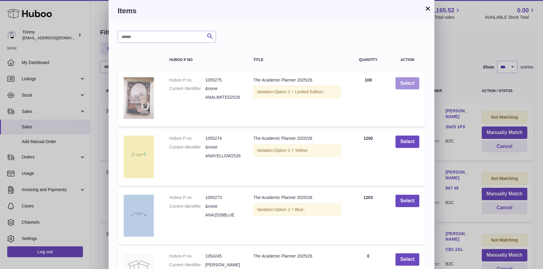
click at [410, 79] on button "Select" at bounding box center [408, 83] width 24 height 12
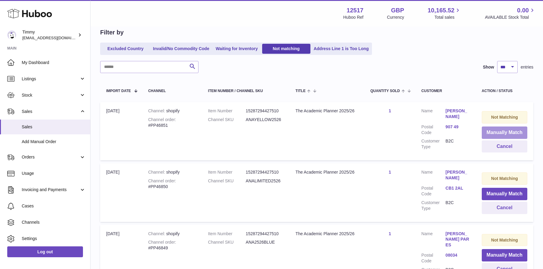
click at [499, 132] on button "Manually Match" at bounding box center [505, 132] width 46 height 12
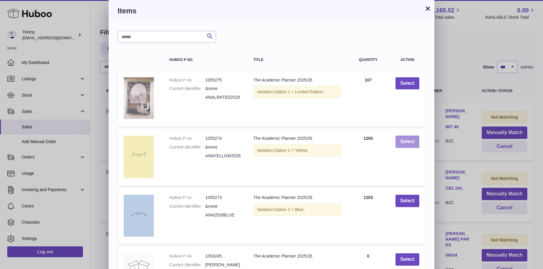
click at [414, 146] on button "Select" at bounding box center [408, 142] width 24 height 12
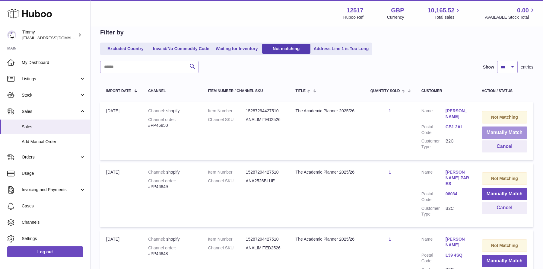
click at [486, 126] on button "Manually Match" at bounding box center [505, 132] width 46 height 12
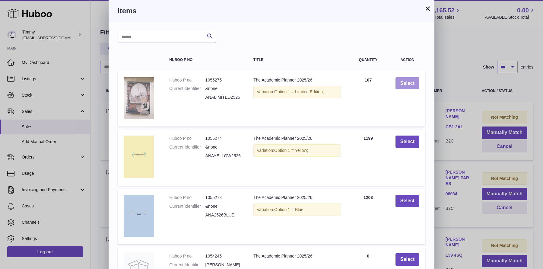
click at [410, 84] on button "Select" at bounding box center [408, 83] width 24 height 12
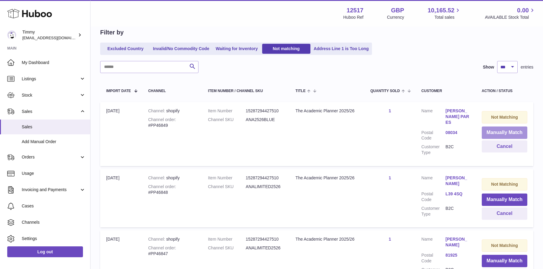
click at [490, 129] on button "Manually Match" at bounding box center [505, 132] width 46 height 12
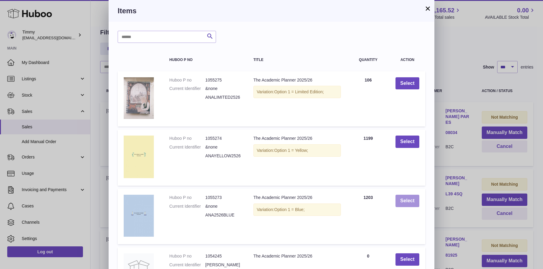
click at [401, 200] on button "Select" at bounding box center [408, 201] width 24 height 12
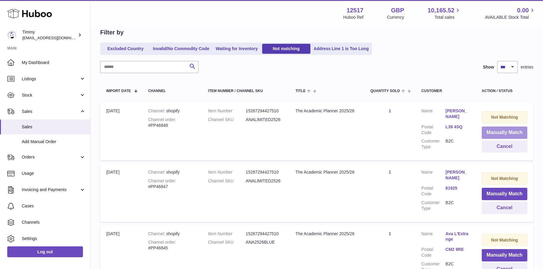
click at [491, 132] on button "Manually Match" at bounding box center [505, 132] width 46 height 12
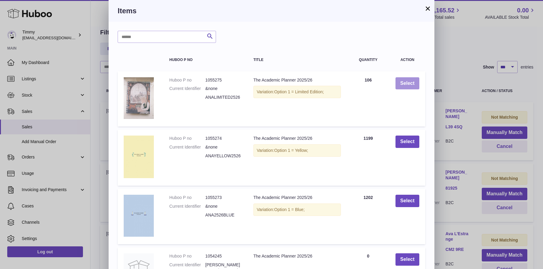
click at [416, 85] on button "Select" at bounding box center [408, 83] width 24 height 12
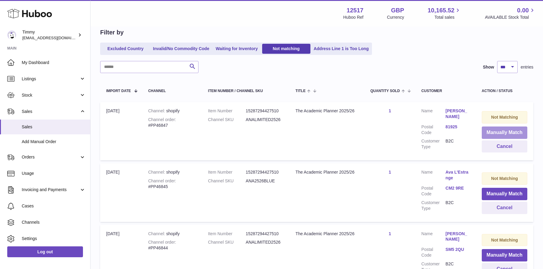
click at [488, 131] on button "Manually Match" at bounding box center [505, 132] width 46 height 12
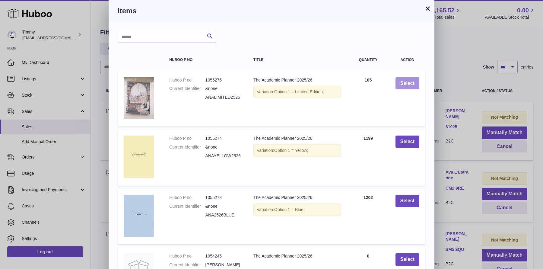
click at [401, 84] on button "Select" at bounding box center [408, 83] width 24 height 12
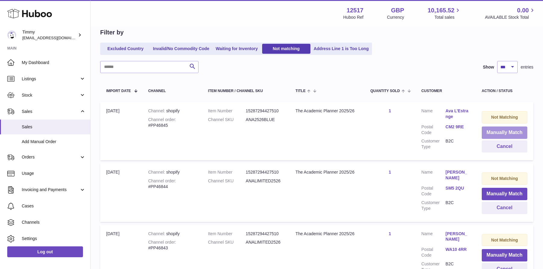
click at [498, 136] on button "Manually Match" at bounding box center [505, 132] width 46 height 12
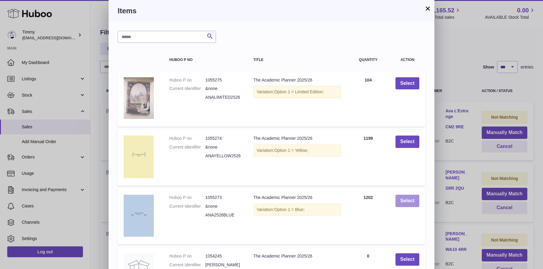
click at [400, 202] on button "Select" at bounding box center [408, 201] width 24 height 12
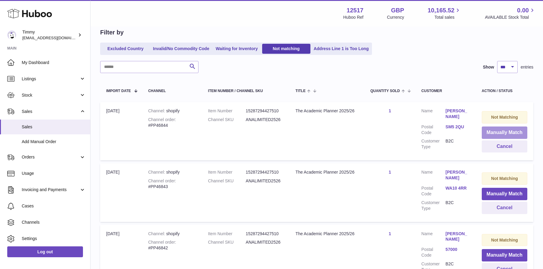
click at [493, 136] on button "Manually Match" at bounding box center [505, 132] width 46 height 12
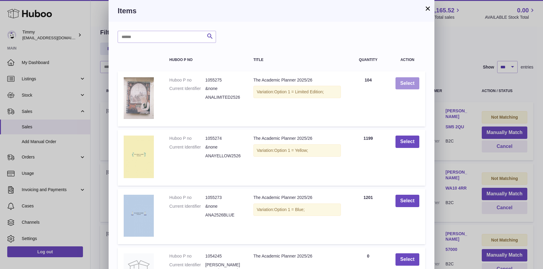
click at [410, 82] on button "Select" at bounding box center [408, 83] width 24 height 12
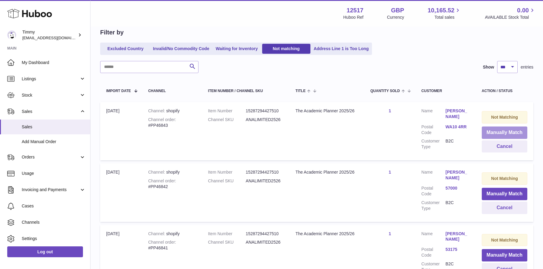
click at [503, 134] on button "Manually Match" at bounding box center [505, 132] width 46 height 12
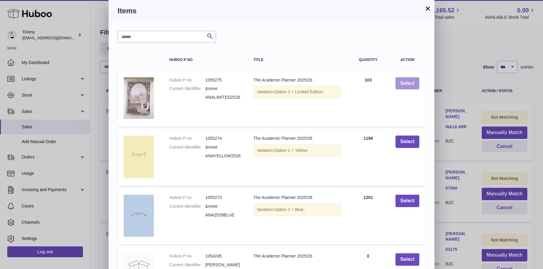
click at [414, 84] on button "Select" at bounding box center [408, 83] width 24 height 12
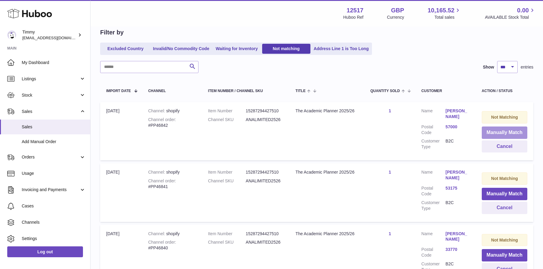
click at [511, 137] on button "Manually Match" at bounding box center [505, 132] width 46 height 12
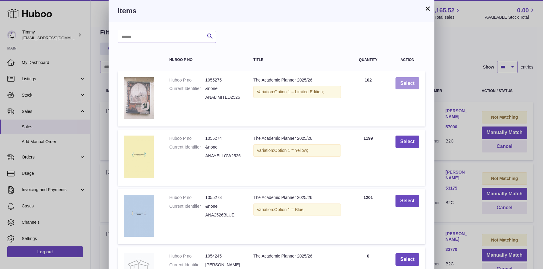
click at [404, 82] on button "Select" at bounding box center [408, 83] width 24 height 12
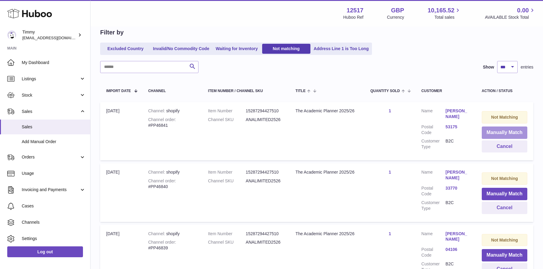
click at [516, 129] on button "Manually Match" at bounding box center [505, 132] width 46 height 12
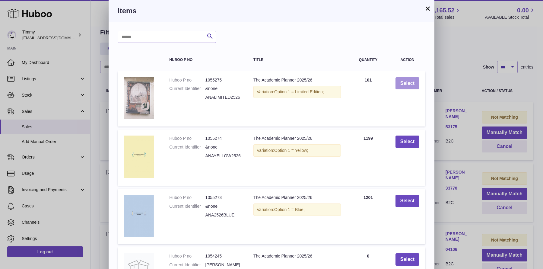
click at [411, 82] on button "Select" at bounding box center [408, 83] width 24 height 12
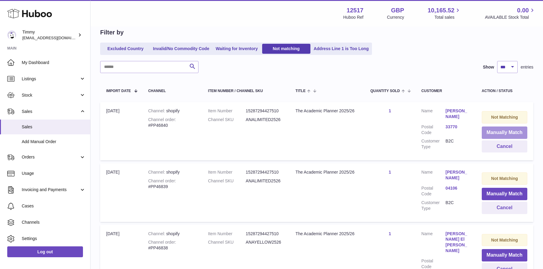
click at [511, 130] on button "Manually Match" at bounding box center [505, 132] width 46 height 12
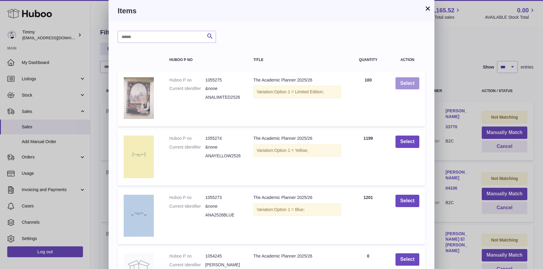
click at [410, 84] on button "Select" at bounding box center [408, 83] width 24 height 12
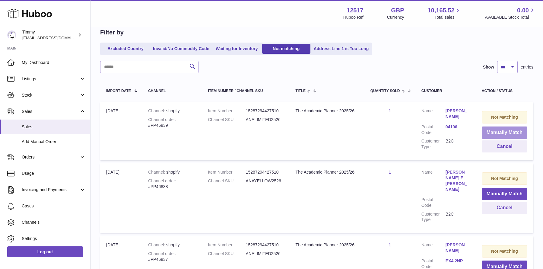
click at [486, 128] on button "Manually Match" at bounding box center [505, 132] width 46 height 12
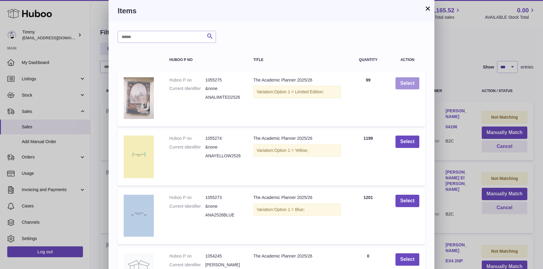
click at [407, 86] on button "Select" at bounding box center [408, 83] width 24 height 12
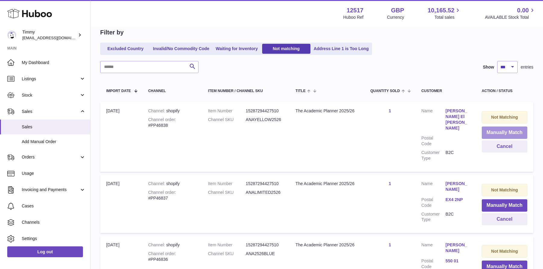
click at [516, 136] on button "Manually Match" at bounding box center [505, 132] width 46 height 12
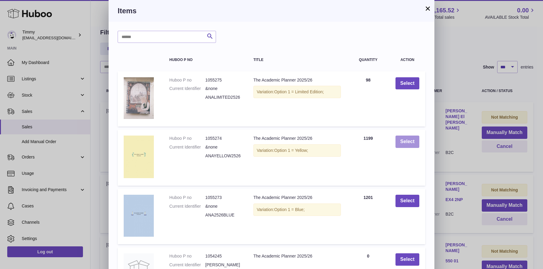
click at [402, 140] on button "Select" at bounding box center [408, 142] width 24 height 12
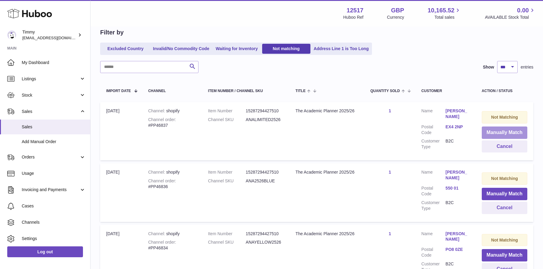
click at [494, 129] on button "Manually Match" at bounding box center [505, 132] width 46 height 12
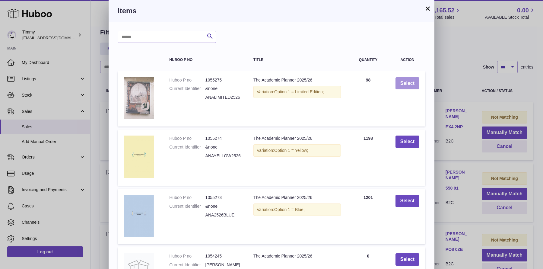
click at [413, 86] on button "Select" at bounding box center [408, 83] width 24 height 12
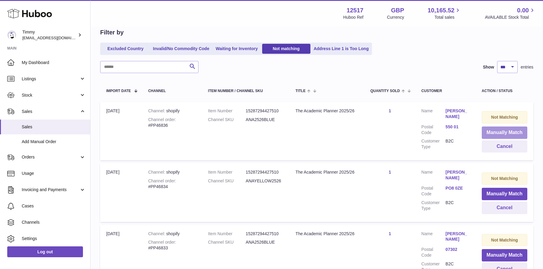
click at [499, 126] on button "Manually Match" at bounding box center [505, 132] width 46 height 12
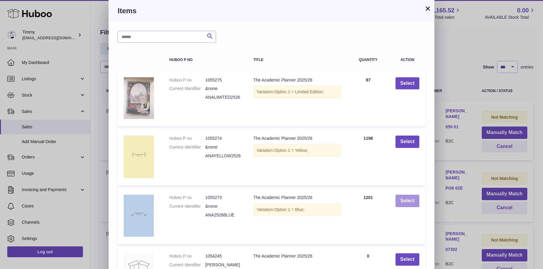
click at [406, 197] on button "Select" at bounding box center [408, 201] width 24 height 12
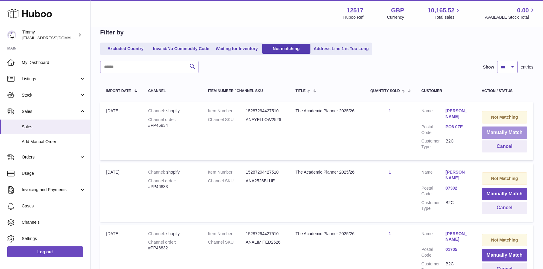
click at [513, 130] on button "Manually Match" at bounding box center [505, 132] width 46 height 12
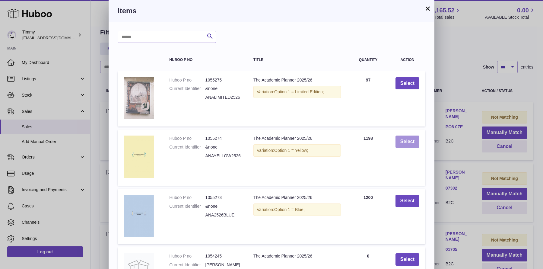
click at [410, 143] on button "Select" at bounding box center [408, 142] width 24 height 12
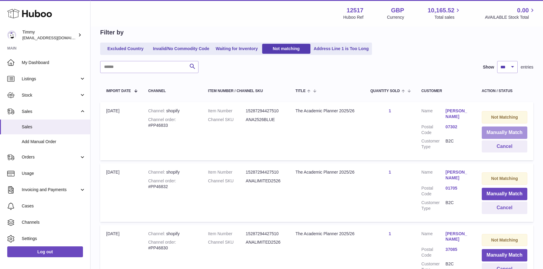
click at [501, 134] on button "Manually Match" at bounding box center [505, 132] width 46 height 12
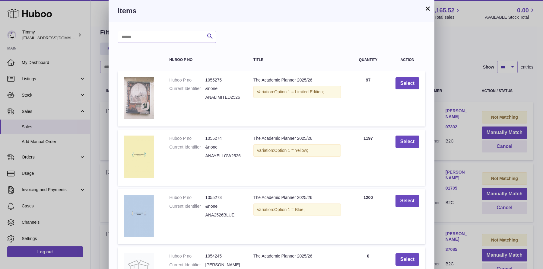
click at [410, 207] on td "Select" at bounding box center [408, 217] width 36 height 56
click at [411, 201] on button "Select" at bounding box center [408, 201] width 24 height 12
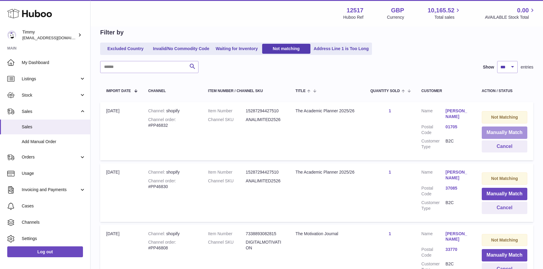
click at [508, 134] on button "Manually Match" at bounding box center [505, 132] width 46 height 12
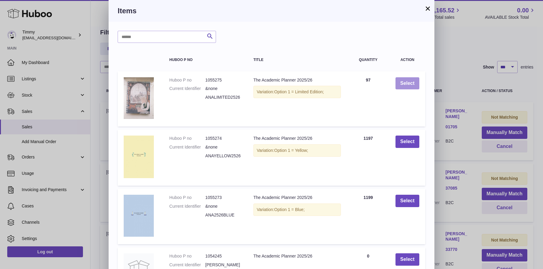
click at [411, 83] on button "Select" at bounding box center [408, 83] width 24 height 12
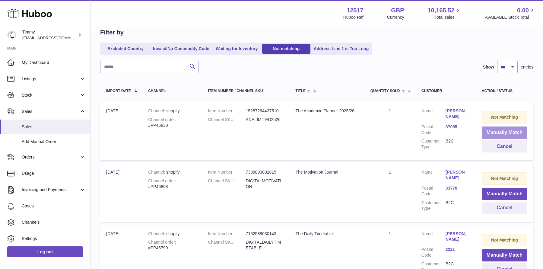
click at [501, 133] on button "Manually Match" at bounding box center [505, 132] width 46 height 12
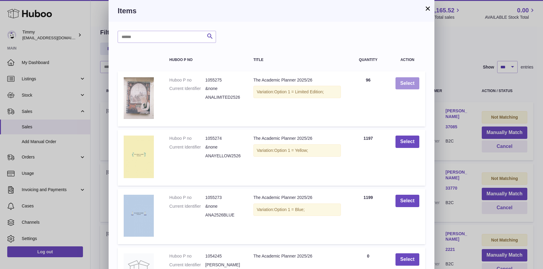
click at [414, 88] on button "Select" at bounding box center [408, 83] width 24 height 12
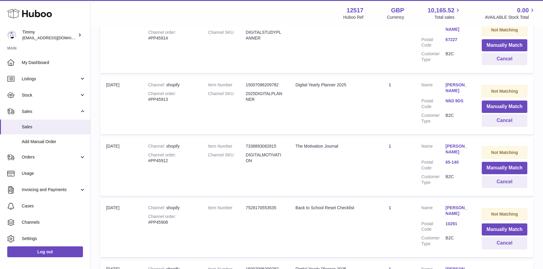
scroll to position [6039, 0]
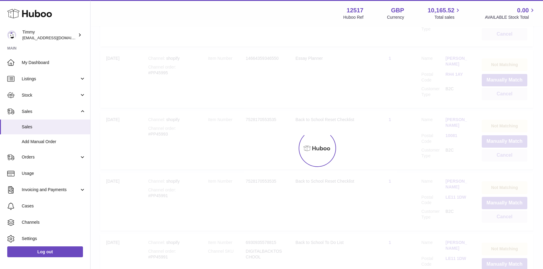
scroll to position [27, 0]
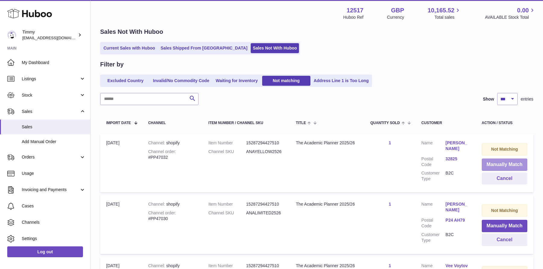
click at [502, 164] on button "Manually Match" at bounding box center [505, 164] width 46 height 12
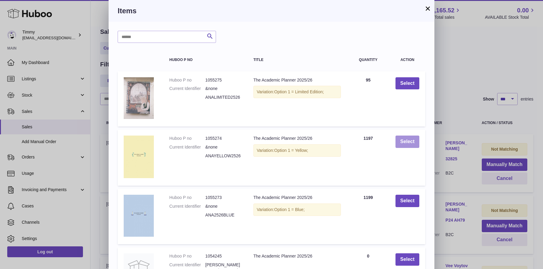
click at [410, 140] on button "Select" at bounding box center [408, 142] width 24 height 12
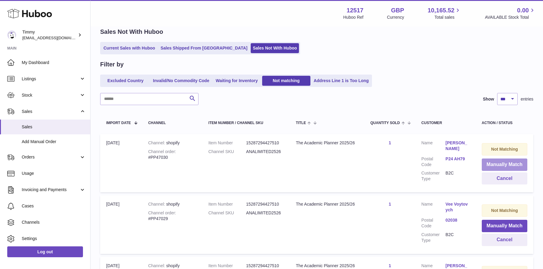
click at [488, 163] on button "Manually Match" at bounding box center [505, 164] width 46 height 12
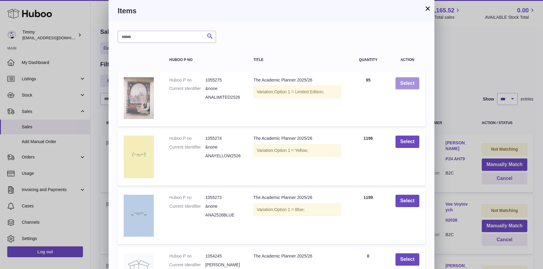
click at [402, 84] on button "Select" at bounding box center [408, 83] width 24 height 12
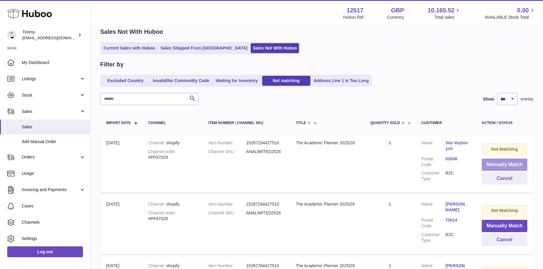
click at [492, 166] on button "Manually Match" at bounding box center [505, 164] width 46 height 12
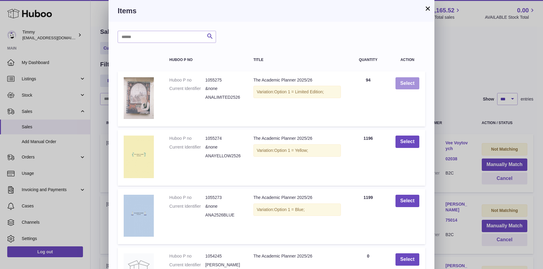
click at [415, 86] on button "Select" at bounding box center [408, 83] width 24 height 12
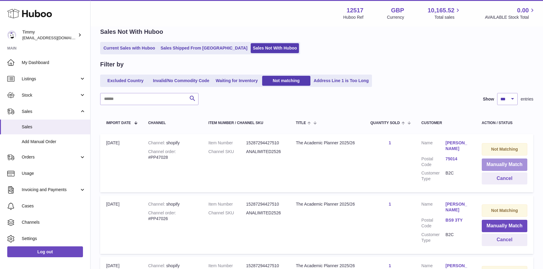
click at [493, 161] on button "Manually Match" at bounding box center [505, 164] width 46 height 12
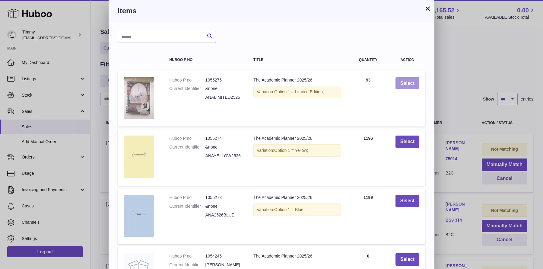
click at [414, 80] on button "Select" at bounding box center [408, 83] width 24 height 12
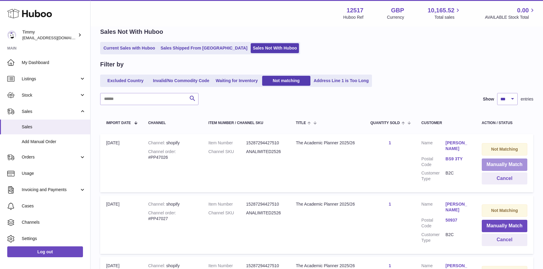
click at [504, 166] on button "Manually Match" at bounding box center [505, 164] width 46 height 12
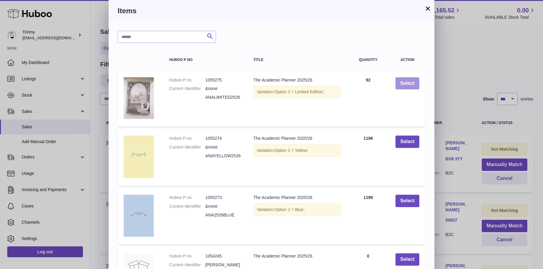
click at [404, 84] on button "Select" at bounding box center [408, 83] width 24 height 12
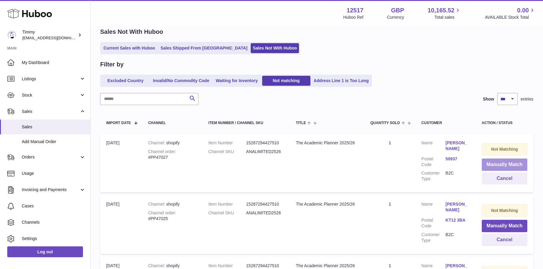
click at [490, 164] on button "Manually Match" at bounding box center [505, 164] width 46 height 12
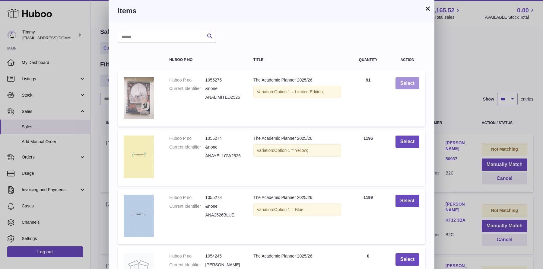
click at [402, 83] on button "Select" at bounding box center [408, 83] width 24 height 12
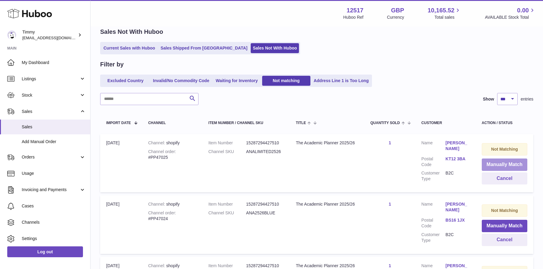
click at [489, 163] on button "Manually Match" at bounding box center [505, 164] width 46 height 12
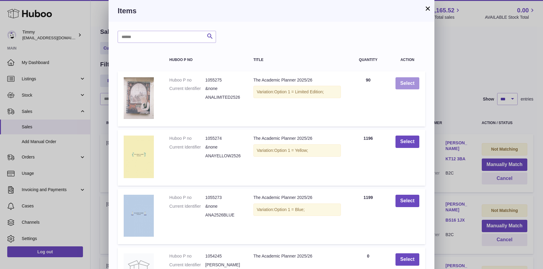
click at [413, 82] on button "Select" at bounding box center [408, 83] width 24 height 12
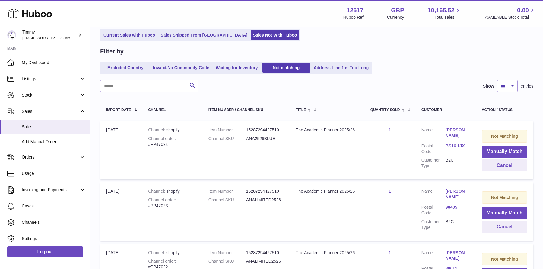
scroll to position [44, 0]
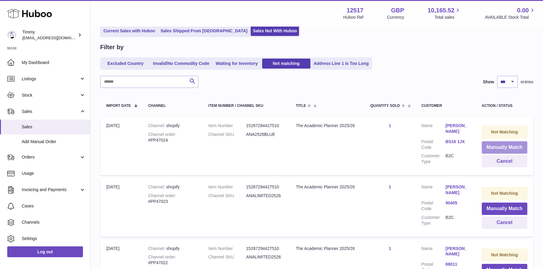
click at [512, 144] on button "Manually Match" at bounding box center [505, 147] width 46 height 12
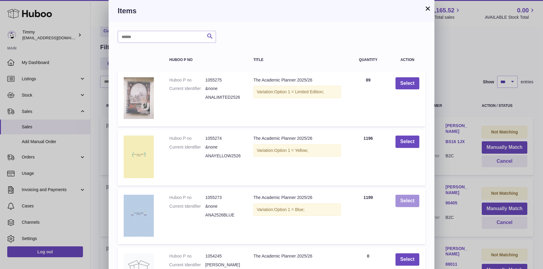
click at [411, 203] on button "Select" at bounding box center [408, 201] width 24 height 12
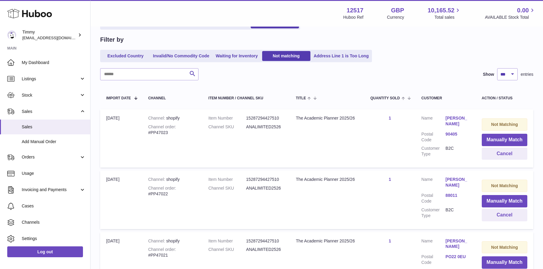
scroll to position [59, 0]
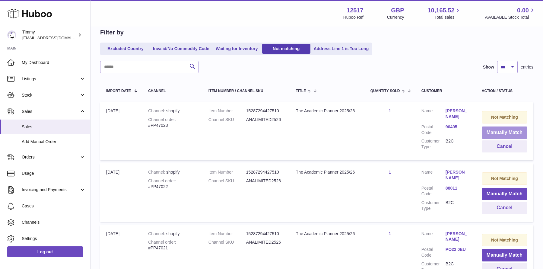
click at [488, 131] on button "Manually Match" at bounding box center [505, 132] width 46 height 12
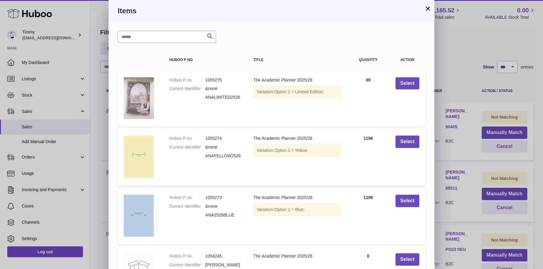
click at [413, 76] on td "Select" at bounding box center [408, 98] width 36 height 55
click at [413, 87] on button "Select" at bounding box center [408, 83] width 24 height 12
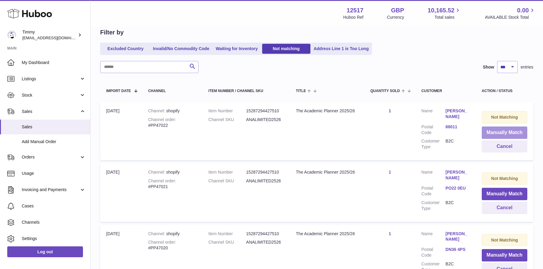
click at [495, 133] on button "Manually Match" at bounding box center [505, 132] width 46 height 12
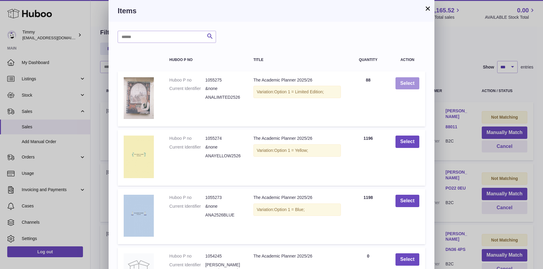
click at [419, 85] on button "Select" at bounding box center [408, 83] width 24 height 12
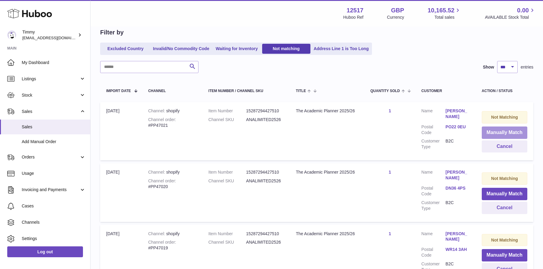
click at [492, 127] on button "Manually Match" at bounding box center [505, 132] width 46 height 12
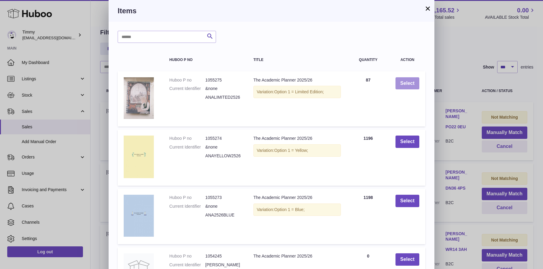
click at [413, 85] on button "Select" at bounding box center [408, 83] width 24 height 12
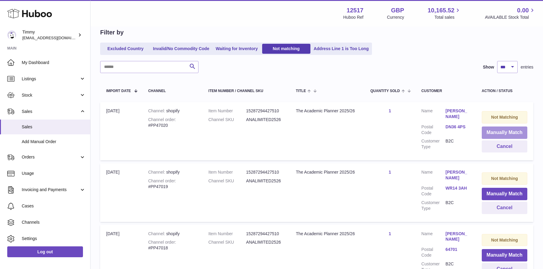
click at [484, 132] on button "Manually Match" at bounding box center [505, 132] width 46 height 12
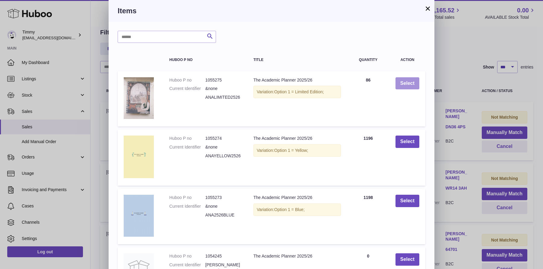
click at [409, 86] on button "Select" at bounding box center [408, 83] width 24 height 12
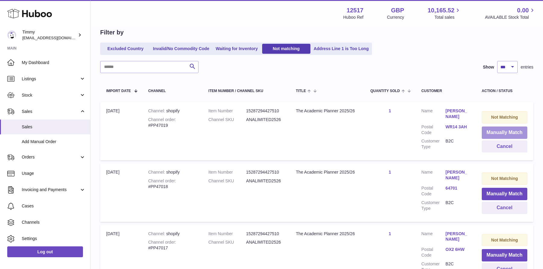
click at [490, 134] on button "Manually Match" at bounding box center [505, 132] width 46 height 12
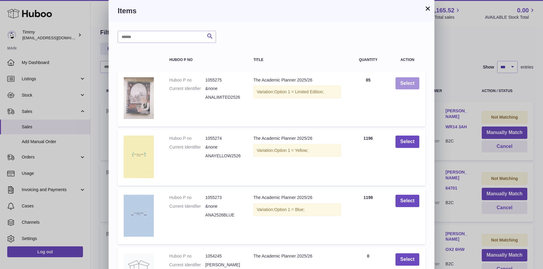
click at [400, 83] on button "Select" at bounding box center [408, 83] width 24 height 12
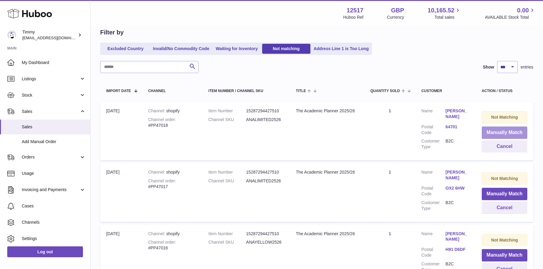
click at [489, 127] on button "Manually Match" at bounding box center [505, 132] width 46 height 12
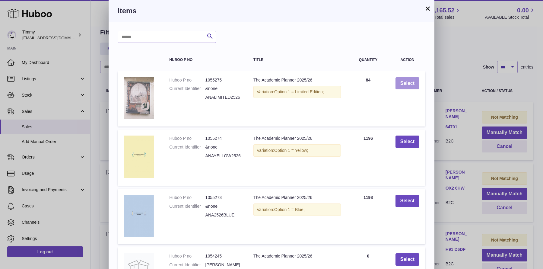
click at [411, 88] on button "Select" at bounding box center [408, 83] width 24 height 12
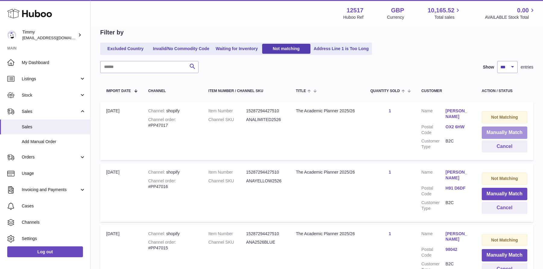
click at [493, 127] on button "Manually Match" at bounding box center [505, 132] width 46 height 12
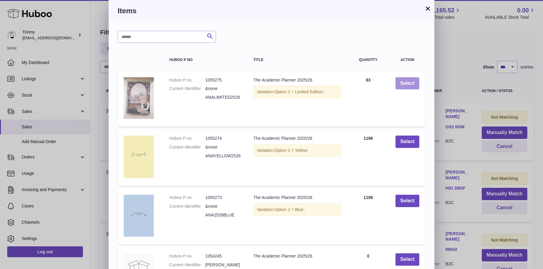
click at [409, 80] on button "Select" at bounding box center [408, 83] width 24 height 12
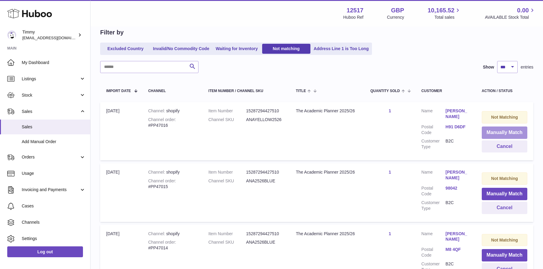
click at [493, 131] on button "Manually Match" at bounding box center [505, 132] width 46 height 12
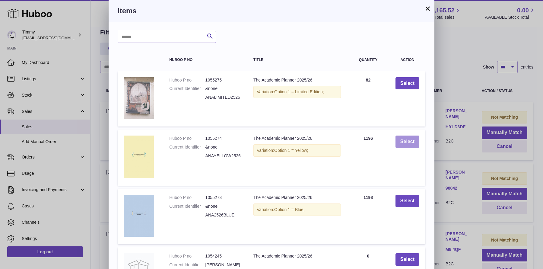
click at [407, 137] on button "Select" at bounding box center [408, 142] width 24 height 12
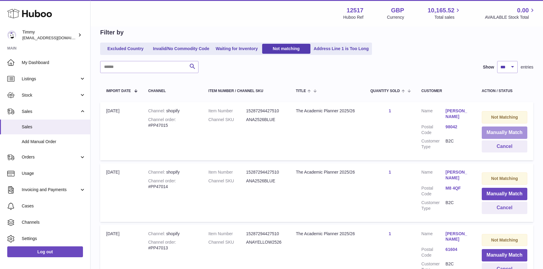
click at [496, 128] on button "Manually Match" at bounding box center [505, 132] width 46 height 12
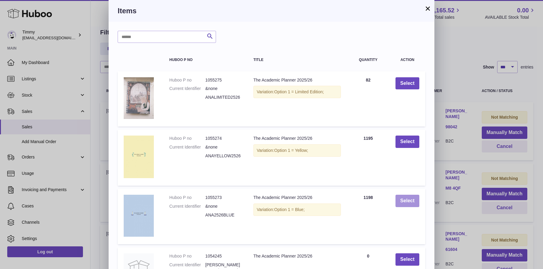
click at [417, 207] on button "Select" at bounding box center [408, 201] width 24 height 12
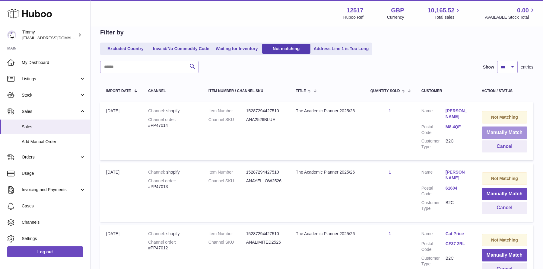
click at [498, 133] on button "Manually Match" at bounding box center [505, 132] width 46 height 12
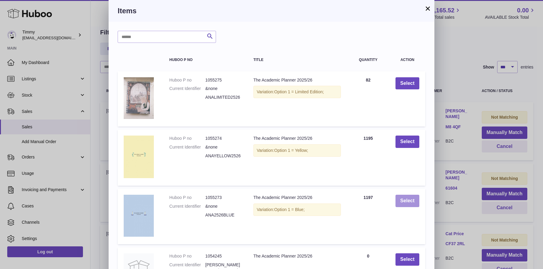
click at [399, 203] on button "Select" at bounding box center [408, 201] width 24 height 12
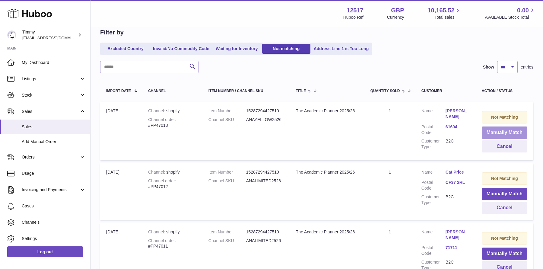
click at [503, 127] on button "Manually Match" at bounding box center [505, 132] width 46 height 12
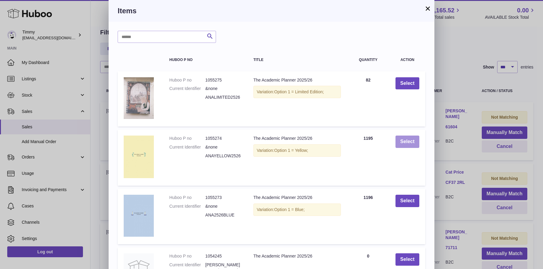
click at [407, 142] on button "Select" at bounding box center [408, 142] width 24 height 12
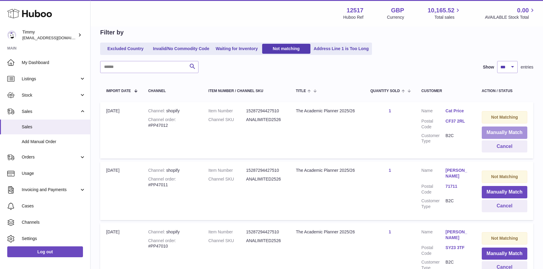
click at [499, 128] on button "Manually Match" at bounding box center [505, 132] width 46 height 12
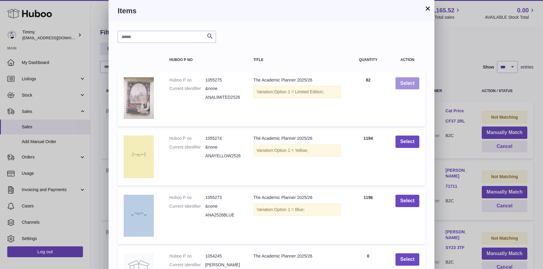
click at [416, 87] on button "Select" at bounding box center [408, 83] width 24 height 12
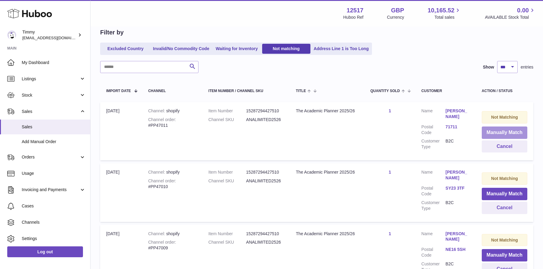
click at [493, 128] on button "Manually Match" at bounding box center [505, 132] width 46 height 12
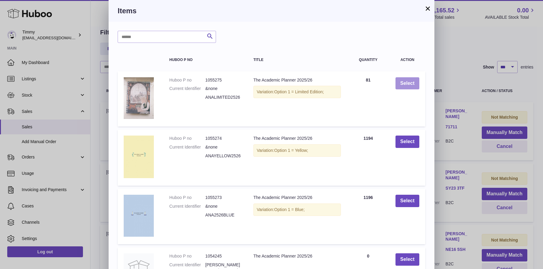
click at [415, 82] on button "Select" at bounding box center [408, 83] width 24 height 12
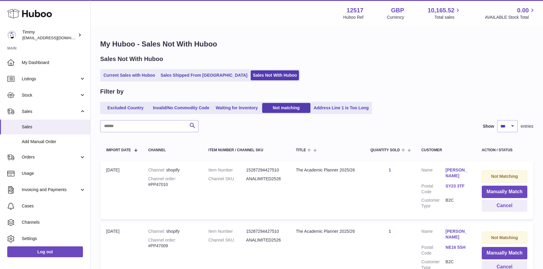
select select "***"
click at [489, 186] on button "Manually Match" at bounding box center [505, 192] width 46 height 12
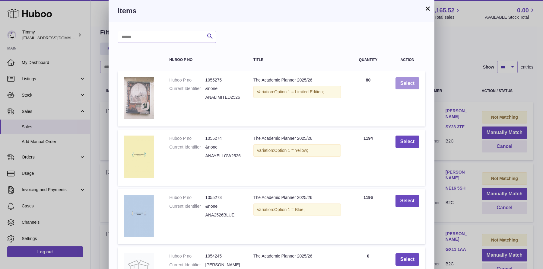
click at [404, 86] on button "Select" at bounding box center [408, 83] width 24 height 12
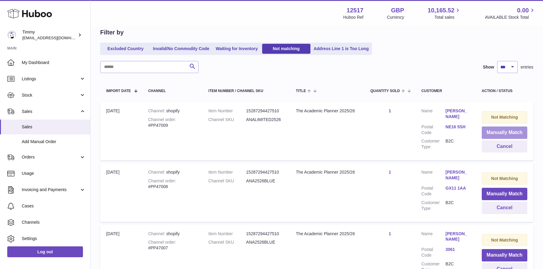
click at [504, 128] on button "Manually Match" at bounding box center [505, 132] width 46 height 12
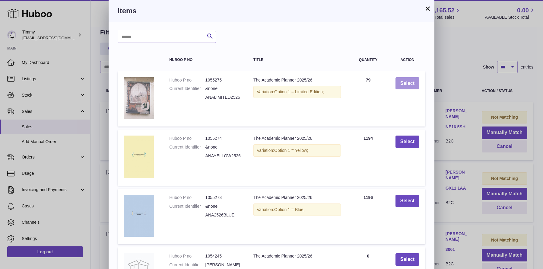
click at [409, 81] on button "Select" at bounding box center [408, 83] width 24 height 12
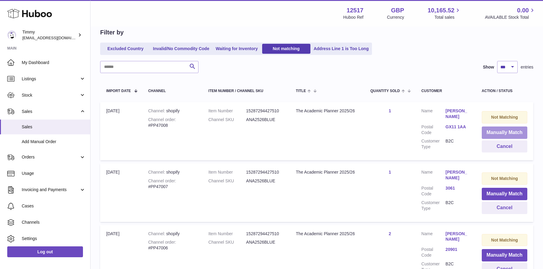
click at [482, 133] on button "Manually Match" at bounding box center [505, 132] width 46 height 12
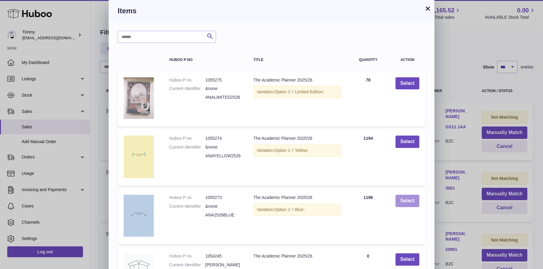
click at [412, 200] on button "Select" at bounding box center [408, 201] width 24 height 12
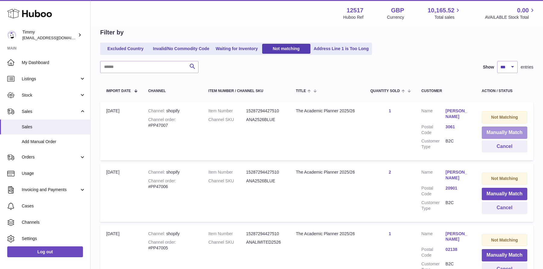
click at [527, 132] on button "Manually Match" at bounding box center [505, 132] width 46 height 12
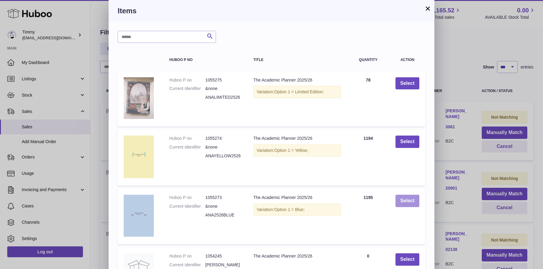
click at [417, 203] on button "Select" at bounding box center [408, 201] width 24 height 12
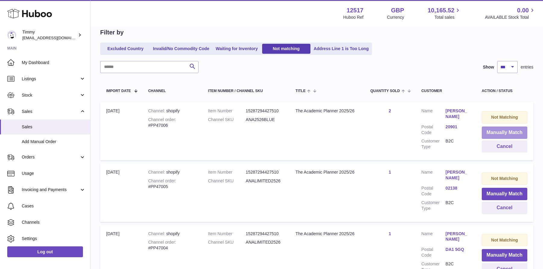
click at [506, 127] on button "Manually Match" at bounding box center [505, 132] width 46 height 12
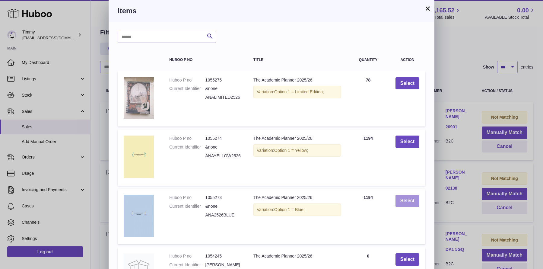
click at [409, 202] on button "Select" at bounding box center [408, 201] width 24 height 12
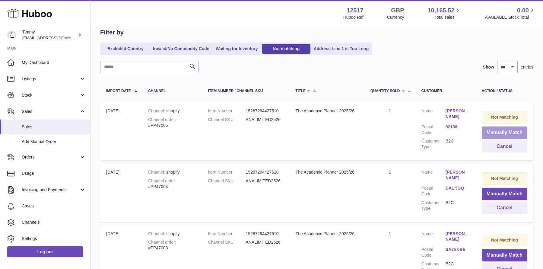
click at [505, 131] on button "Manually Match" at bounding box center [505, 132] width 46 height 12
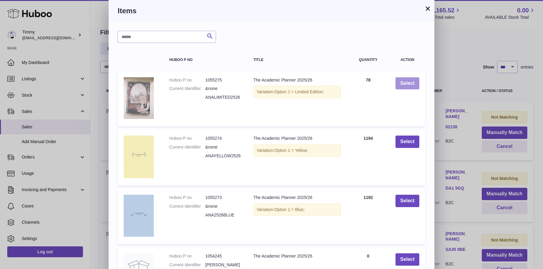
click at [410, 85] on button "Select" at bounding box center [408, 83] width 24 height 12
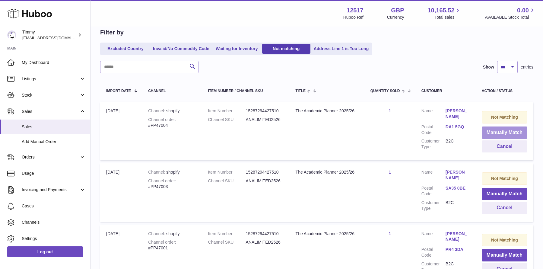
click at [512, 132] on button "Manually Match" at bounding box center [505, 132] width 46 height 12
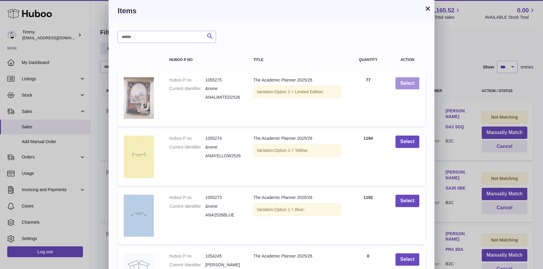
click at [417, 82] on button "Select" at bounding box center [408, 83] width 24 height 12
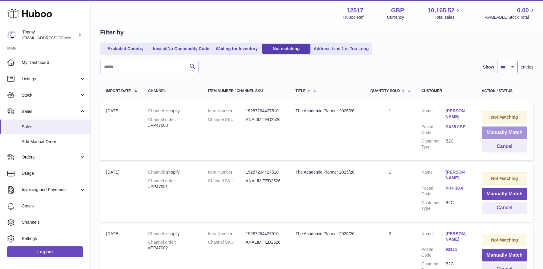
click at [491, 132] on button "Manually Match" at bounding box center [505, 132] width 46 height 12
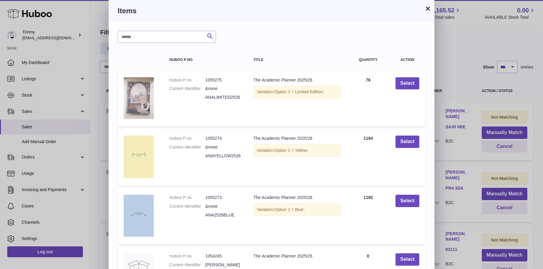
click at [469, 100] on div "× Items Search Huboo P no Title Quantity Action Huboo P no 1055275 Current Iden…" at bounding box center [271, 195] width 543 height 391
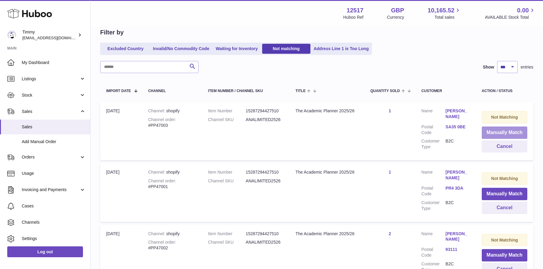
click at [507, 134] on button "Manually Match" at bounding box center [505, 132] width 46 height 12
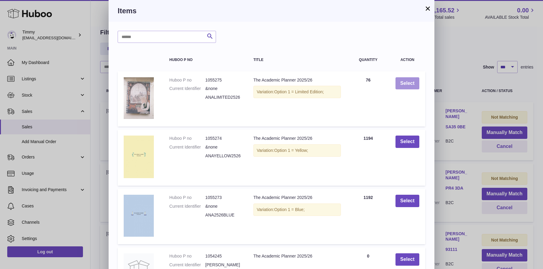
click at [415, 88] on button "Select" at bounding box center [408, 83] width 24 height 12
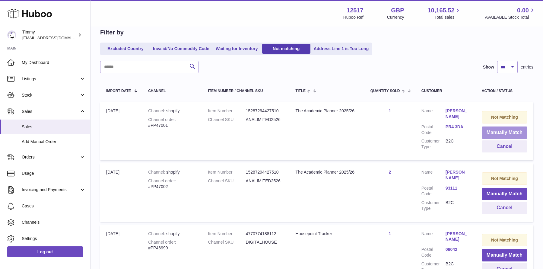
click at [501, 134] on button "Manually Match" at bounding box center [505, 132] width 46 height 12
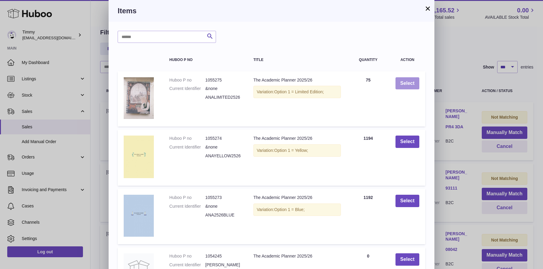
click at [411, 87] on button "Select" at bounding box center [408, 83] width 24 height 12
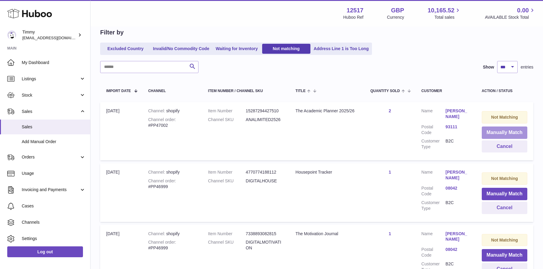
click at [486, 129] on button "Manually Match" at bounding box center [505, 132] width 46 height 12
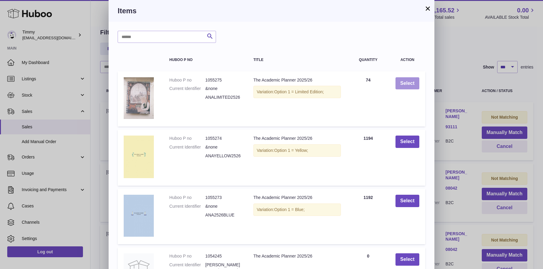
click at [407, 78] on button "Select" at bounding box center [408, 83] width 24 height 12
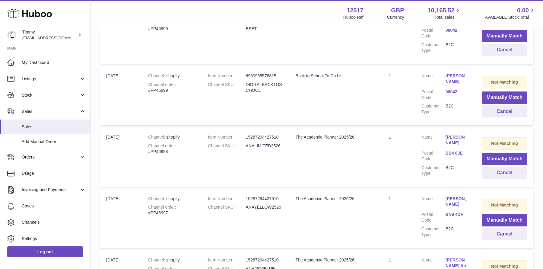
scroll to position [339, 0]
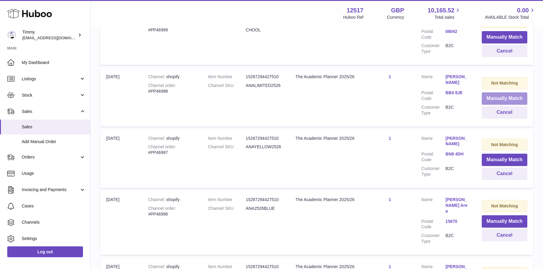
click at [497, 97] on button "Manually Match" at bounding box center [505, 98] width 46 height 12
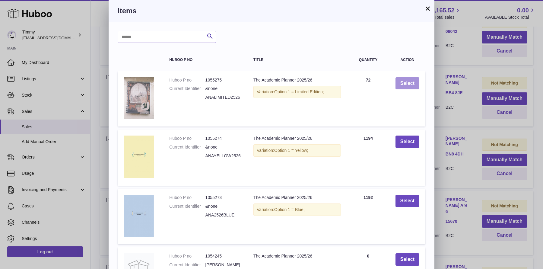
click at [417, 80] on button "Select" at bounding box center [408, 83] width 24 height 12
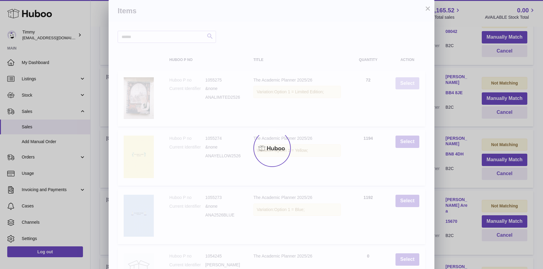
click at [417, 80] on div at bounding box center [271, 148] width 543 height 242
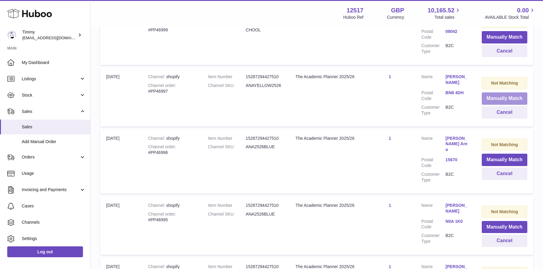
click at [492, 97] on button "Manually Match" at bounding box center [505, 98] width 46 height 12
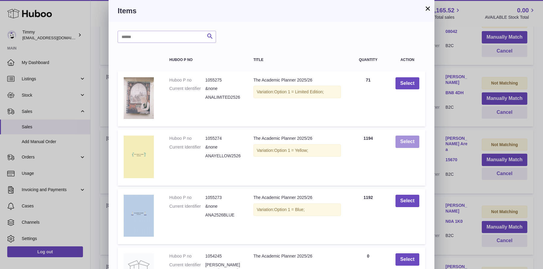
click at [400, 139] on button "Select" at bounding box center [408, 142] width 24 height 12
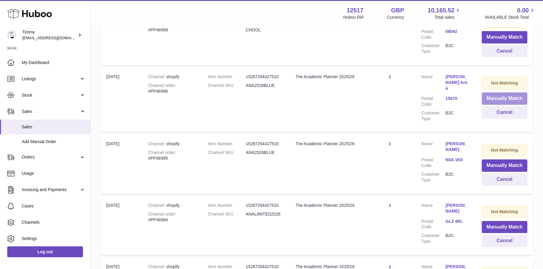
click at [497, 101] on button "Manually Match" at bounding box center [505, 98] width 46 height 12
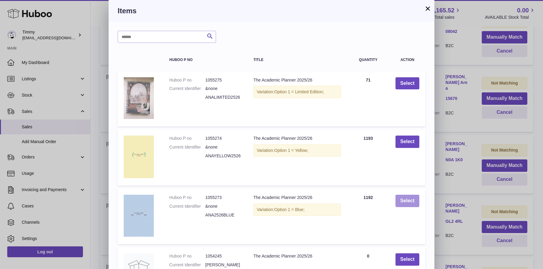
click at [402, 196] on button "Select" at bounding box center [408, 201] width 24 height 12
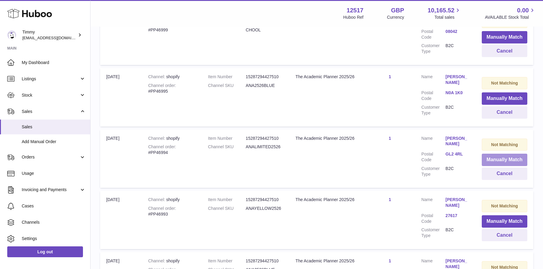
click at [489, 161] on button "Manually Match" at bounding box center [505, 160] width 46 height 12
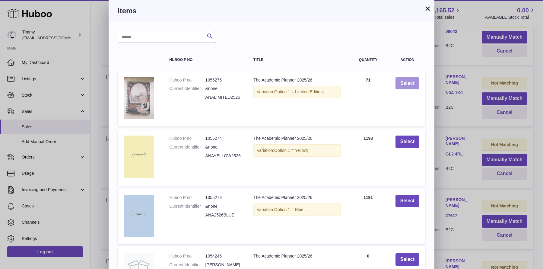
click at [400, 80] on button "Select" at bounding box center [408, 83] width 24 height 12
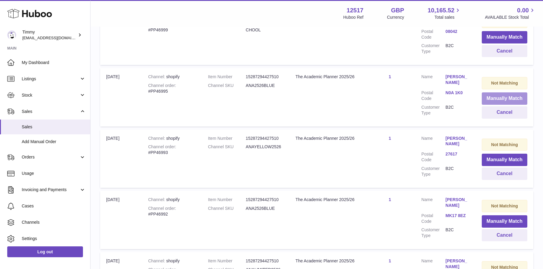
click at [511, 99] on button "Manually Match" at bounding box center [505, 98] width 46 height 12
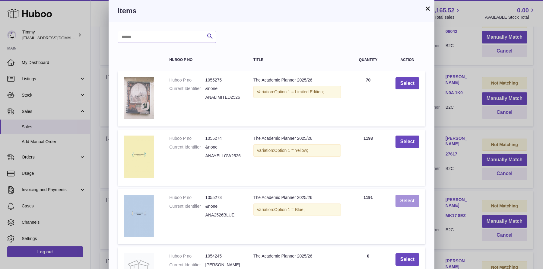
click at [418, 196] on button "Select" at bounding box center [408, 201] width 24 height 12
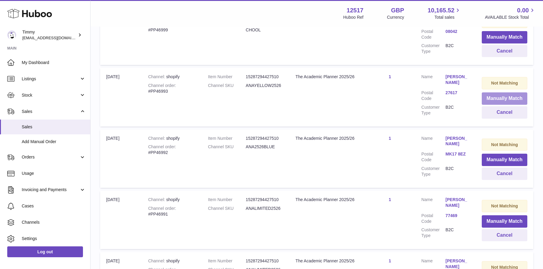
click at [489, 100] on button "Manually Match" at bounding box center [505, 98] width 46 height 12
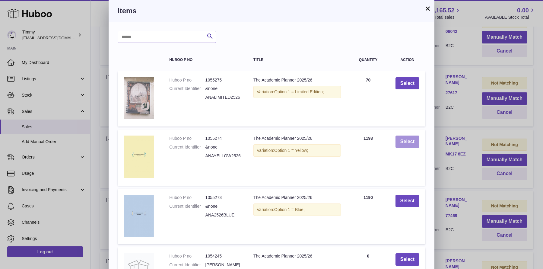
click at [407, 148] on button "Select" at bounding box center [408, 142] width 24 height 12
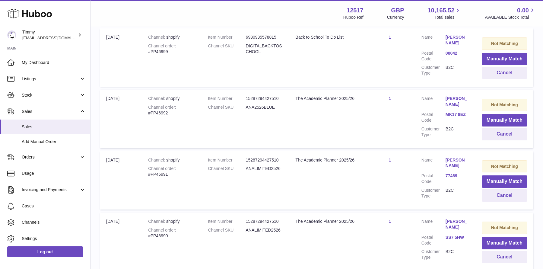
scroll to position [313, 0]
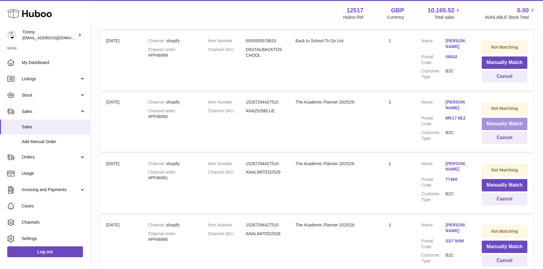
click at [499, 125] on button "Manually Match" at bounding box center [505, 124] width 46 height 12
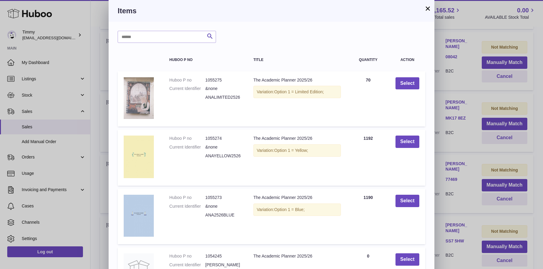
click at [404, 193] on td "Select" at bounding box center [408, 217] width 36 height 56
click at [405, 196] on button "Select" at bounding box center [408, 201] width 24 height 12
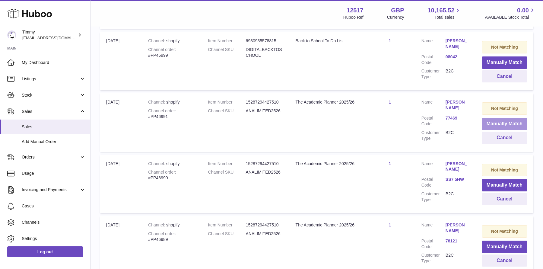
click at [506, 123] on button "Manually Match" at bounding box center [505, 124] width 46 height 12
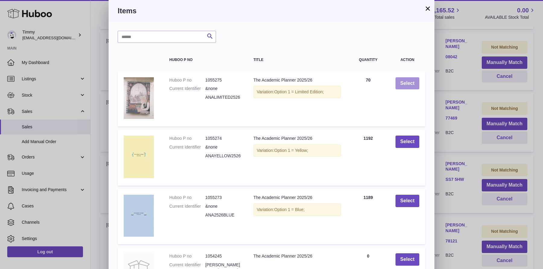
click at [406, 81] on button "Select" at bounding box center [408, 83] width 24 height 12
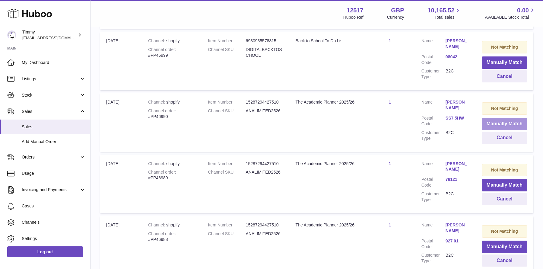
click at [503, 121] on button "Manually Match" at bounding box center [505, 124] width 46 height 12
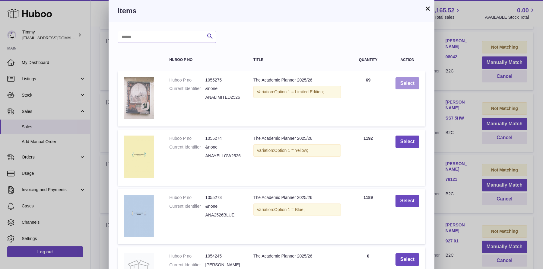
click at [410, 88] on button "Select" at bounding box center [408, 83] width 24 height 12
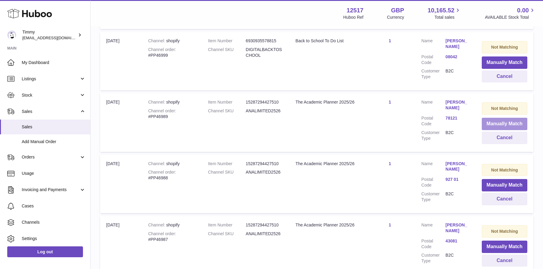
click at [494, 122] on button "Manually Match" at bounding box center [505, 124] width 46 height 12
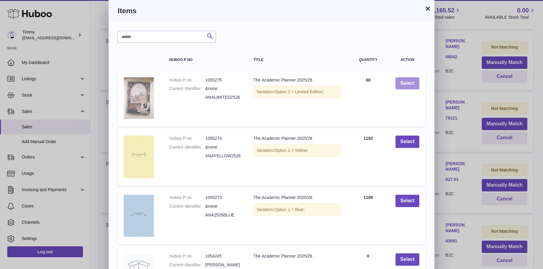
click at [415, 82] on button "Select" at bounding box center [408, 83] width 24 height 12
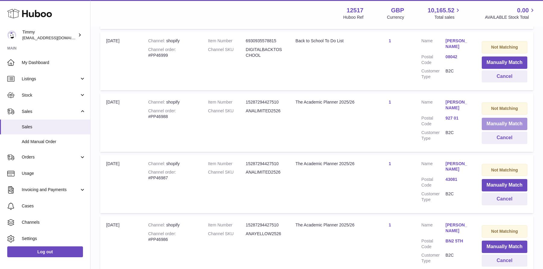
click at [496, 120] on button "Manually Match" at bounding box center [505, 124] width 46 height 12
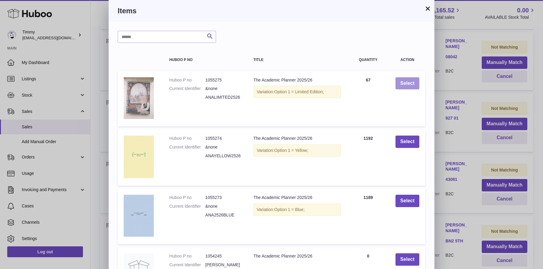
click at [401, 83] on button "Select" at bounding box center [408, 83] width 24 height 12
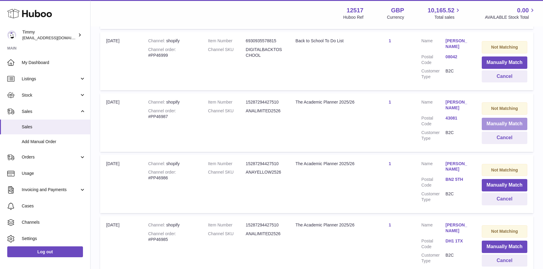
click at [491, 121] on button "Manually Match" at bounding box center [505, 124] width 46 height 12
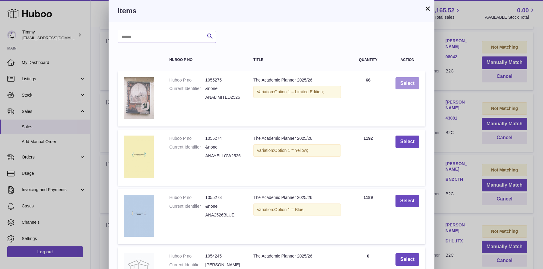
click at [411, 84] on button "Select" at bounding box center [408, 83] width 24 height 12
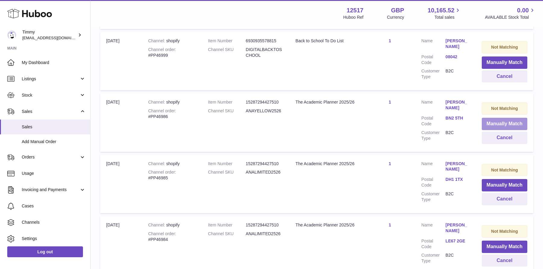
click at [491, 121] on button "Manually Match" at bounding box center [505, 124] width 46 height 12
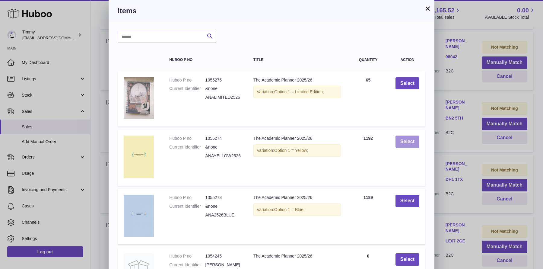
click at [405, 146] on button "Select" at bounding box center [408, 142] width 24 height 12
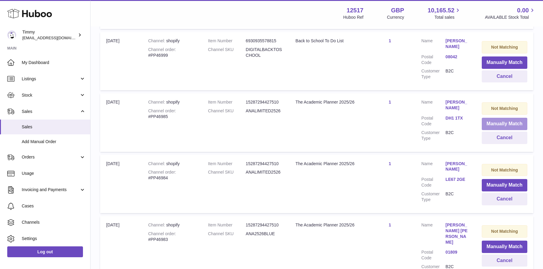
click at [498, 126] on button "Manually Match" at bounding box center [505, 124] width 46 height 12
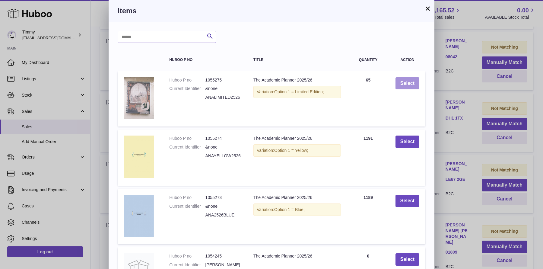
click at [417, 83] on button "Select" at bounding box center [408, 83] width 24 height 12
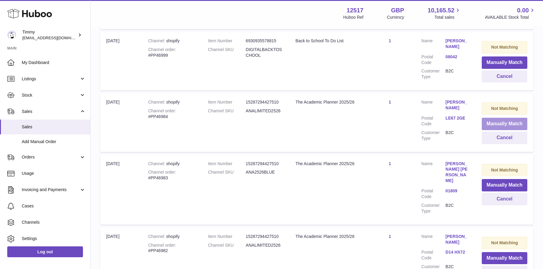
click at [492, 126] on button "Manually Match" at bounding box center [505, 124] width 46 height 12
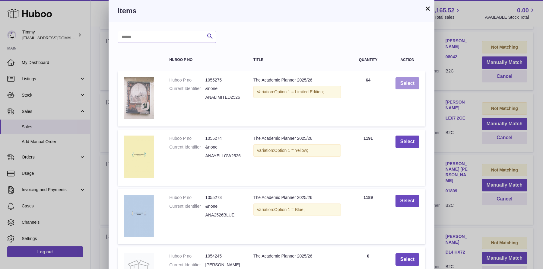
click at [404, 87] on button "Select" at bounding box center [408, 83] width 24 height 12
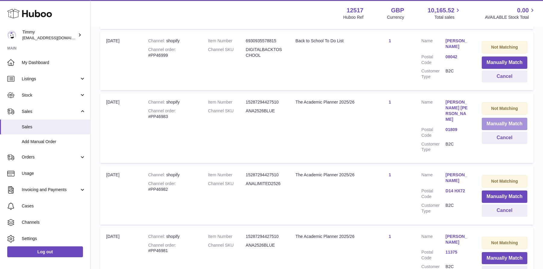
click at [504, 125] on button "Manually Match" at bounding box center [505, 124] width 46 height 12
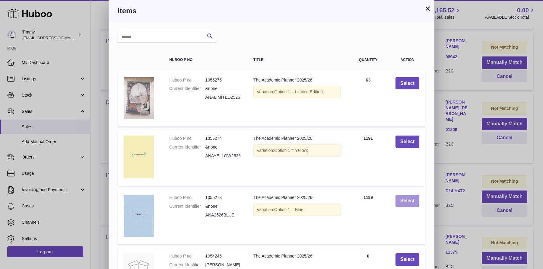
click at [407, 203] on button "Select" at bounding box center [408, 201] width 24 height 12
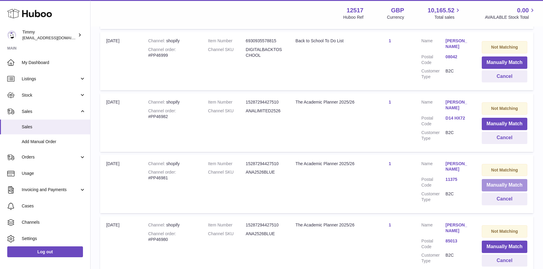
click at [484, 181] on button "Manually Match" at bounding box center [505, 185] width 46 height 12
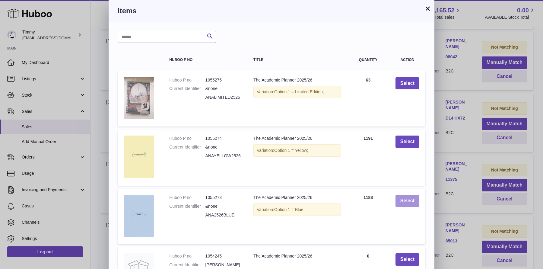
click at [406, 199] on button "Select" at bounding box center [408, 201] width 24 height 12
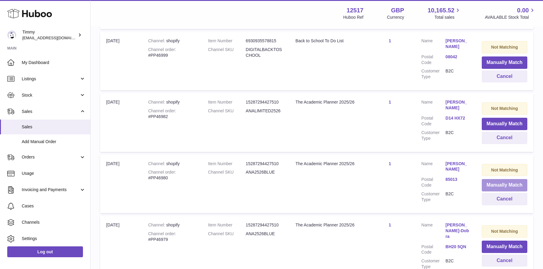
click at [490, 183] on button "Manually Match" at bounding box center [505, 185] width 46 height 12
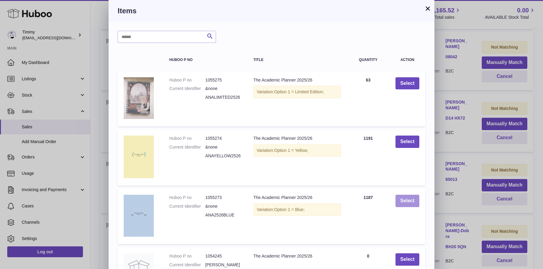
click at [417, 201] on button "Select" at bounding box center [408, 201] width 24 height 12
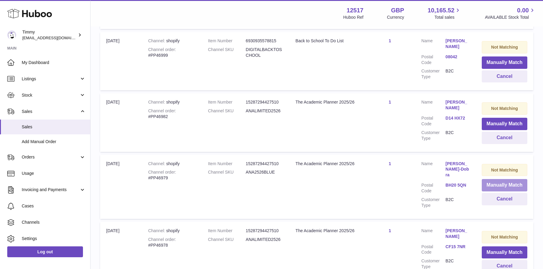
click at [507, 180] on button "Manually Match" at bounding box center [505, 185] width 46 height 12
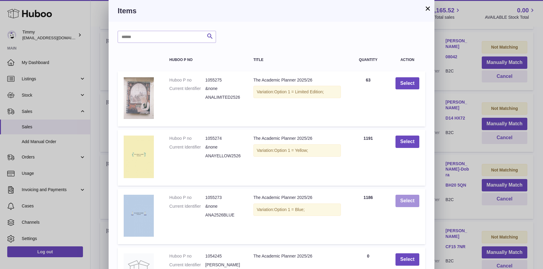
click at [413, 200] on button "Select" at bounding box center [408, 201] width 24 height 12
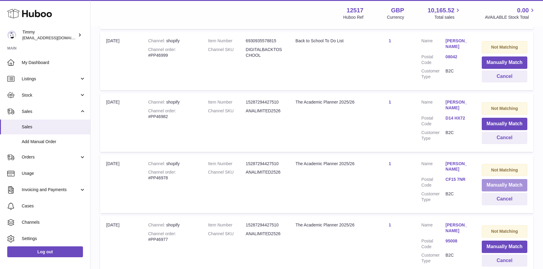
click at [484, 184] on button "Manually Match" at bounding box center [505, 185] width 46 height 12
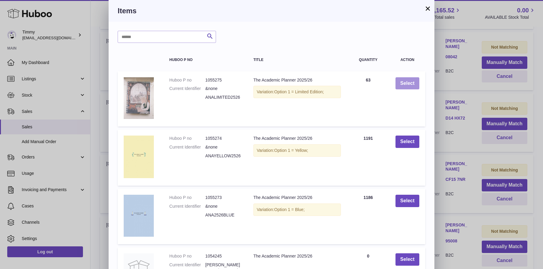
click at [405, 88] on button "Select" at bounding box center [408, 83] width 24 height 12
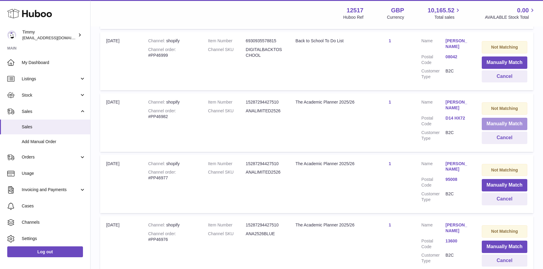
click at [501, 124] on button "Manually Match" at bounding box center [505, 124] width 46 height 12
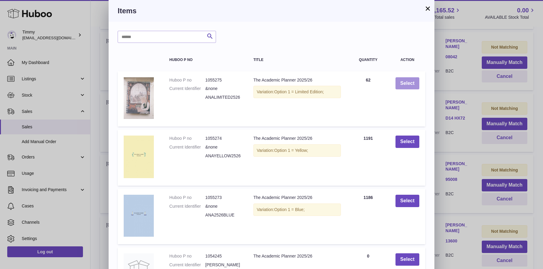
click at [403, 82] on button "Select" at bounding box center [408, 83] width 24 height 12
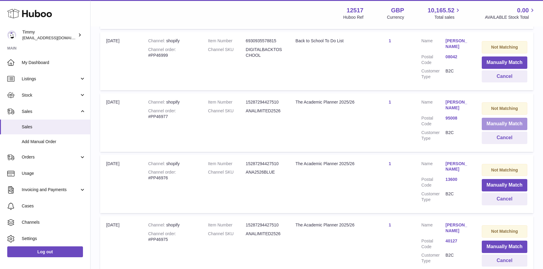
click at [496, 122] on button "Manually Match" at bounding box center [505, 124] width 46 height 12
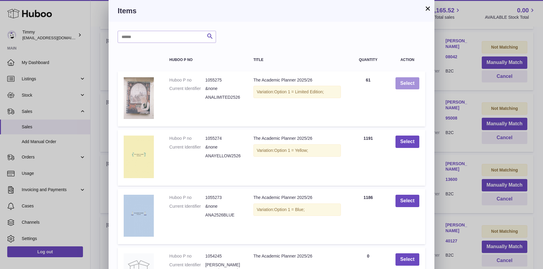
click at [400, 81] on button "Select" at bounding box center [408, 83] width 24 height 12
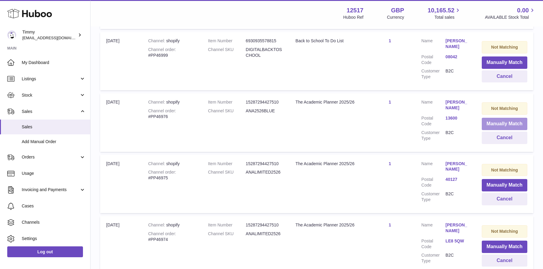
click at [492, 124] on button "Manually Match" at bounding box center [505, 124] width 46 height 12
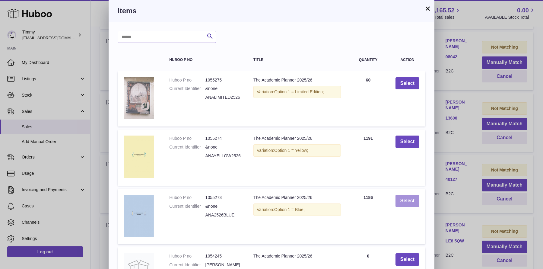
click at [410, 197] on button "Select" at bounding box center [408, 201] width 24 height 12
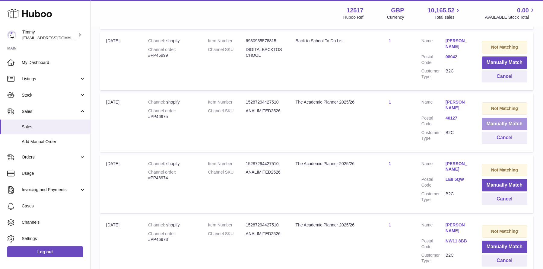
click at [493, 124] on button "Manually Match" at bounding box center [505, 124] width 46 height 12
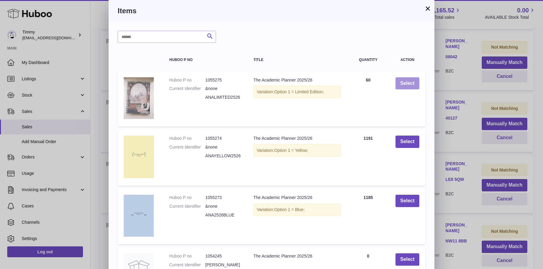
click at [404, 83] on button "Select" at bounding box center [408, 83] width 24 height 12
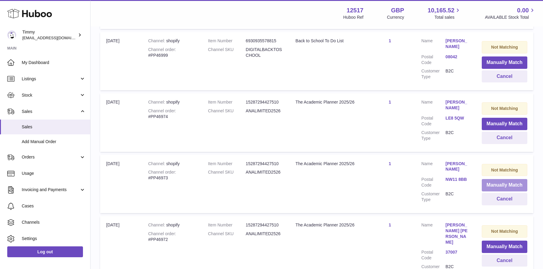
click at [504, 188] on button "Manually Match" at bounding box center [505, 185] width 46 height 12
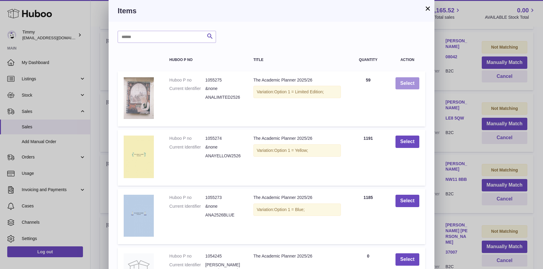
click at [401, 78] on button "Select" at bounding box center [408, 83] width 24 height 12
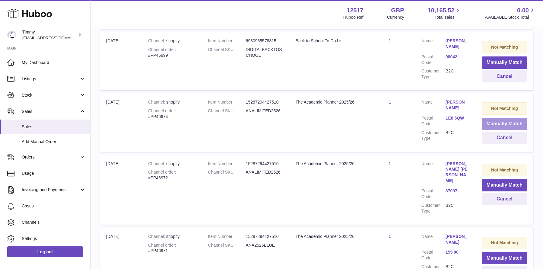
click at [486, 122] on button "Manually Match" at bounding box center [505, 124] width 46 height 12
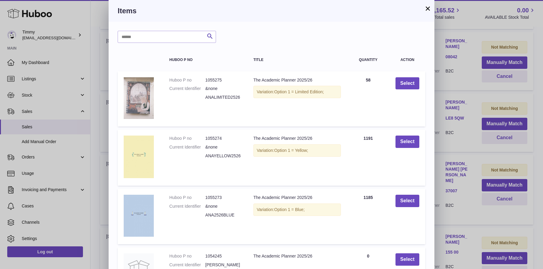
click at [410, 95] on td "Select" at bounding box center [408, 98] width 36 height 55
click at [410, 87] on button "Select" at bounding box center [408, 83] width 24 height 12
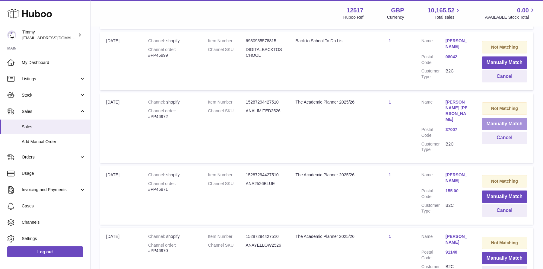
click at [483, 120] on button "Manually Match" at bounding box center [505, 124] width 46 height 12
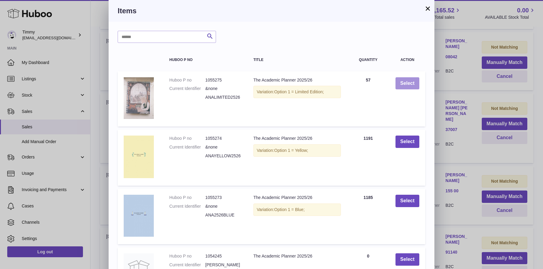
click at [406, 87] on button "Select" at bounding box center [408, 83] width 24 height 12
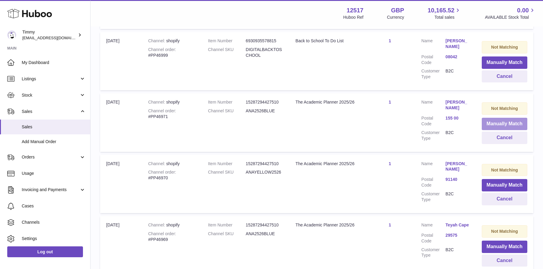
click at [486, 121] on button "Manually Match" at bounding box center [505, 124] width 46 height 12
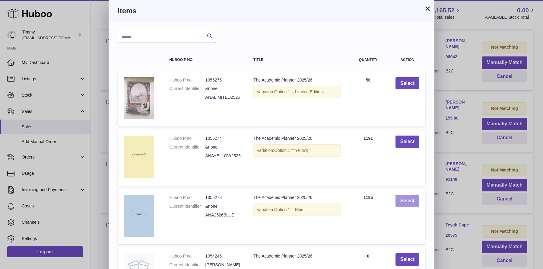
click at [411, 203] on button "Select" at bounding box center [408, 201] width 24 height 12
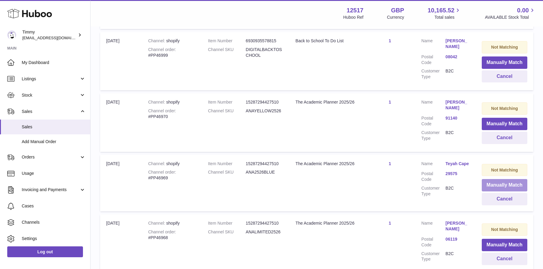
click at [494, 186] on button "Manually Match" at bounding box center [505, 185] width 46 height 12
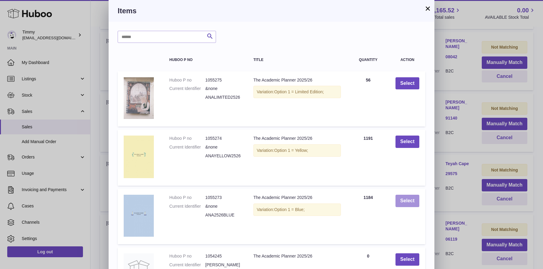
click at [411, 204] on button "Select" at bounding box center [408, 201] width 24 height 12
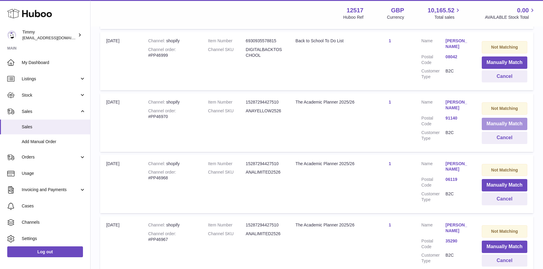
click at [499, 120] on button "Manually Match" at bounding box center [505, 124] width 46 height 12
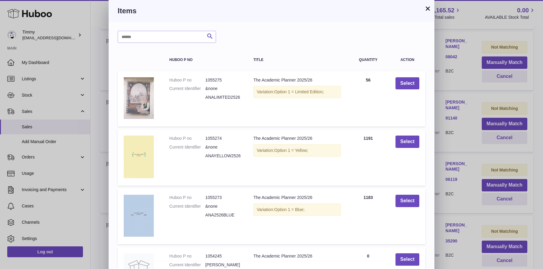
click at [394, 141] on td "Select" at bounding box center [408, 157] width 36 height 56
click at [406, 141] on button "Select" at bounding box center [408, 142] width 24 height 12
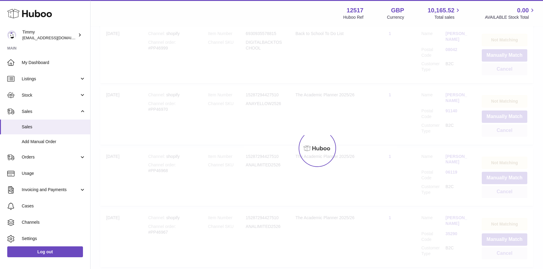
scroll to position [322, 0]
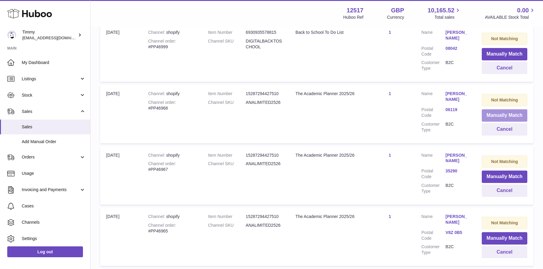
click at [500, 115] on button "Manually Match" at bounding box center [505, 115] width 46 height 12
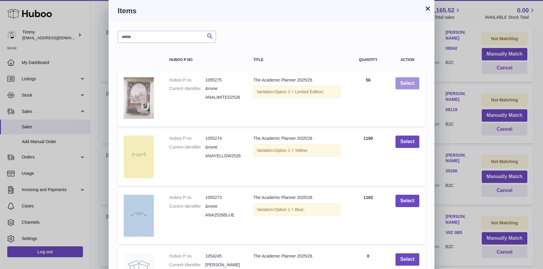
click at [408, 82] on button "Select" at bounding box center [408, 83] width 24 height 12
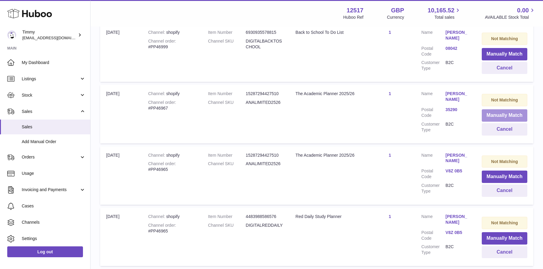
click at [489, 111] on button "Manually Match" at bounding box center [505, 115] width 46 height 12
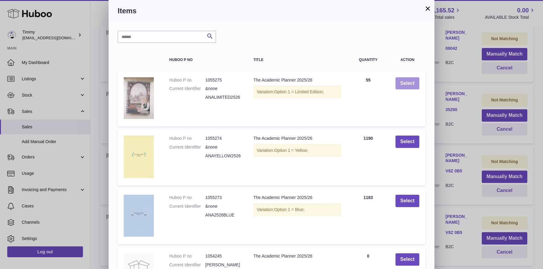
click at [404, 86] on button "Select" at bounding box center [408, 83] width 24 height 12
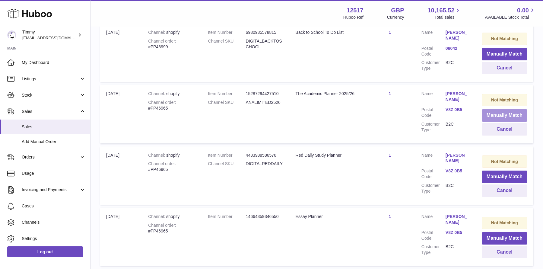
click at [495, 111] on button "Manually Match" at bounding box center [505, 115] width 46 height 12
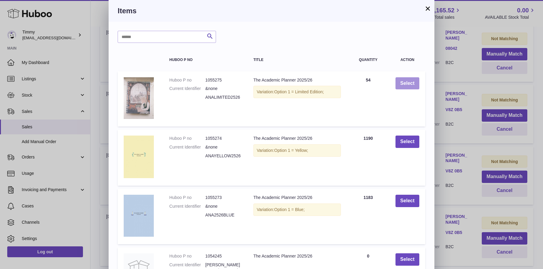
click at [414, 78] on button "Select" at bounding box center [408, 83] width 24 height 12
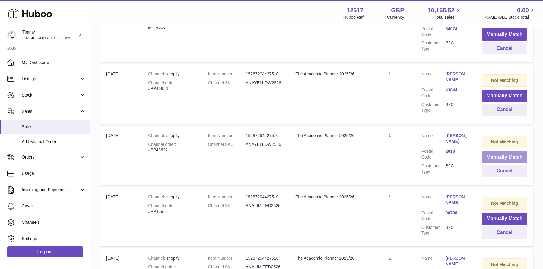
scroll to position [710, 0]
click at [496, 92] on button "Manually Match" at bounding box center [505, 95] width 46 height 12
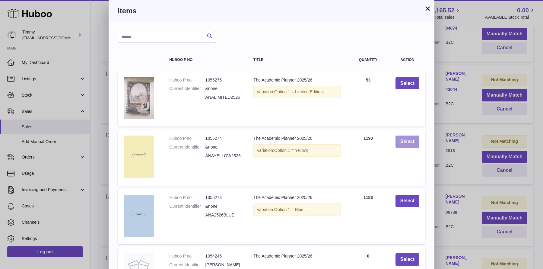
click at [402, 140] on button "Select" at bounding box center [408, 142] width 24 height 12
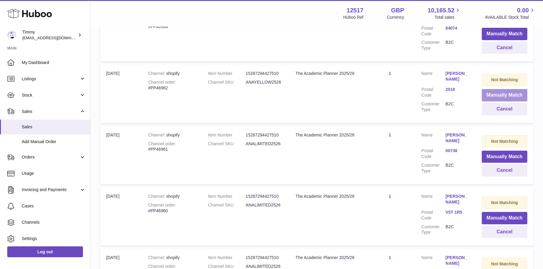
click at [491, 97] on button "Manually Match" at bounding box center [505, 95] width 46 height 12
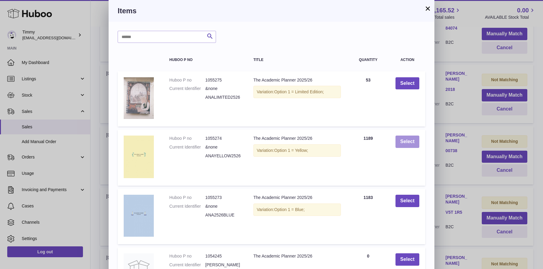
click at [406, 146] on button "Select" at bounding box center [408, 142] width 24 height 12
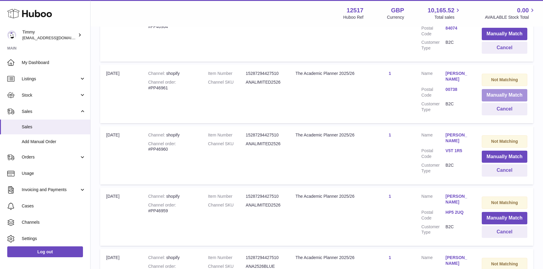
click at [493, 92] on button "Manually Match" at bounding box center [505, 95] width 46 height 12
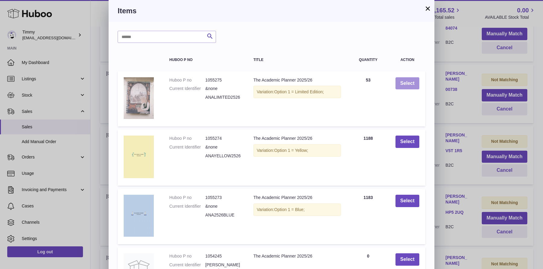
click at [398, 81] on button "Select" at bounding box center [408, 83] width 24 height 12
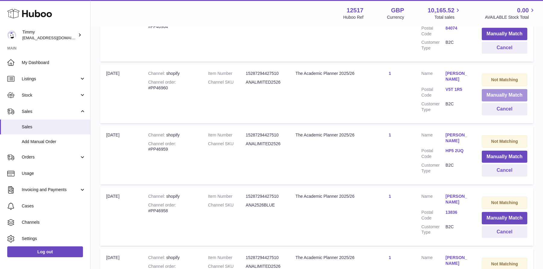
click at [486, 96] on button "Manually Match" at bounding box center [505, 95] width 46 height 12
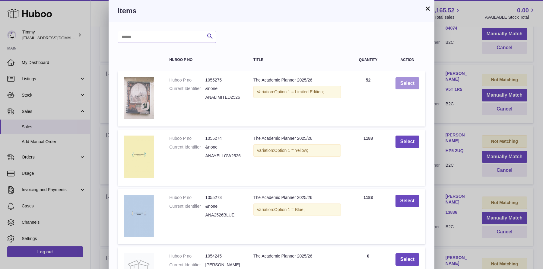
click at [397, 85] on button "Select" at bounding box center [408, 83] width 24 height 12
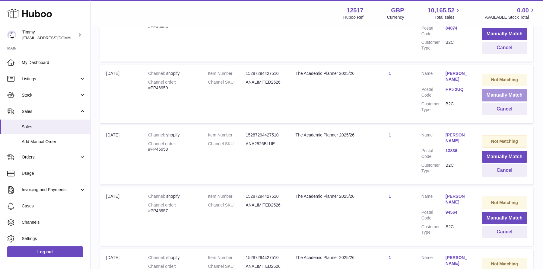
click at [486, 96] on button "Manually Match" at bounding box center [505, 95] width 46 height 12
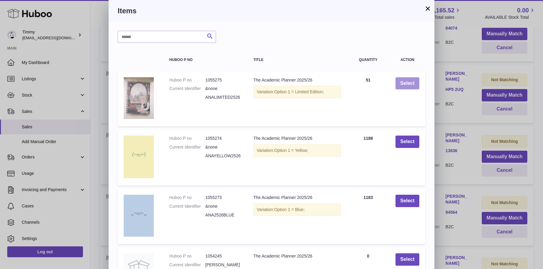
click at [413, 87] on button "Select" at bounding box center [408, 83] width 24 height 12
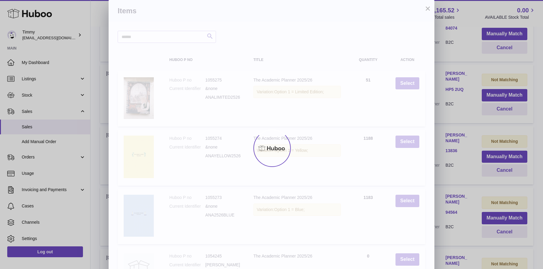
click at [470, 105] on div at bounding box center [271, 148] width 543 height 242
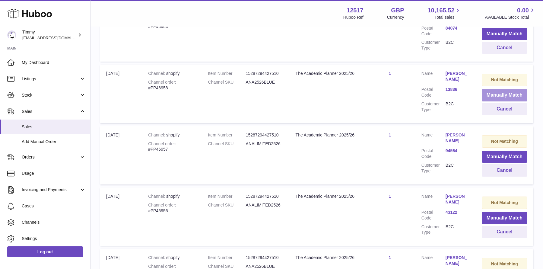
click at [496, 96] on button "Manually Match" at bounding box center [505, 95] width 46 height 12
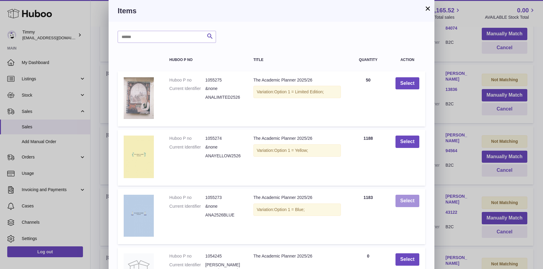
click at [410, 200] on button "Select" at bounding box center [408, 201] width 24 height 12
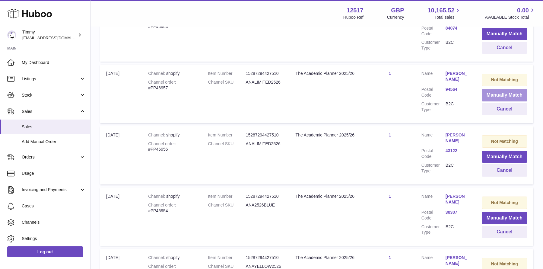
click at [492, 97] on button "Manually Match" at bounding box center [505, 95] width 46 height 12
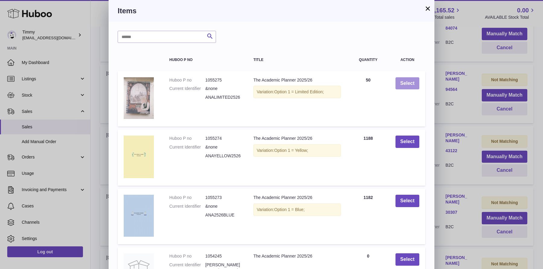
click at [401, 81] on button "Select" at bounding box center [408, 83] width 24 height 12
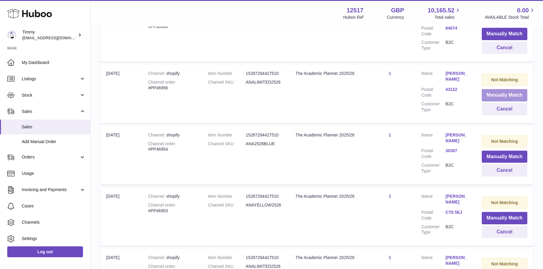
click at [502, 93] on button "Manually Match" at bounding box center [505, 95] width 46 height 12
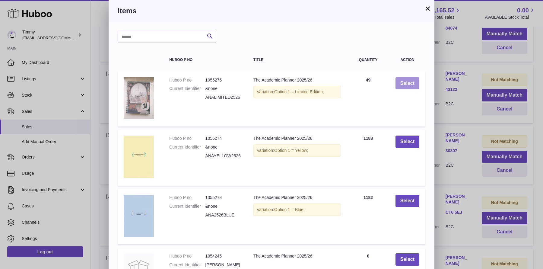
click at [412, 81] on button "Select" at bounding box center [408, 83] width 24 height 12
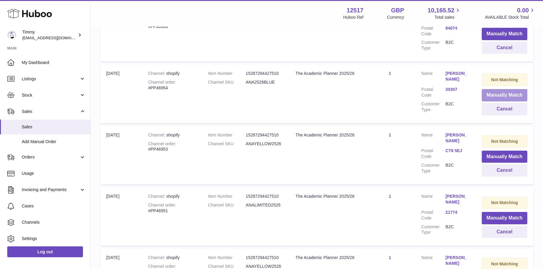
click at [494, 93] on button "Manually Match" at bounding box center [505, 95] width 46 height 12
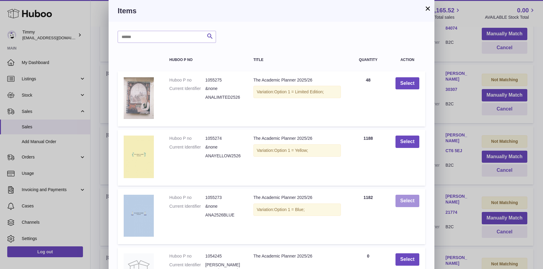
click at [410, 201] on button "Select" at bounding box center [408, 201] width 24 height 12
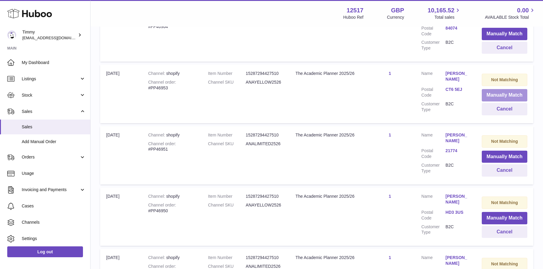
click at [498, 91] on button "Manually Match" at bounding box center [505, 95] width 46 height 12
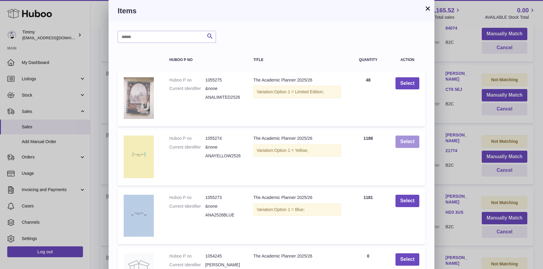
click at [409, 144] on button "Select" at bounding box center [408, 142] width 24 height 12
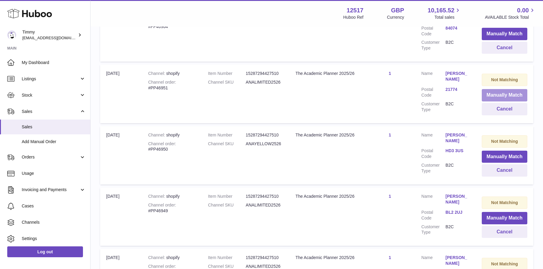
click at [512, 92] on button "Manually Match" at bounding box center [505, 95] width 46 height 12
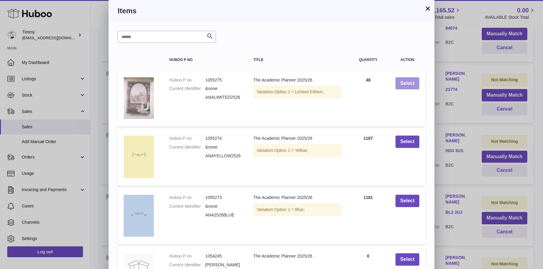
click at [415, 80] on button "Select" at bounding box center [408, 83] width 24 height 12
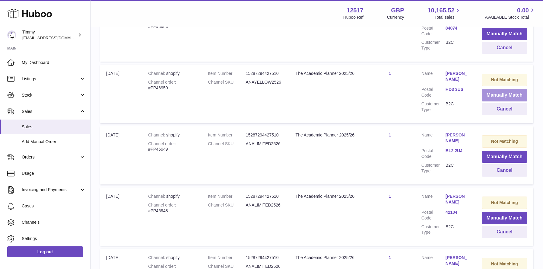
click at [494, 96] on button "Manually Match" at bounding box center [505, 95] width 46 height 12
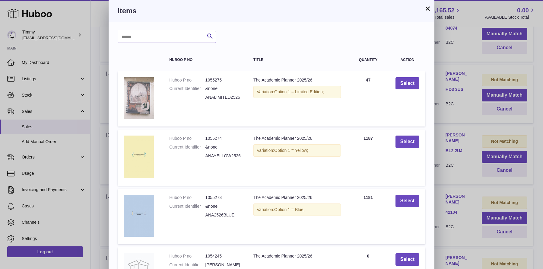
click at [395, 141] on td "Select" at bounding box center [408, 157] width 36 height 56
click at [411, 142] on button "Select" at bounding box center [408, 142] width 24 height 12
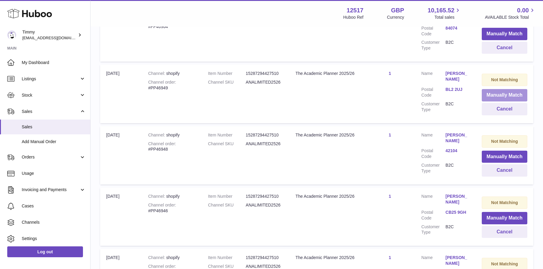
click at [500, 97] on button "Manually Match" at bounding box center [505, 95] width 46 height 12
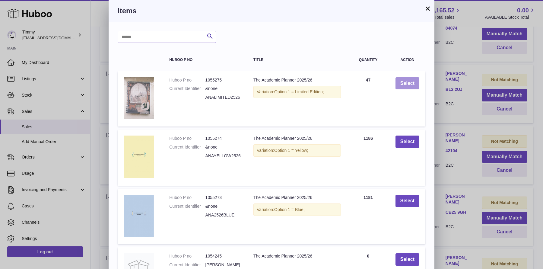
click at [410, 85] on button "Select" at bounding box center [408, 83] width 24 height 12
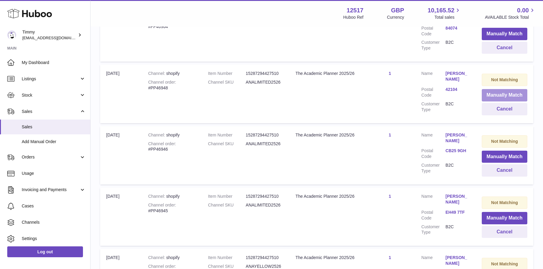
click at [497, 96] on button "Manually Match" at bounding box center [505, 95] width 46 height 12
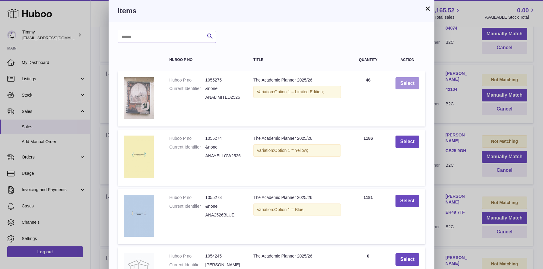
click at [407, 84] on button "Select" at bounding box center [408, 83] width 24 height 12
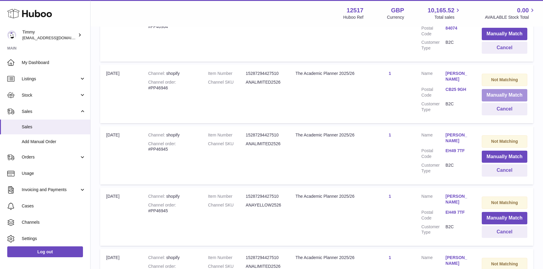
click at [511, 100] on button "Manually Match" at bounding box center [505, 95] width 46 height 12
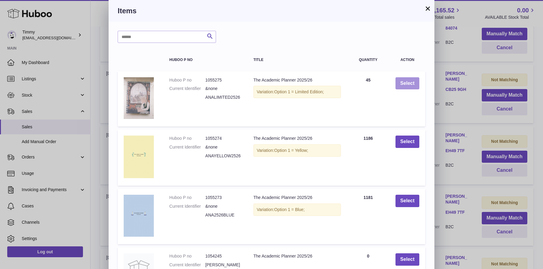
click at [409, 83] on button "Select" at bounding box center [408, 83] width 24 height 12
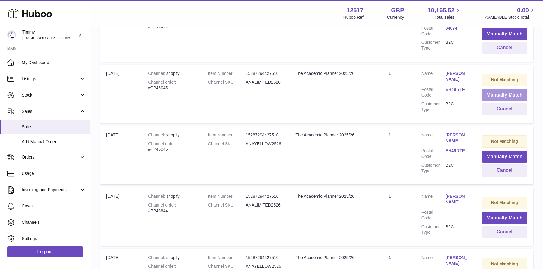
click at [496, 91] on button "Manually Match" at bounding box center [505, 95] width 46 height 12
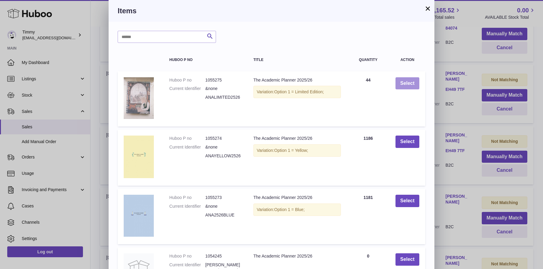
click at [416, 83] on button "Select" at bounding box center [408, 83] width 24 height 12
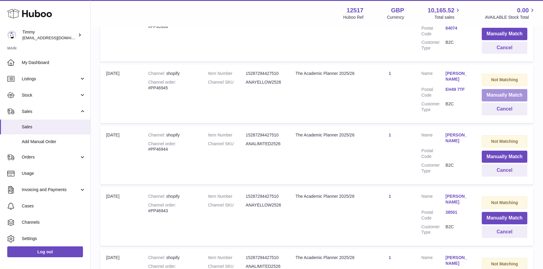
click at [488, 96] on button "Manually Match" at bounding box center [505, 95] width 46 height 12
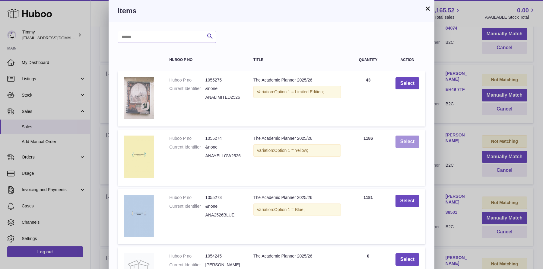
click at [407, 141] on button "Select" at bounding box center [408, 142] width 24 height 12
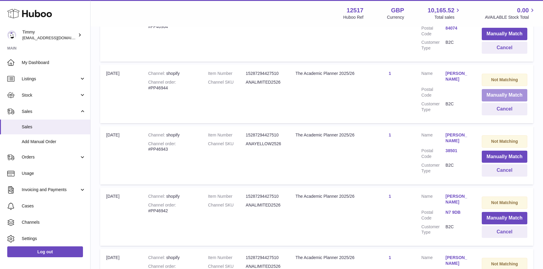
click at [492, 93] on button "Manually Match" at bounding box center [505, 95] width 46 height 12
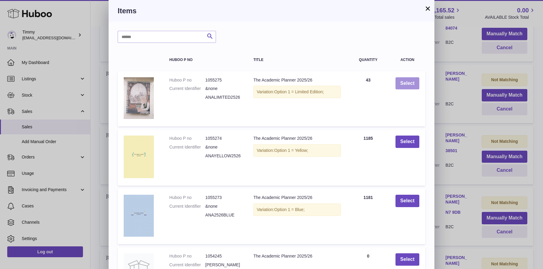
click at [408, 84] on button "Select" at bounding box center [408, 83] width 24 height 12
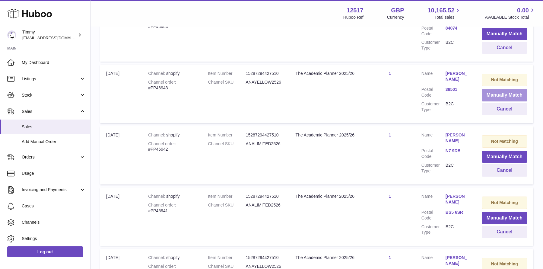
click at [497, 94] on button "Manually Match" at bounding box center [505, 95] width 46 height 12
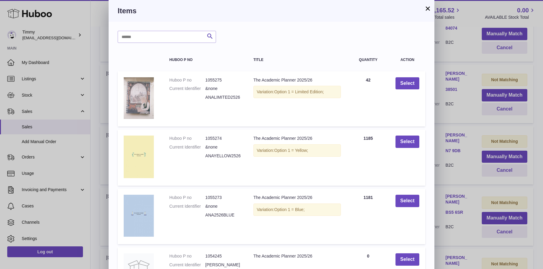
click at [420, 139] on td "Select" at bounding box center [408, 157] width 36 height 56
click at [408, 140] on button "Select" at bounding box center [408, 142] width 24 height 12
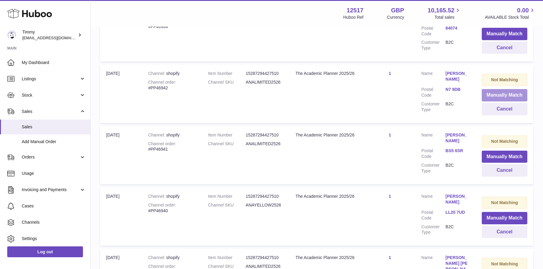
click at [508, 93] on button "Manually Match" at bounding box center [505, 95] width 46 height 12
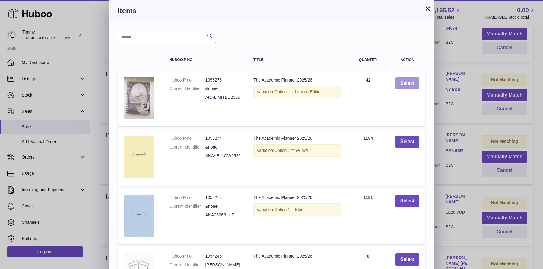
click at [410, 87] on button "Select" at bounding box center [408, 83] width 24 height 12
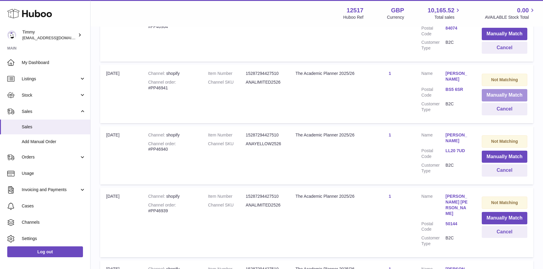
click at [496, 94] on button "Manually Match" at bounding box center [505, 95] width 46 height 12
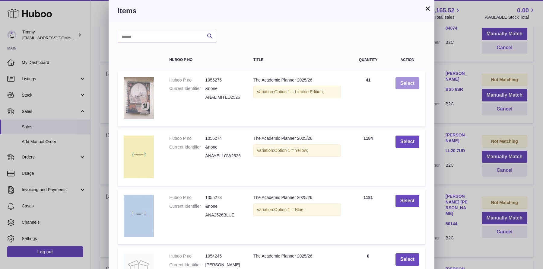
click at [409, 82] on button "Select" at bounding box center [408, 83] width 24 height 12
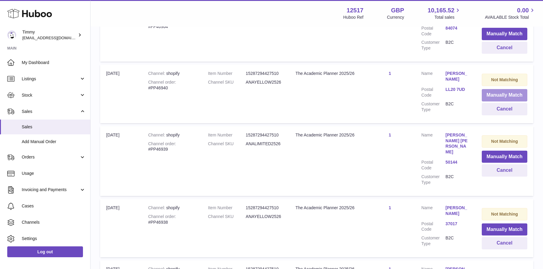
click at [499, 93] on button "Manually Match" at bounding box center [505, 95] width 46 height 12
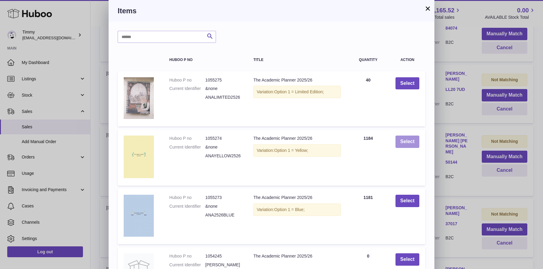
click at [410, 141] on button "Select" at bounding box center [408, 142] width 24 height 12
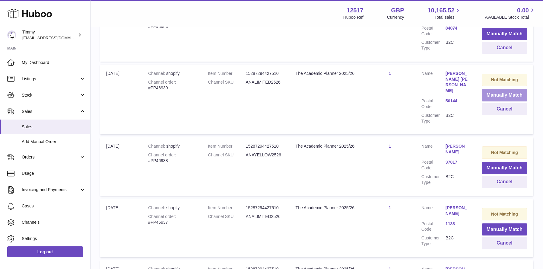
click at [510, 93] on button "Manually Match" at bounding box center [505, 95] width 46 height 12
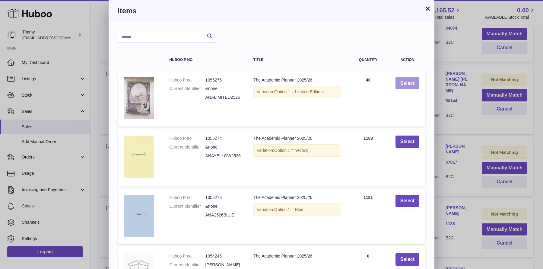
click at [407, 88] on button "Select" at bounding box center [408, 83] width 24 height 12
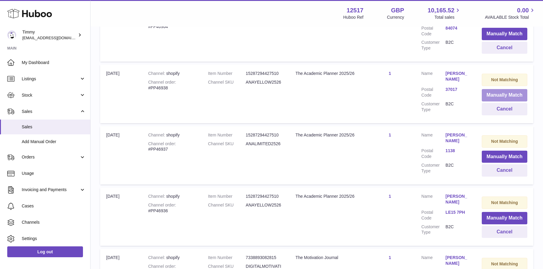
click at [490, 97] on button "Manually Match" at bounding box center [505, 95] width 46 height 12
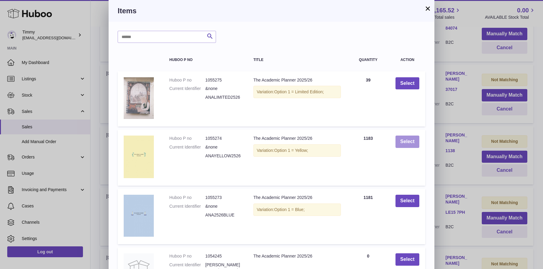
click at [408, 141] on button "Select" at bounding box center [408, 142] width 24 height 12
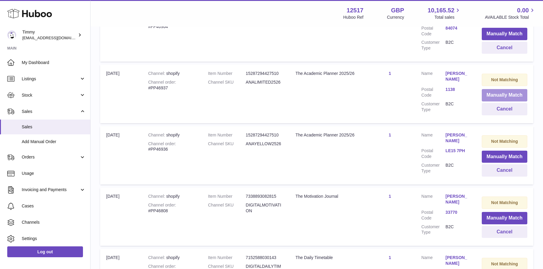
click at [493, 94] on button "Manually Match" at bounding box center [505, 95] width 46 height 12
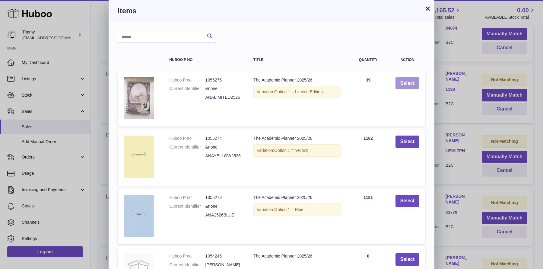
click at [411, 80] on button "Select" at bounding box center [408, 83] width 24 height 12
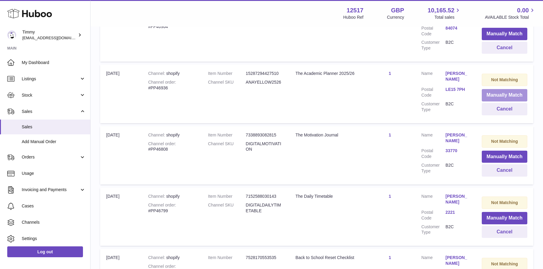
click at [487, 94] on button "Manually Match" at bounding box center [505, 95] width 46 height 12
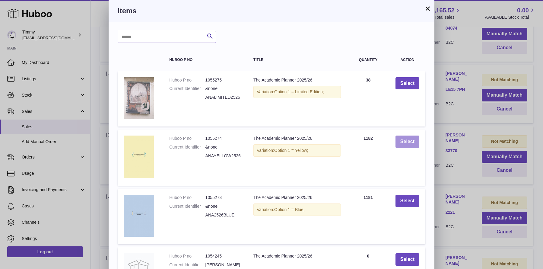
click at [404, 144] on button "Select" at bounding box center [408, 142] width 24 height 12
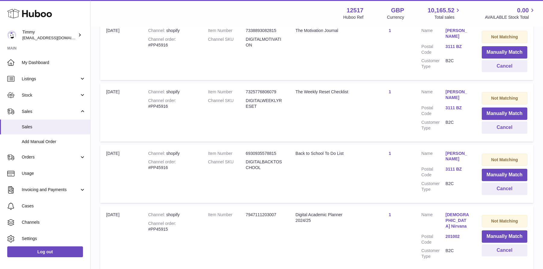
scroll to position [6041, 0]
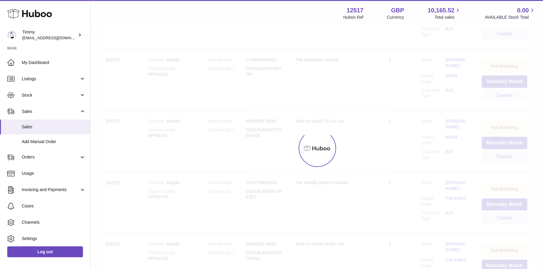
scroll to position [27, 0]
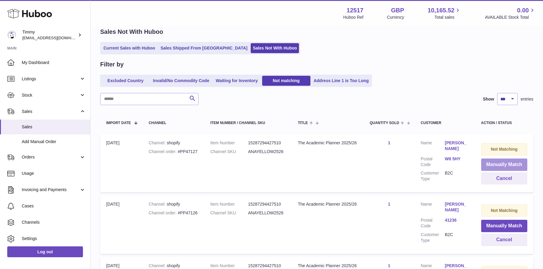
click at [487, 166] on button "Manually Match" at bounding box center [504, 164] width 46 height 12
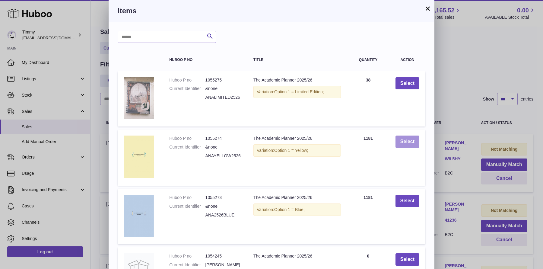
click at [404, 146] on button "Select" at bounding box center [408, 142] width 24 height 12
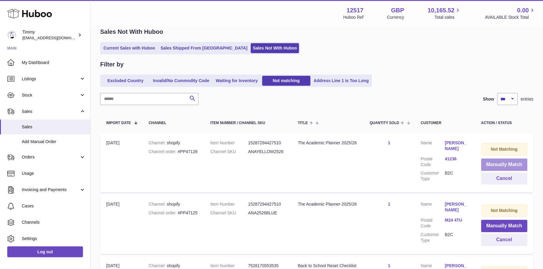
click at [500, 164] on button "Manually Match" at bounding box center [504, 164] width 46 height 12
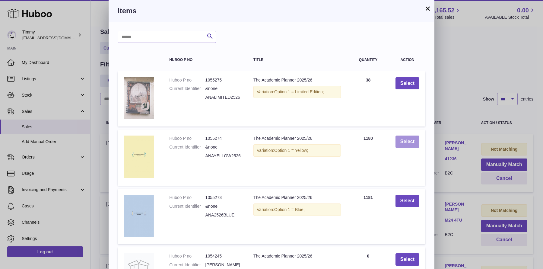
click at [403, 136] on button "Select" at bounding box center [408, 142] width 24 height 12
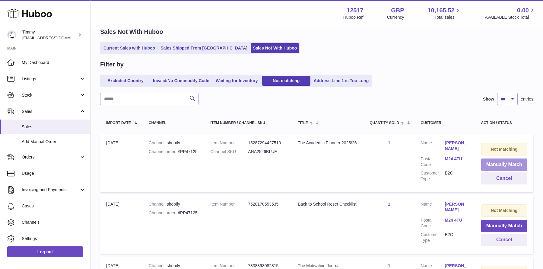
click at [501, 164] on button "Manually Match" at bounding box center [504, 164] width 46 height 12
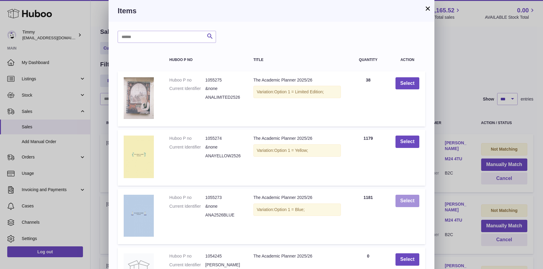
click at [404, 203] on button "Select" at bounding box center [408, 201] width 24 height 12
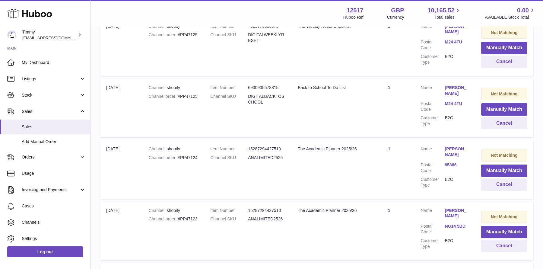
scroll to position [278, 0]
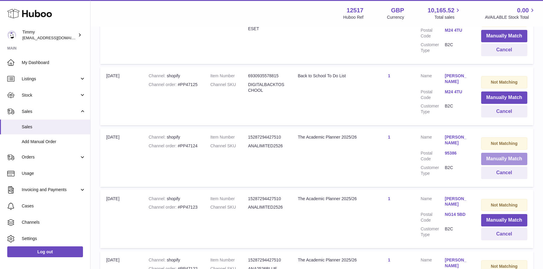
click at [507, 157] on button "Manually Match" at bounding box center [504, 159] width 46 height 12
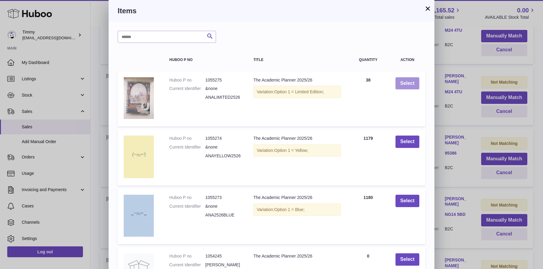
click at [397, 87] on button "Select" at bounding box center [408, 83] width 24 height 12
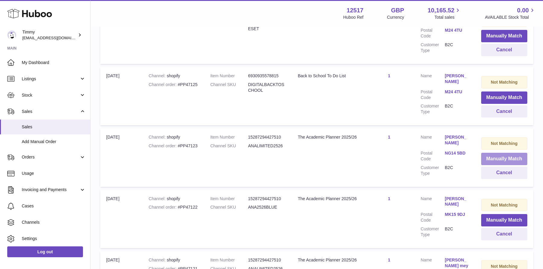
click at [499, 156] on button "Manually Match" at bounding box center [504, 159] width 46 height 12
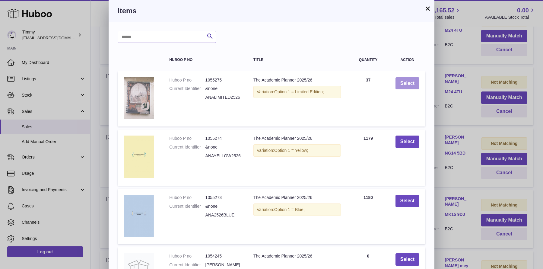
click at [403, 86] on button "Select" at bounding box center [408, 83] width 24 height 12
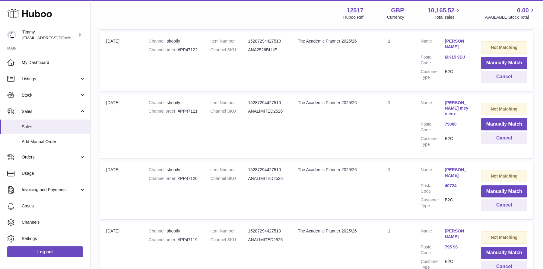
scroll to position [373, 0]
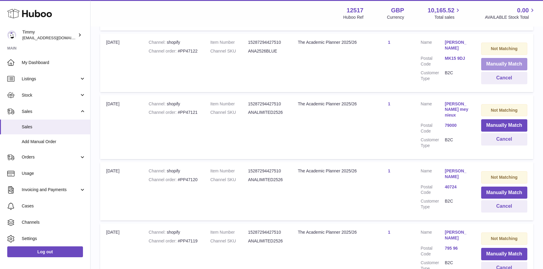
click at [491, 67] on button "Manually Match" at bounding box center [504, 64] width 46 height 12
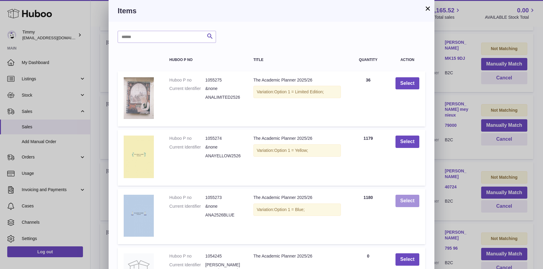
click at [409, 195] on button "Select" at bounding box center [408, 201] width 24 height 12
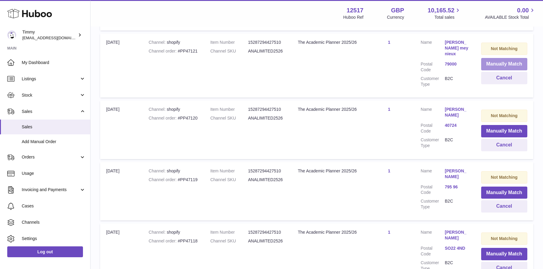
click at [497, 62] on button "Manually Match" at bounding box center [504, 64] width 46 height 12
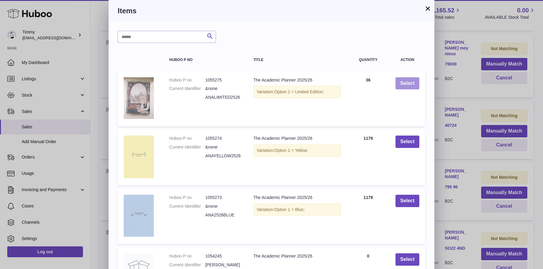
click at [410, 85] on button "Select" at bounding box center [408, 83] width 24 height 12
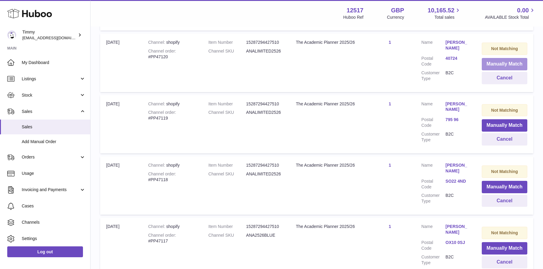
click at [487, 69] on button "Manually Match" at bounding box center [505, 64] width 46 height 12
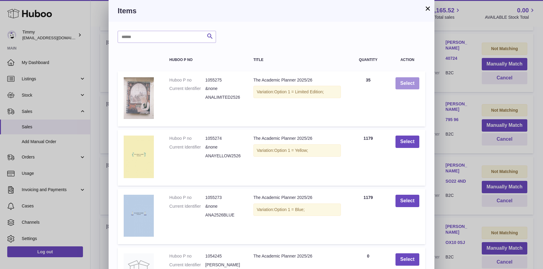
click at [405, 84] on button "Select" at bounding box center [408, 83] width 24 height 12
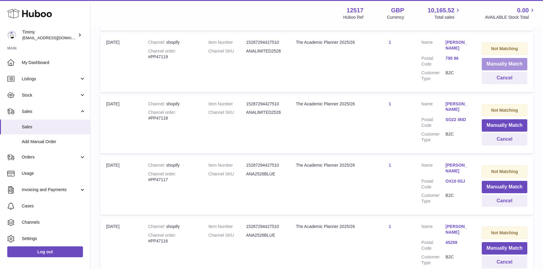
click at [500, 62] on button "Manually Match" at bounding box center [505, 64] width 46 height 12
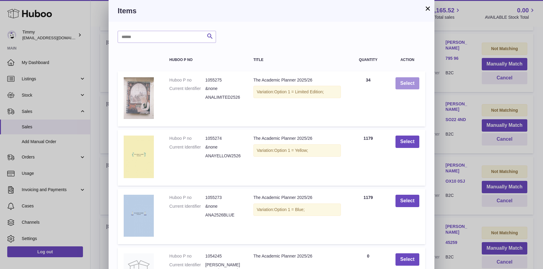
click at [413, 88] on button "Select" at bounding box center [408, 83] width 24 height 12
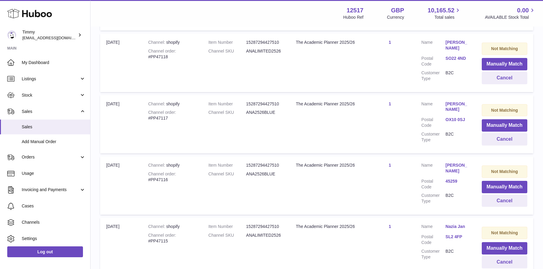
click at [481, 62] on td "Not Matching Manually Match Cancel" at bounding box center [505, 63] width 58 height 58
click at [495, 62] on button "Manually Match" at bounding box center [505, 64] width 46 height 12
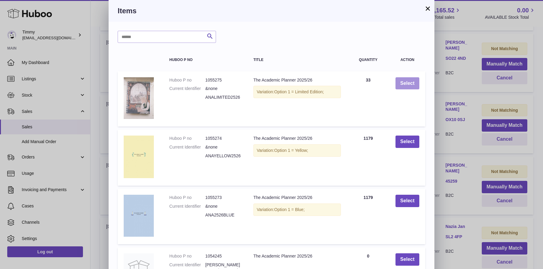
click at [408, 85] on button "Select" at bounding box center [408, 83] width 24 height 12
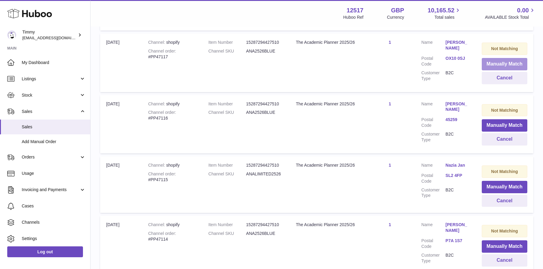
click at [503, 62] on button "Manually Match" at bounding box center [505, 64] width 46 height 12
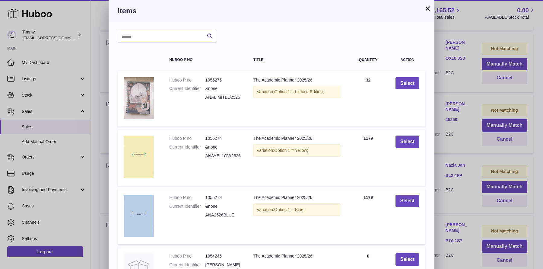
click at [506, 90] on div "× Items Search Huboo P no Title Quantity Action Huboo P no 1055275 Current Iden…" at bounding box center [271, 195] width 543 height 391
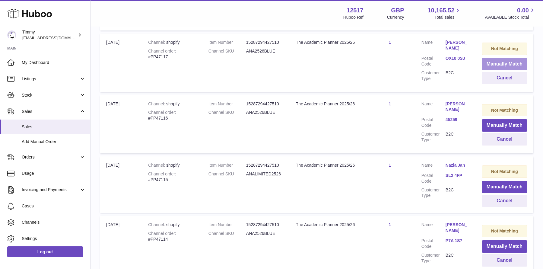
click at [494, 67] on button "Manually Match" at bounding box center [505, 64] width 46 height 12
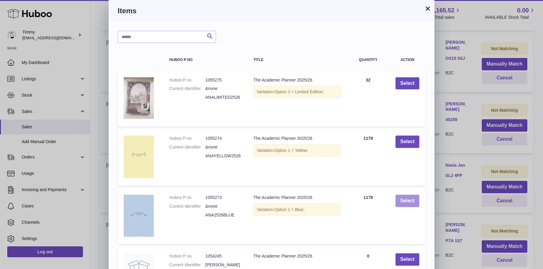
click at [410, 198] on button "Select" at bounding box center [408, 201] width 24 height 12
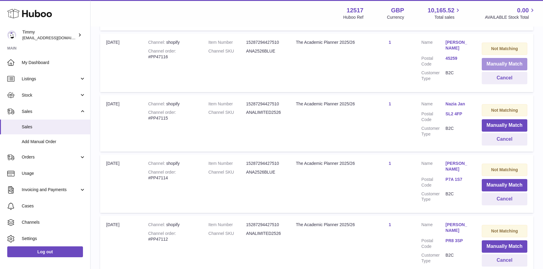
click at [506, 58] on button "Manually Match" at bounding box center [505, 64] width 46 height 12
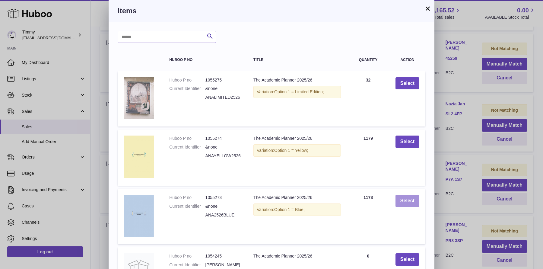
click at [406, 203] on button "Select" at bounding box center [408, 201] width 24 height 12
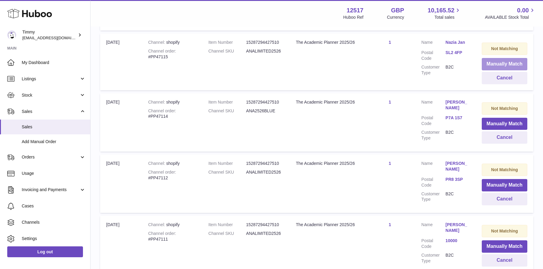
click at [506, 63] on button "Manually Match" at bounding box center [505, 64] width 46 height 12
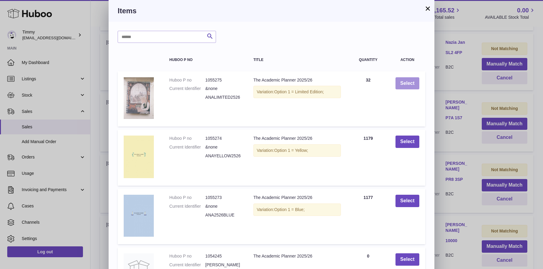
click at [419, 82] on button "Select" at bounding box center [408, 83] width 24 height 12
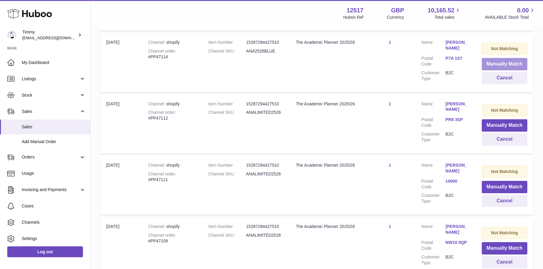
click at [494, 65] on button "Manually Match" at bounding box center [505, 64] width 46 height 12
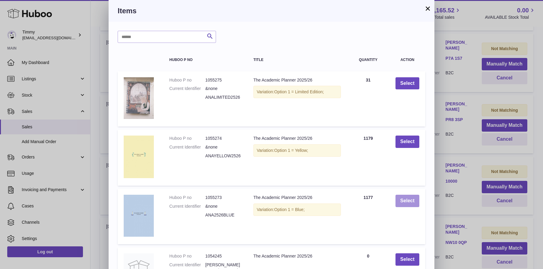
click at [410, 202] on button "Select" at bounding box center [408, 201] width 24 height 12
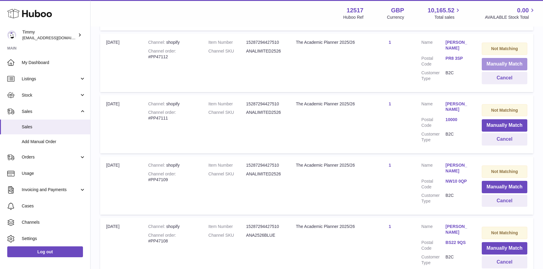
click at [493, 64] on button "Manually Match" at bounding box center [505, 64] width 46 height 12
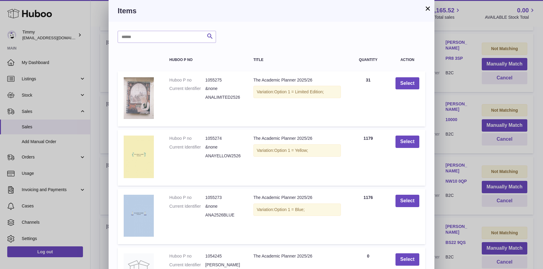
click at [428, 96] on div "Search Huboo P no Title Quantity Action Huboo P no 1055275 Current Identifier &…" at bounding box center [272, 206] width 326 height 369
click at [437, 76] on div "× Items Search Huboo P no Title Quantity Action Huboo P no 1055275 Current Iden…" at bounding box center [271, 195] width 543 height 391
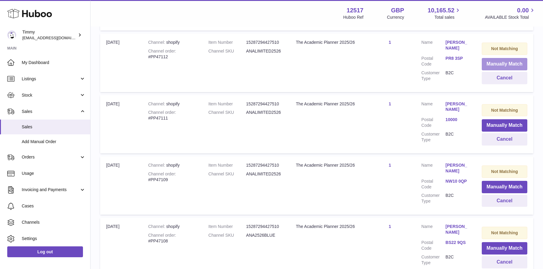
click at [507, 64] on button "Manually Match" at bounding box center [505, 64] width 46 height 12
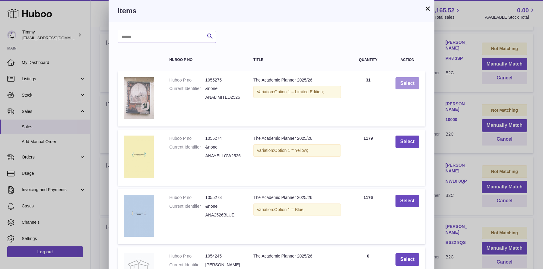
click at [407, 86] on button "Select" at bounding box center [408, 83] width 24 height 12
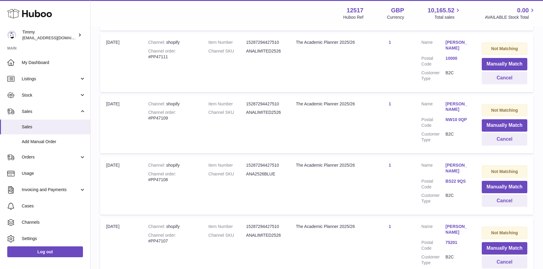
click at [481, 66] on td "Not Matching Manually Match Cancel" at bounding box center [505, 63] width 58 height 58
click at [494, 65] on button "Manually Match" at bounding box center [505, 64] width 46 height 12
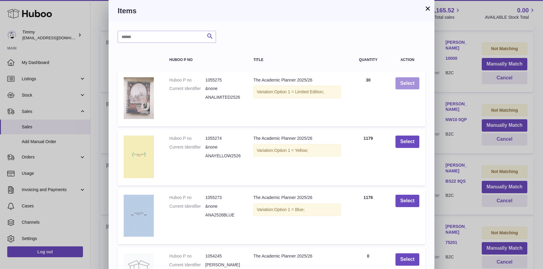
click at [401, 84] on button "Select" at bounding box center [408, 83] width 24 height 12
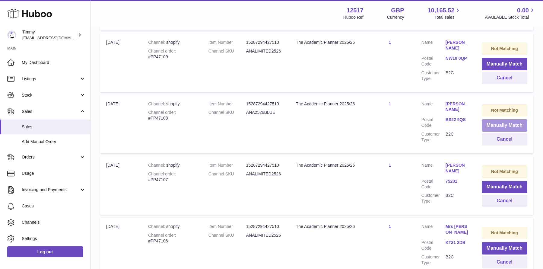
click at [500, 125] on button "Manually Match" at bounding box center [505, 125] width 46 height 12
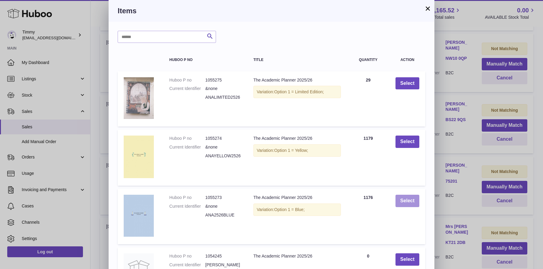
click at [415, 203] on button "Select" at bounding box center [408, 201] width 24 height 12
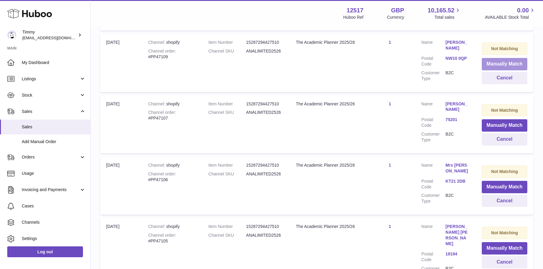
click at [492, 65] on button "Manually Match" at bounding box center [505, 64] width 46 height 12
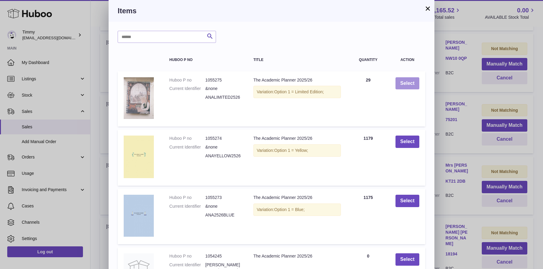
click at [412, 86] on button "Select" at bounding box center [408, 83] width 24 height 12
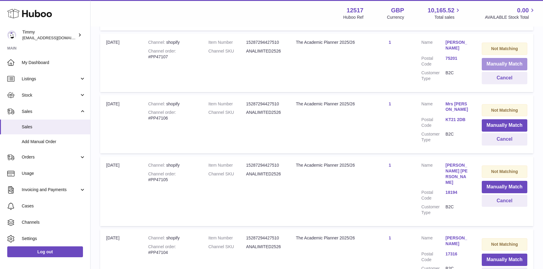
click at [488, 62] on button "Manually Match" at bounding box center [505, 64] width 46 height 12
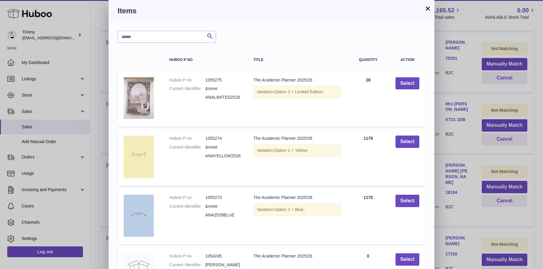
click at [437, 81] on div "× Items Search Huboo P no Title Quantity Action Huboo P no 1055275 Current Iden…" at bounding box center [271, 195] width 543 height 391
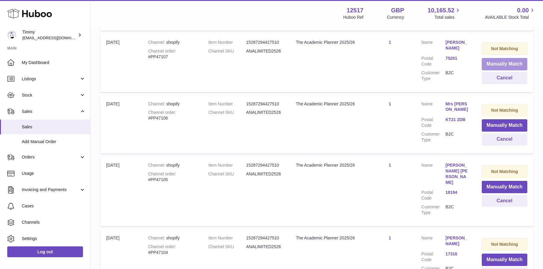
click at [490, 60] on button "Manually Match" at bounding box center [505, 64] width 46 height 12
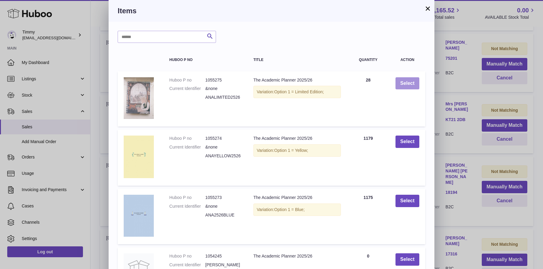
click at [407, 85] on button "Select" at bounding box center [408, 83] width 24 height 12
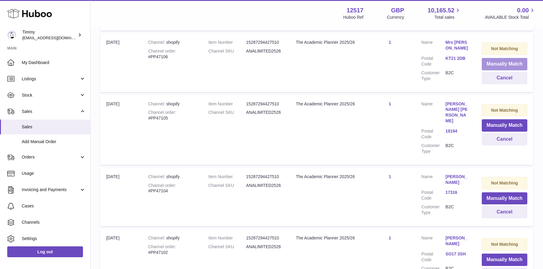
click at [497, 62] on button "Manually Match" at bounding box center [505, 64] width 46 height 12
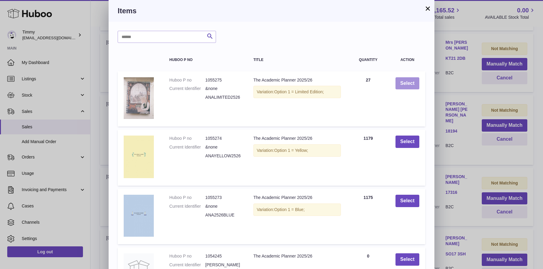
click at [407, 77] on button "Select" at bounding box center [408, 83] width 24 height 12
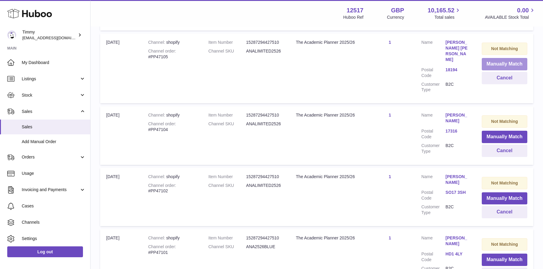
click at [486, 62] on button "Manually Match" at bounding box center [505, 64] width 46 height 12
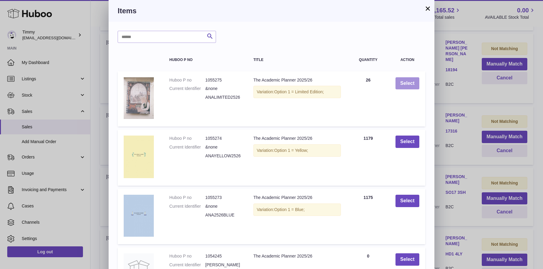
click at [410, 79] on button "Select" at bounding box center [408, 83] width 24 height 12
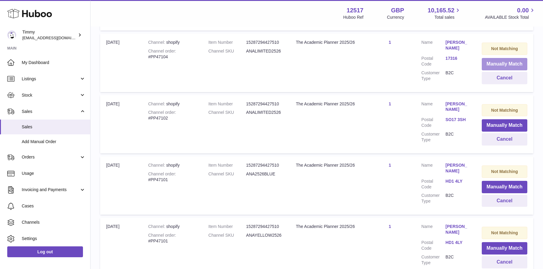
click at [494, 65] on button "Manually Match" at bounding box center [505, 64] width 46 height 12
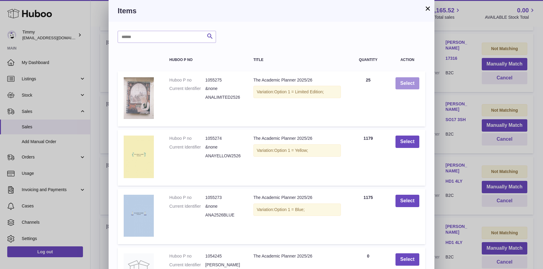
click at [407, 85] on button "Select" at bounding box center [408, 83] width 24 height 12
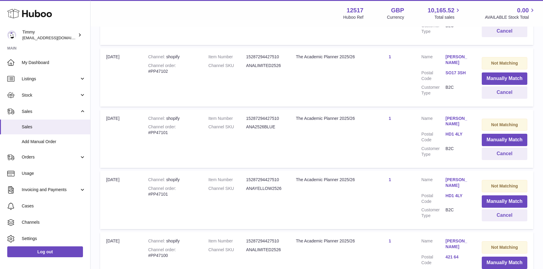
scroll to position [358, 0]
click at [498, 79] on button "Manually Match" at bounding box center [505, 79] width 46 height 12
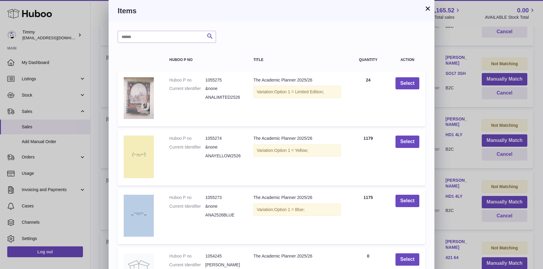
click at [426, 10] on button "×" at bounding box center [427, 8] width 7 height 7
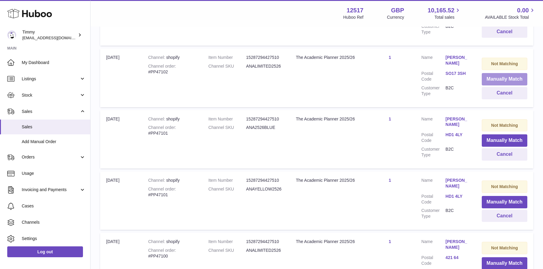
click at [497, 77] on button "Manually Match" at bounding box center [505, 79] width 46 height 12
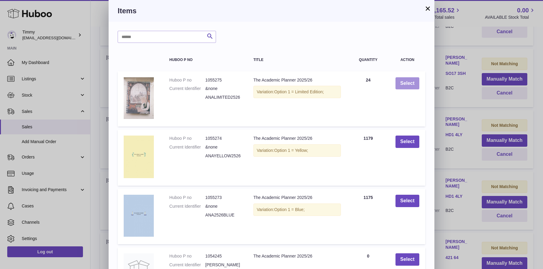
click at [401, 86] on button "Select" at bounding box center [408, 83] width 24 height 12
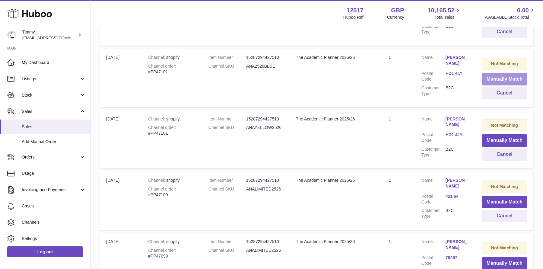
click at [503, 75] on button "Manually Match" at bounding box center [505, 79] width 46 height 12
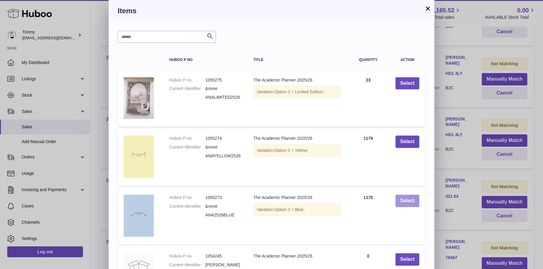
click at [414, 200] on button "Select" at bounding box center [408, 201] width 24 height 12
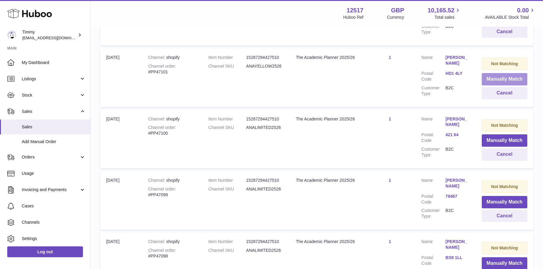
click at [492, 74] on button "Manually Match" at bounding box center [505, 79] width 46 height 12
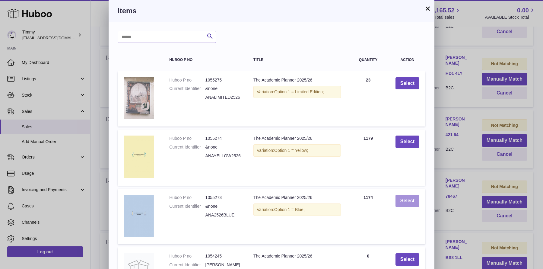
click at [404, 206] on button "Select" at bounding box center [408, 201] width 24 height 12
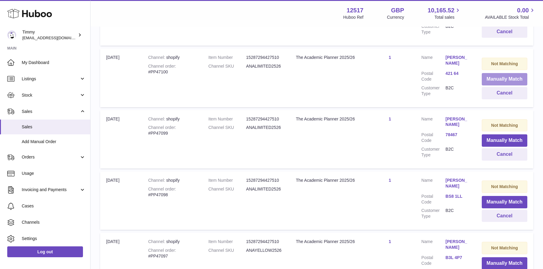
click at [499, 73] on button "Manually Match" at bounding box center [505, 79] width 46 height 12
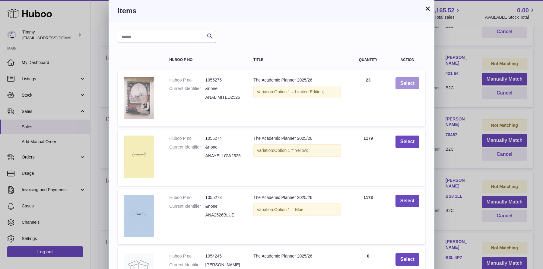
click at [414, 86] on button "Select" at bounding box center [408, 83] width 24 height 12
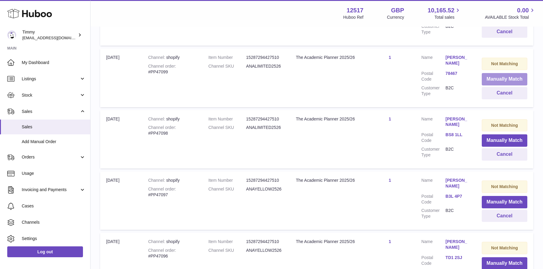
click at [489, 78] on button "Manually Match" at bounding box center [505, 79] width 46 height 12
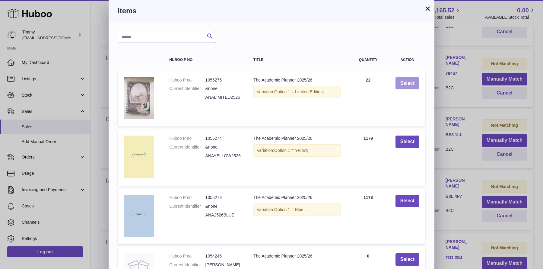
click at [412, 85] on button "Select" at bounding box center [408, 83] width 24 height 12
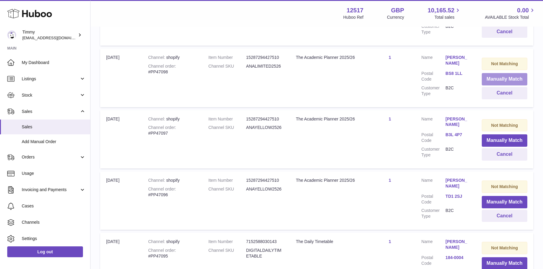
click at [495, 81] on button "Manually Match" at bounding box center [505, 79] width 46 height 12
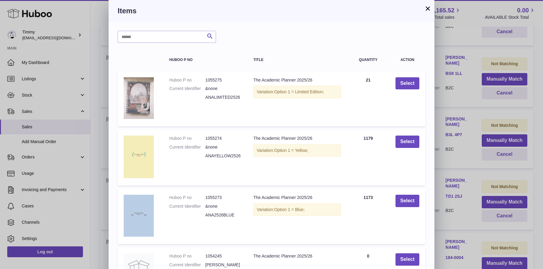
click at [403, 90] on td "Select" at bounding box center [408, 98] width 36 height 55
click at [403, 87] on button "Select" at bounding box center [408, 83] width 24 height 12
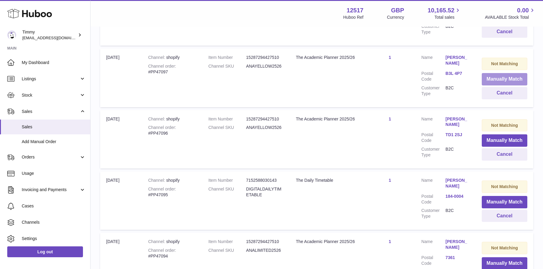
click at [492, 80] on button "Manually Match" at bounding box center [505, 79] width 46 height 12
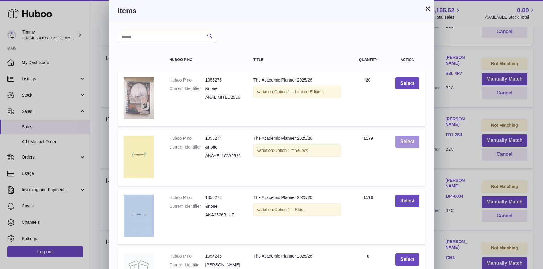
click at [404, 142] on button "Select" at bounding box center [408, 142] width 24 height 12
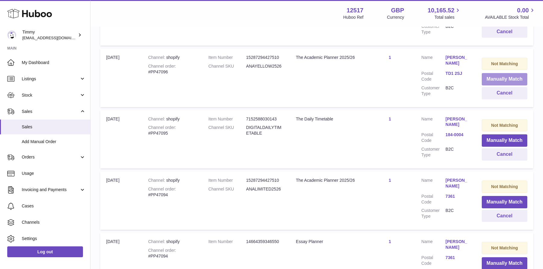
click at [493, 78] on button "Manually Match" at bounding box center [505, 79] width 46 height 12
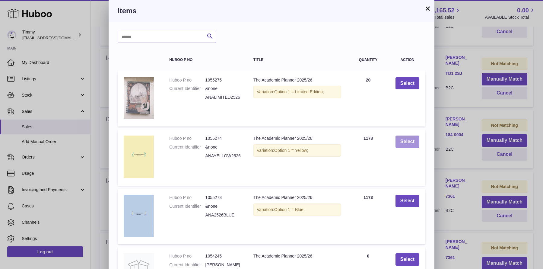
click at [404, 141] on button "Select" at bounding box center [408, 142] width 24 height 12
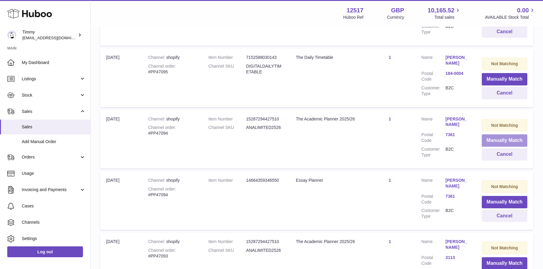
click at [493, 139] on button "Manually Match" at bounding box center [505, 140] width 46 height 12
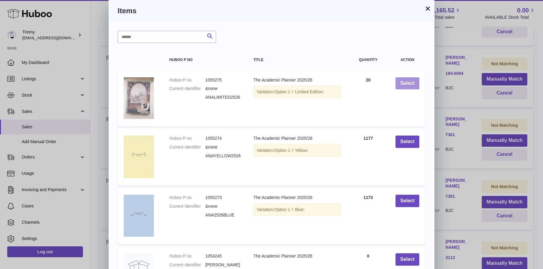
click at [410, 83] on button "Select" at bounding box center [408, 83] width 24 height 12
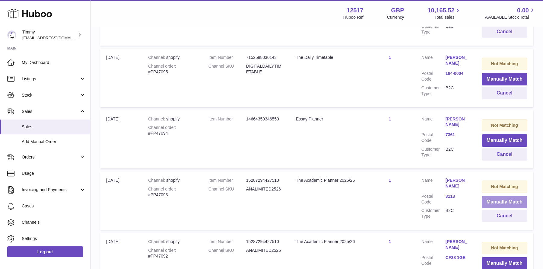
click at [496, 204] on button "Manually Match" at bounding box center [505, 202] width 46 height 12
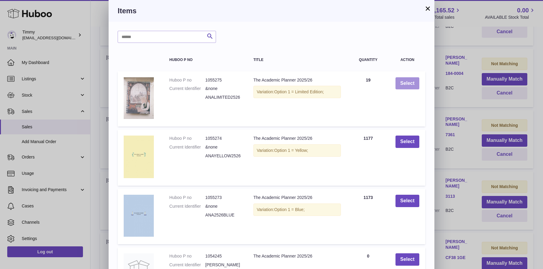
click at [406, 85] on button "Select" at bounding box center [408, 83] width 24 height 12
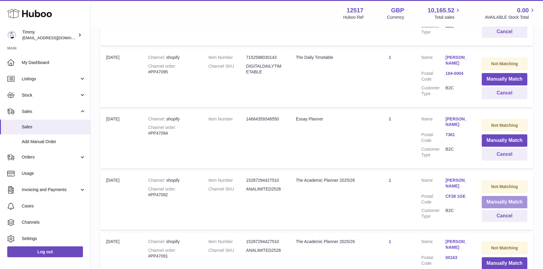
click at [498, 201] on button "Manually Match" at bounding box center [505, 202] width 46 height 12
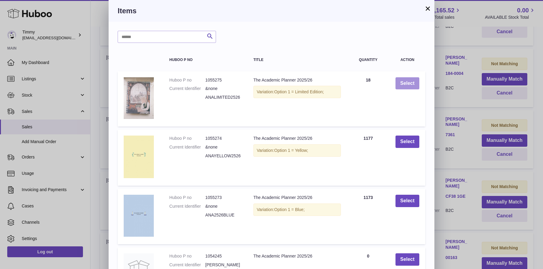
click at [412, 80] on button "Select" at bounding box center [408, 83] width 24 height 12
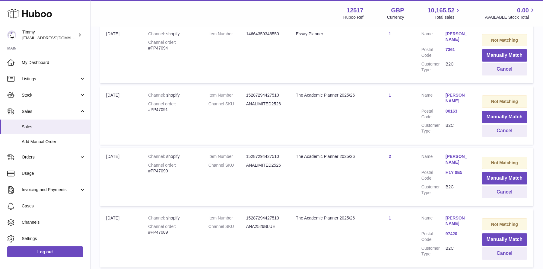
scroll to position [449, 0]
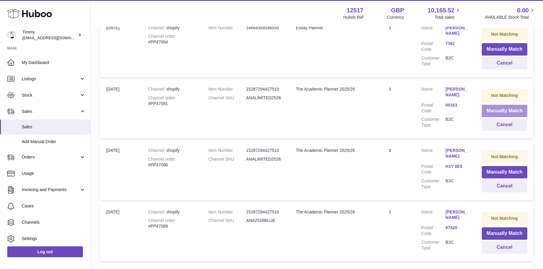
click at [500, 109] on button "Manually Match" at bounding box center [505, 111] width 46 height 12
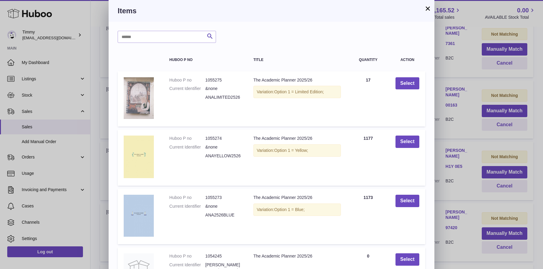
click at [451, 83] on div "× Items Search Huboo P no Title Quantity Action Huboo P no 1055275 Current Iden…" at bounding box center [271, 195] width 543 height 391
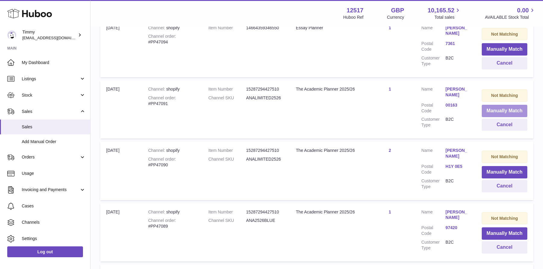
click at [491, 110] on button "Manually Match" at bounding box center [505, 111] width 46 height 12
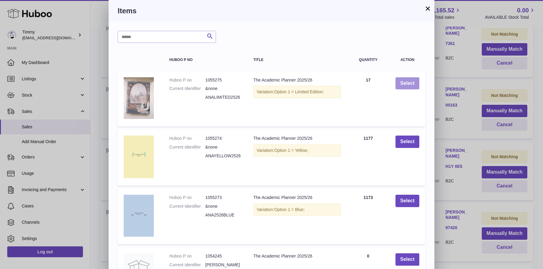
click at [411, 84] on button "Select" at bounding box center [408, 83] width 24 height 12
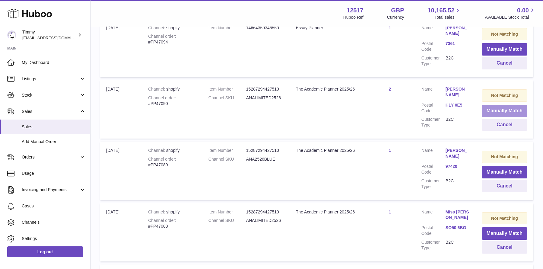
click at [484, 110] on button "Manually Match" at bounding box center [505, 111] width 46 height 12
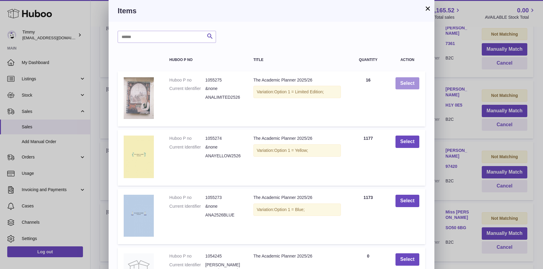
click at [407, 88] on button "Select" at bounding box center [408, 83] width 24 height 12
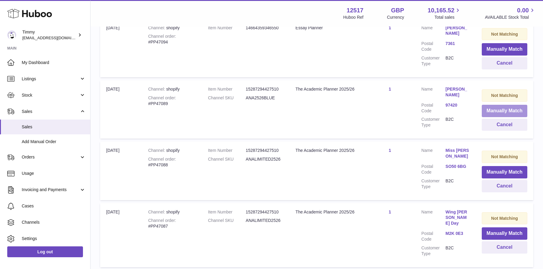
click at [488, 107] on button "Manually Match" at bounding box center [505, 111] width 46 height 12
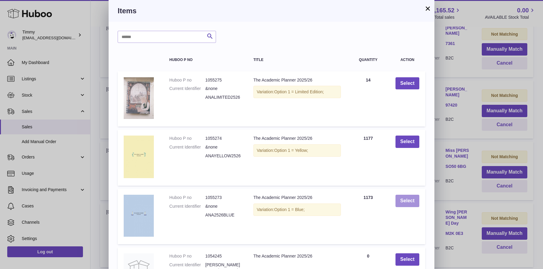
click at [405, 197] on button "Select" at bounding box center [408, 201] width 24 height 12
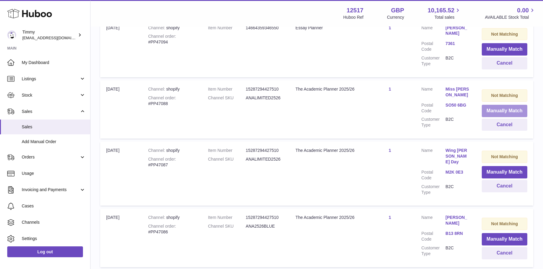
click at [488, 112] on button "Manually Match" at bounding box center [505, 111] width 46 height 12
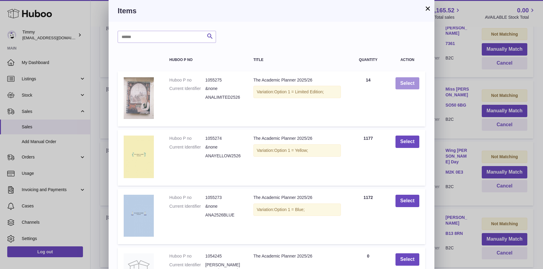
click at [417, 77] on button "Select" at bounding box center [408, 83] width 24 height 12
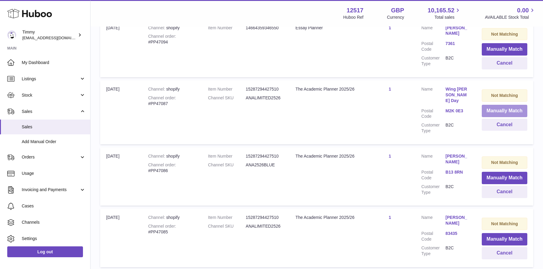
click at [491, 108] on button "Manually Match" at bounding box center [505, 111] width 46 height 12
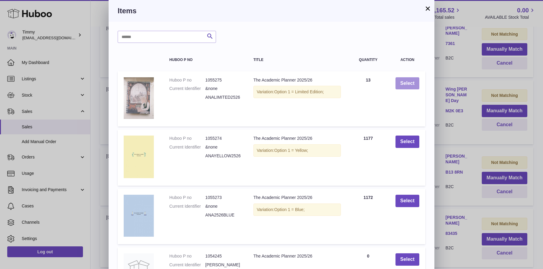
click at [411, 86] on button "Select" at bounding box center [408, 83] width 24 height 12
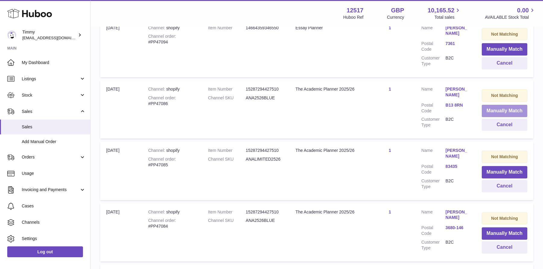
click at [489, 110] on button "Manually Match" at bounding box center [505, 111] width 46 height 12
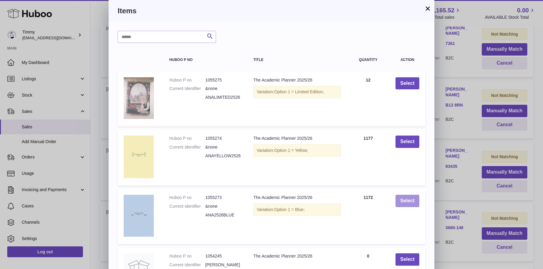
click at [413, 199] on button "Select" at bounding box center [408, 201] width 24 height 12
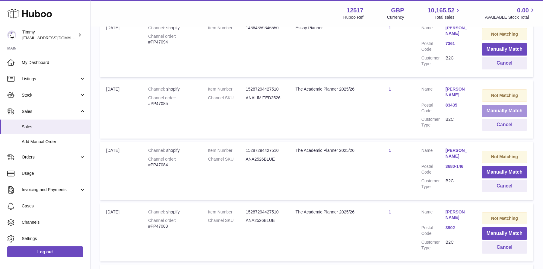
click at [501, 106] on button "Manually Match" at bounding box center [505, 111] width 46 height 12
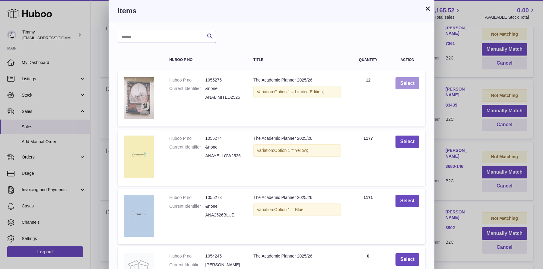
click at [403, 84] on button "Select" at bounding box center [408, 83] width 24 height 12
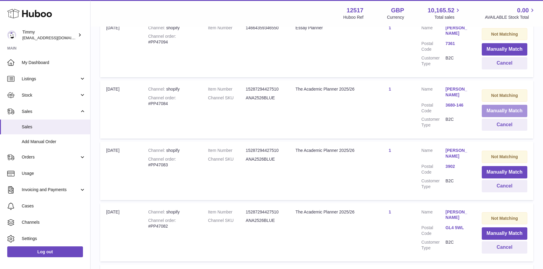
click at [491, 108] on button "Manually Match" at bounding box center [505, 111] width 46 height 12
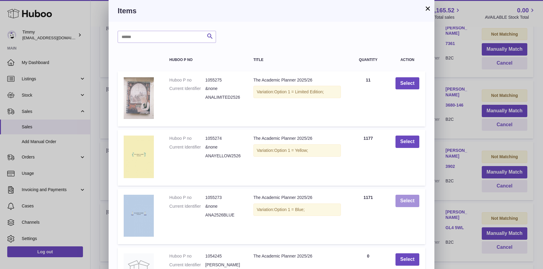
click at [401, 199] on button "Select" at bounding box center [408, 201] width 24 height 12
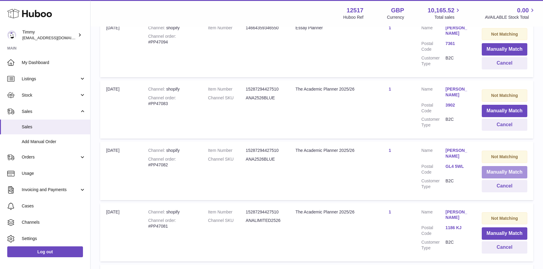
click at [487, 166] on button "Manually Match" at bounding box center [505, 172] width 46 height 12
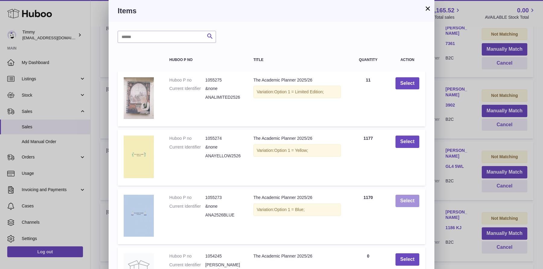
click at [410, 198] on button "Select" at bounding box center [408, 201] width 24 height 12
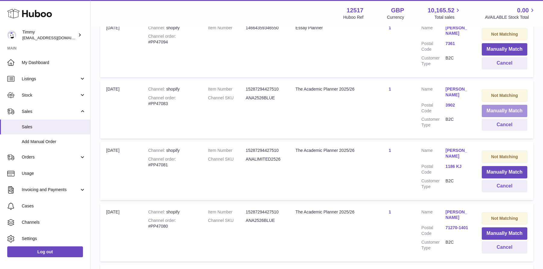
click at [494, 110] on button "Manually Match" at bounding box center [505, 111] width 46 height 12
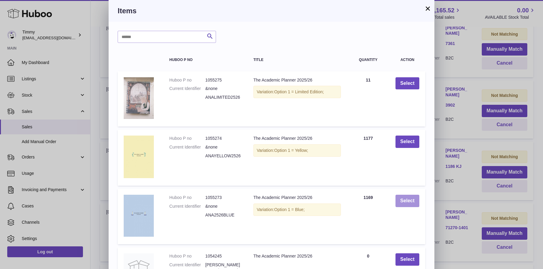
click at [402, 198] on button "Select" at bounding box center [408, 201] width 24 height 12
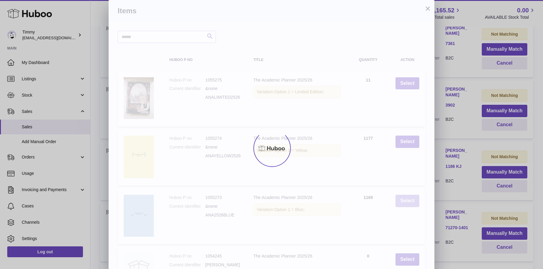
click at [402, 198] on div at bounding box center [271, 148] width 543 height 242
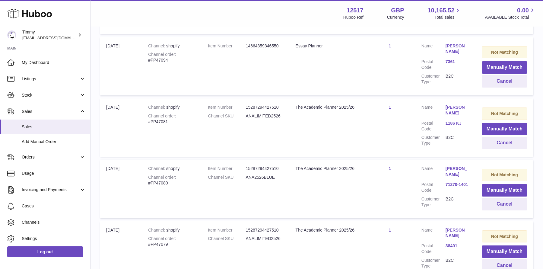
scroll to position [430, 0]
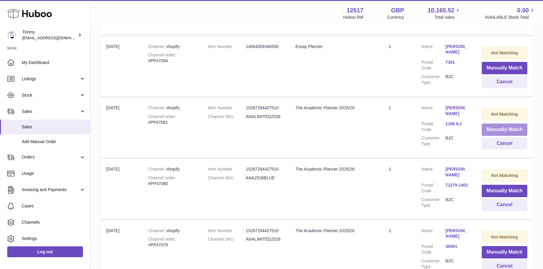
click at [490, 126] on button "Manually Match" at bounding box center [505, 129] width 46 height 12
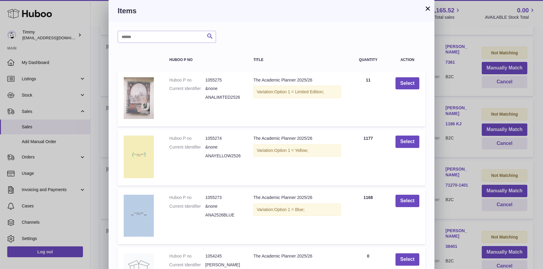
click at [412, 91] on td "Select" at bounding box center [408, 98] width 36 height 55
click at [411, 85] on button "Select" at bounding box center [408, 83] width 24 height 12
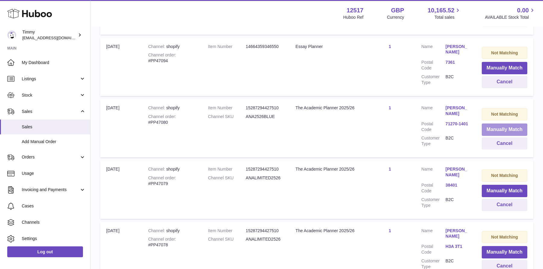
click at [489, 132] on button "Manually Match" at bounding box center [505, 129] width 46 height 12
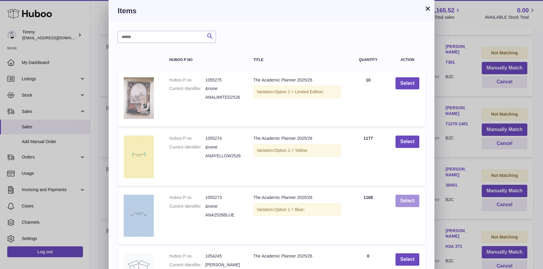
click at [408, 205] on button "Select" at bounding box center [408, 201] width 24 height 12
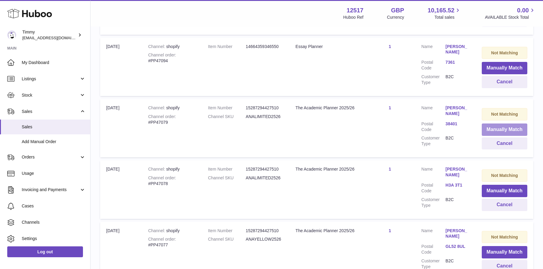
click at [497, 131] on button "Manually Match" at bounding box center [505, 129] width 46 height 12
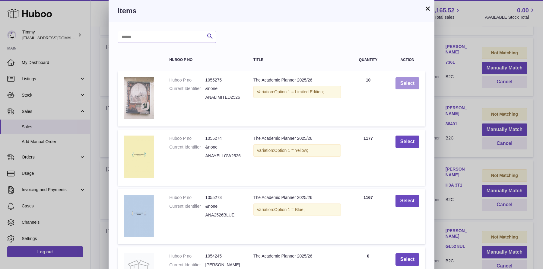
click at [410, 83] on button "Select" at bounding box center [408, 83] width 24 height 12
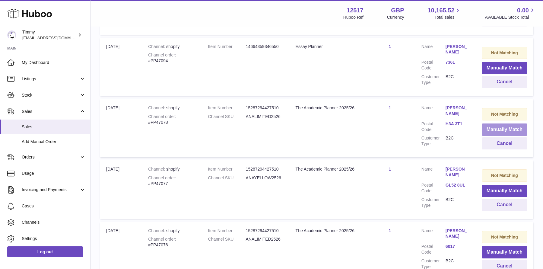
click at [500, 128] on button "Manually Match" at bounding box center [505, 129] width 46 height 12
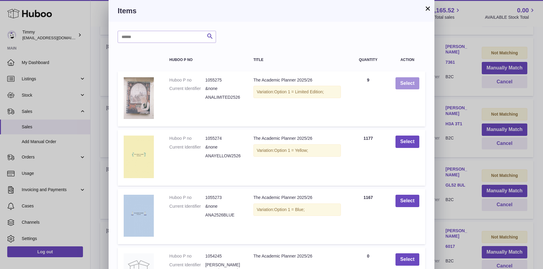
click at [405, 86] on button "Select" at bounding box center [408, 83] width 24 height 12
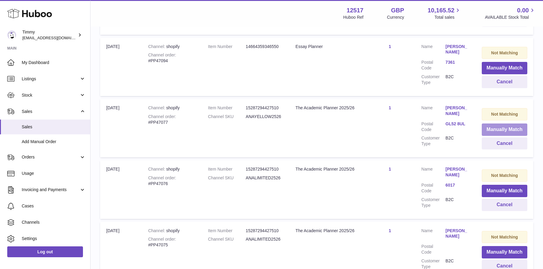
click at [488, 127] on button "Manually Match" at bounding box center [505, 129] width 46 height 12
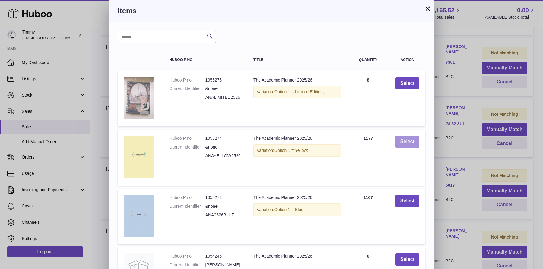
click at [408, 141] on button "Select" at bounding box center [408, 142] width 24 height 12
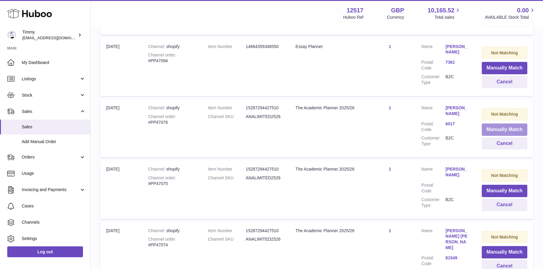
click at [496, 129] on button "Manually Match" at bounding box center [505, 129] width 46 height 12
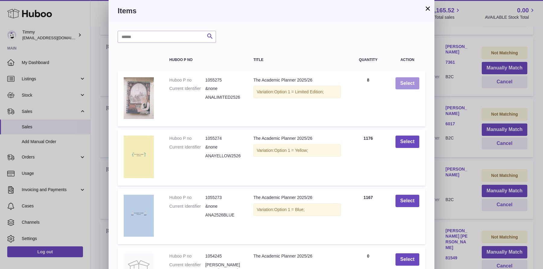
click at [407, 84] on button "Select" at bounding box center [408, 83] width 24 height 12
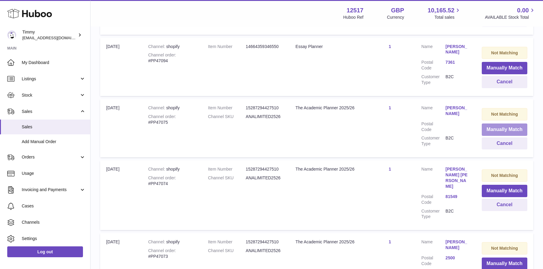
click at [493, 123] on button "Manually Match" at bounding box center [505, 129] width 46 height 12
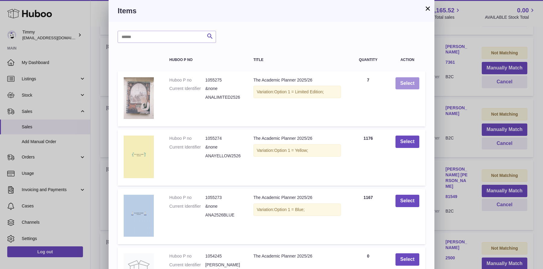
click at [406, 82] on button "Select" at bounding box center [408, 83] width 24 height 12
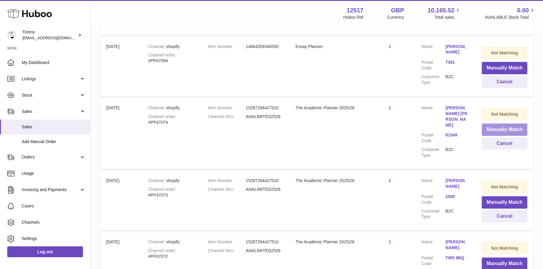
click at [517, 130] on button "Manually Match" at bounding box center [505, 129] width 46 height 12
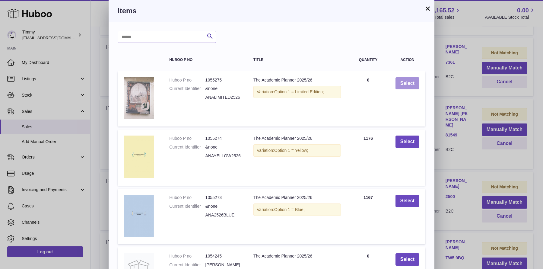
click at [412, 83] on button "Select" at bounding box center [408, 83] width 24 height 12
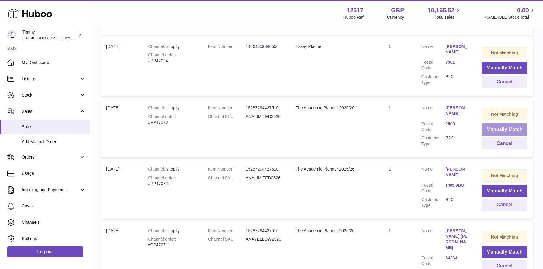
click at [484, 127] on button "Manually Match" at bounding box center [505, 129] width 46 height 12
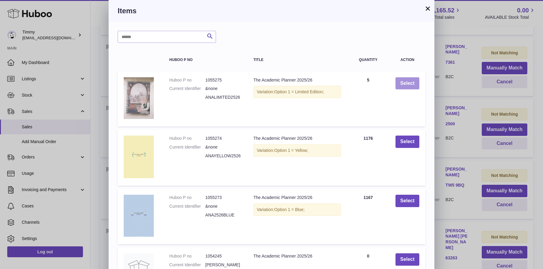
click at [410, 88] on button "Select" at bounding box center [408, 83] width 24 height 12
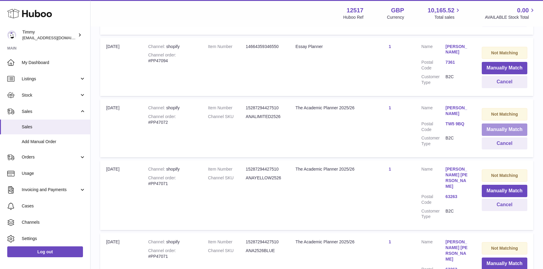
click at [490, 131] on button "Manually Match" at bounding box center [505, 129] width 46 height 12
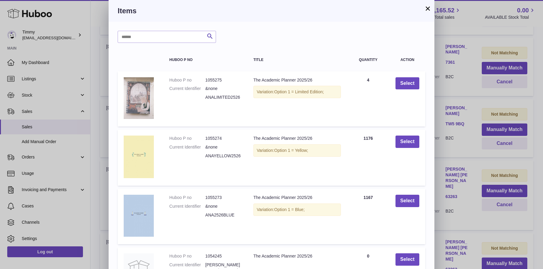
click at [401, 90] on td "Select" at bounding box center [408, 98] width 36 height 55
click at [403, 83] on button "Select" at bounding box center [408, 83] width 24 height 12
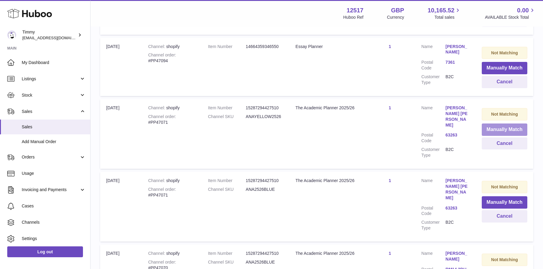
click at [499, 126] on button "Manually Match" at bounding box center [505, 129] width 46 height 12
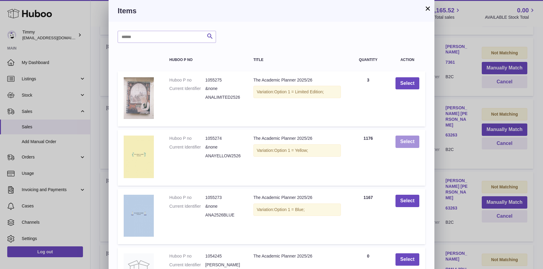
click at [413, 145] on button "Select" at bounding box center [408, 142] width 24 height 12
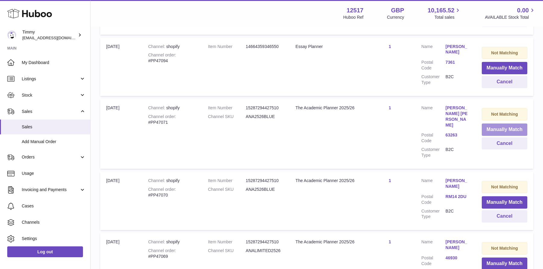
click at [484, 126] on button "Manually Match" at bounding box center [505, 129] width 46 height 12
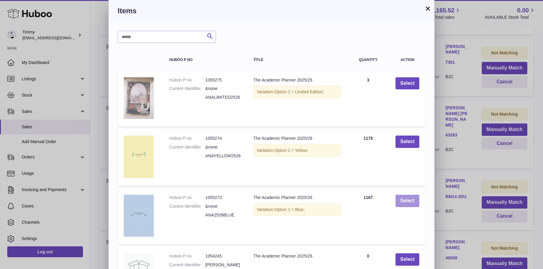
click at [406, 200] on button "Select" at bounding box center [408, 201] width 24 height 12
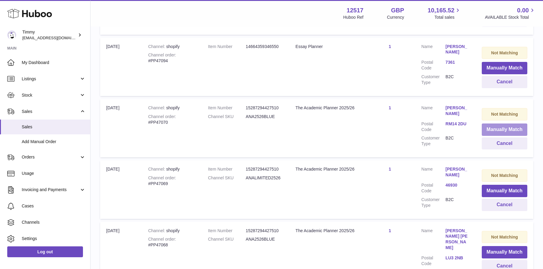
click at [490, 125] on button "Manually Match" at bounding box center [505, 129] width 46 height 12
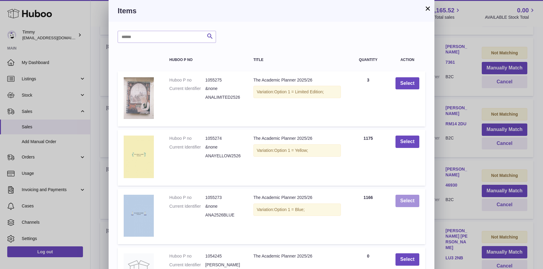
click at [407, 200] on button "Select" at bounding box center [408, 201] width 24 height 12
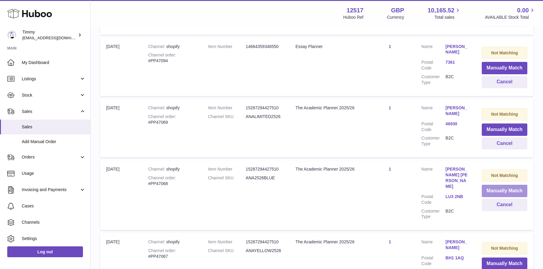
click at [487, 186] on button "Manually Match" at bounding box center [505, 191] width 46 height 12
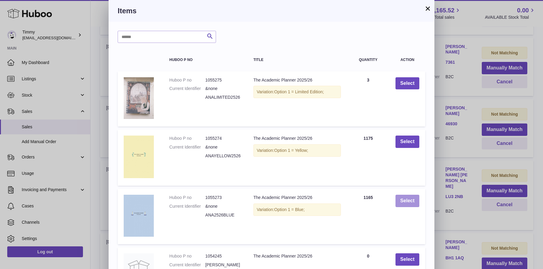
click at [408, 200] on button "Select" at bounding box center [408, 201] width 24 height 12
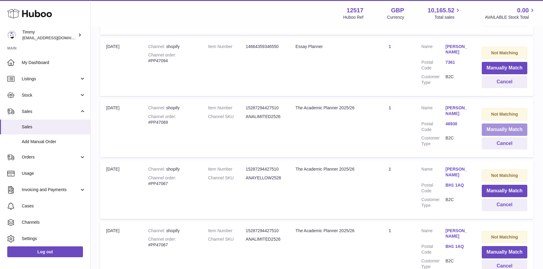
click at [490, 126] on button "Manually Match" at bounding box center [505, 129] width 46 height 12
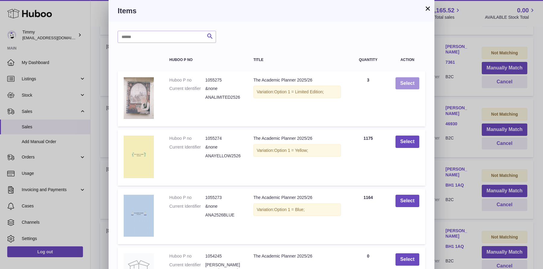
click at [402, 84] on button "Select" at bounding box center [408, 83] width 24 height 12
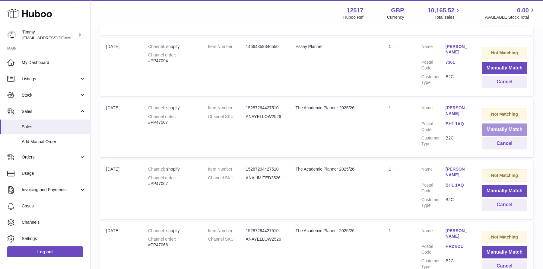
click at [489, 126] on button "Manually Match" at bounding box center [505, 129] width 46 height 12
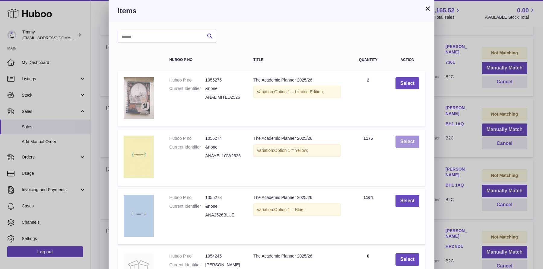
click at [411, 141] on button "Select" at bounding box center [408, 142] width 24 height 12
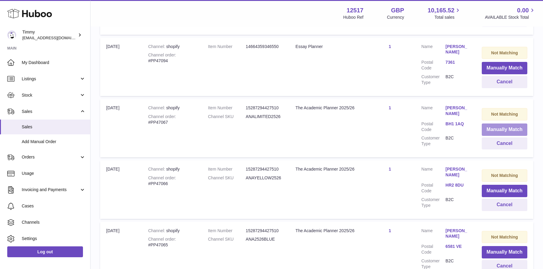
click at [488, 129] on button "Manually Match" at bounding box center [505, 129] width 46 height 12
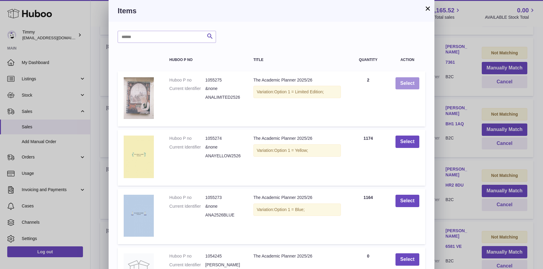
click at [400, 82] on button "Select" at bounding box center [408, 83] width 24 height 12
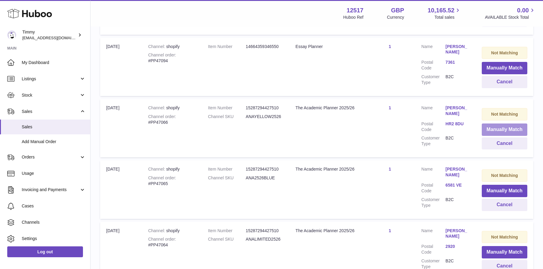
click at [486, 129] on button "Manually Match" at bounding box center [505, 129] width 46 height 12
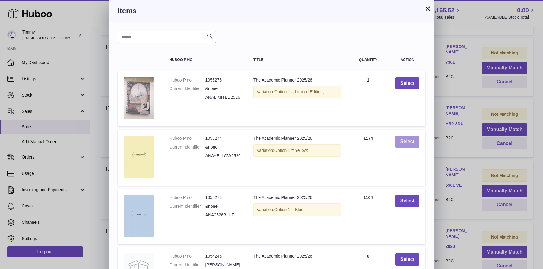
click at [413, 142] on button "Select" at bounding box center [408, 142] width 24 height 12
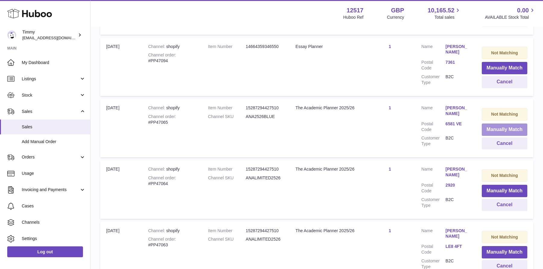
click at [516, 130] on button "Manually Match" at bounding box center [505, 129] width 46 height 12
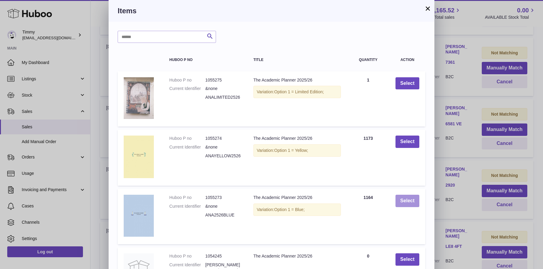
click at [410, 202] on button "Select" at bounding box center [408, 201] width 24 height 12
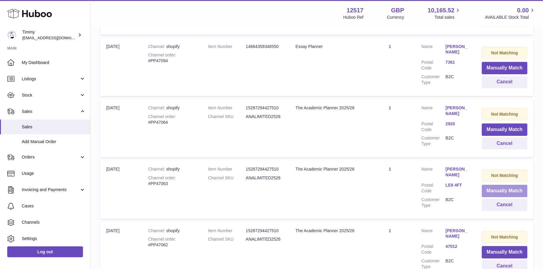
click at [497, 190] on button "Manually Match" at bounding box center [505, 191] width 46 height 12
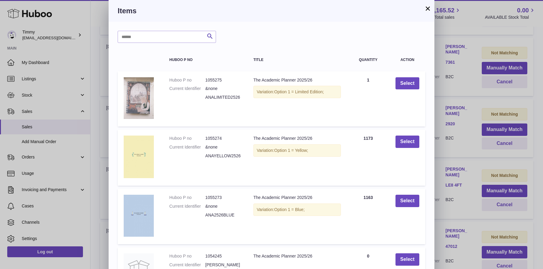
click at [462, 98] on div "× Items Search Huboo P no Title Quantity Action Huboo P no 1055275 Current Iden…" at bounding box center [271, 195] width 543 height 391
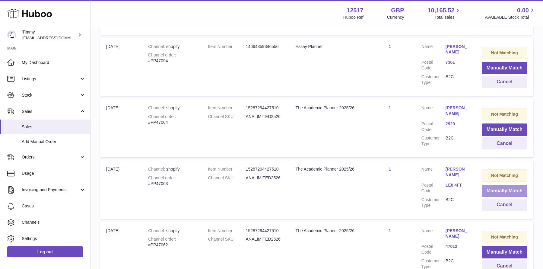
click at [509, 192] on button "Manually Match" at bounding box center [505, 191] width 46 height 12
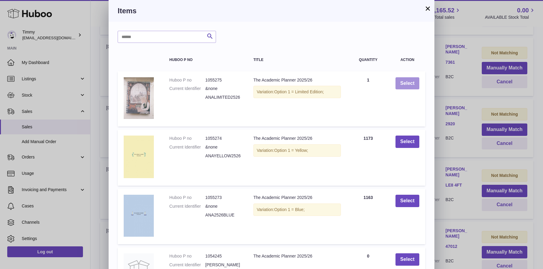
click at [408, 86] on button "Select" at bounding box center [408, 83] width 24 height 12
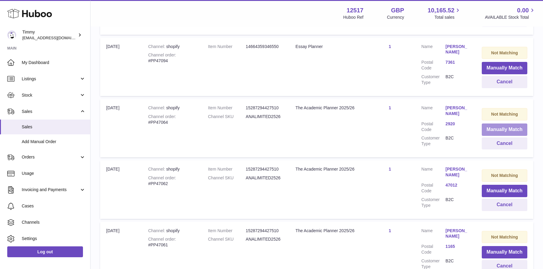
click at [492, 128] on button "Manually Match" at bounding box center [505, 129] width 46 height 12
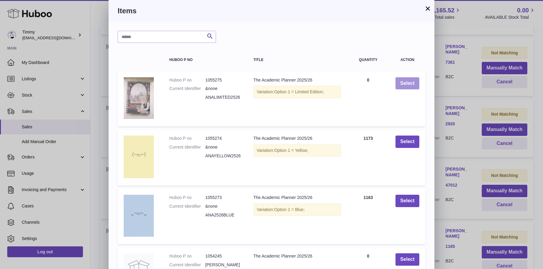
click at [403, 83] on button "Select" at bounding box center [408, 83] width 24 height 12
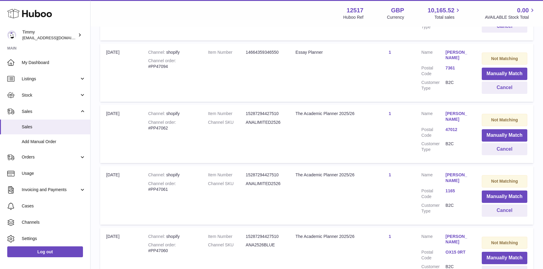
scroll to position [424, 0]
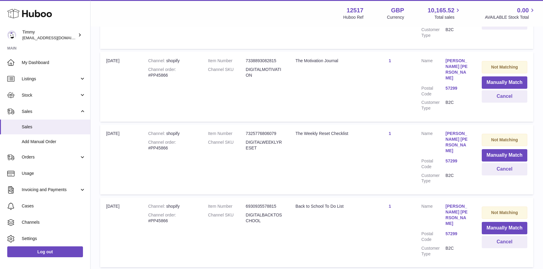
scroll to position [6061, 0]
